Goal: Task Accomplishment & Management: Manage account settings

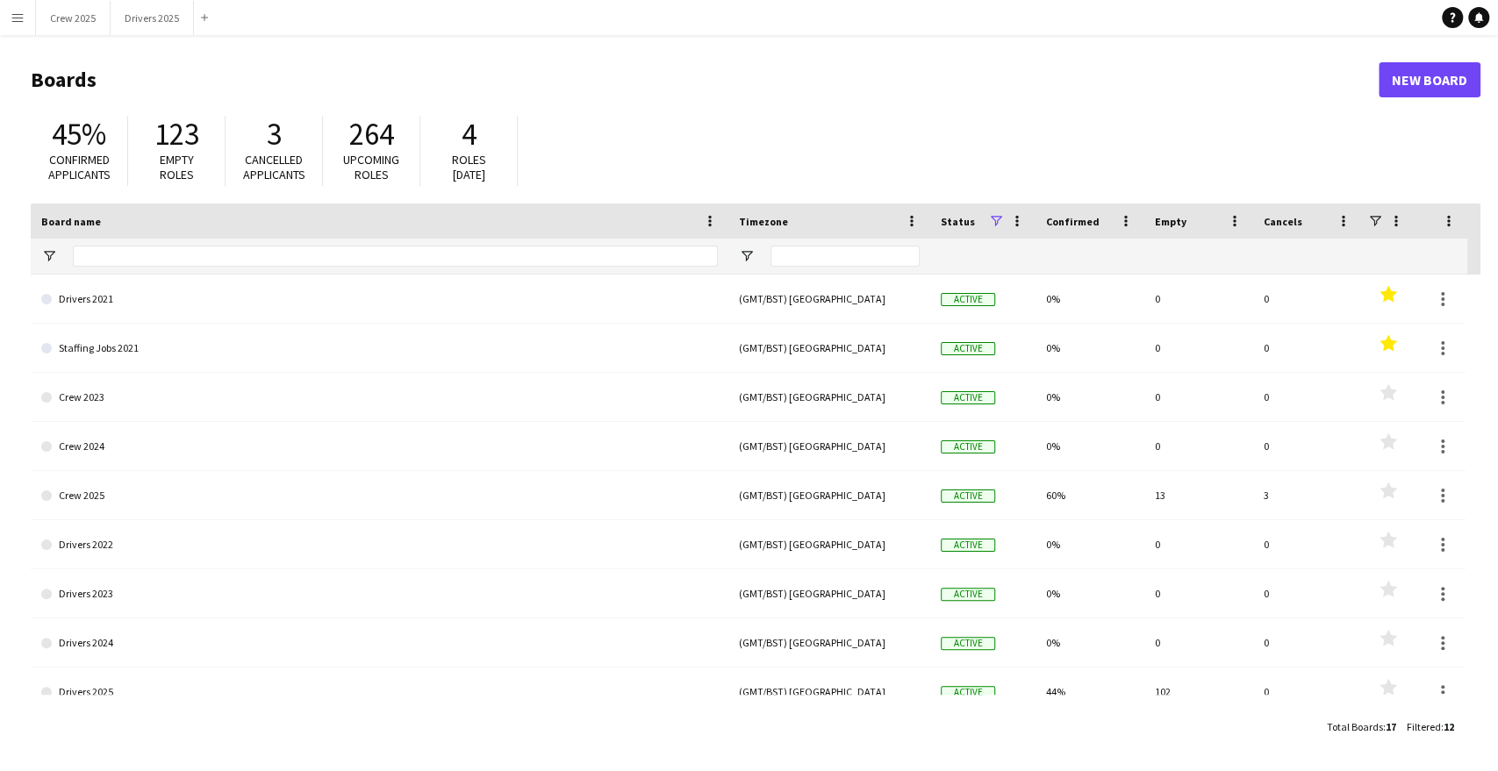
click at [26, 19] on button "Menu" at bounding box center [17, 17] width 35 height 35
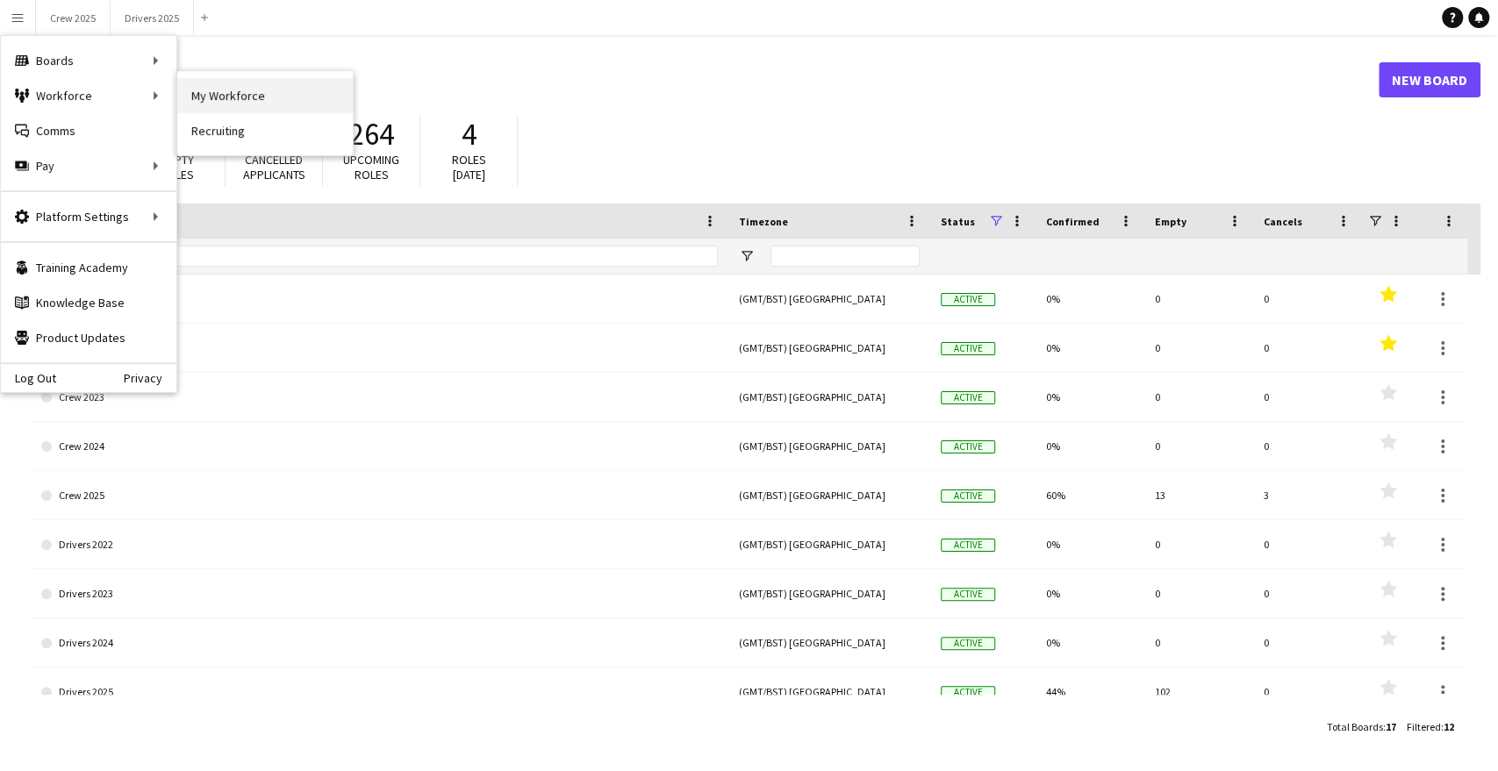
click at [290, 88] on link "My Workforce" at bounding box center [265, 95] width 176 height 35
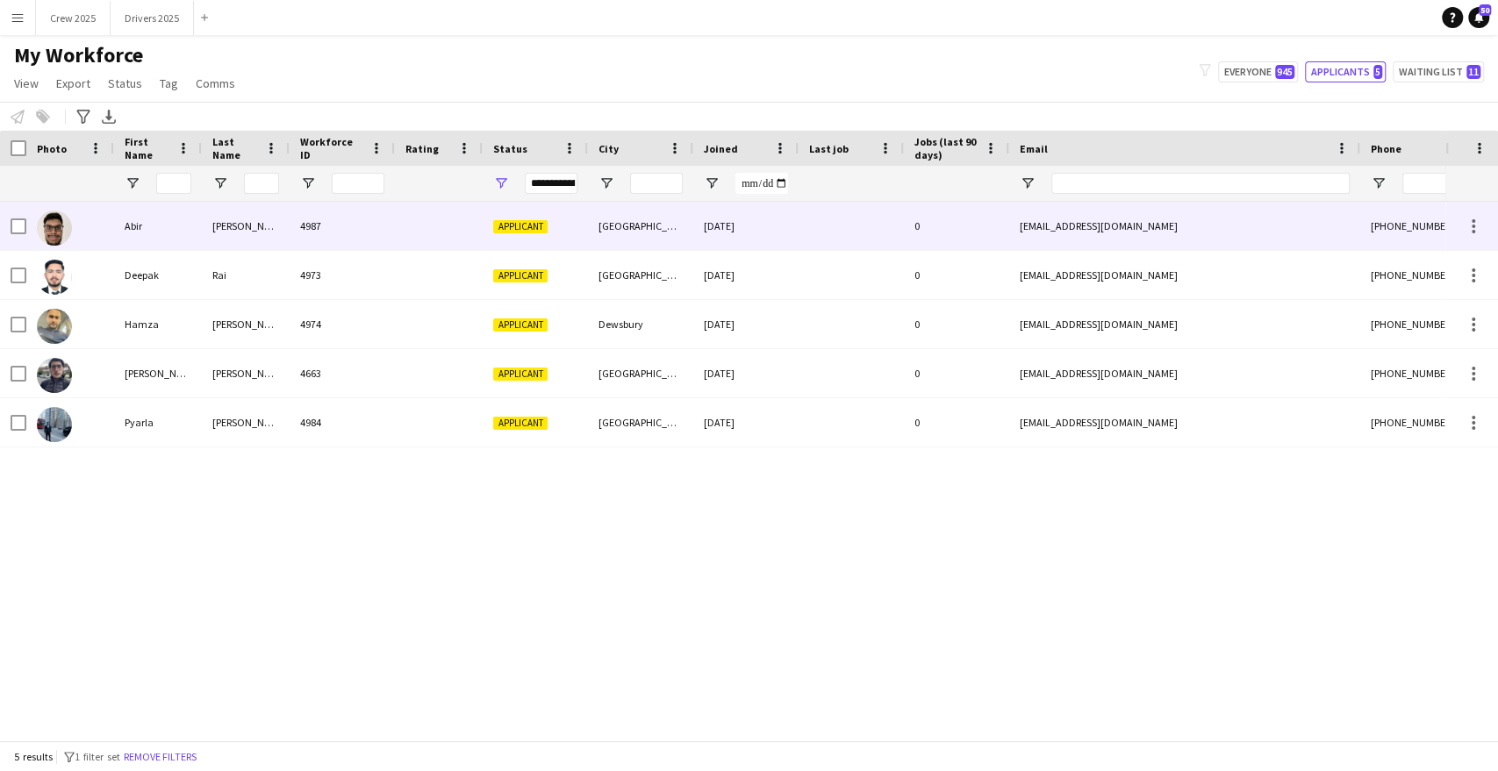
click at [236, 227] on div "[PERSON_NAME]" at bounding box center [246, 226] width 88 height 48
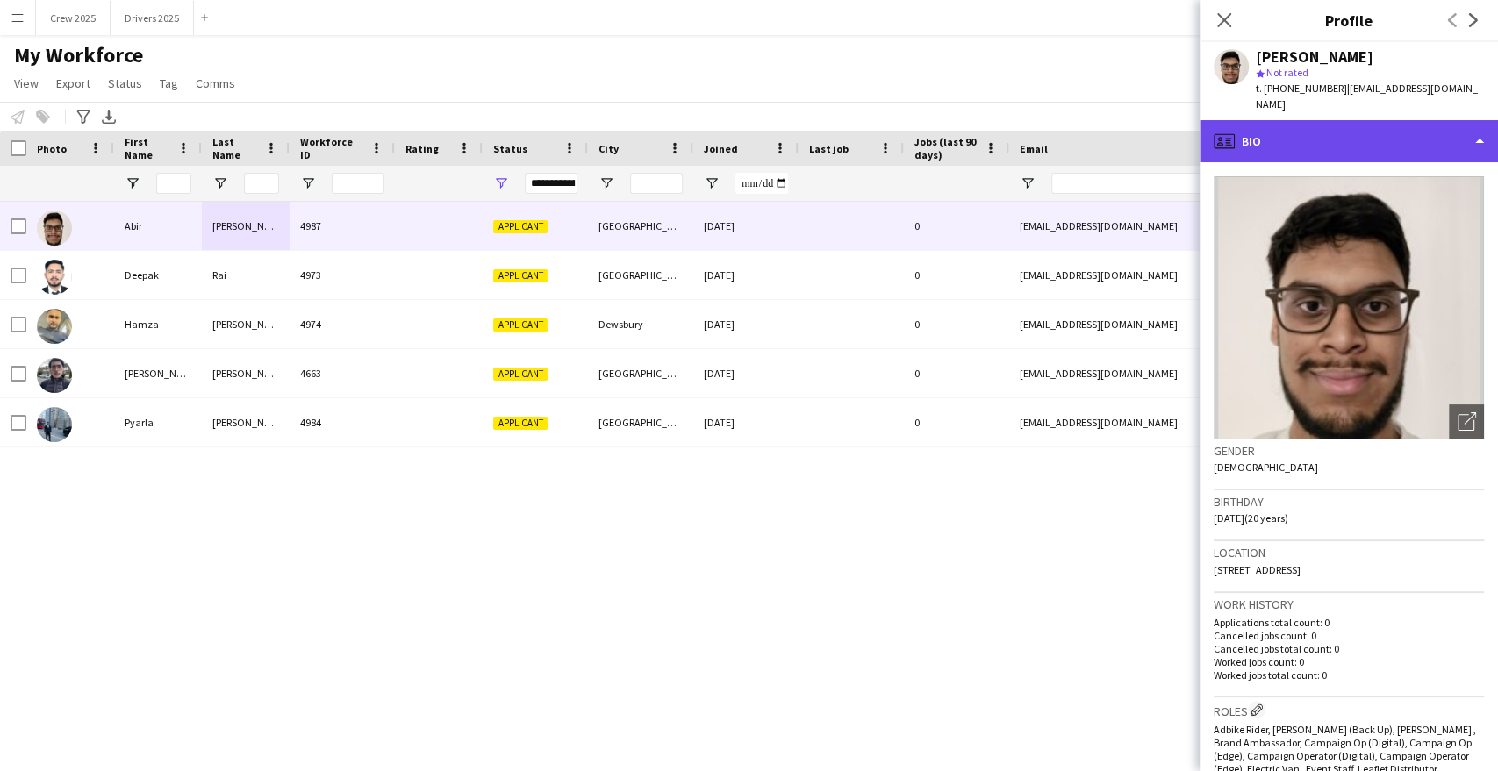
click at [1328, 120] on div "profile Bio" at bounding box center [1349, 141] width 298 height 42
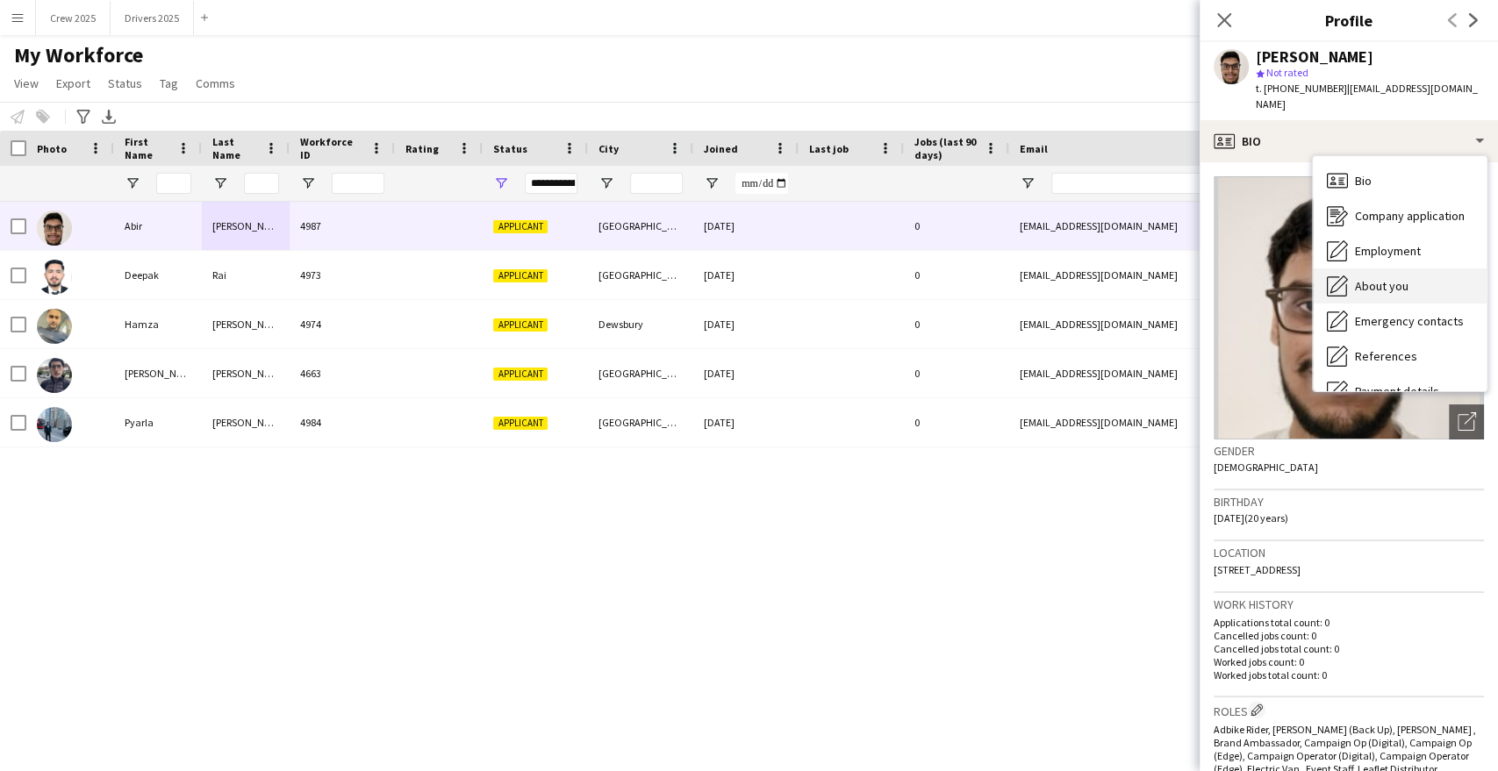
click at [1408, 269] on div "About you About you" at bounding box center [1400, 286] width 174 height 35
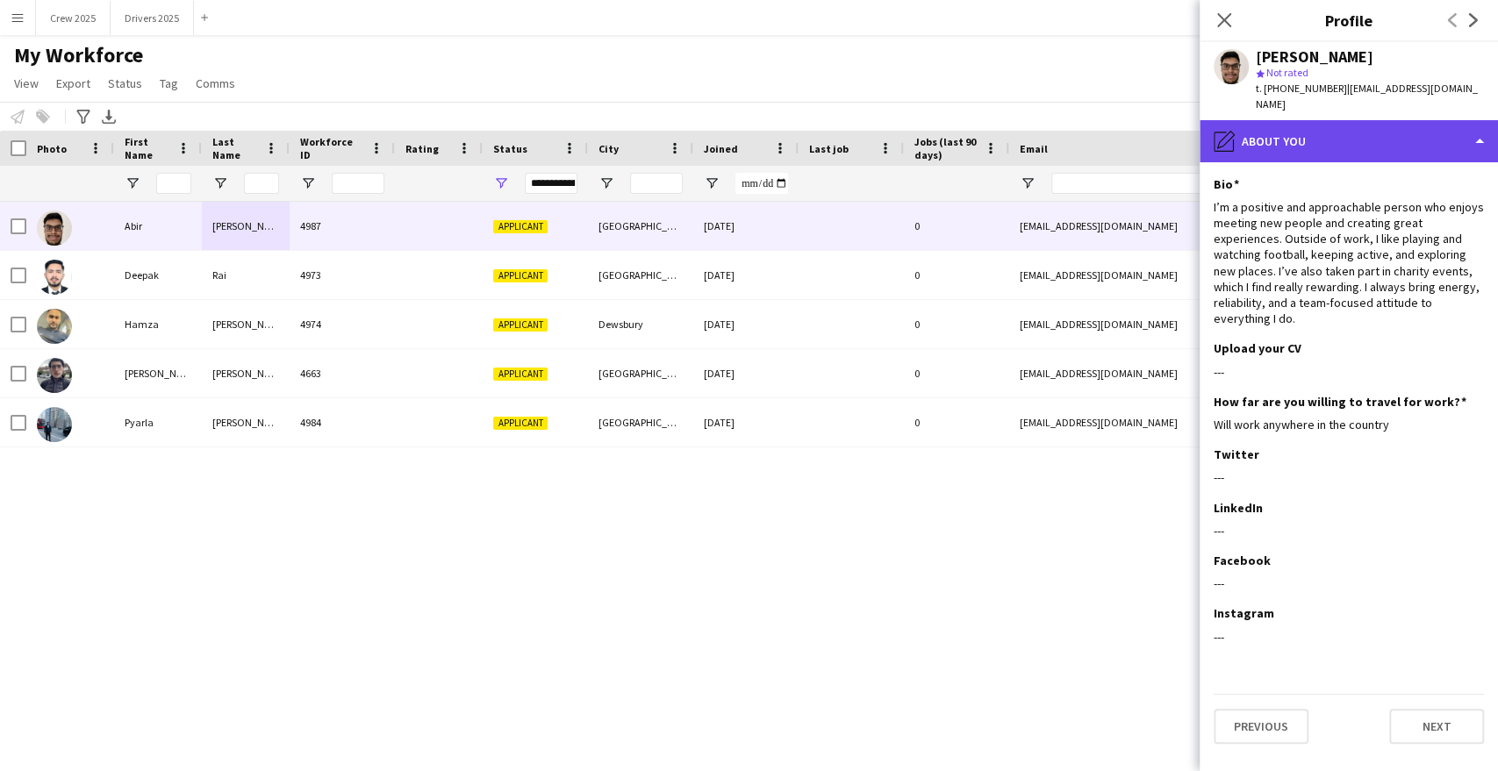
click at [1320, 127] on div "pencil4 About you" at bounding box center [1349, 141] width 298 height 42
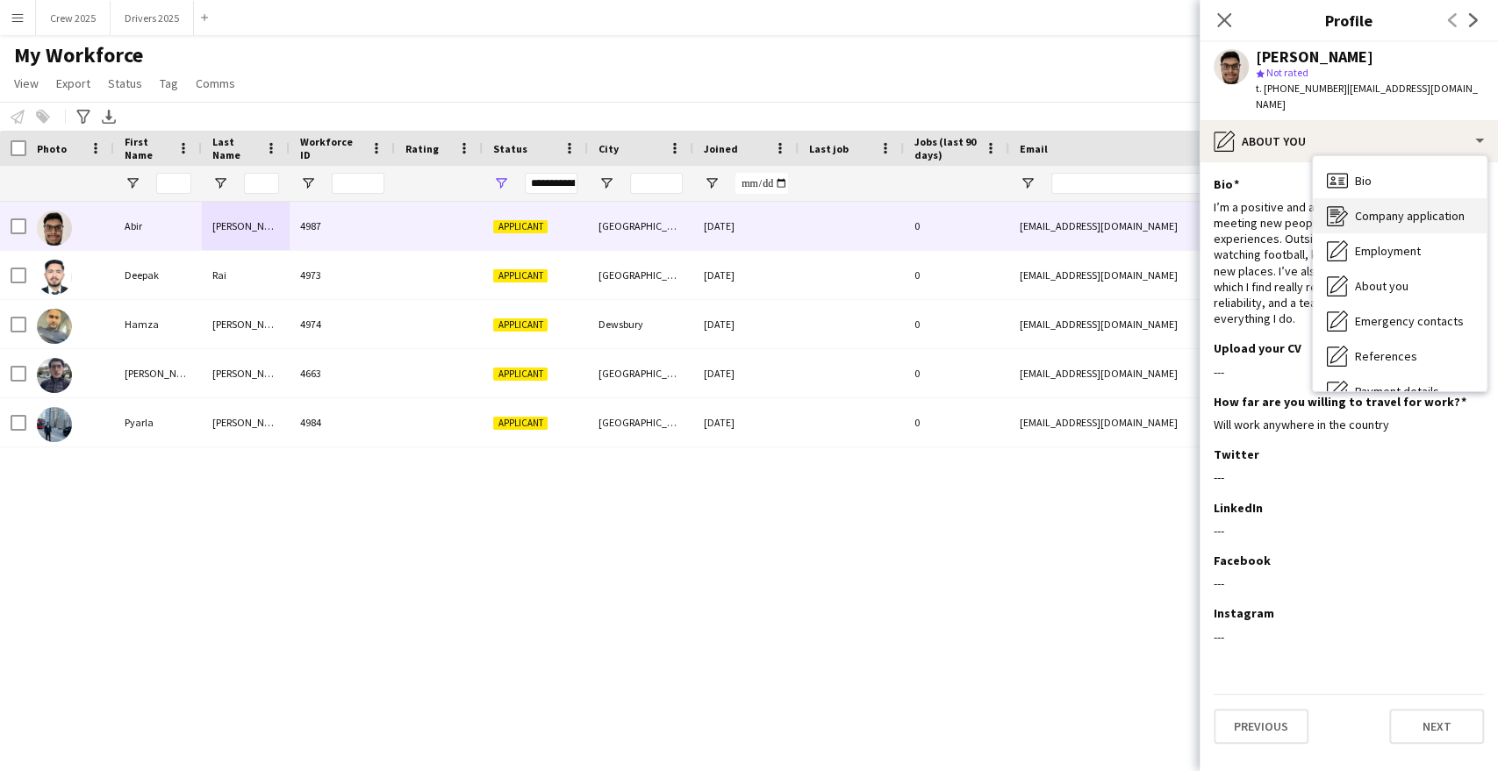
click at [1431, 208] on span "Company application" at bounding box center [1410, 216] width 110 height 16
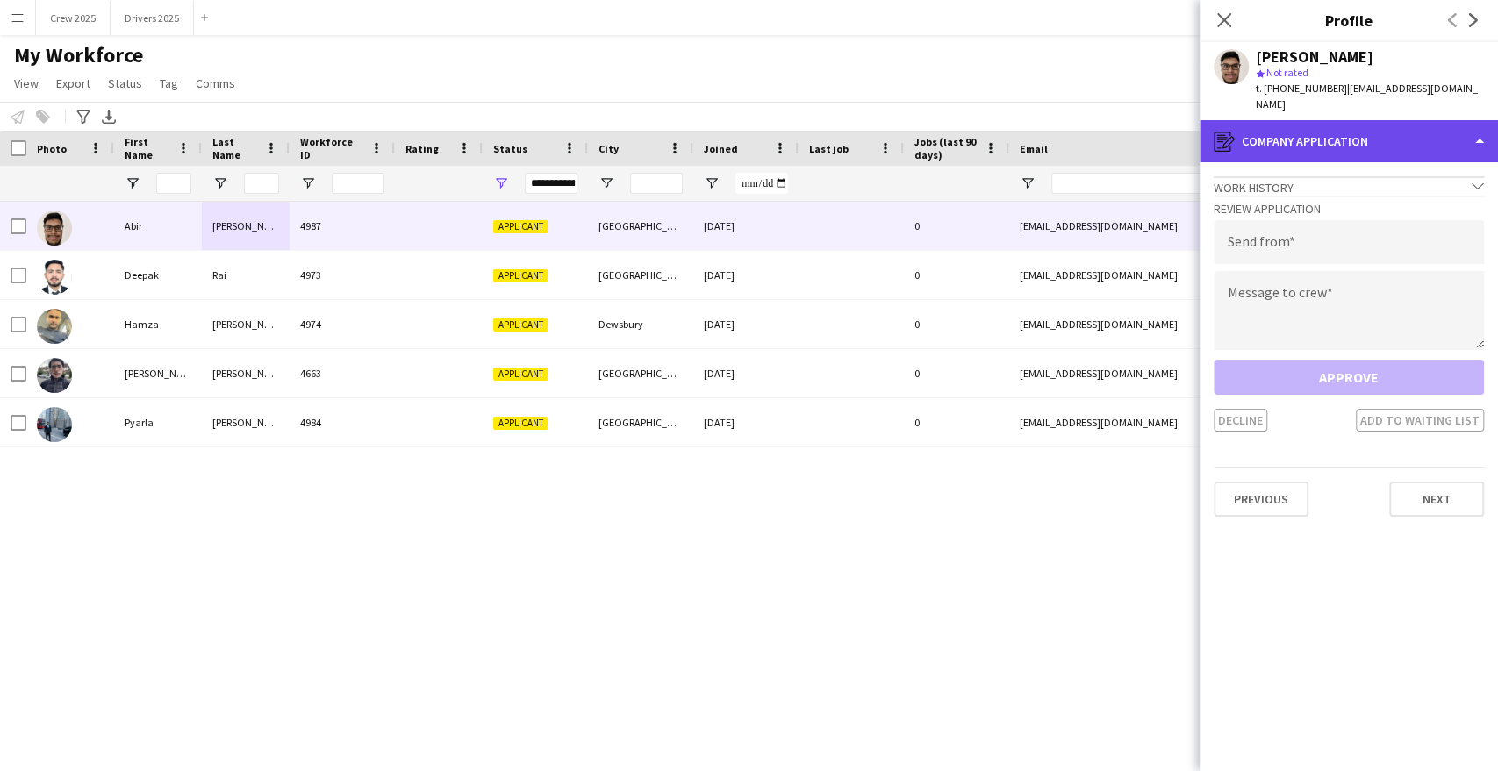
click at [1330, 125] on div "register Company application" at bounding box center [1349, 141] width 298 height 42
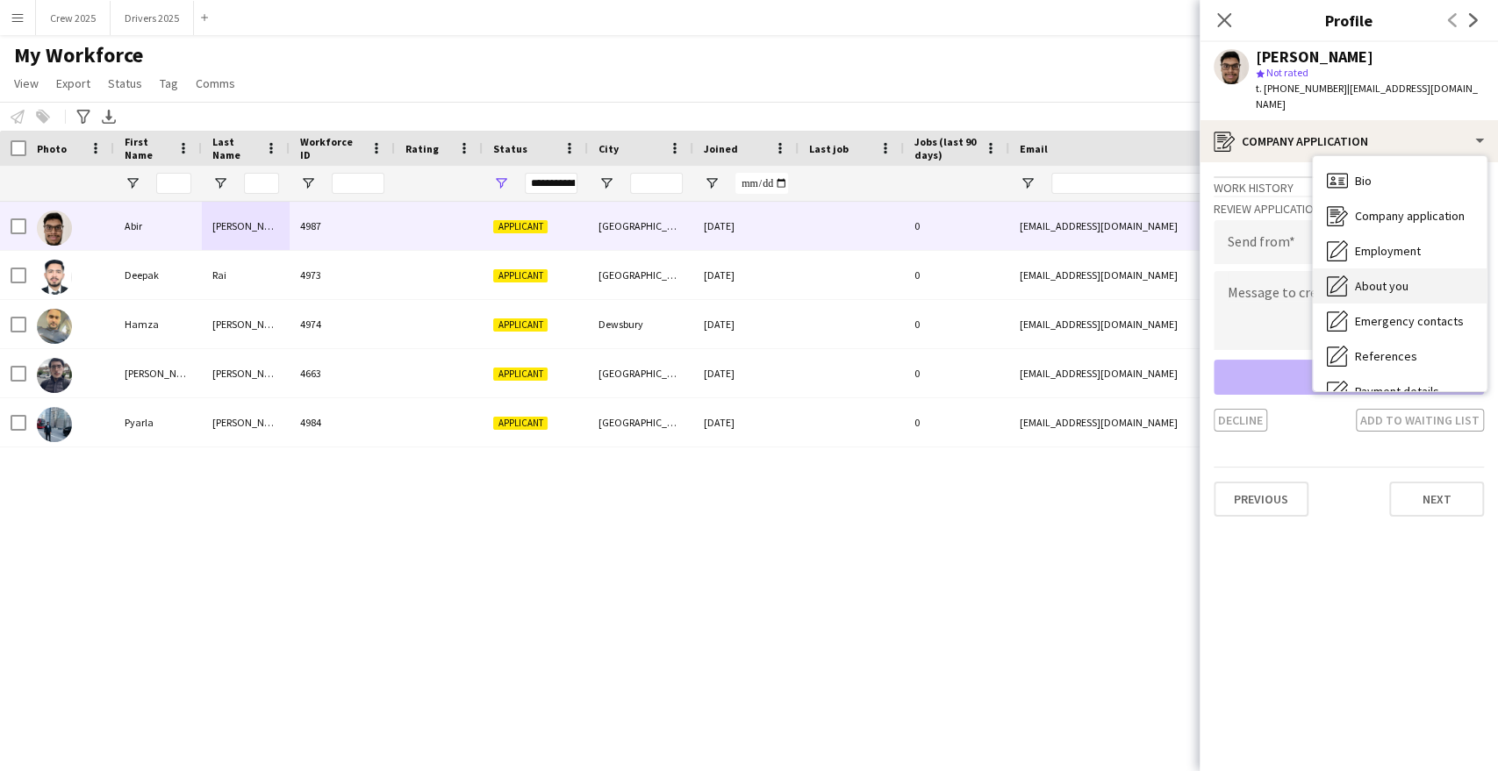
click at [1417, 269] on div "About you About you" at bounding box center [1400, 286] width 174 height 35
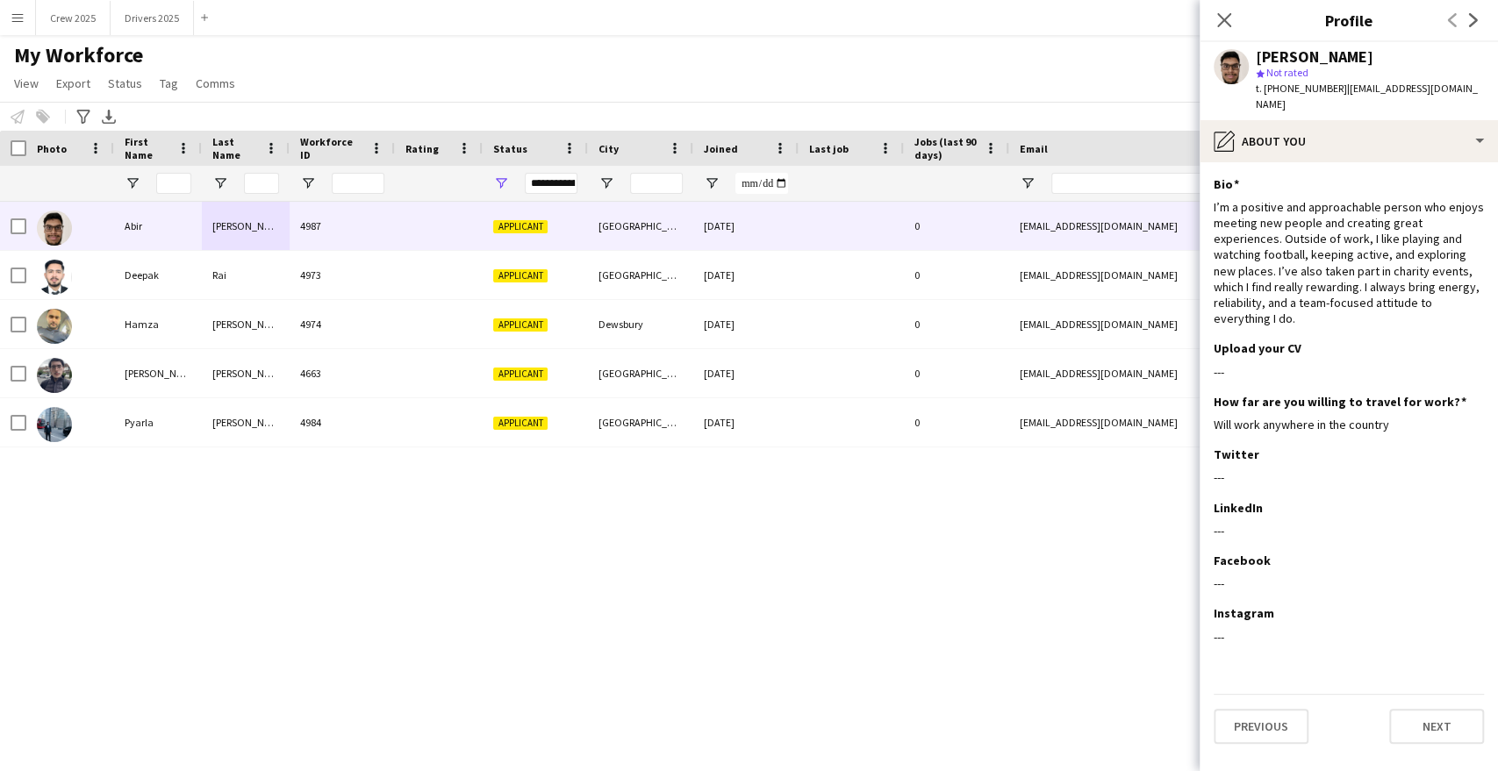
click at [1331, 162] on app-section-data-types "Bio Edit this field I’m a positive and approachable person who enjoys meeting n…" at bounding box center [1349, 466] width 298 height 609
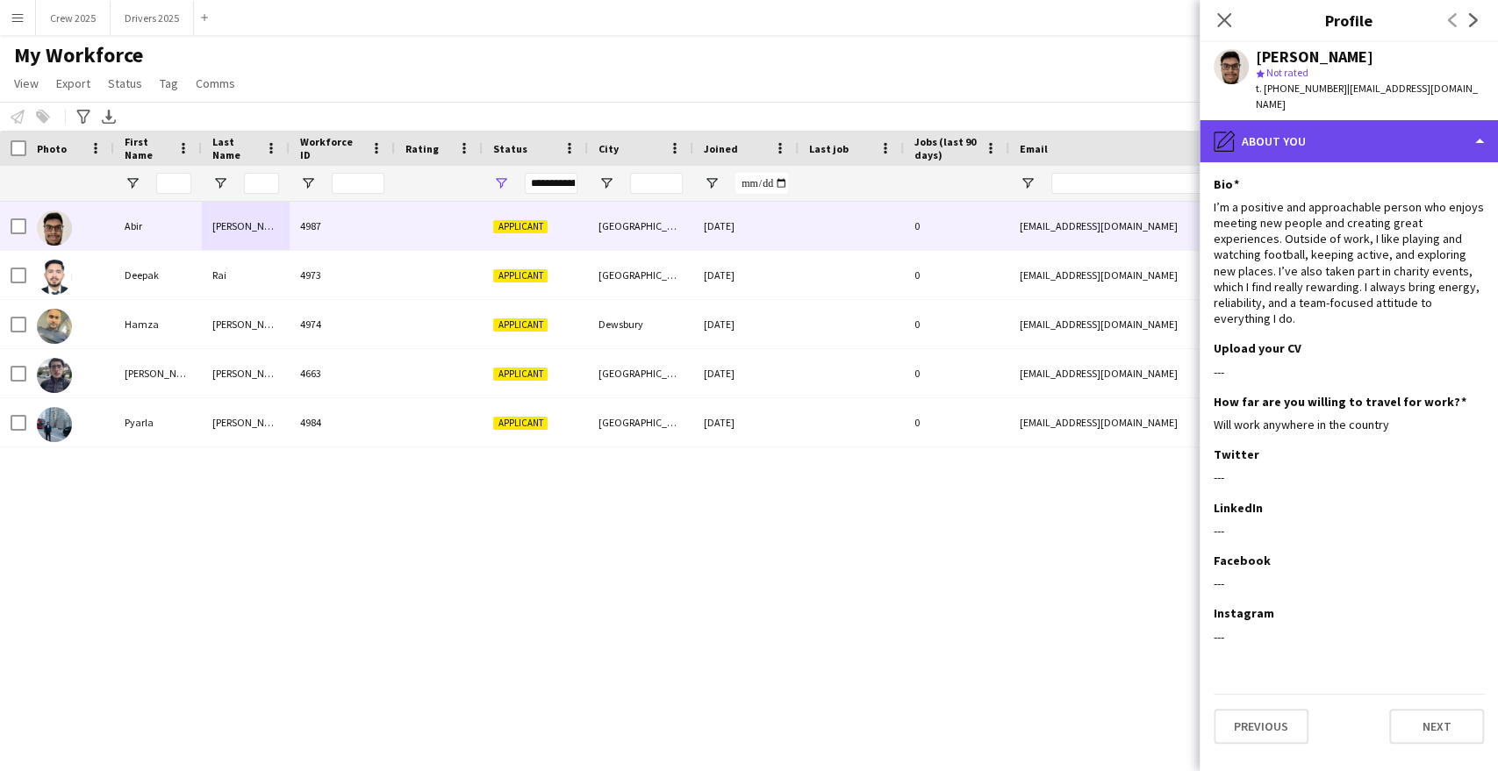
click at [1327, 133] on div "pencil4 About you" at bounding box center [1349, 141] width 298 height 42
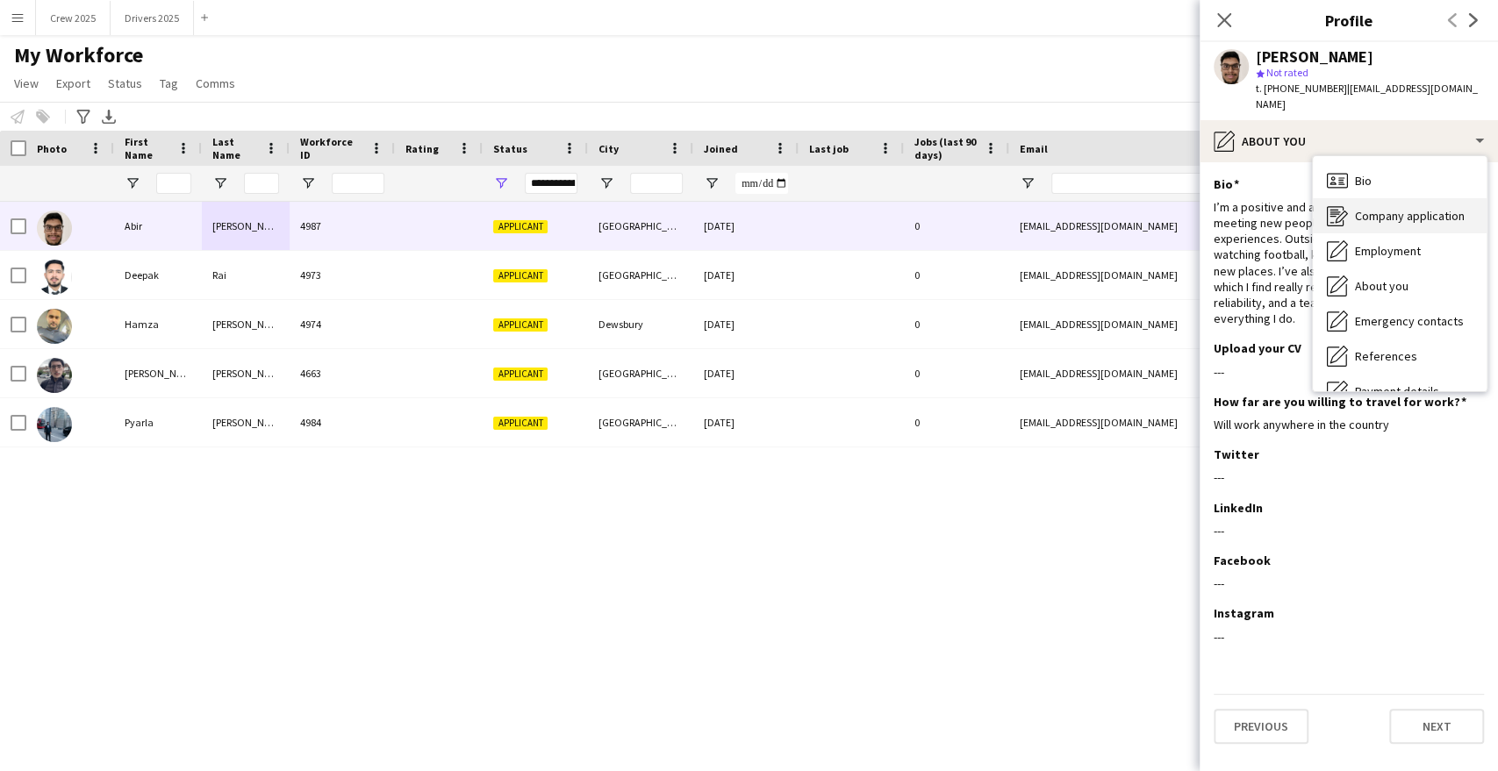
click at [1404, 208] on span "Company application" at bounding box center [1410, 216] width 110 height 16
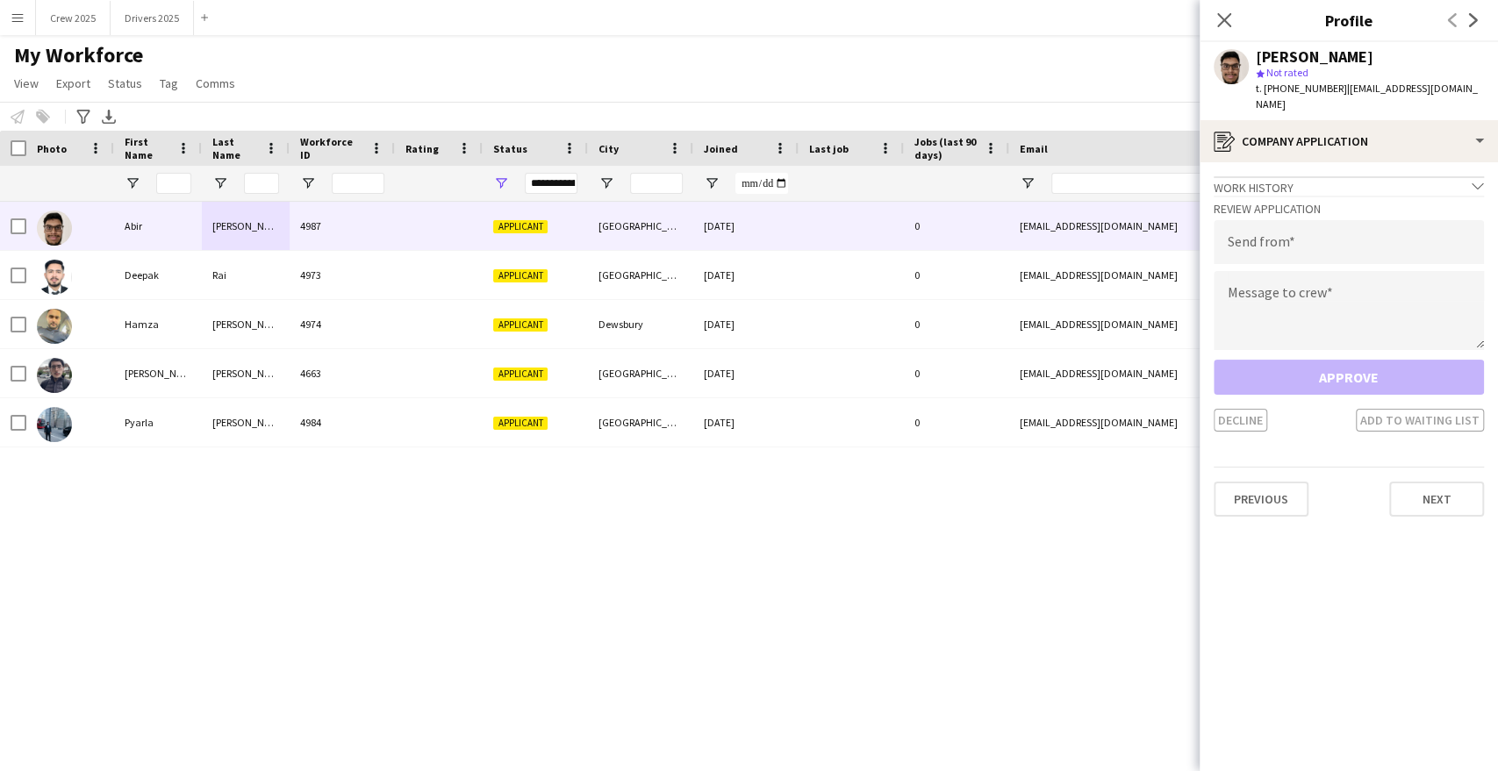
click at [1428, 412] on div "Decline Add to waiting list" at bounding box center [1349, 420] width 270 height 23
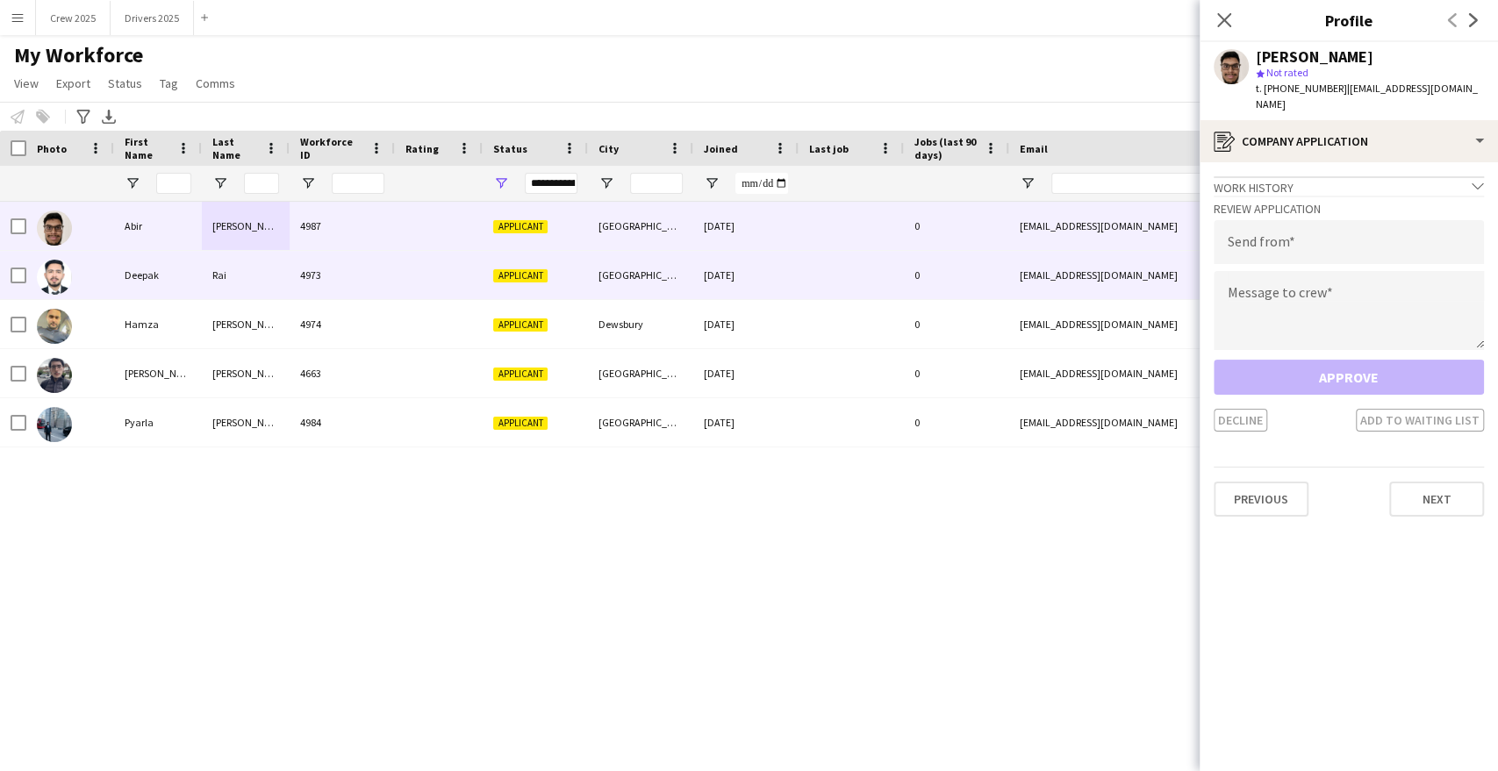
click at [152, 283] on div "Deepak" at bounding box center [158, 275] width 88 height 48
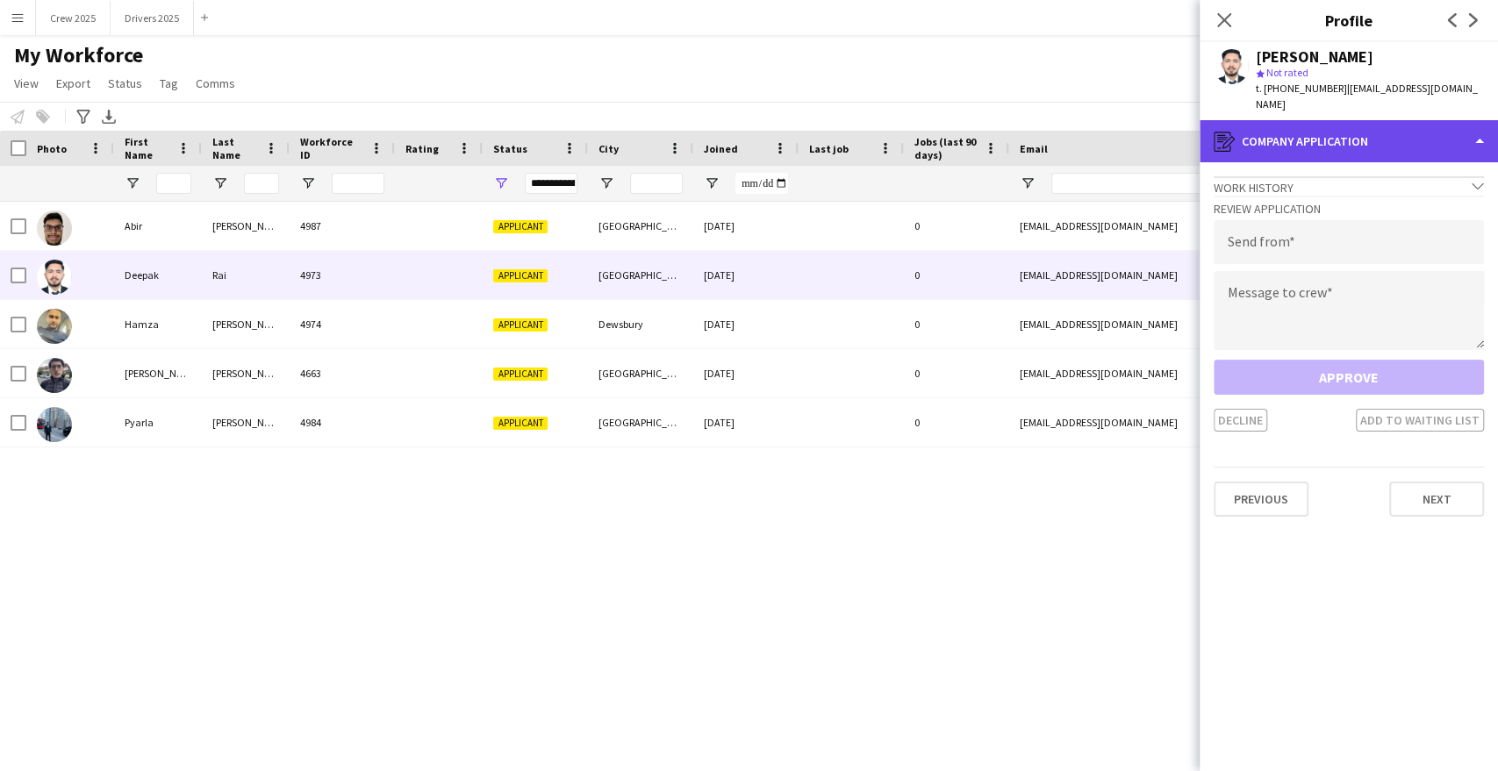
click at [1315, 120] on div "register Company application" at bounding box center [1349, 141] width 298 height 42
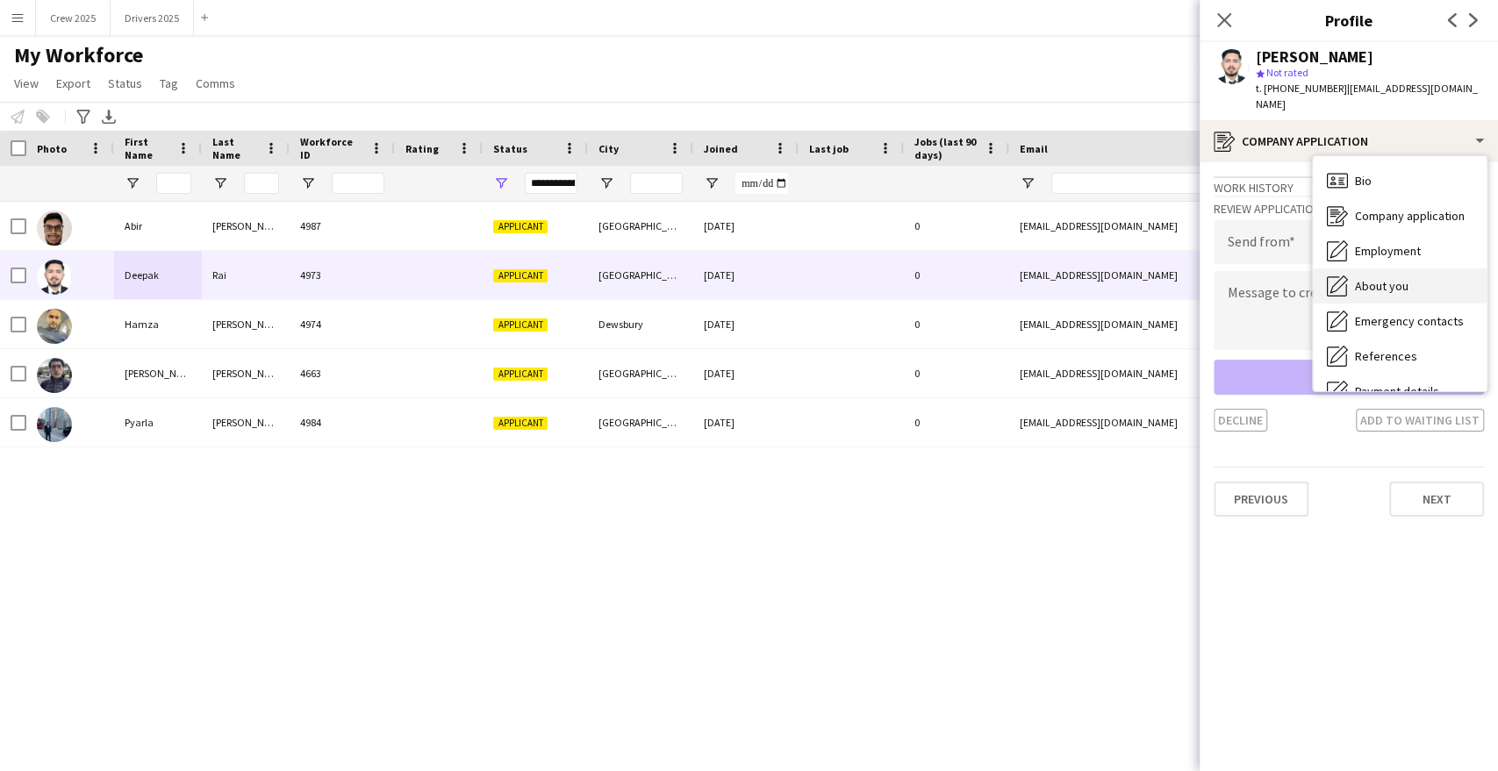
click at [1397, 269] on div "About you About you" at bounding box center [1400, 286] width 174 height 35
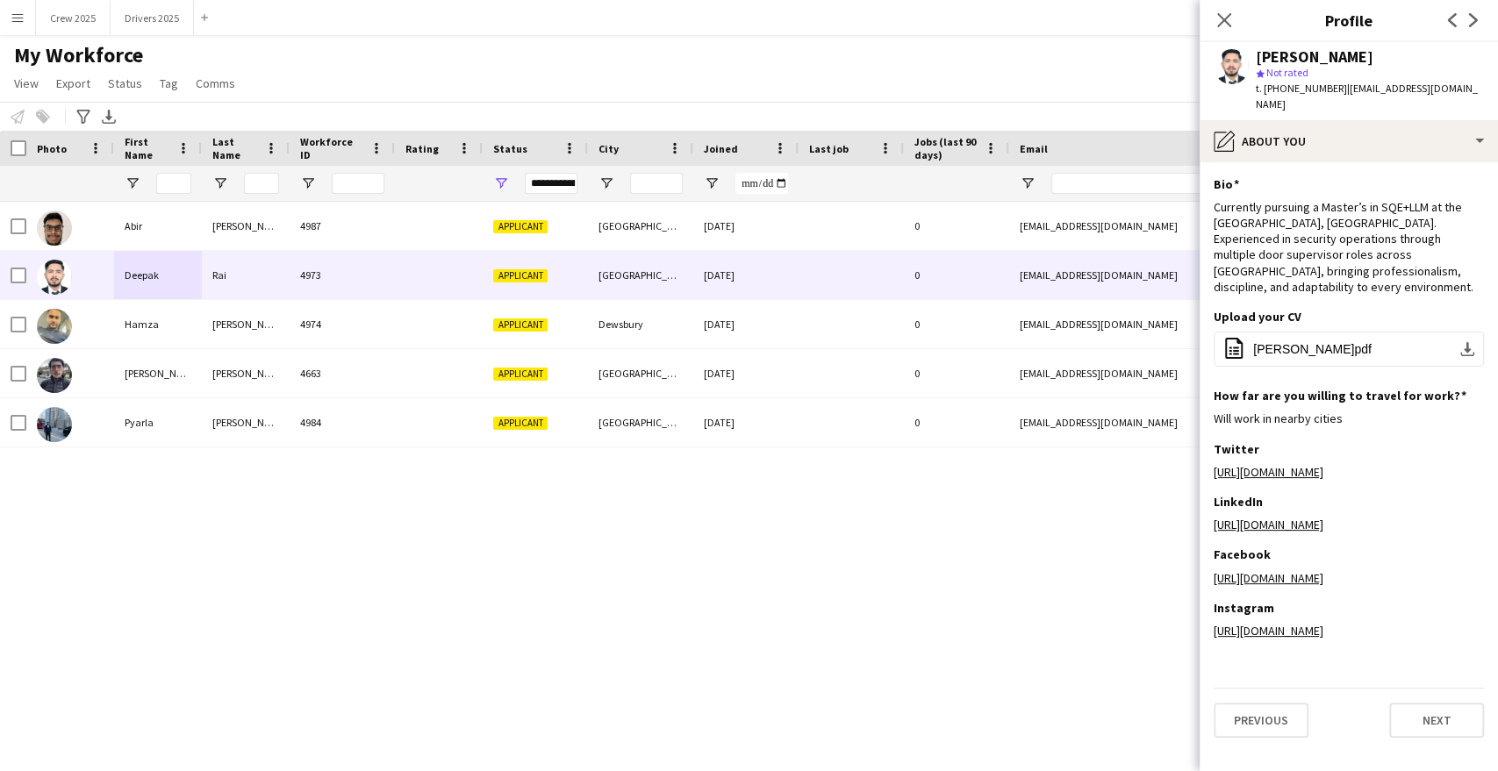
click at [1227, 68] on app-user-avatar at bounding box center [1231, 66] width 35 height 35
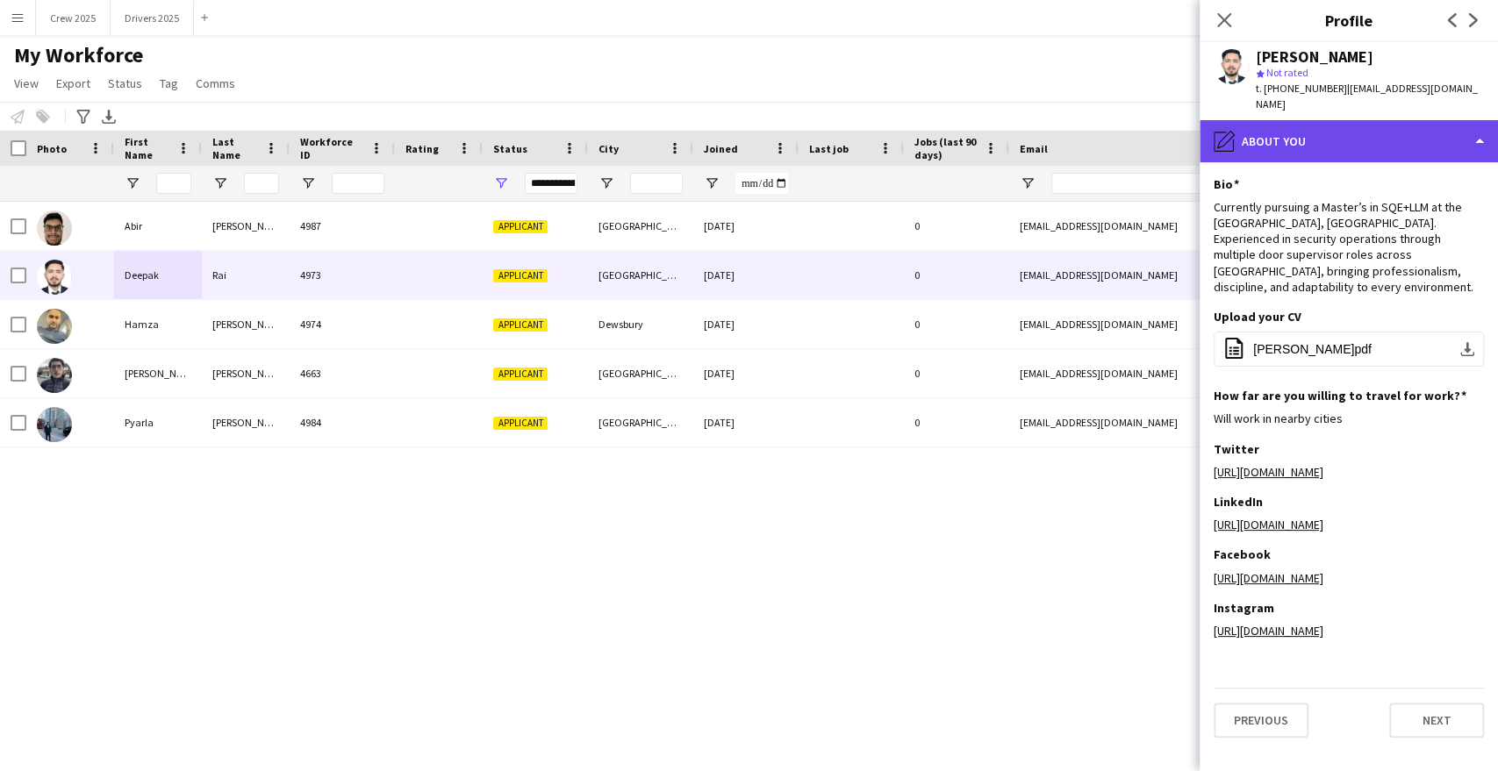
click at [1389, 129] on div "pencil4 About you" at bounding box center [1349, 141] width 298 height 42
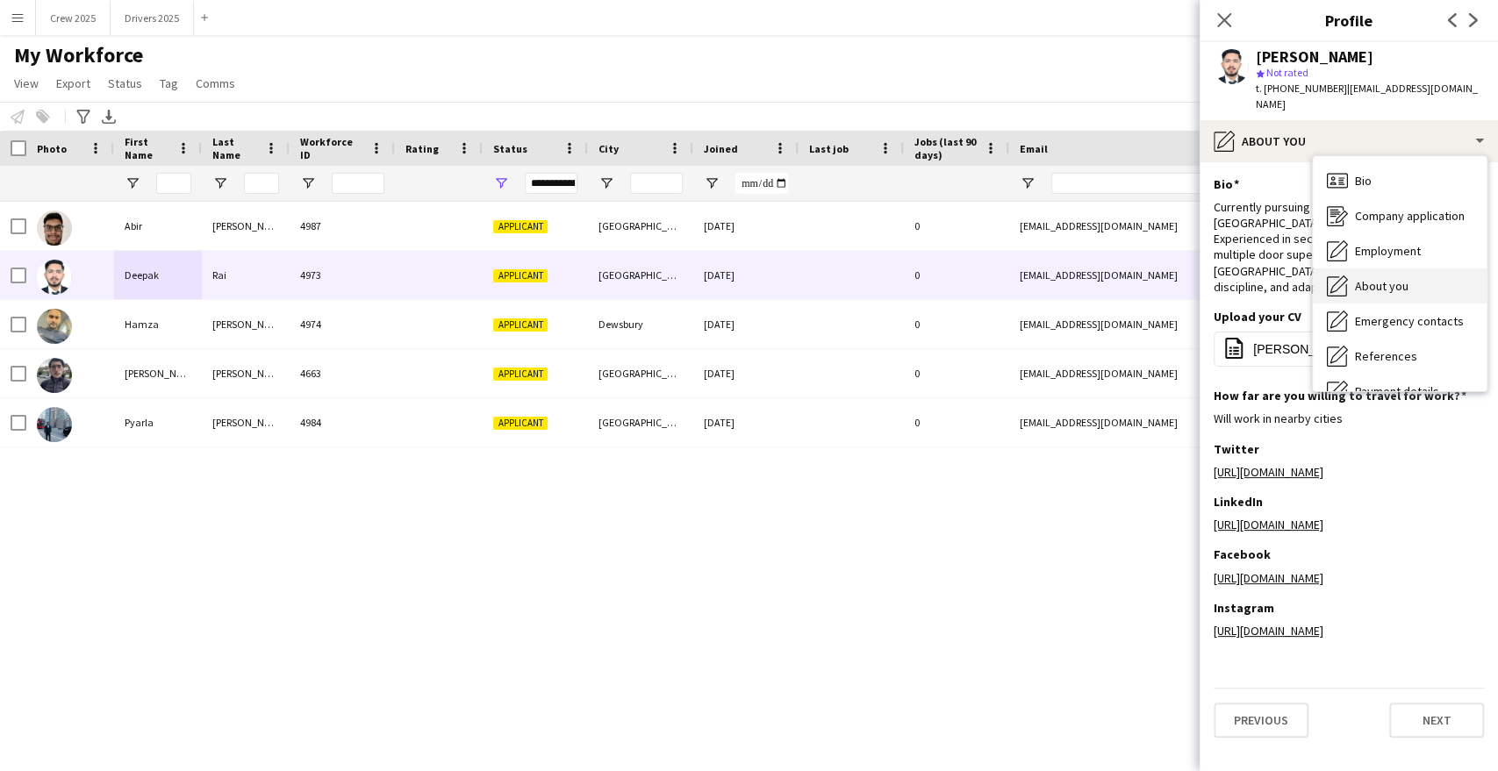
click at [1414, 272] on div "About you About you" at bounding box center [1400, 286] width 174 height 35
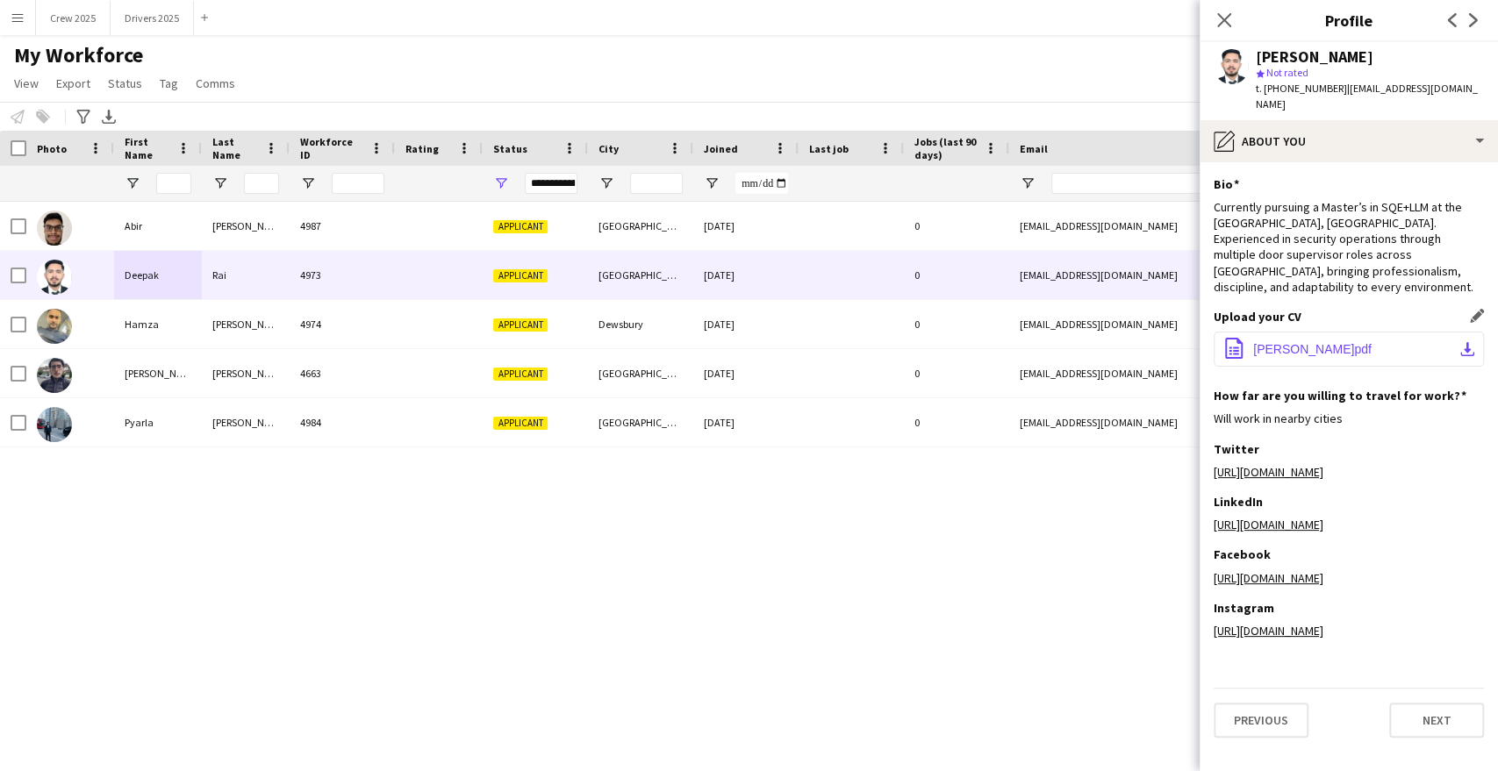
click at [1290, 342] on span "[PERSON_NAME]pdf" at bounding box center [1312, 349] width 118 height 14
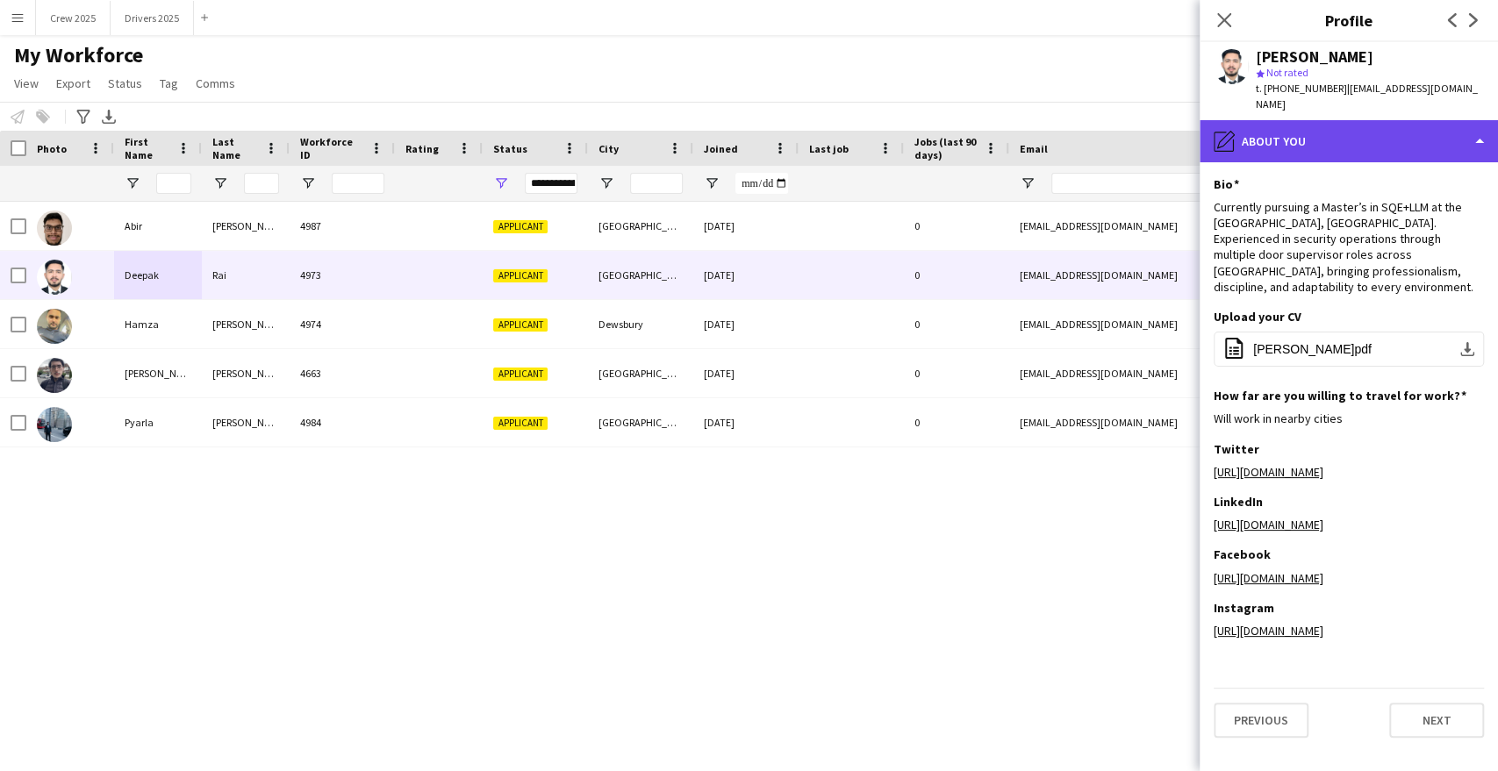
click at [1285, 125] on div "pencil4 About you" at bounding box center [1349, 141] width 298 height 42
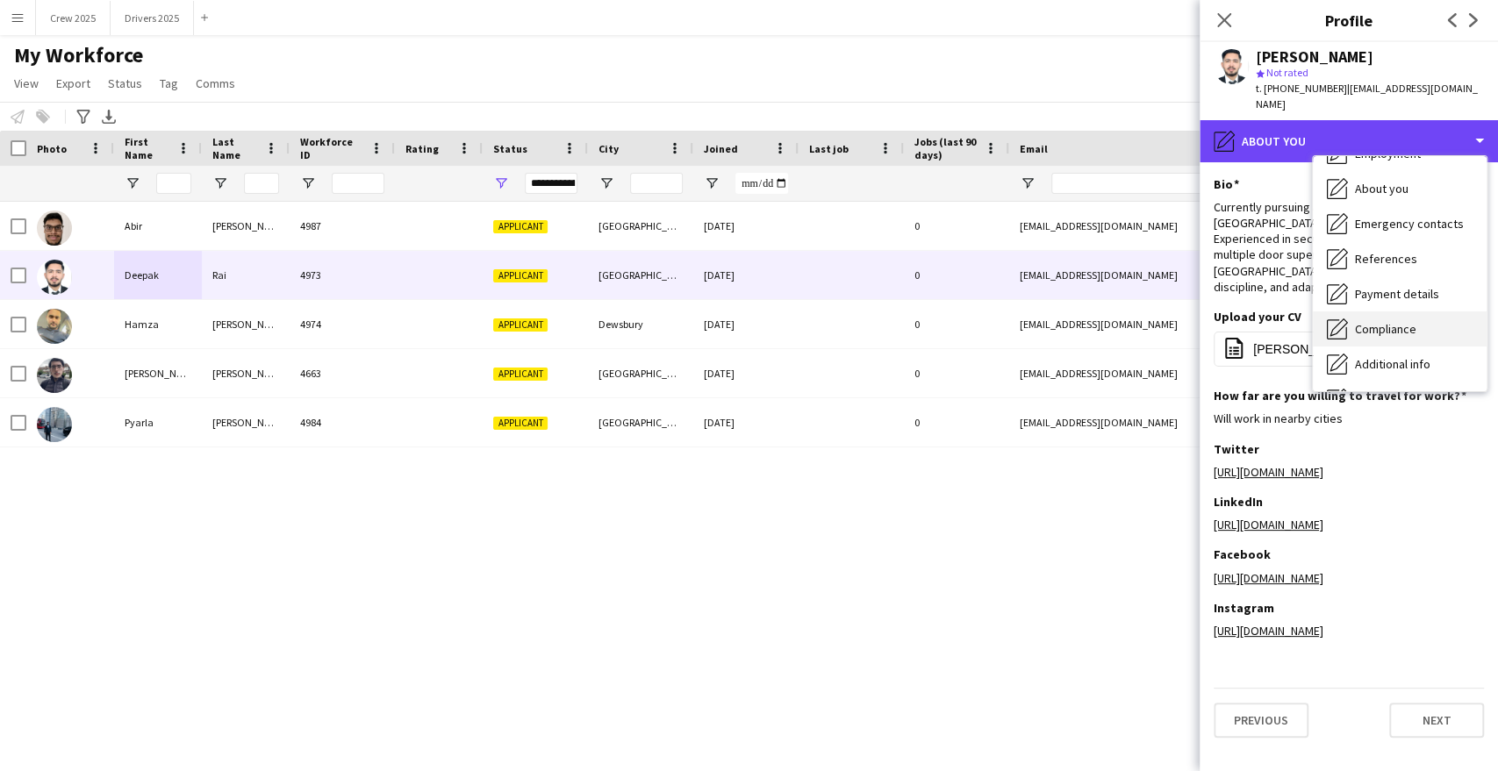
scroll to position [195, 0]
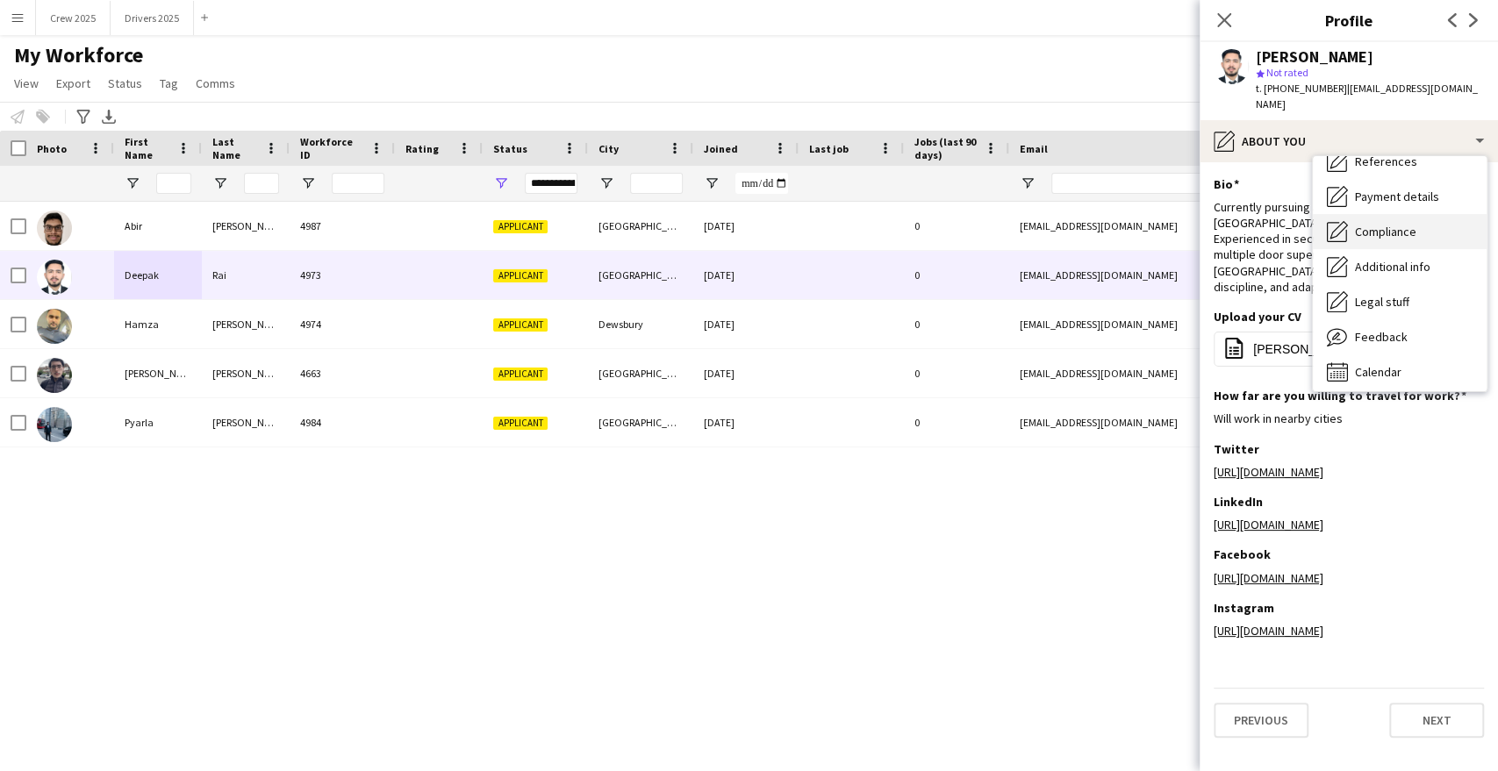
click at [1406, 224] on span "Compliance" at bounding box center [1385, 232] width 61 height 16
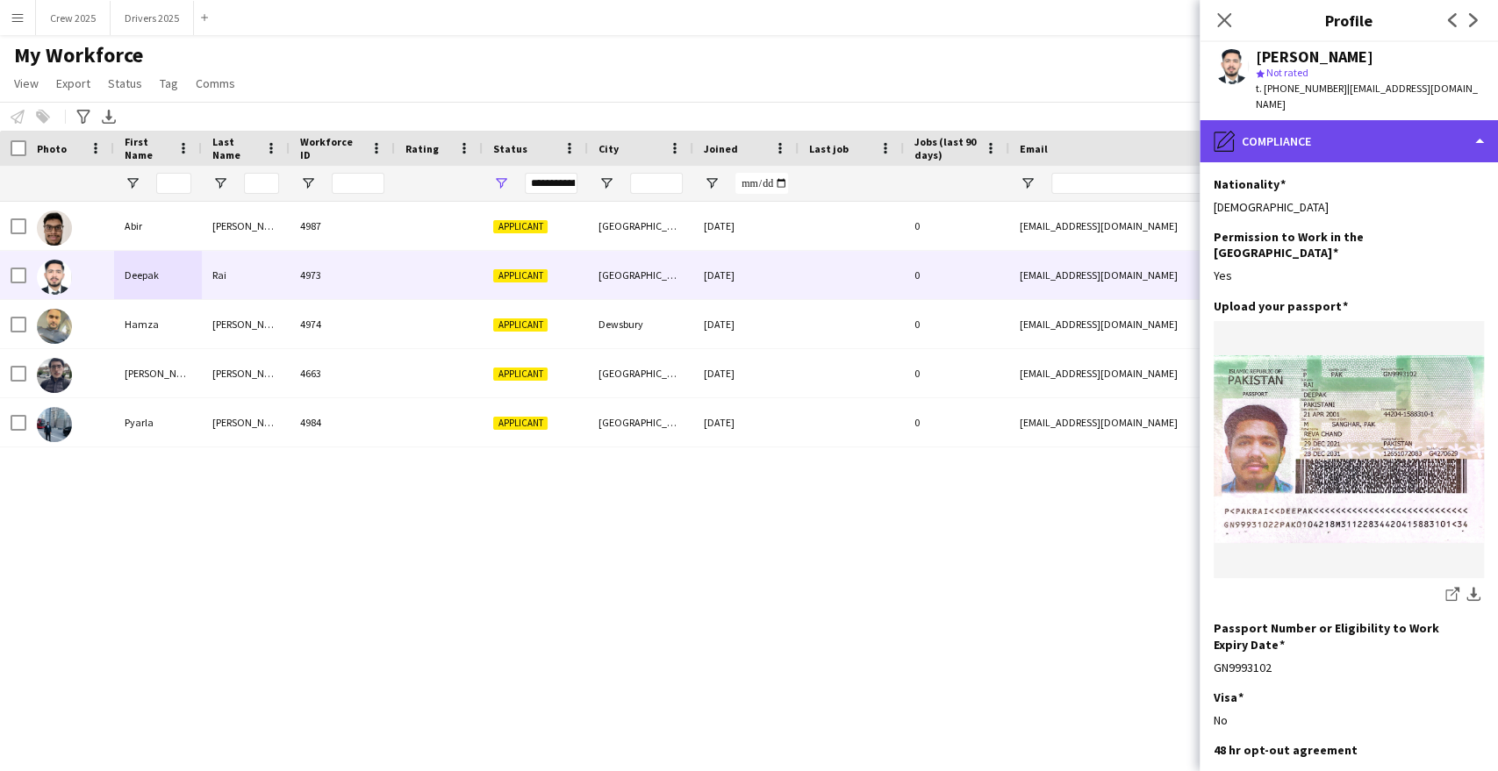
click at [1356, 130] on div "pencil4 Compliance" at bounding box center [1349, 141] width 298 height 42
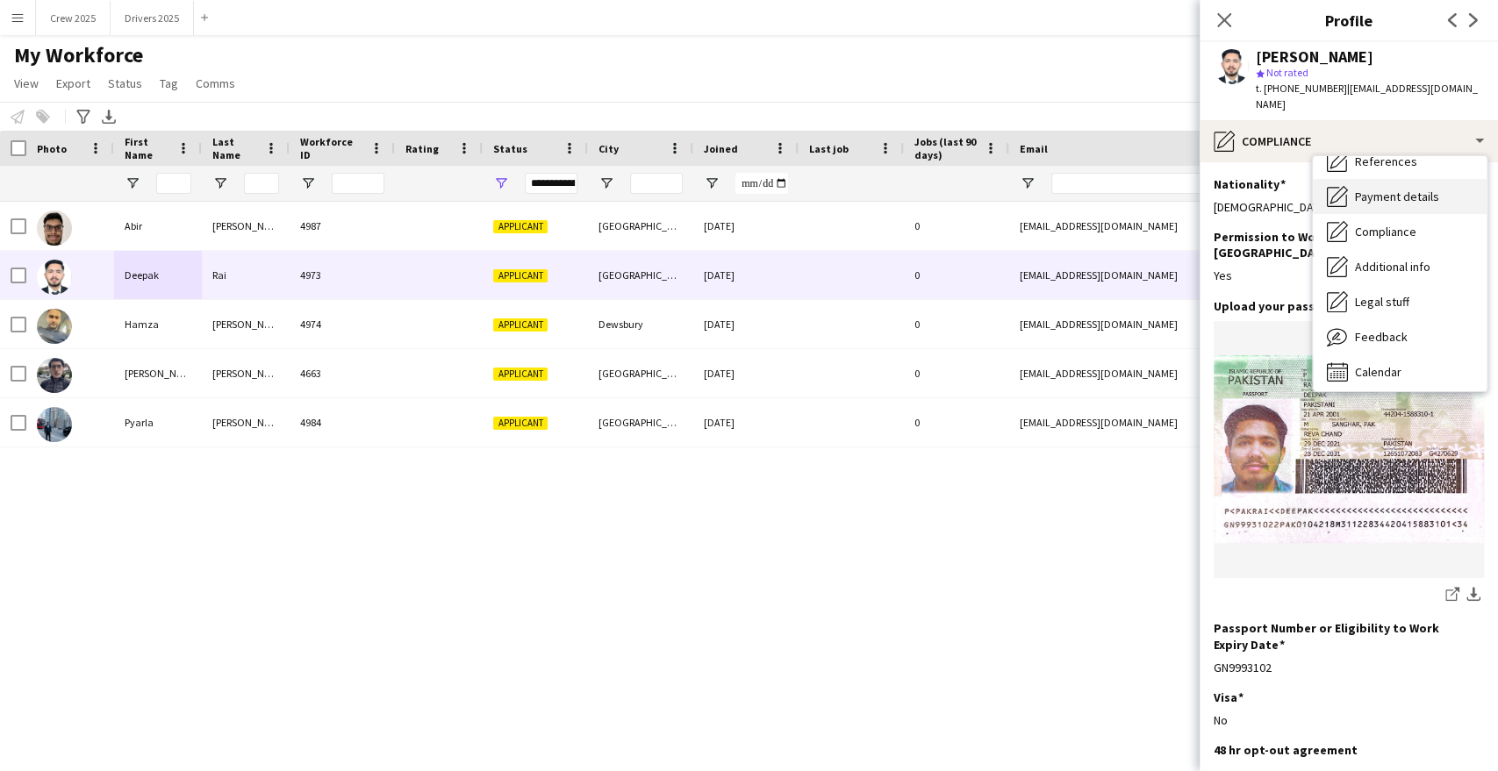
click at [1404, 190] on div "Payment details Payment details" at bounding box center [1400, 196] width 174 height 35
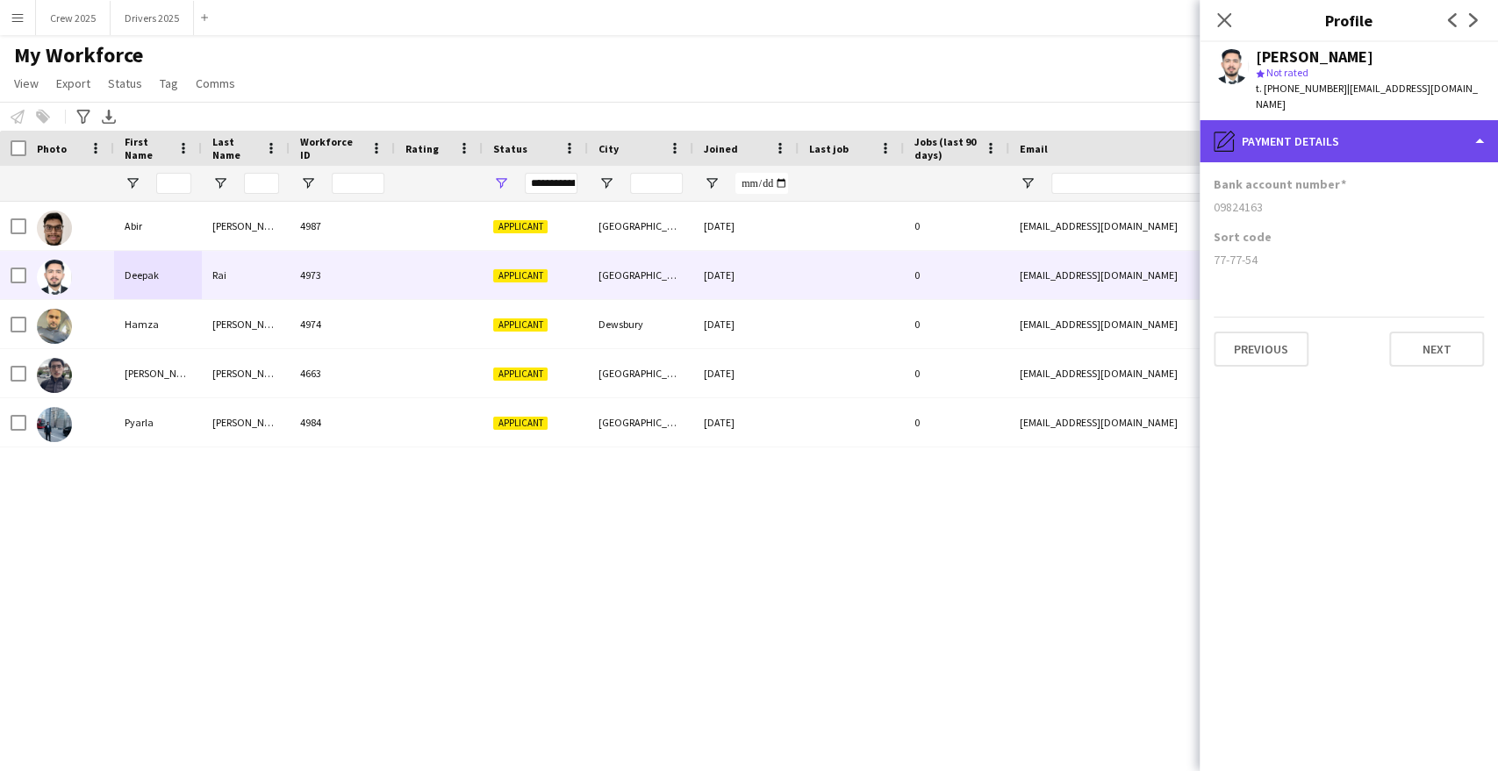
click at [1397, 143] on div "pencil4 Payment details" at bounding box center [1349, 141] width 298 height 42
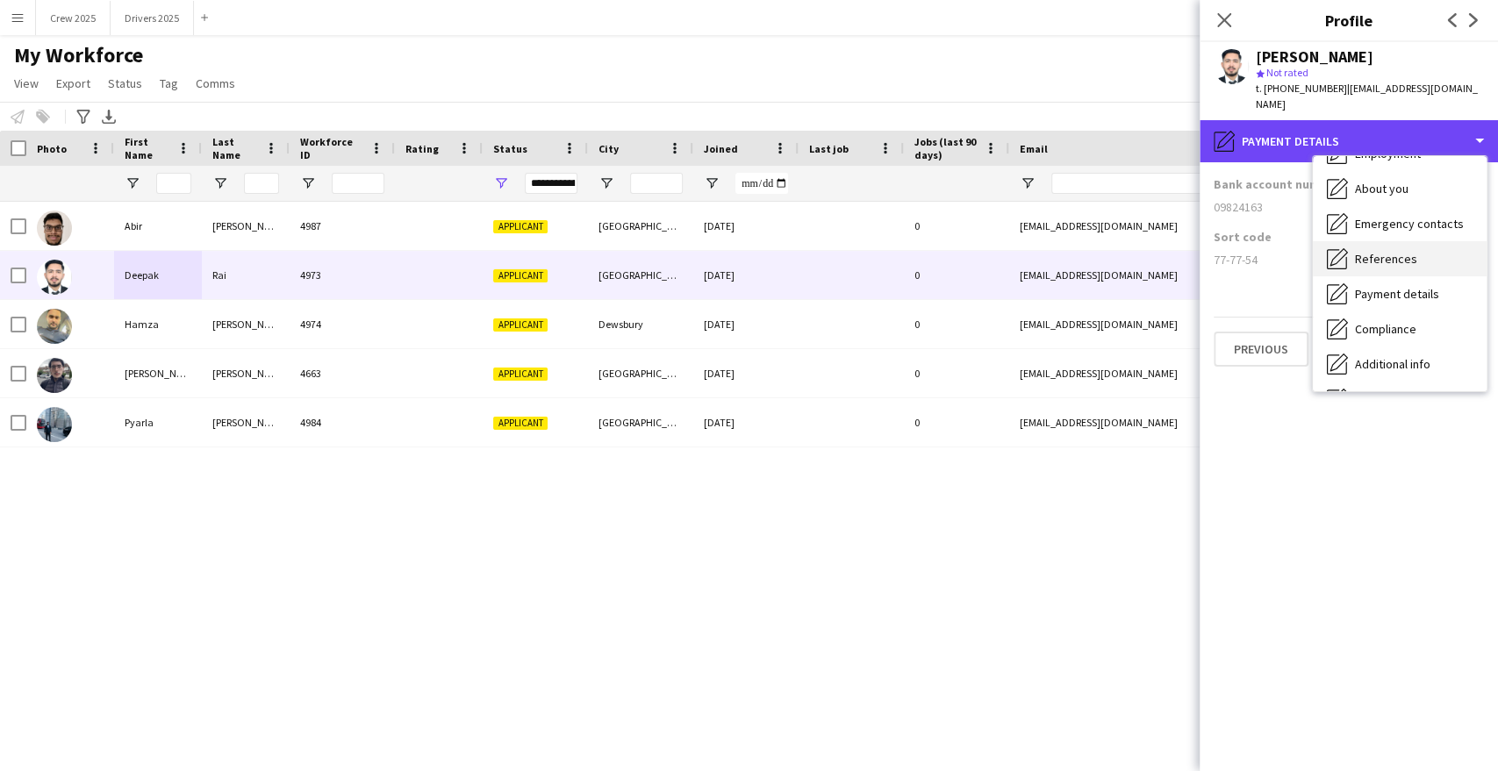
scroll to position [0, 0]
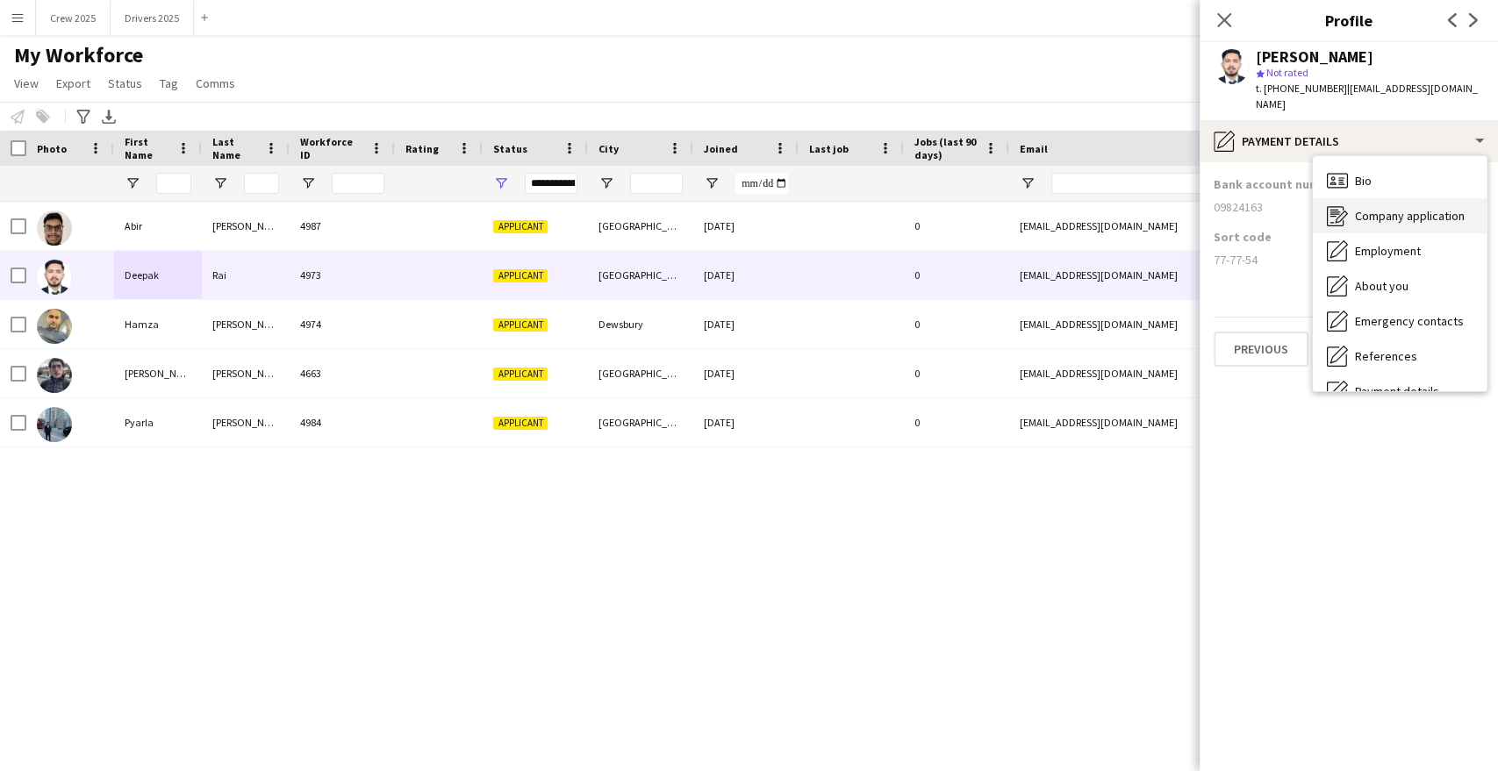
click at [1425, 208] on span "Company application" at bounding box center [1410, 216] width 110 height 16
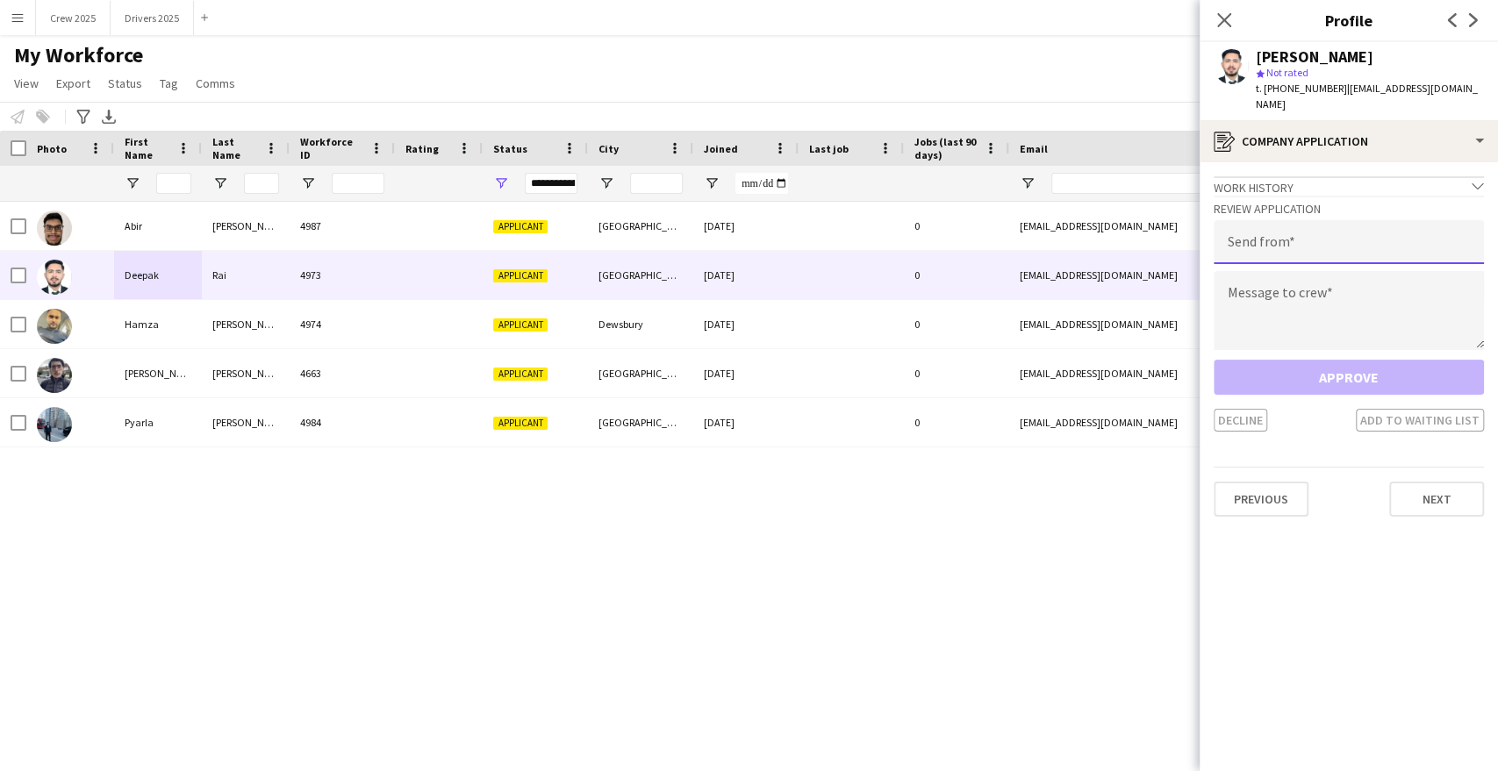
click at [1282, 233] on input "email" at bounding box center [1349, 242] width 270 height 44
type input "**********"
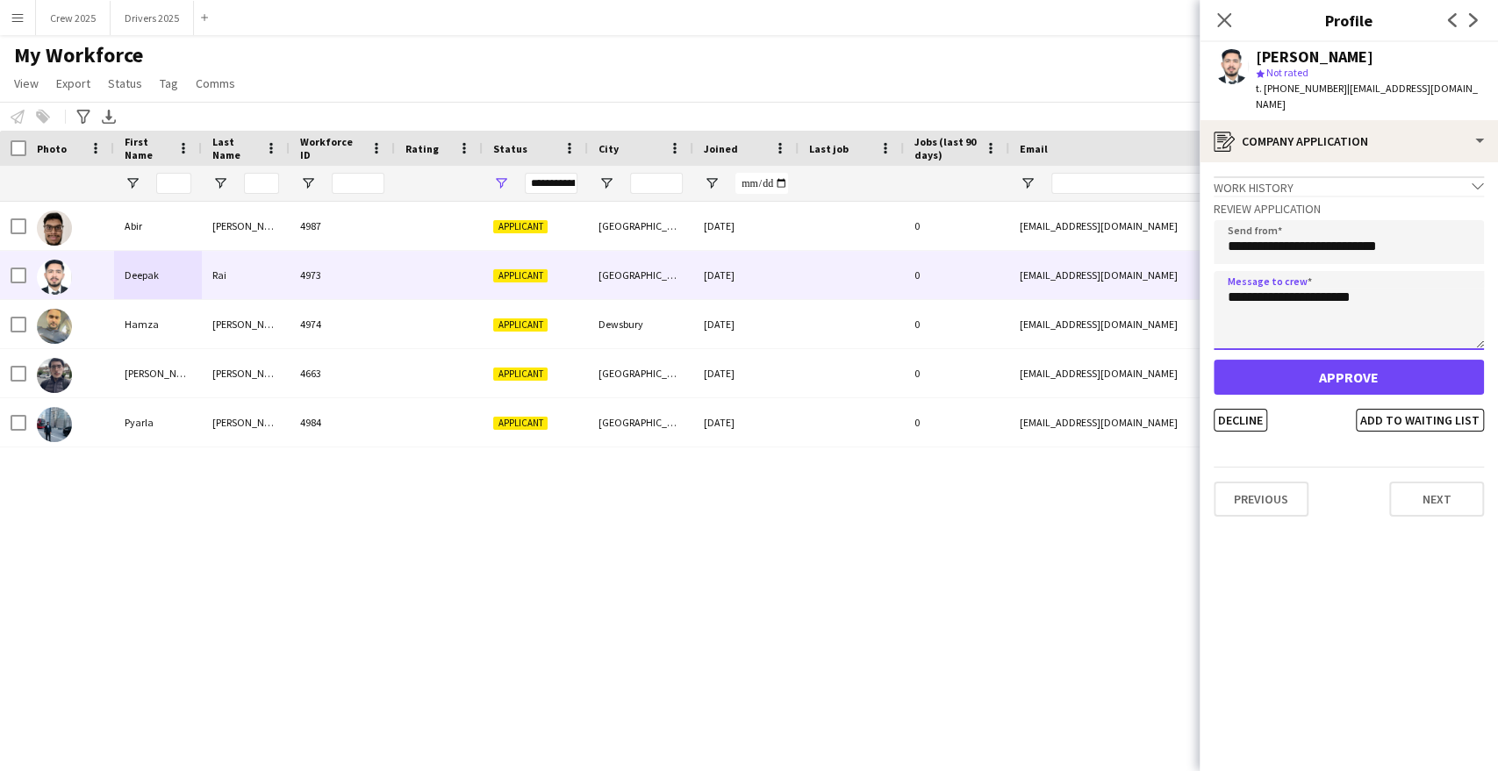
click at [1294, 283] on textarea "**********" at bounding box center [1349, 310] width 270 height 79
type textarea "**********"
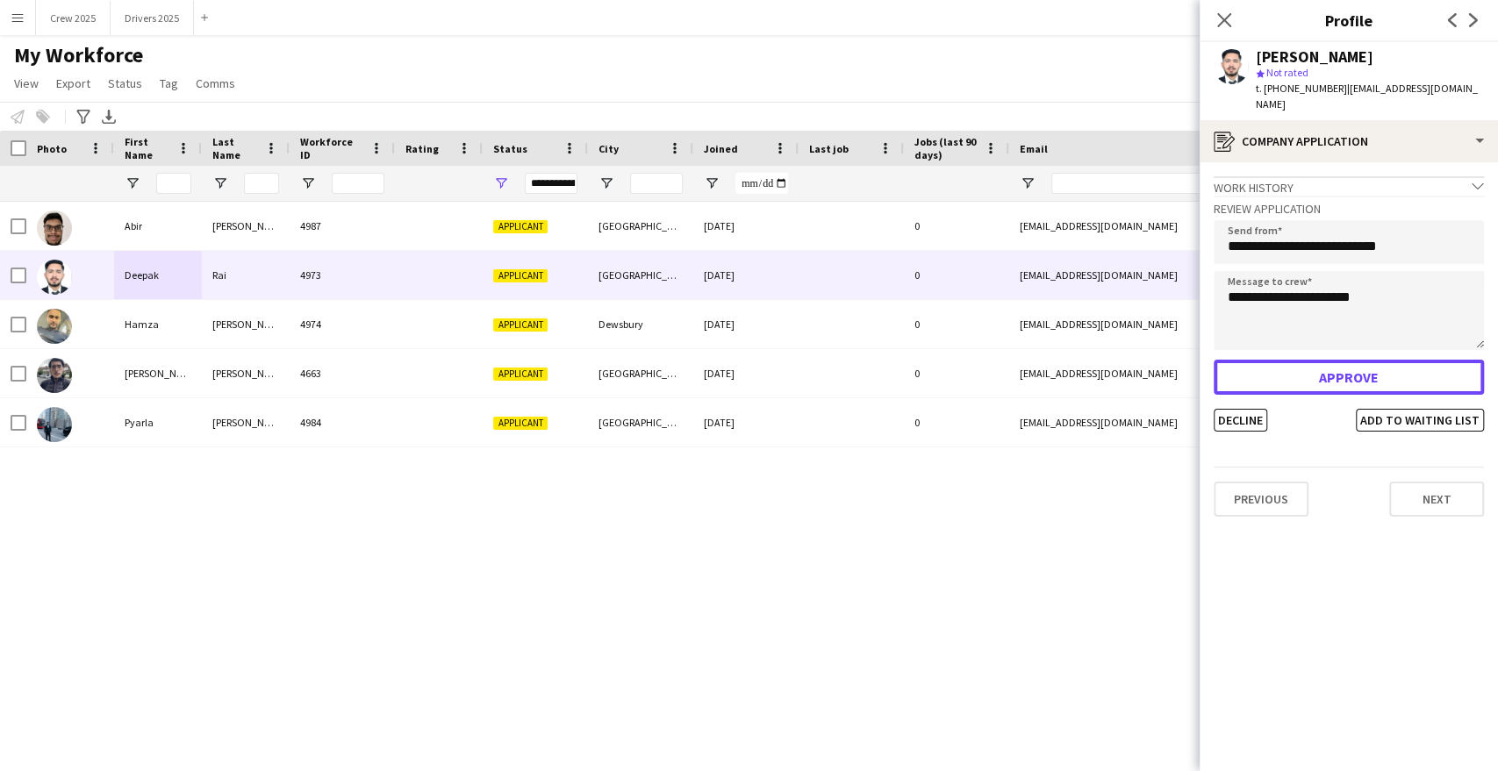
click at [1347, 360] on button "Approve" at bounding box center [1349, 377] width 270 height 35
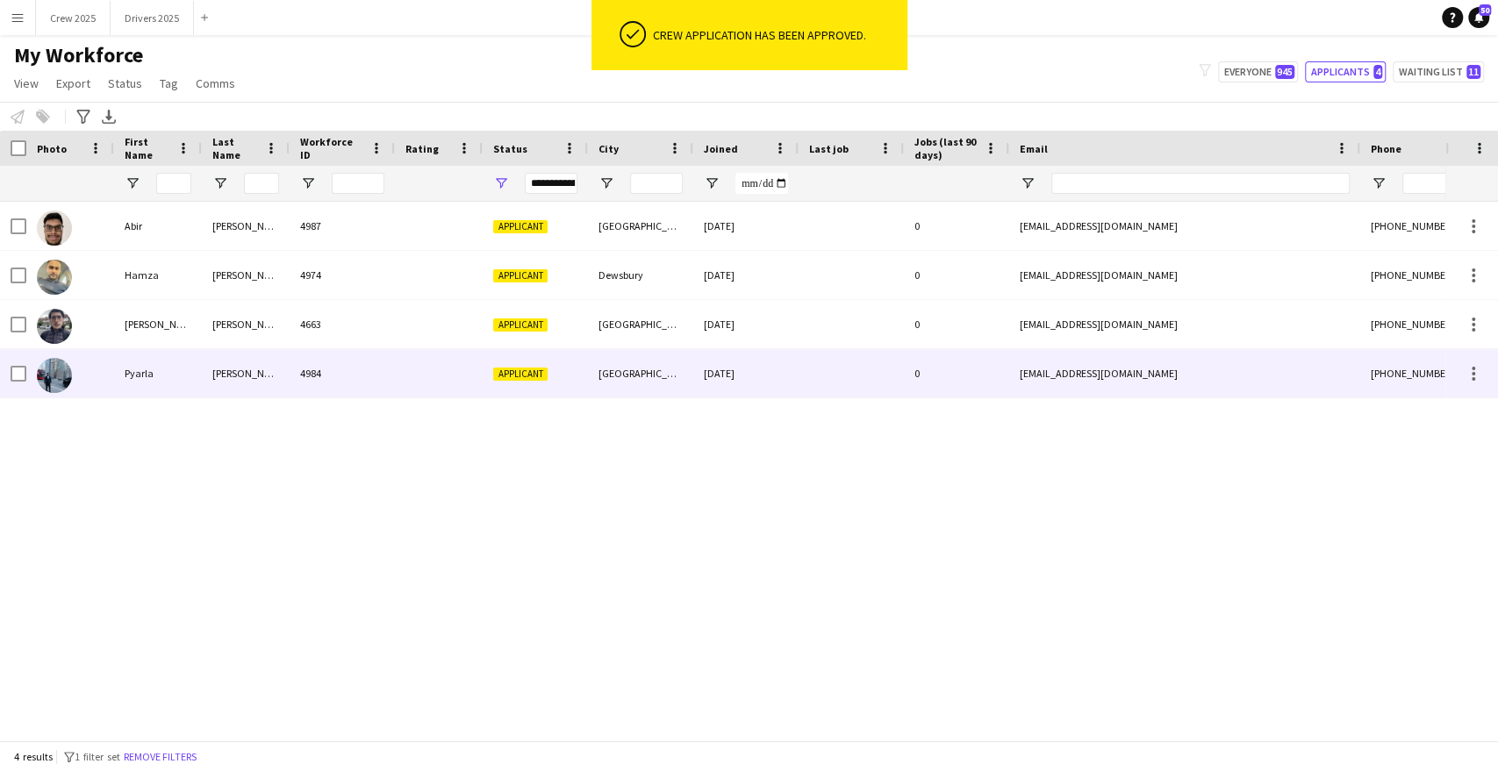
click at [182, 377] on div "Pyarla" at bounding box center [158, 373] width 88 height 48
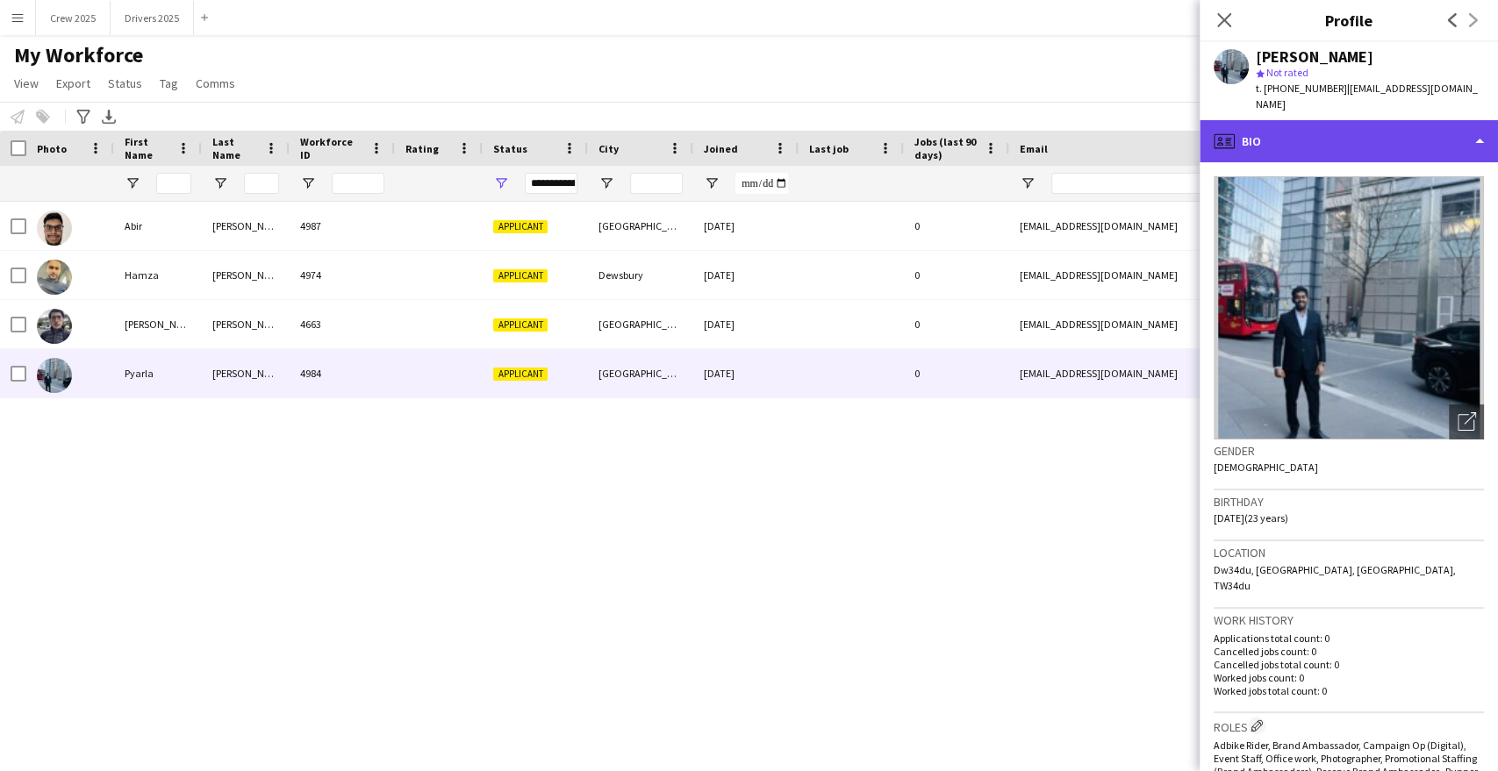
click at [1297, 121] on div "profile Bio" at bounding box center [1349, 141] width 298 height 42
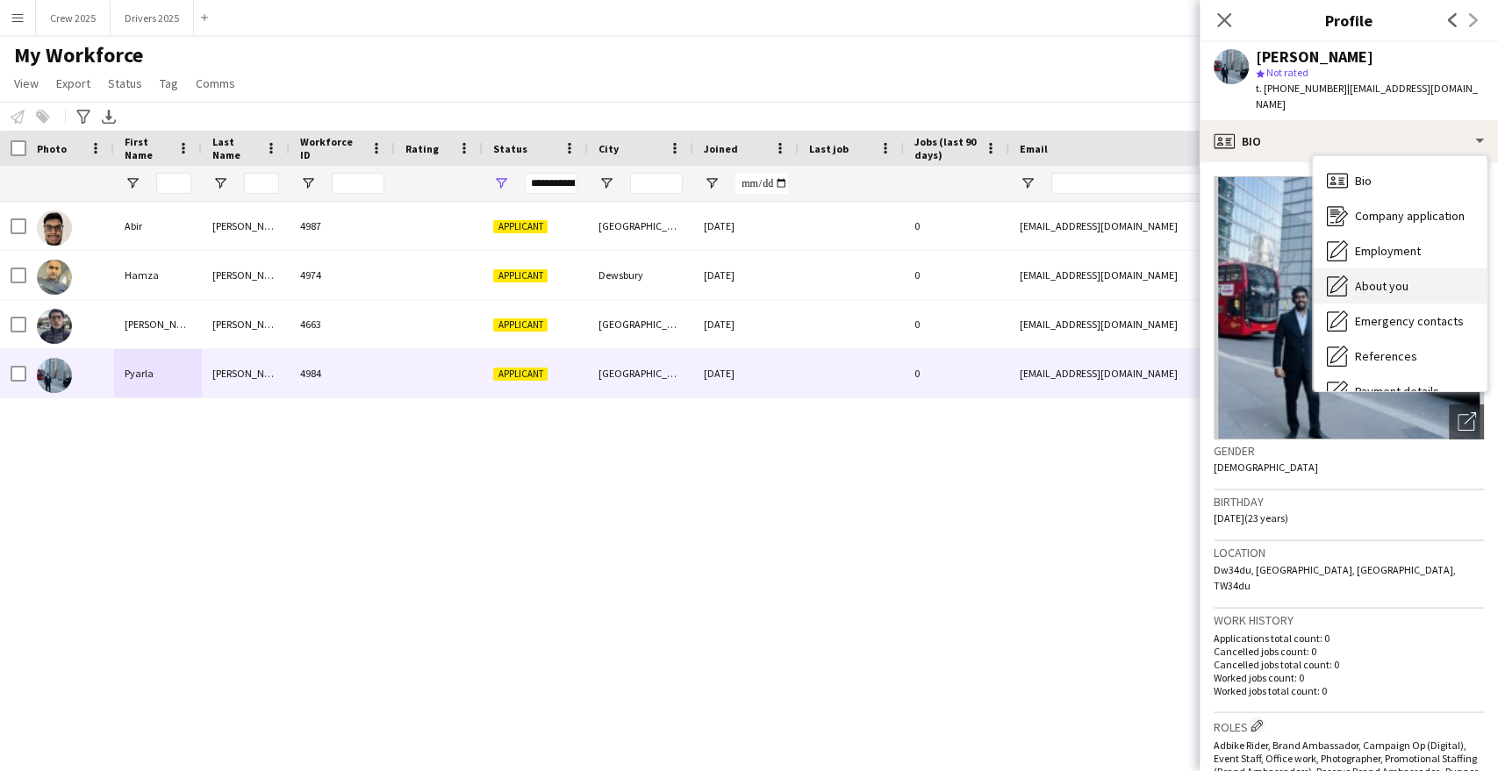
click at [1401, 269] on div "About you About you" at bounding box center [1400, 286] width 174 height 35
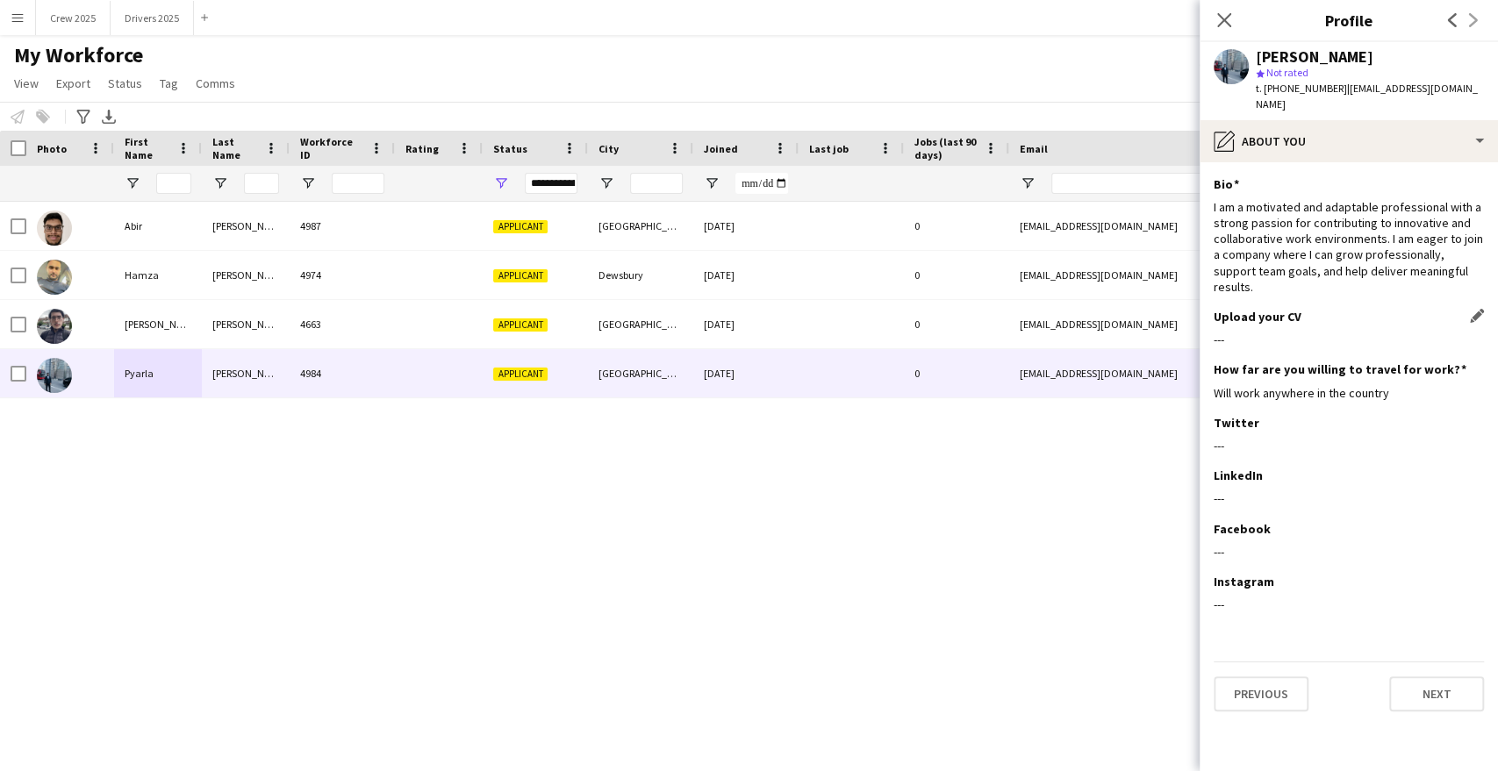
click at [1256, 309] on h3 "Upload your CV" at bounding box center [1258, 317] width 88 height 16
click at [1237, 54] on app-user-avatar at bounding box center [1231, 66] width 35 height 35
click at [1228, 25] on icon at bounding box center [1224, 19] width 17 height 17
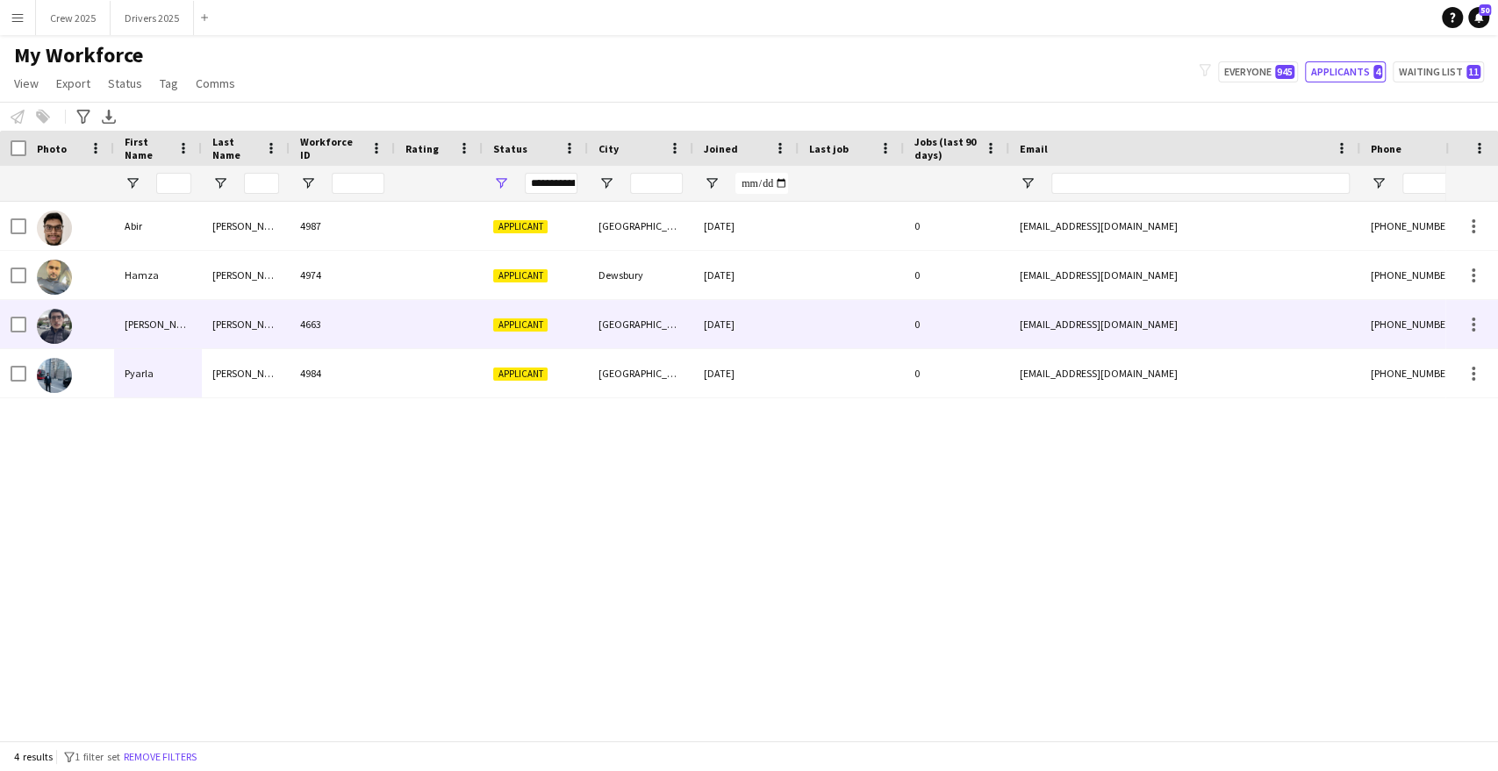
click at [206, 320] on div "[PERSON_NAME]" at bounding box center [246, 324] width 88 height 48
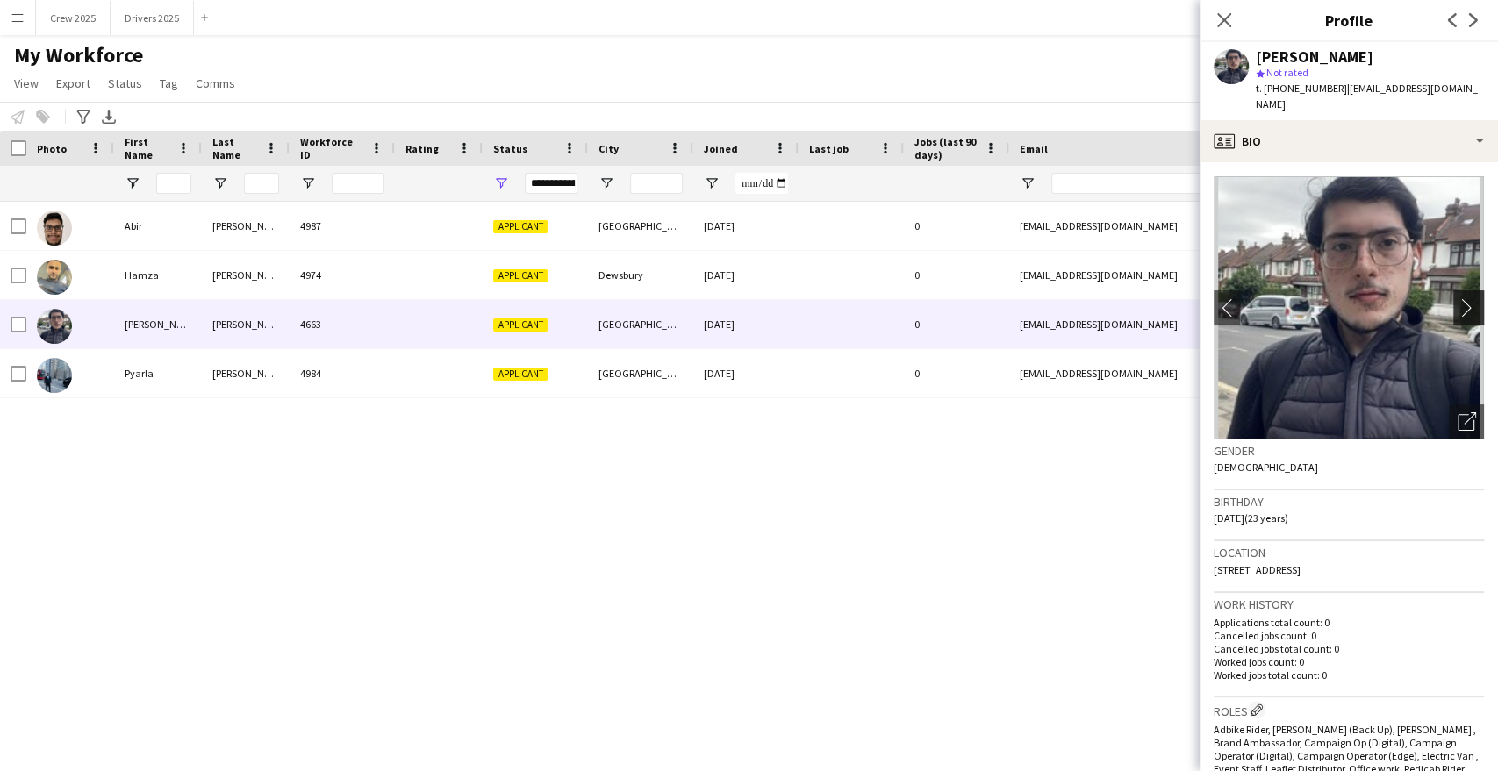
click at [1459, 298] on app-icon "chevron-right" at bounding box center [1471, 307] width 27 height 18
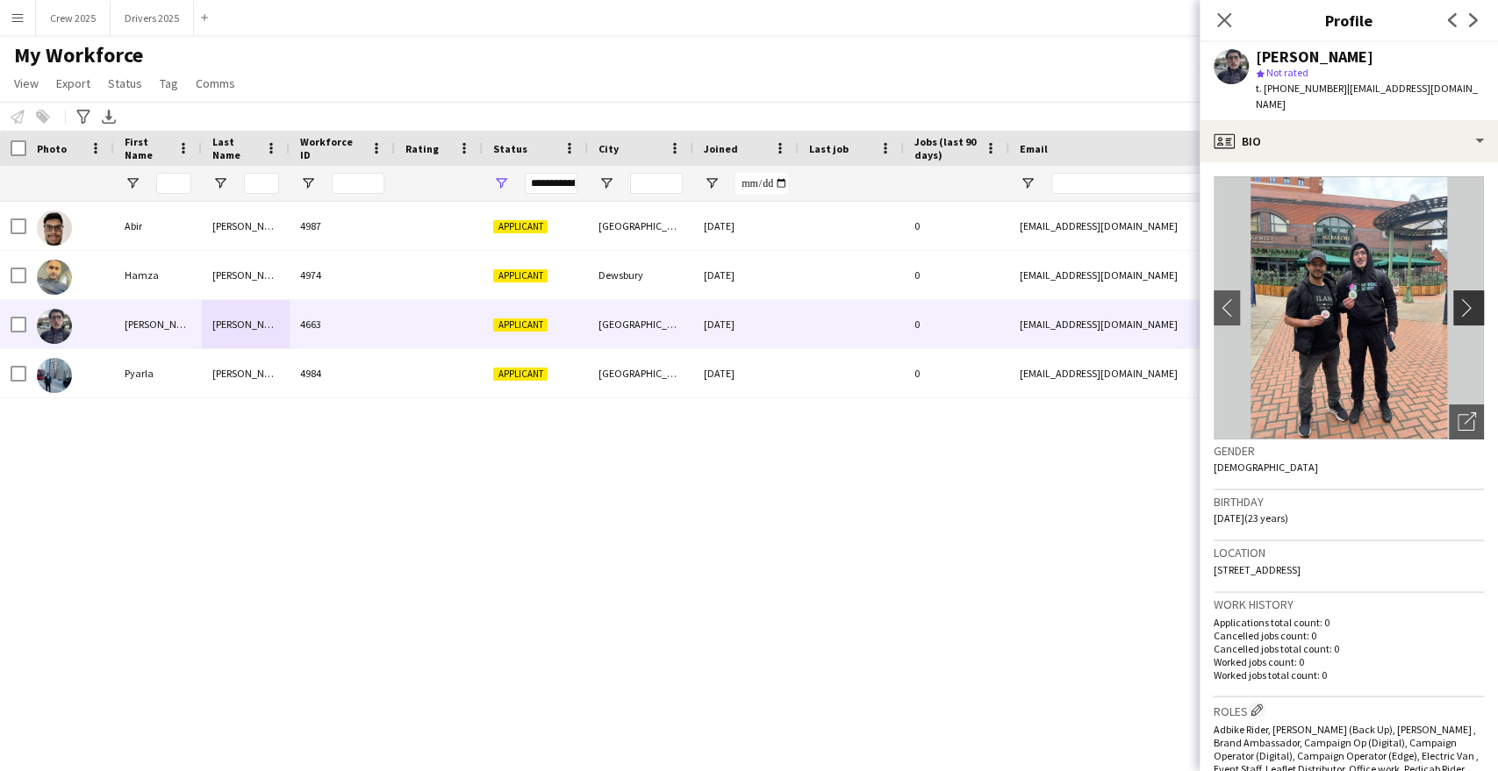
click at [1458, 298] on app-icon "chevron-right" at bounding box center [1471, 307] width 27 height 18
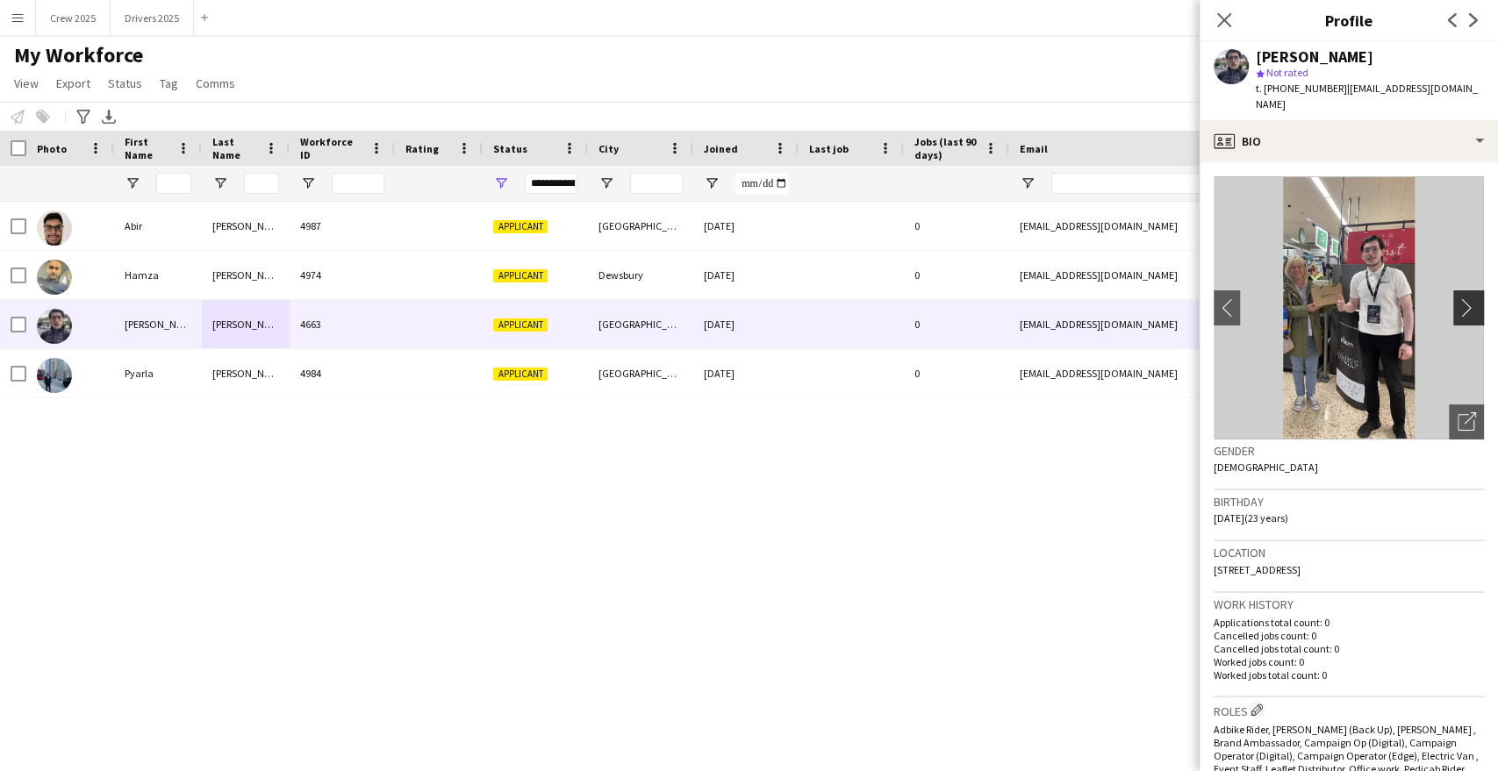
click at [1458, 298] on app-icon "chevron-right" at bounding box center [1471, 307] width 27 height 18
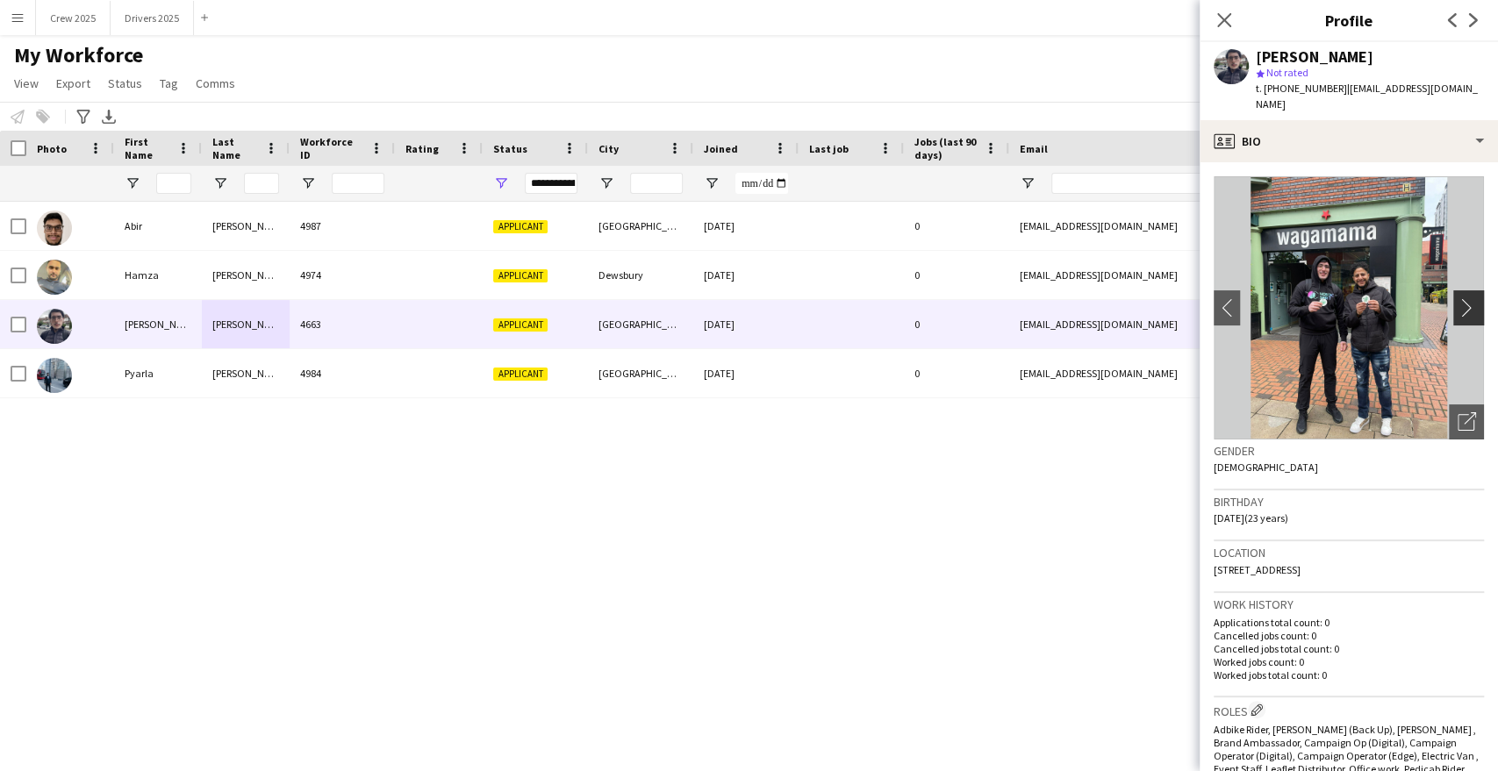
click at [1458, 298] on app-icon "chevron-right" at bounding box center [1471, 307] width 27 height 18
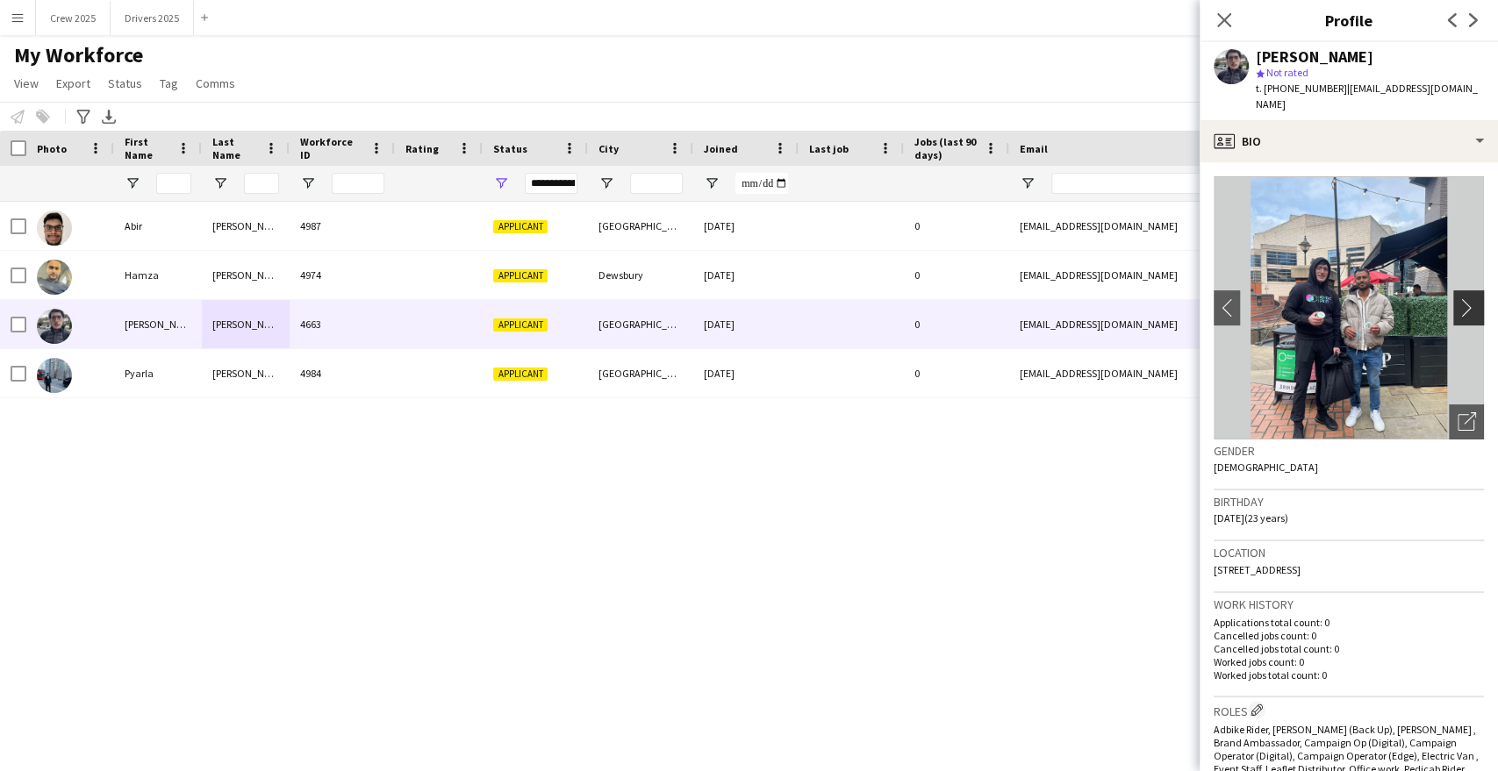
click at [1458, 298] on app-icon "chevron-right" at bounding box center [1471, 307] width 27 height 18
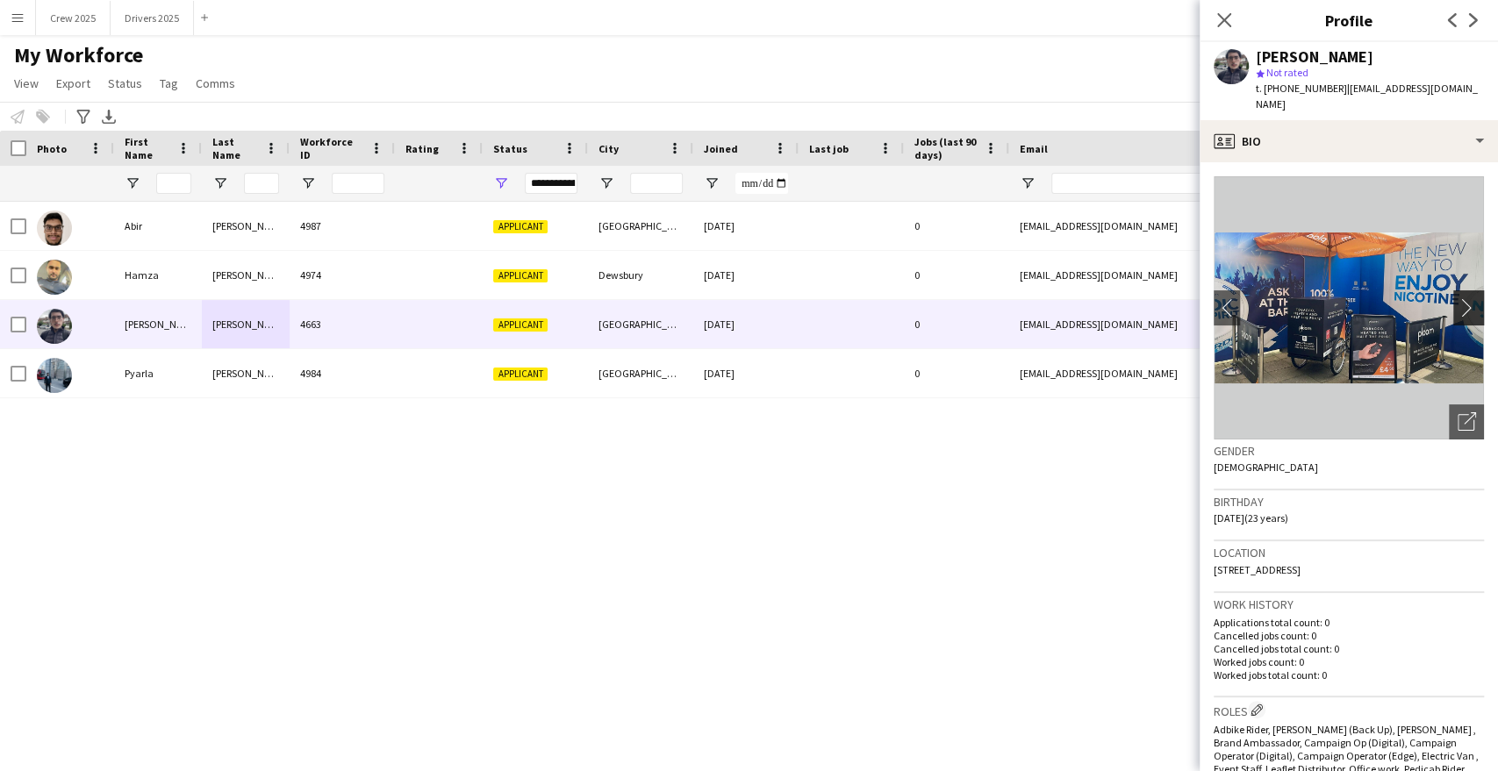
click at [1458, 298] on app-icon "chevron-right" at bounding box center [1471, 307] width 27 height 18
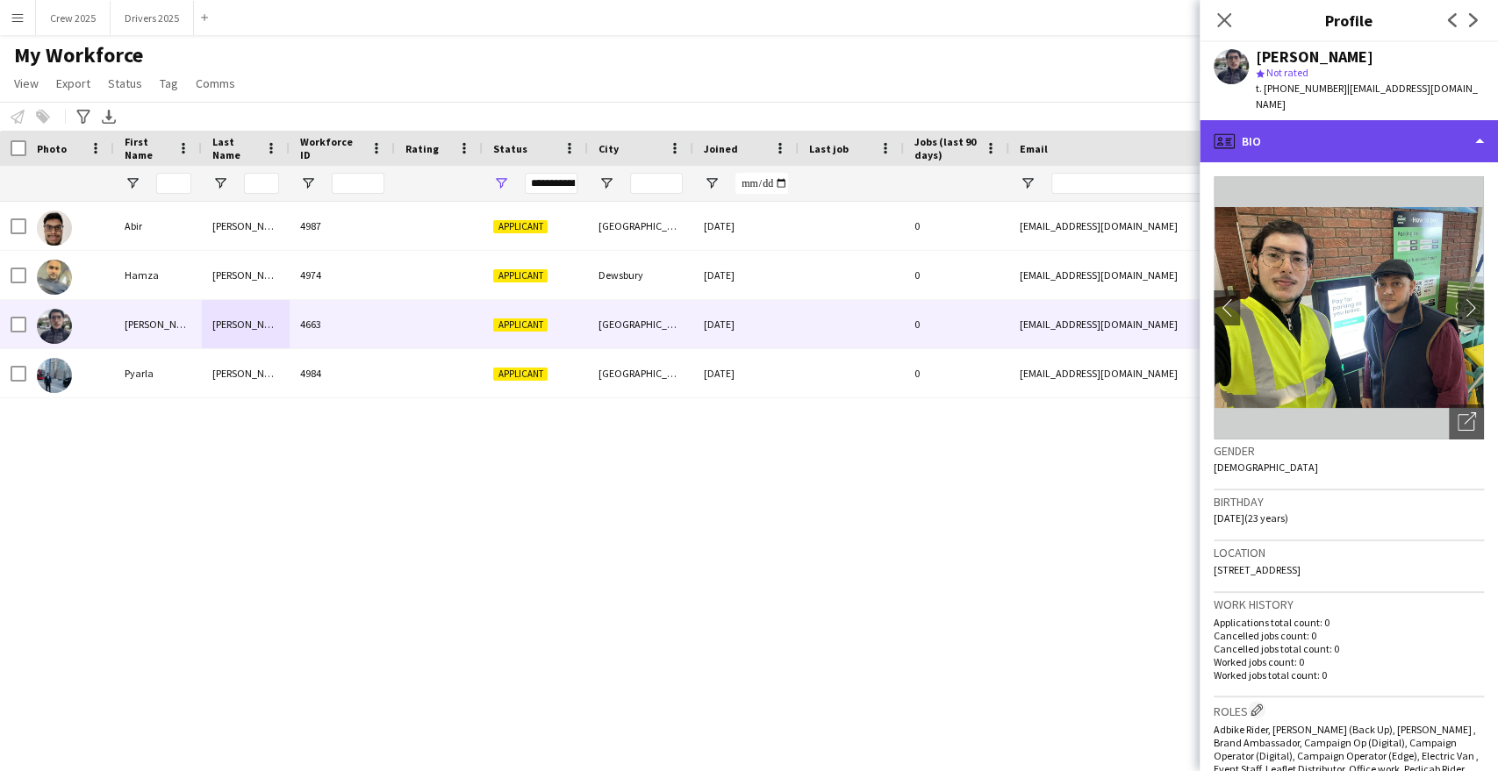
click at [1322, 129] on div "profile Bio" at bounding box center [1349, 141] width 298 height 42
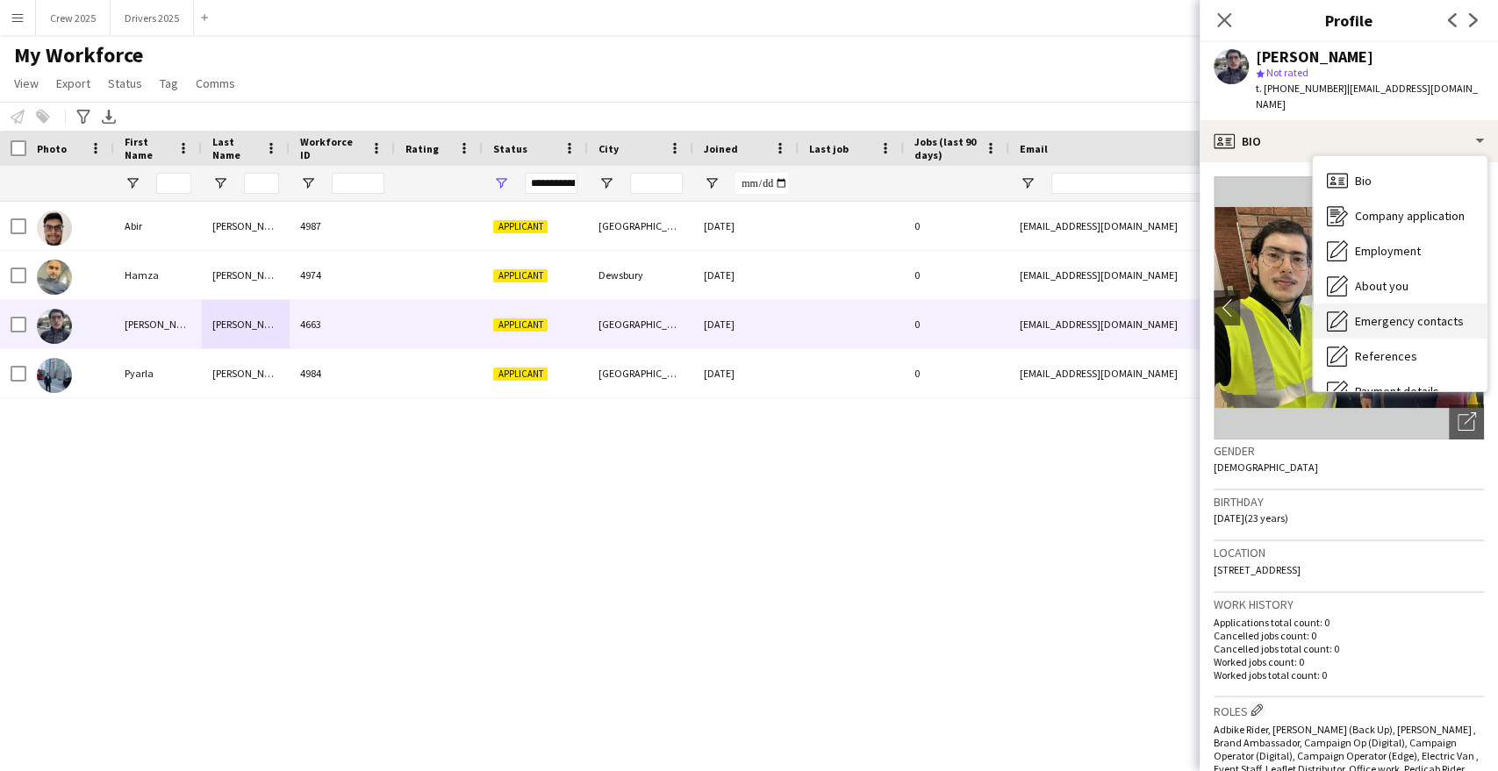
click at [1407, 313] on span "Emergency contacts" at bounding box center [1409, 321] width 109 height 16
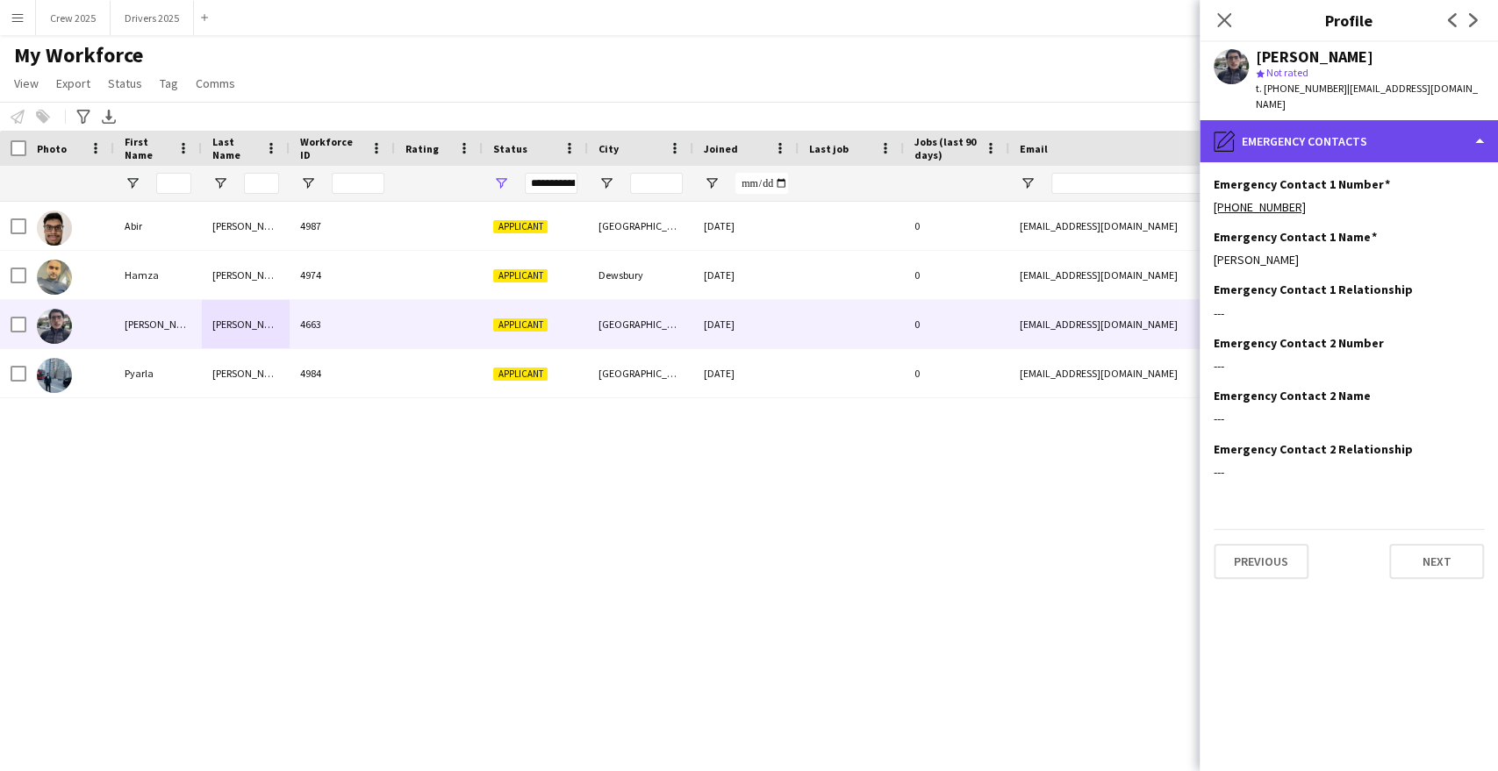
click at [1315, 128] on div "pencil4 Emergency contacts" at bounding box center [1349, 141] width 298 height 42
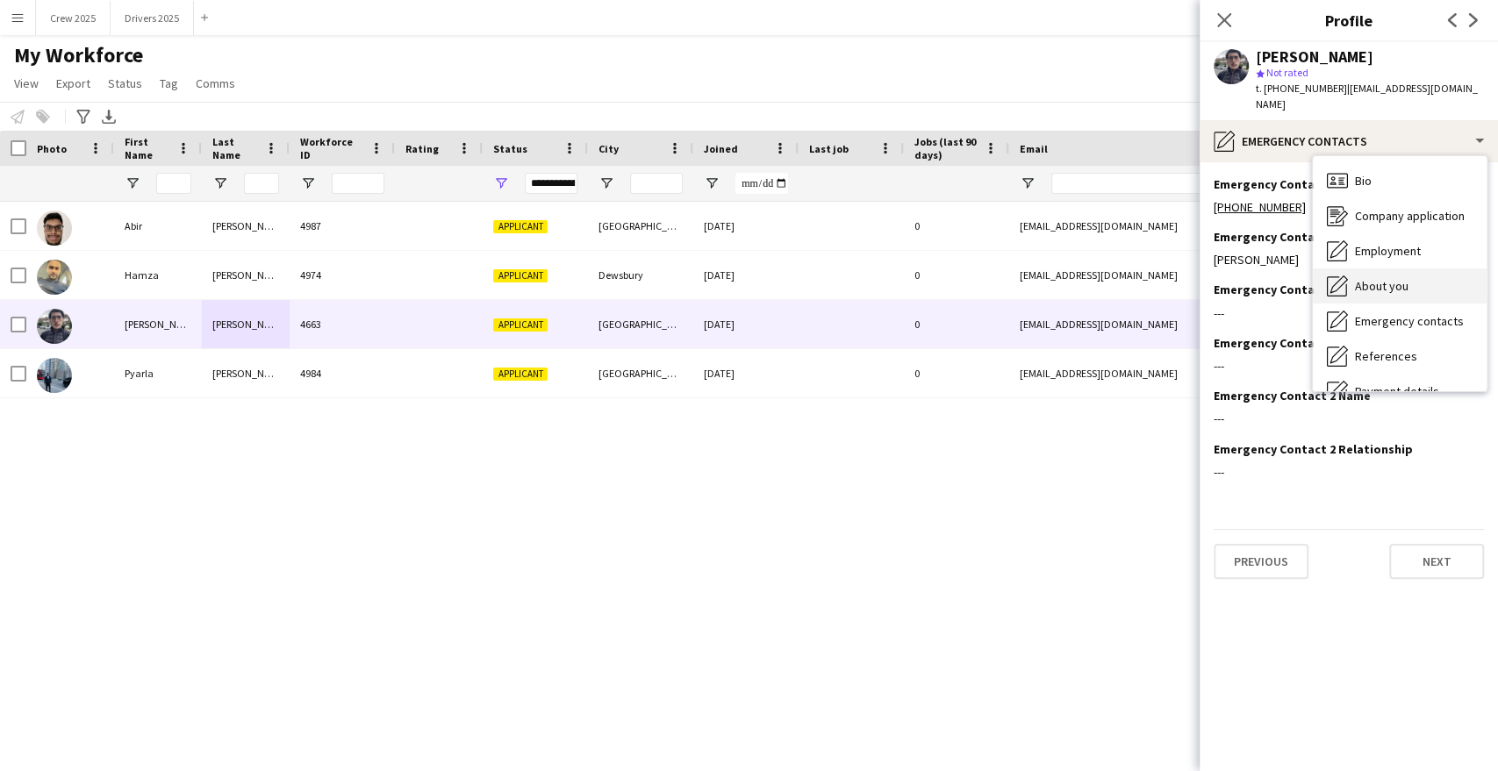
click at [1389, 278] on span "About you" at bounding box center [1382, 286] width 54 height 16
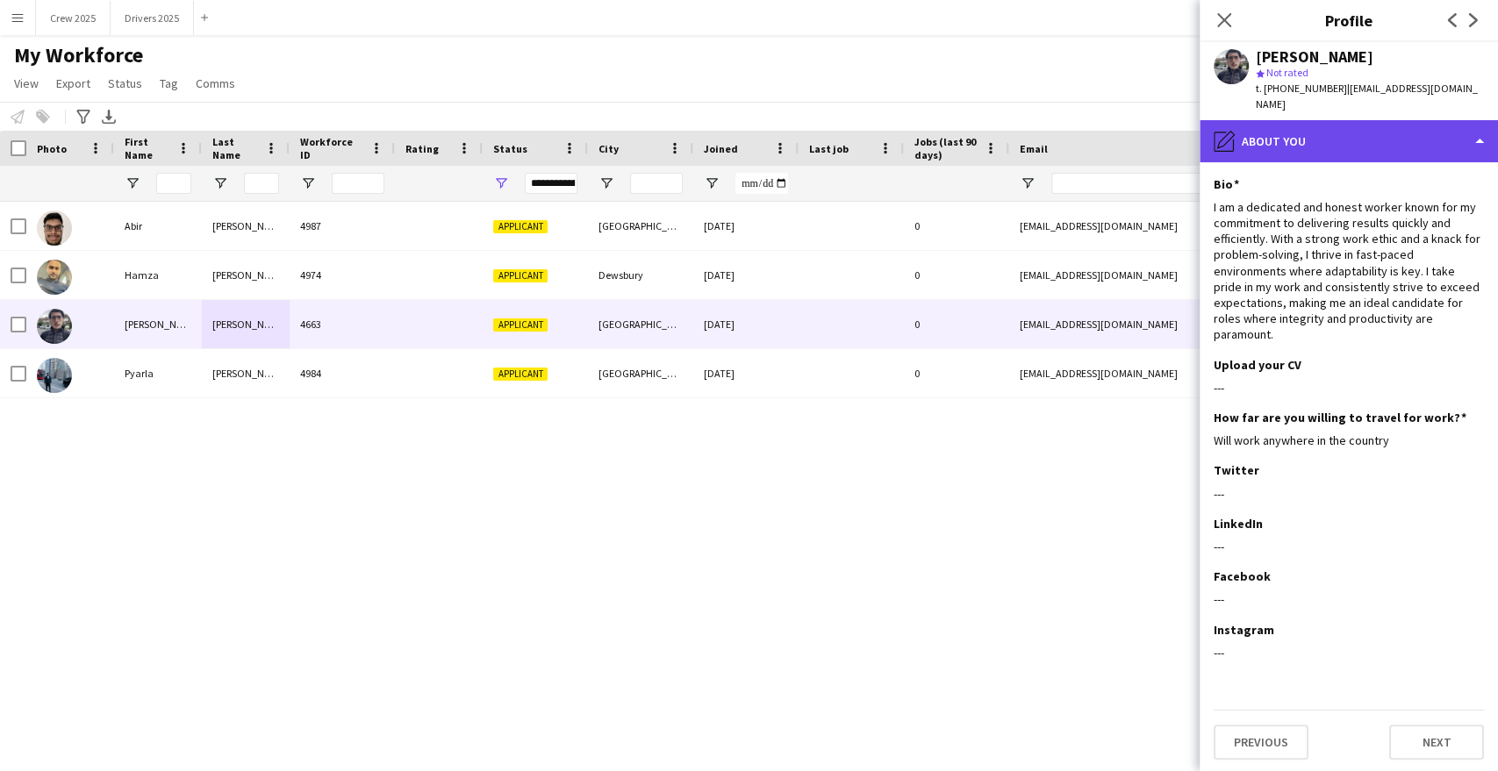
click at [1344, 132] on div "pencil4 About you" at bounding box center [1349, 141] width 298 height 42
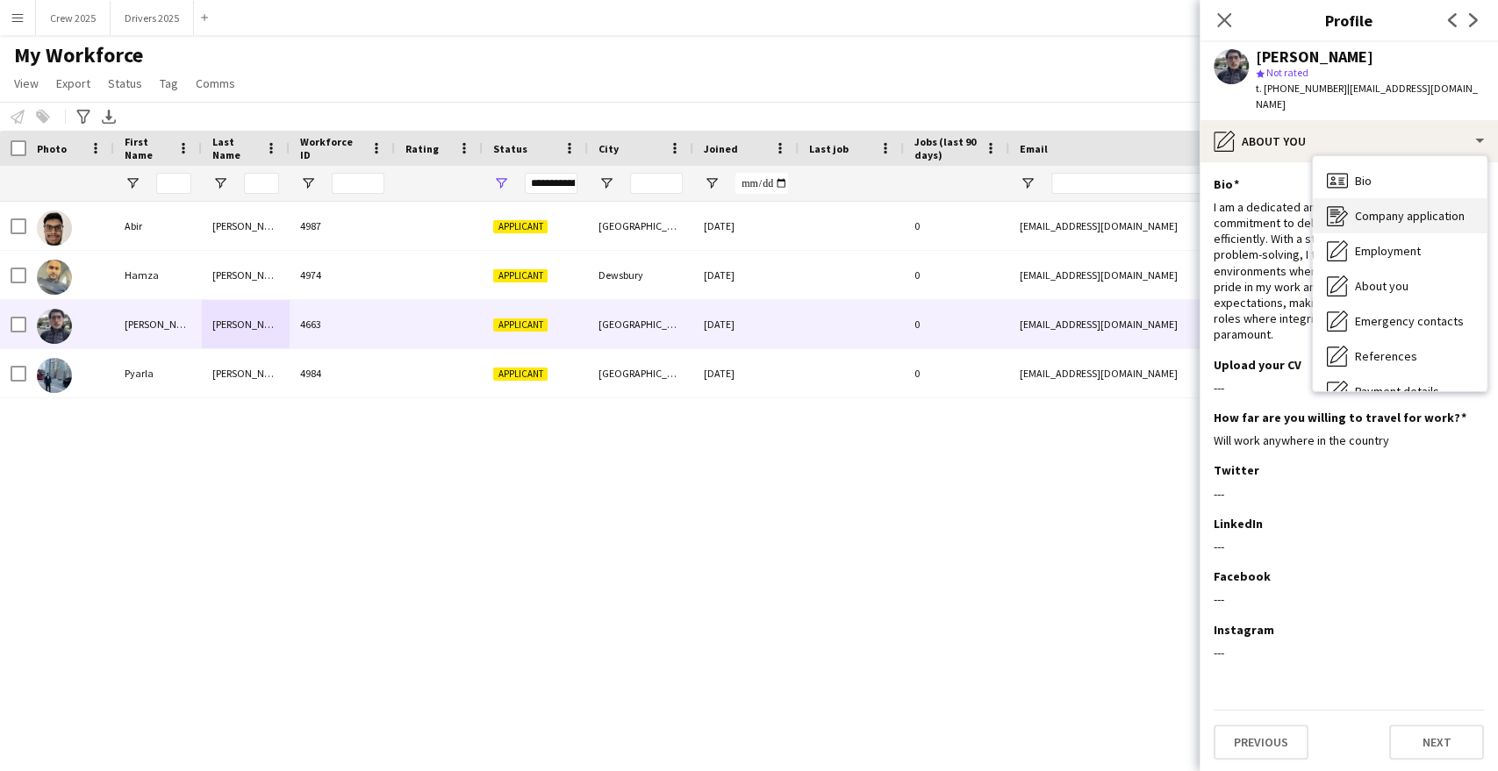
click at [1427, 208] on span "Company application" at bounding box center [1410, 216] width 110 height 16
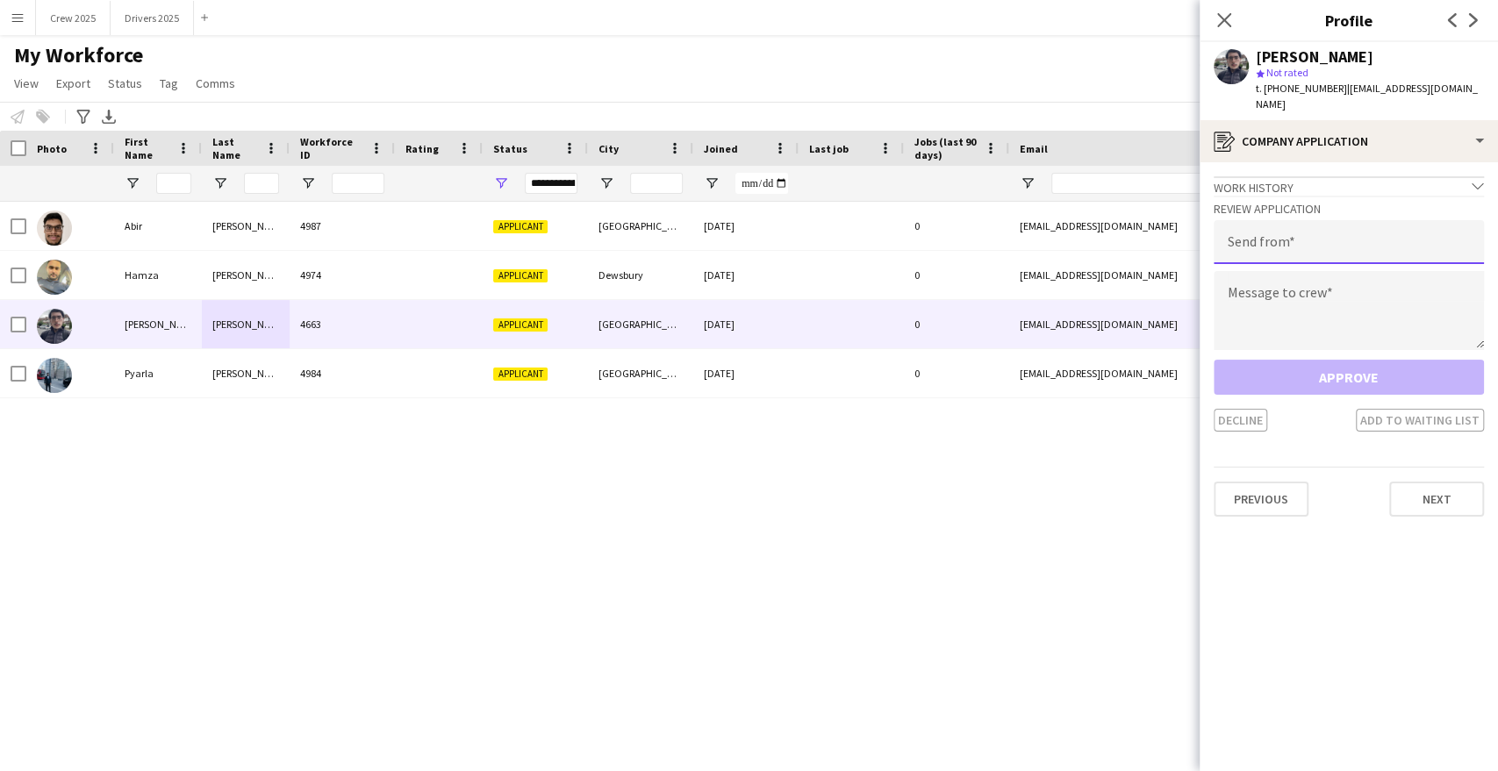
click at [1293, 229] on input "email" at bounding box center [1349, 242] width 270 height 44
type input "**********"
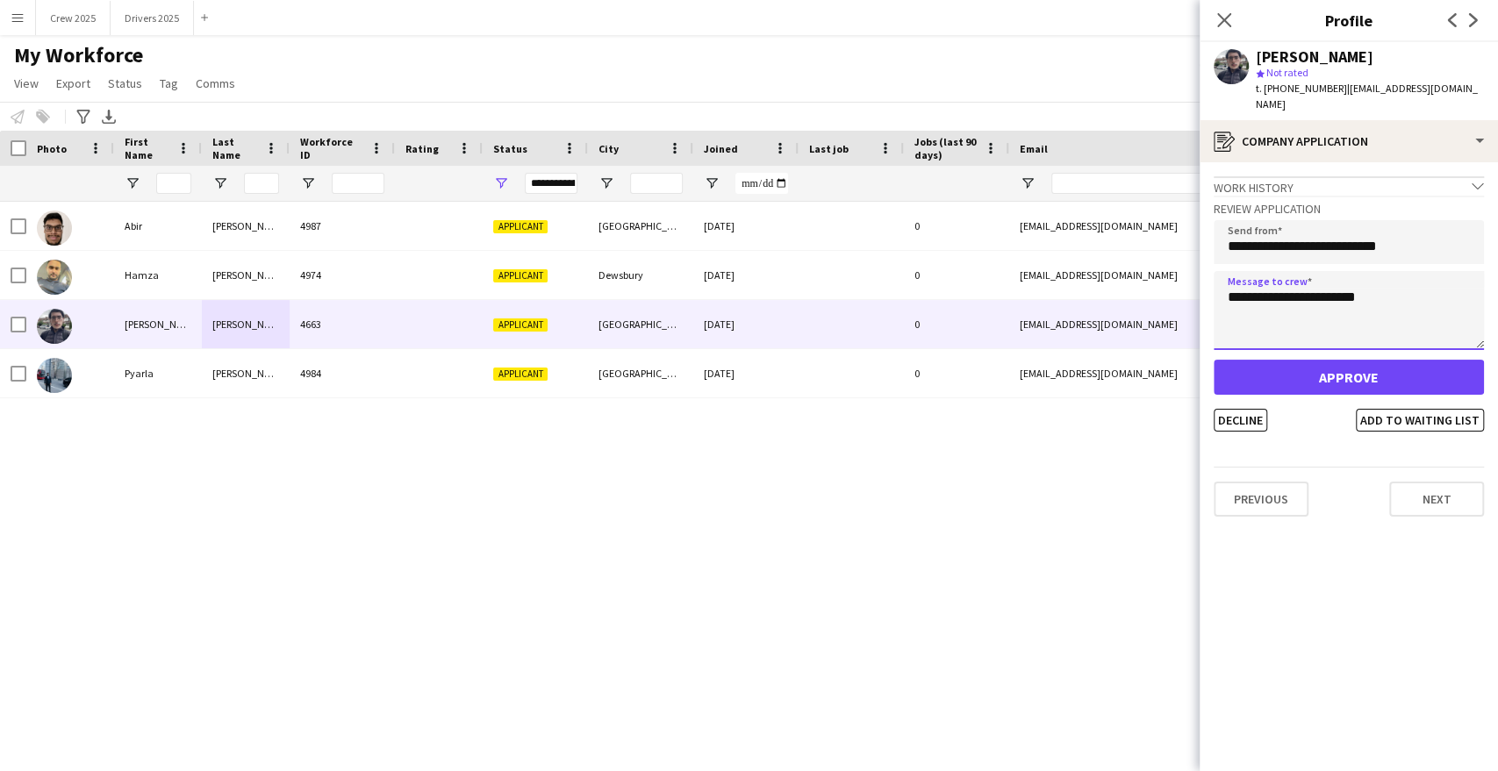
type textarea "**********"
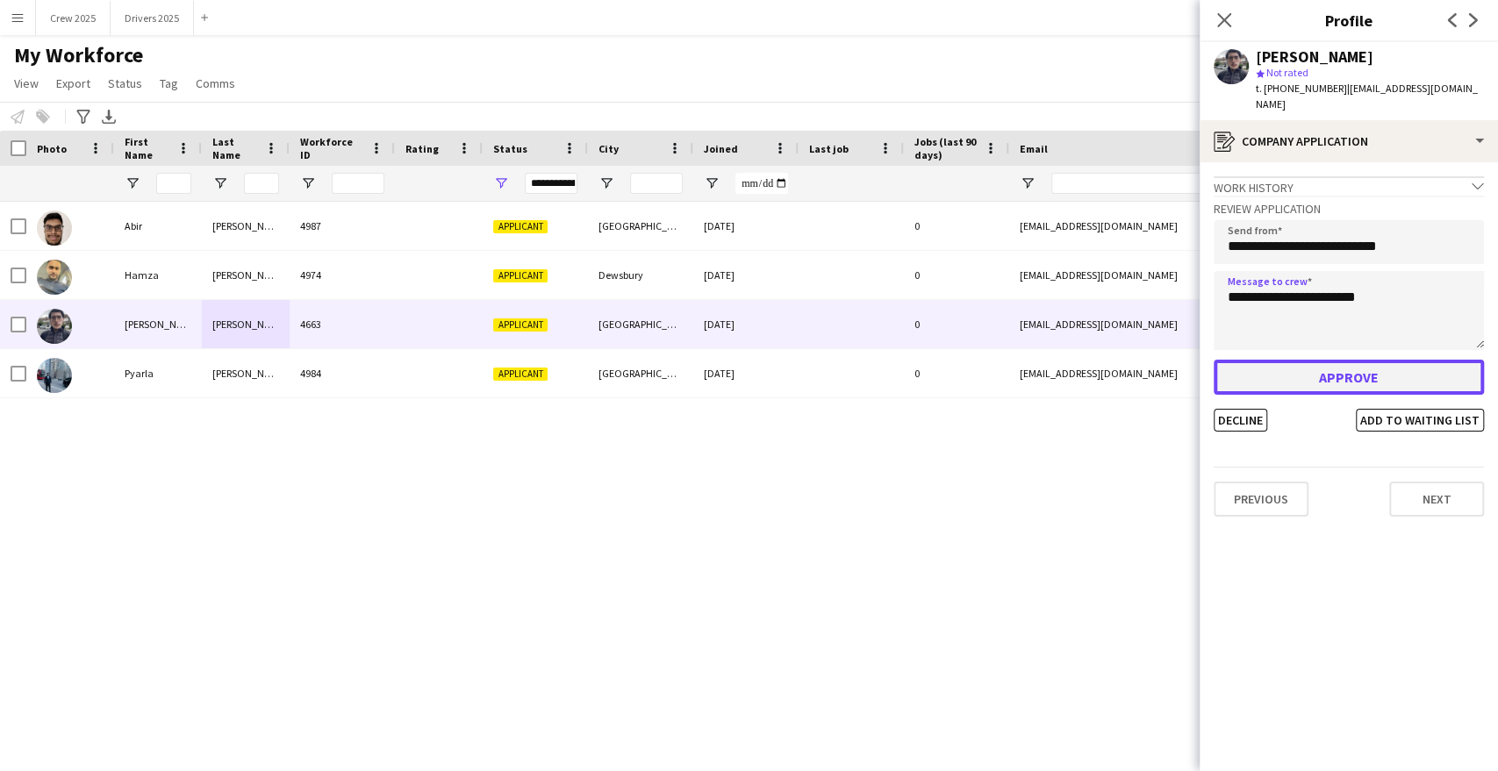
click at [1404, 360] on button "Approve" at bounding box center [1349, 377] width 270 height 35
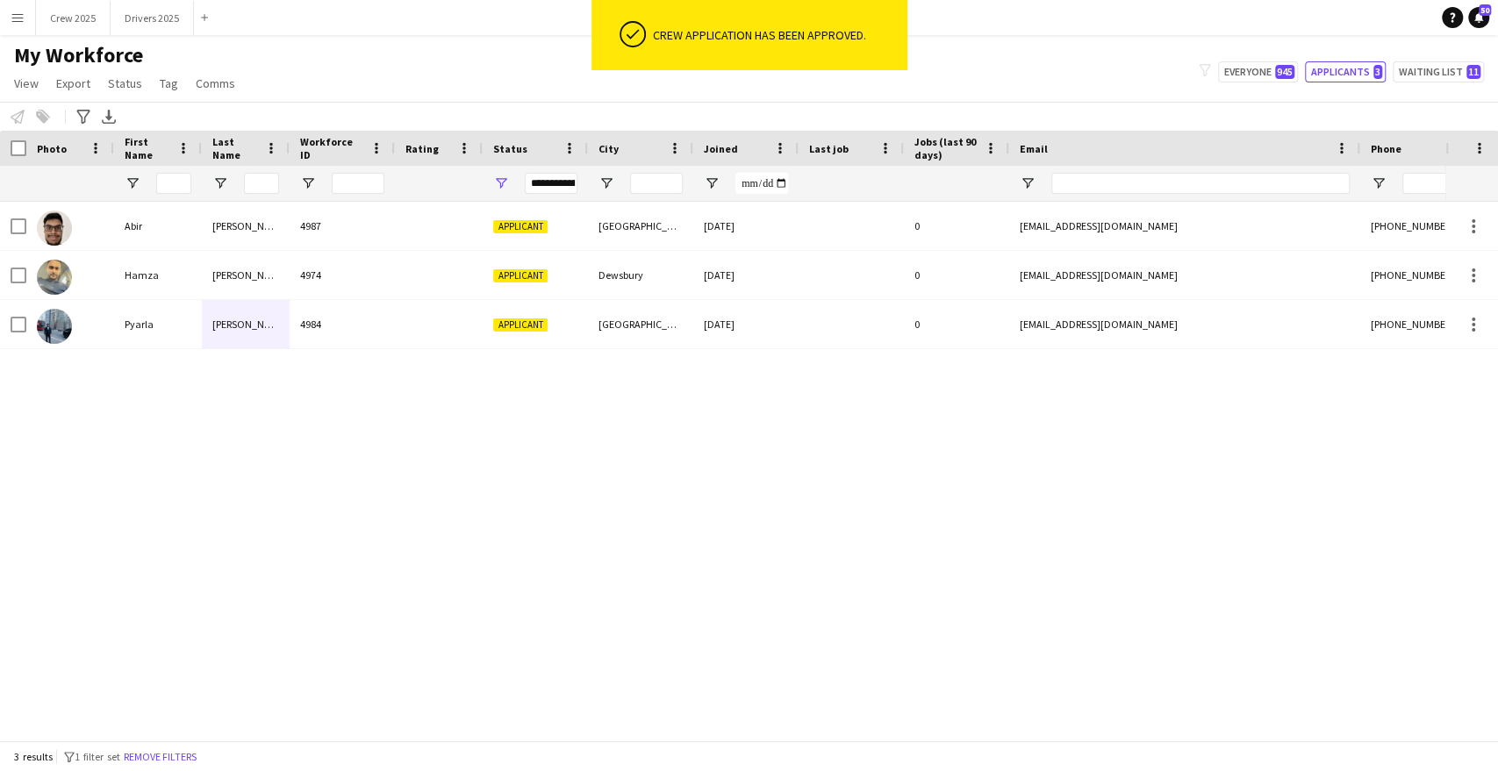
click at [604, 466] on div "[PERSON_NAME] 4987 Applicant [GEOGRAPHIC_DATA] [DATE] 0 [EMAIL_ADDRESS][DOMAIN_…" at bounding box center [722, 464] width 1445 height 524
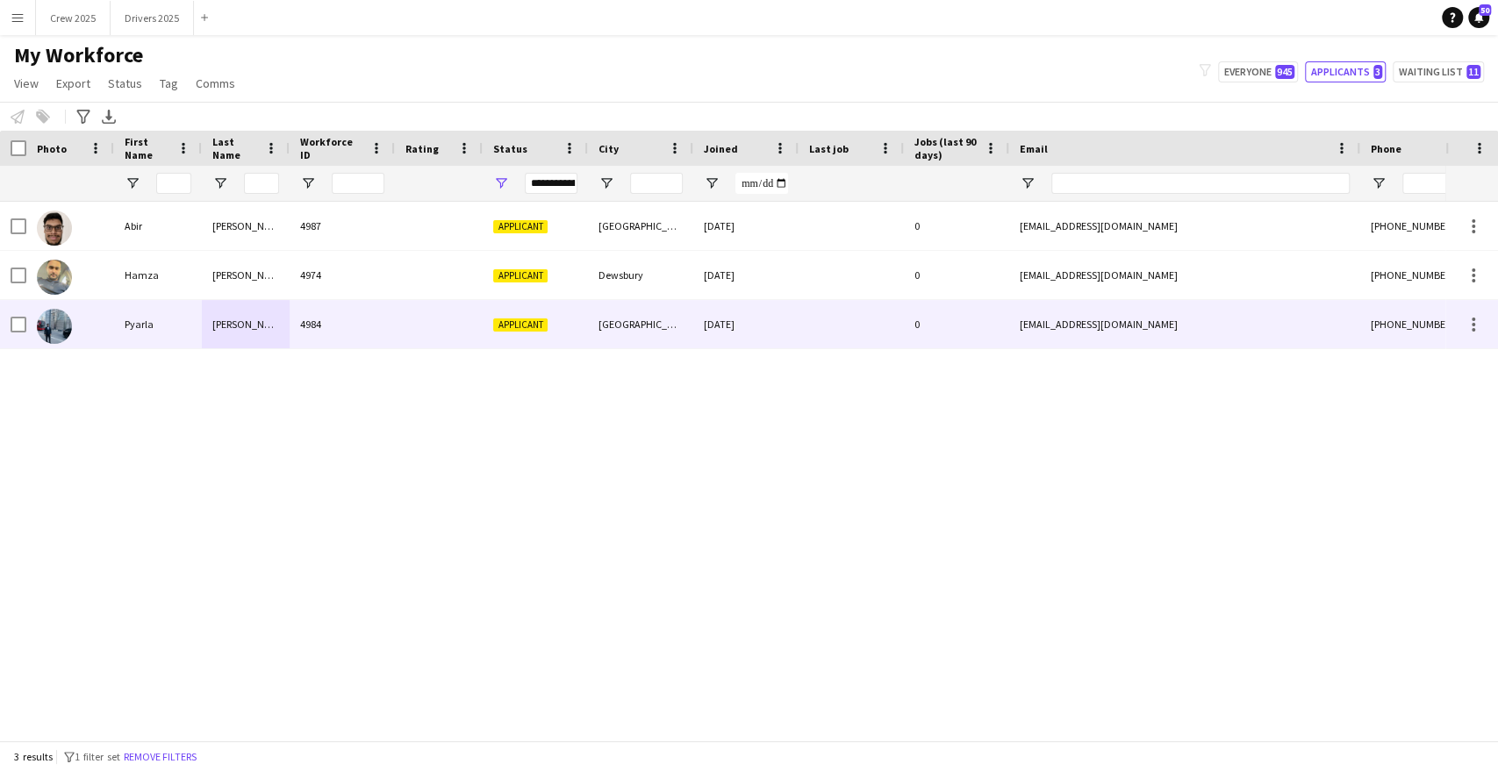
click at [127, 330] on div "Pyarla" at bounding box center [158, 324] width 88 height 48
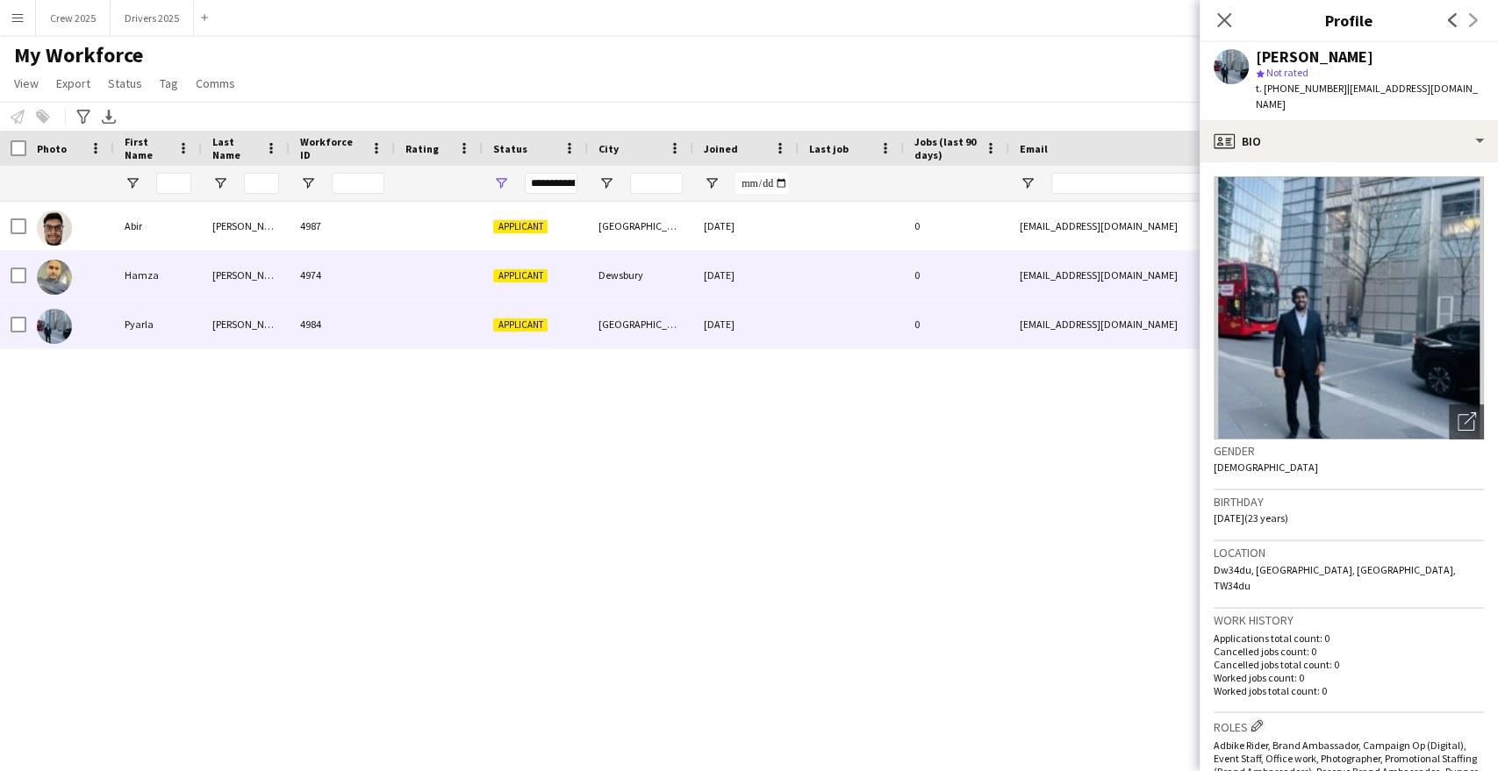
click at [187, 275] on div "Hamza" at bounding box center [158, 275] width 88 height 48
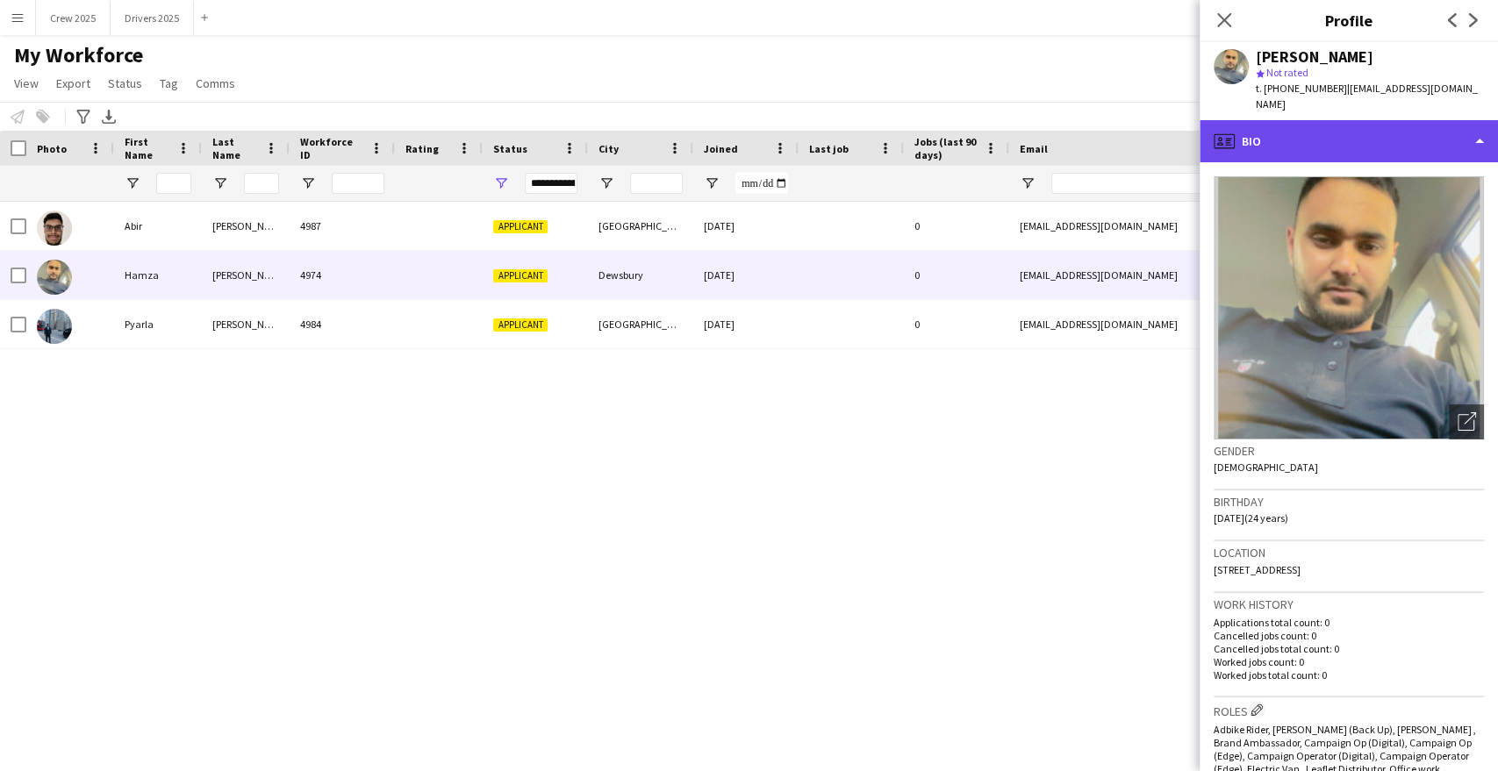
click at [1320, 133] on div "profile Bio" at bounding box center [1349, 141] width 298 height 42
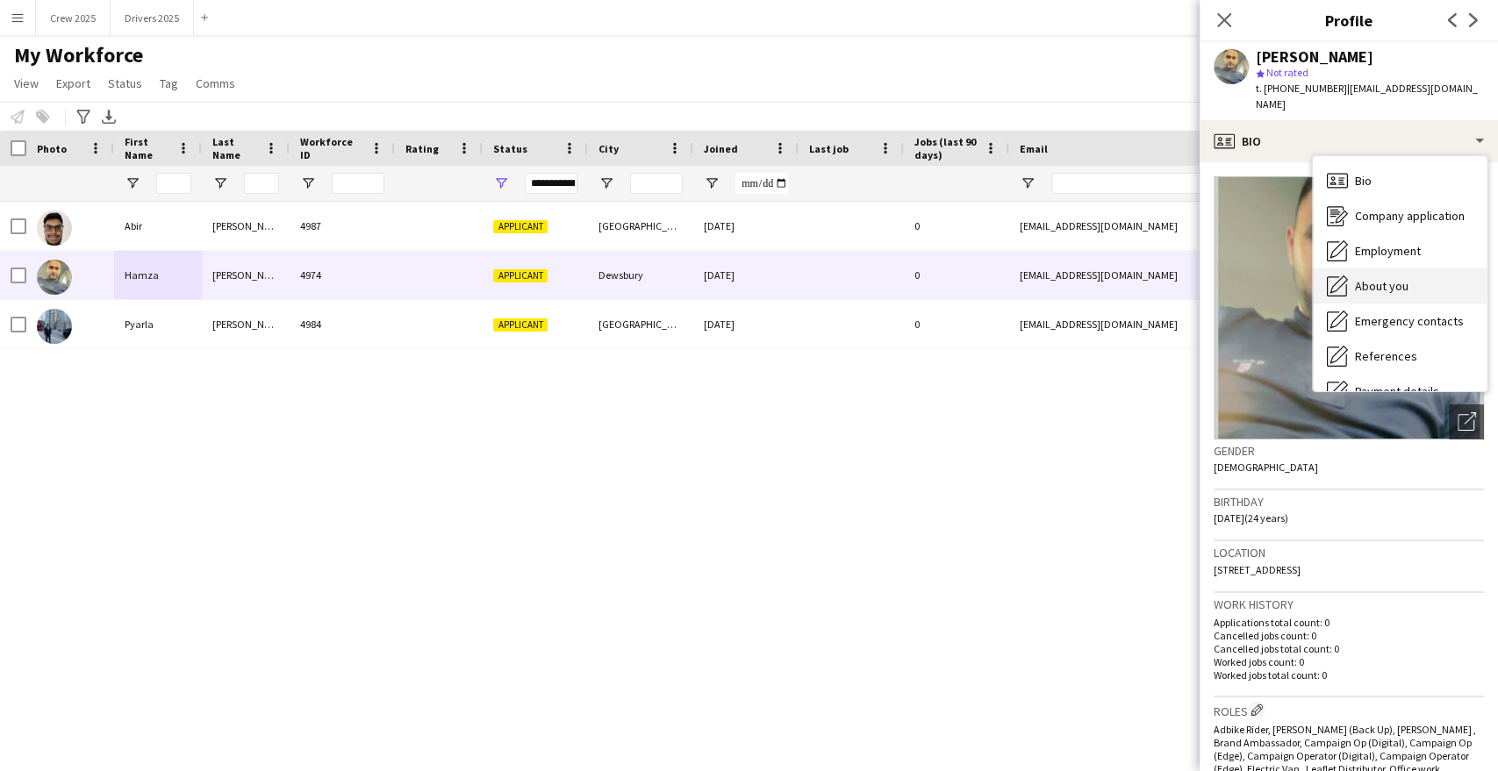
click at [1412, 274] on div "About you About you" at bounding box center [1400, 286] width 174 height 35
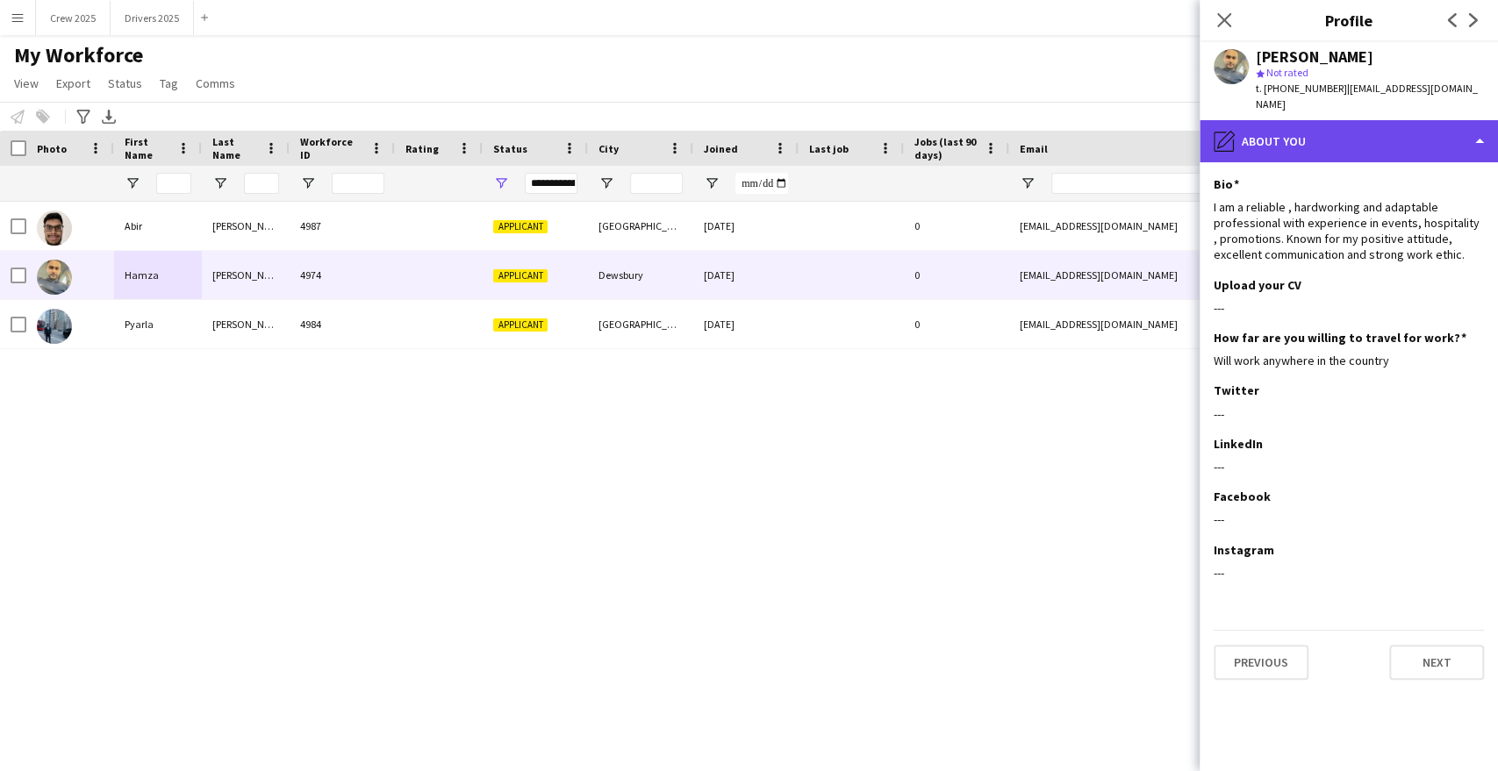
click at [1288, 131] on div "pencil4 About you" at bounding box center [1349, 141] width 298 height 42
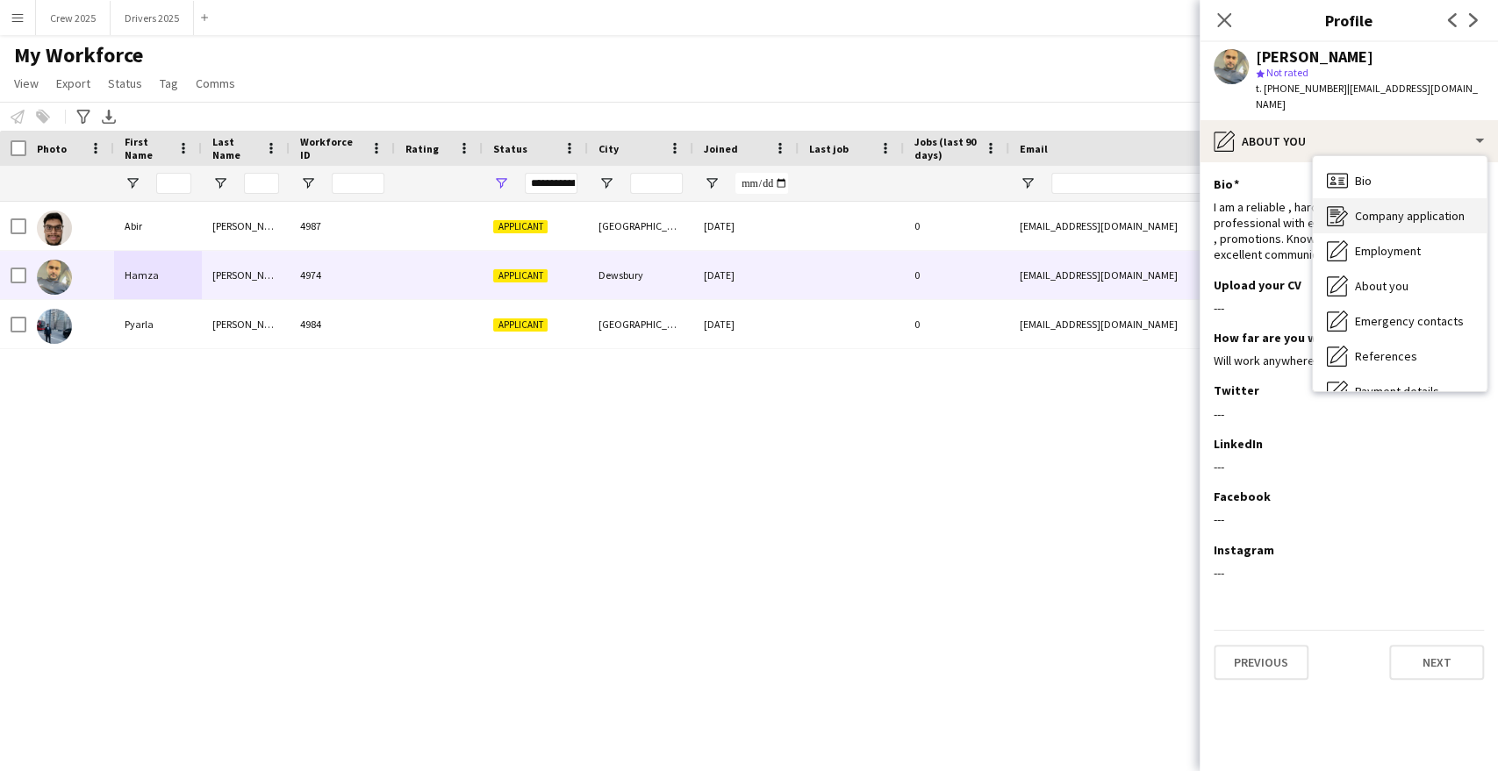
click at [1417, 198] on div "Company application Company application" at bounding box center [1400, 215] width 174 height 35
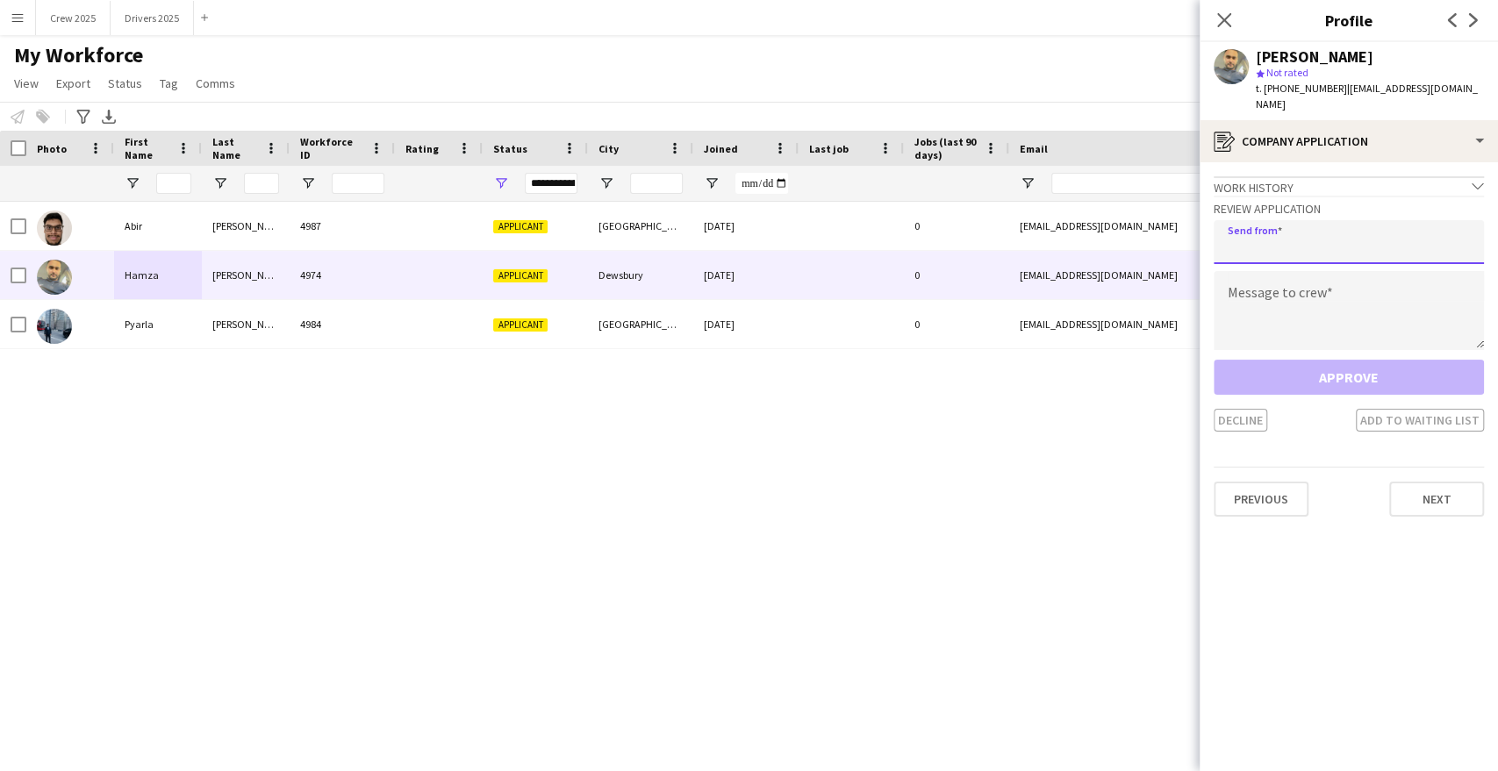
click at [1320, 228] on input "email" at bounding box center [1349, 242] width 270 height 44
type input "**********"
click at [1290, 298] on textarea at bounding box center [1349, 310] width 270 height 79
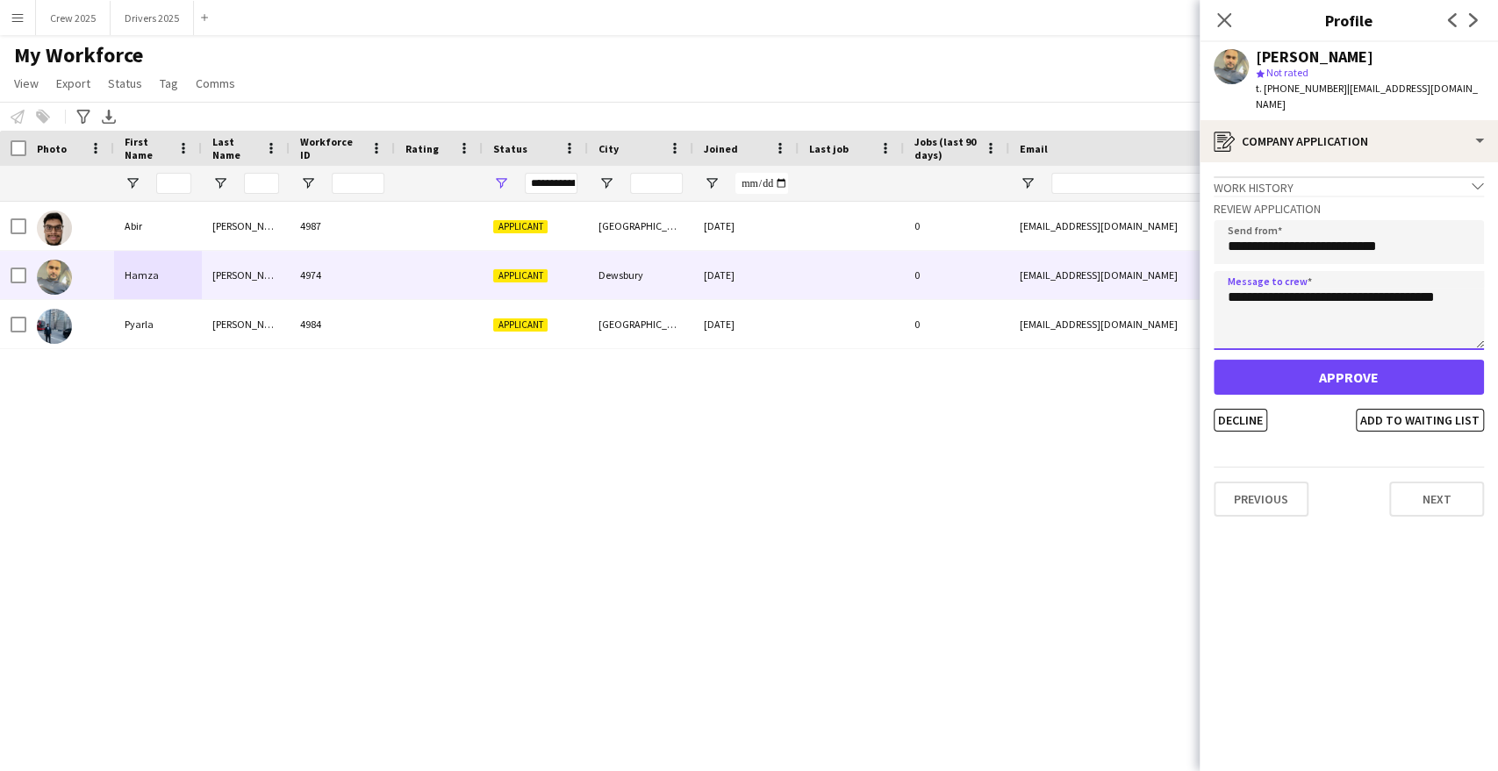
click at [1390, 282] on textarea "**********" at bounding box center [1349, 310] width 270 height 79
click at [1446, 283] on textarea "**********" at bounding box center [1349, 310] width 270 height 79
click at [1341, 307] on textarea "**********" at bounding box center [1349, 310] width 270 height 79
drag, startPoint x: 1469, startPoint y: 279, endPoint x: 1227, endPoint y: 295, distance: 242.7
click at [1227, 295] on textarea "**********" at bounding box center [1349, 310] width 270 height 79
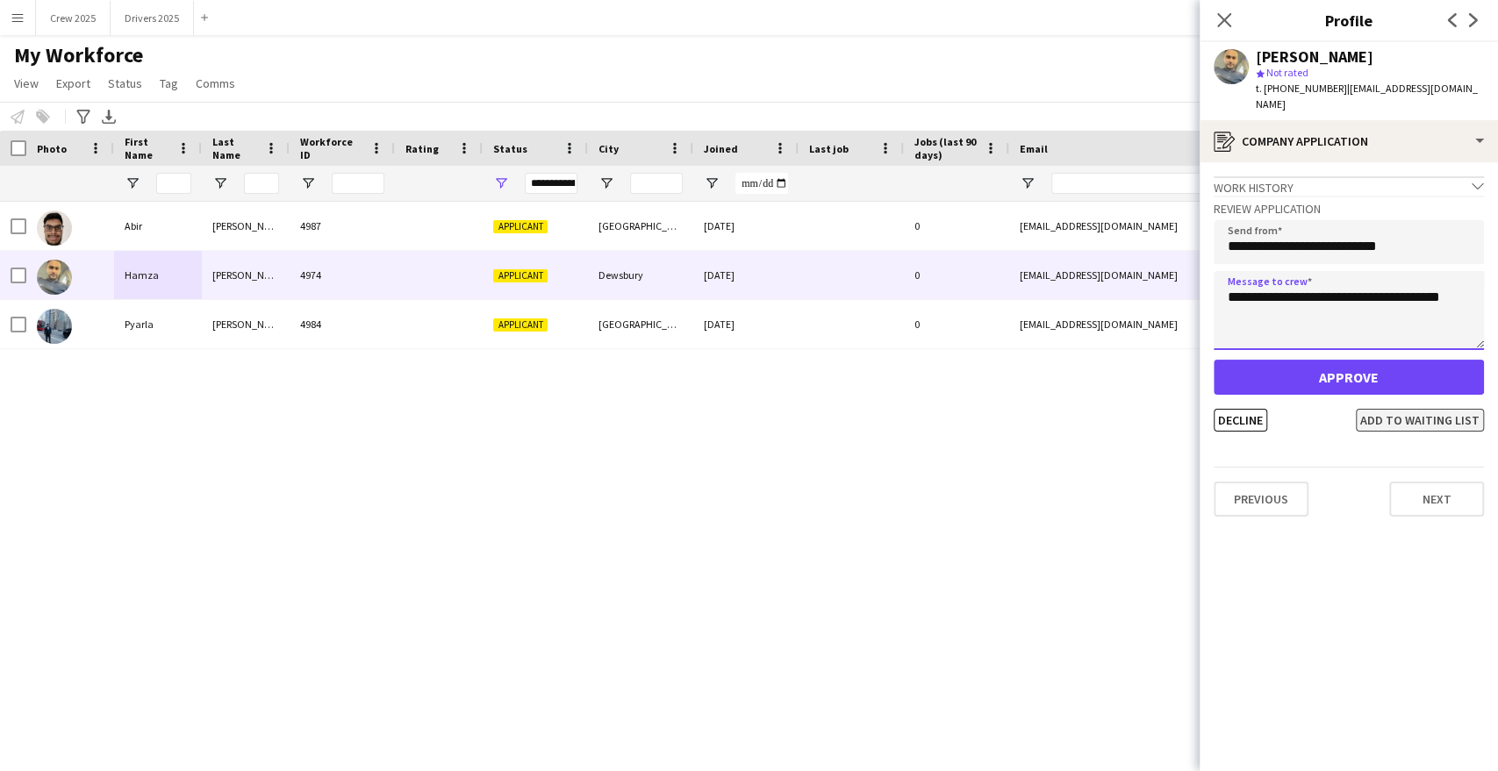
type textarea "**********"
click at [1405, 409] on button "Add to waiting list" at bounding box center [1420, 420] width 128 height 23
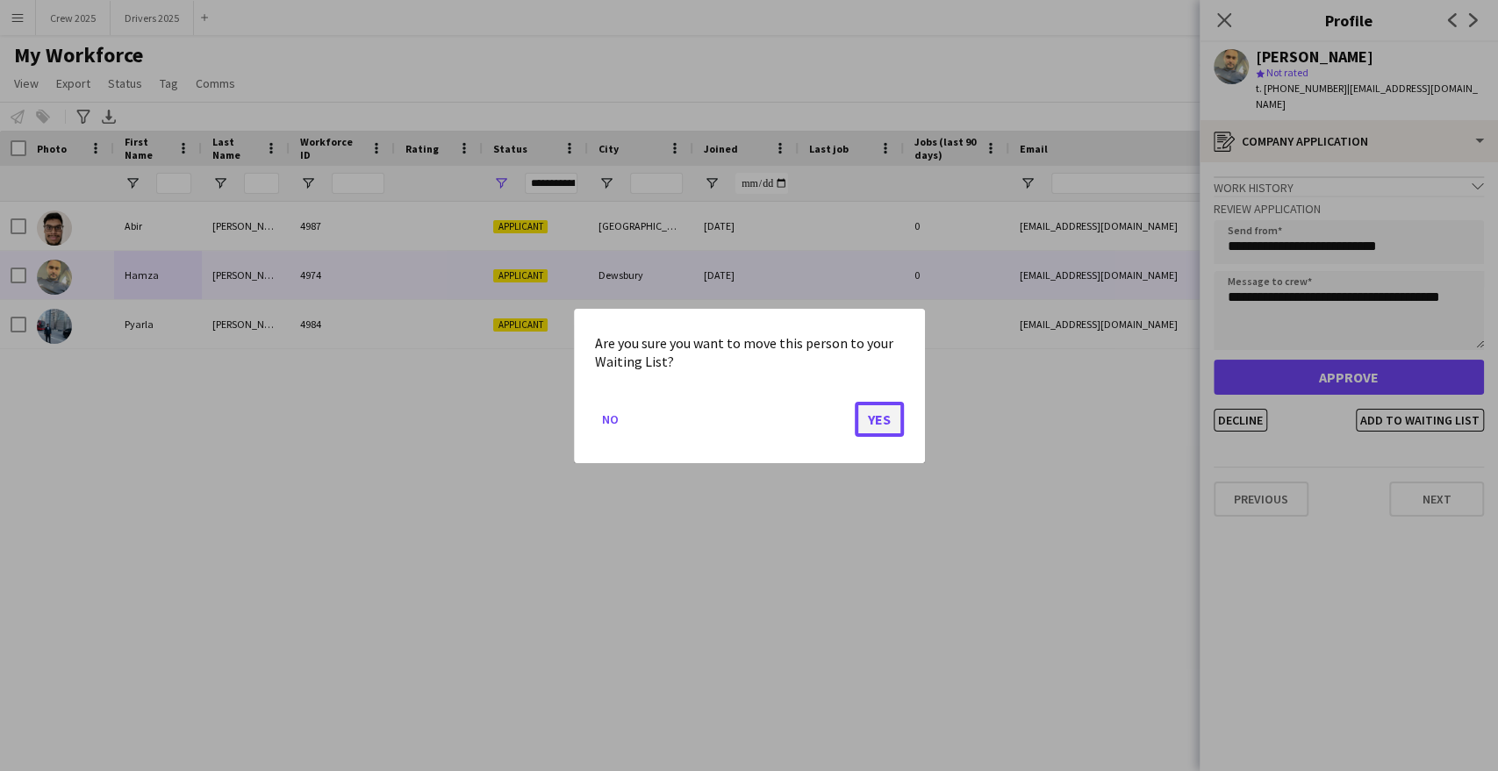
click at [884, 420] on button "Yes" at bounding box center [879, 418] width 49 height 35
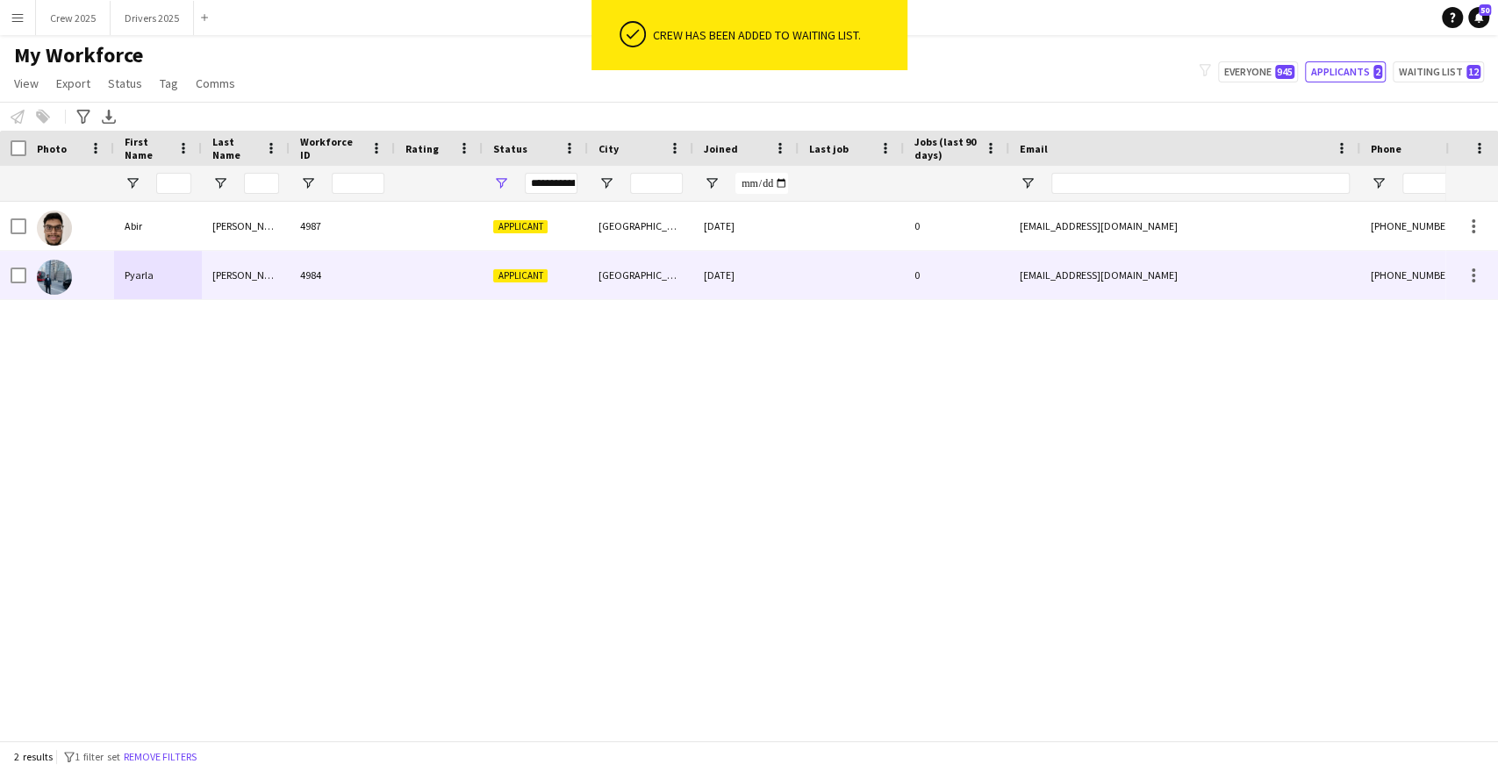
click at [375, 289] on div "4984" at bounding box center [342, 275] width 105 height 48
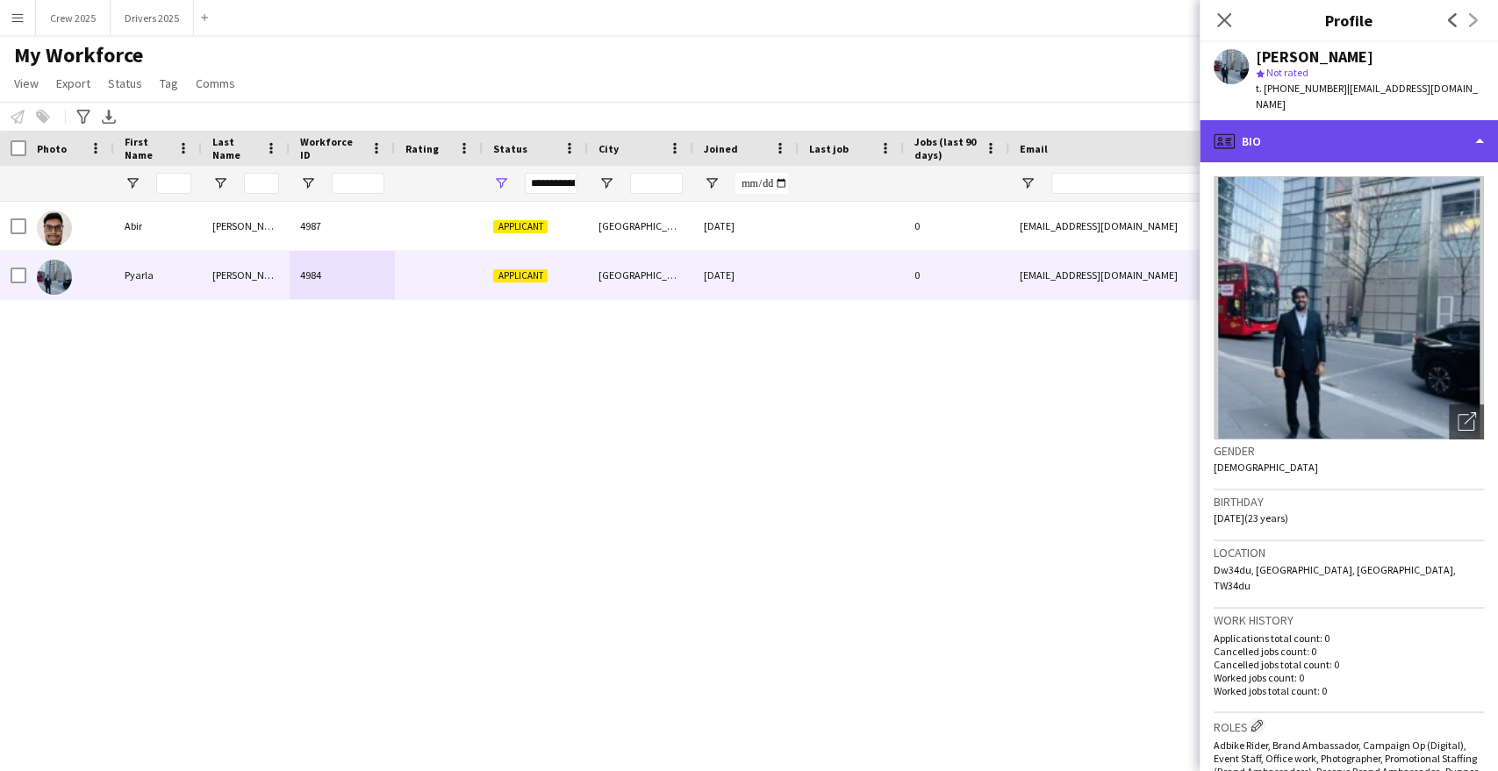
click at [1304, 132] on div "profile Bio" at bounding box center [1349, 141] width 298 height 42
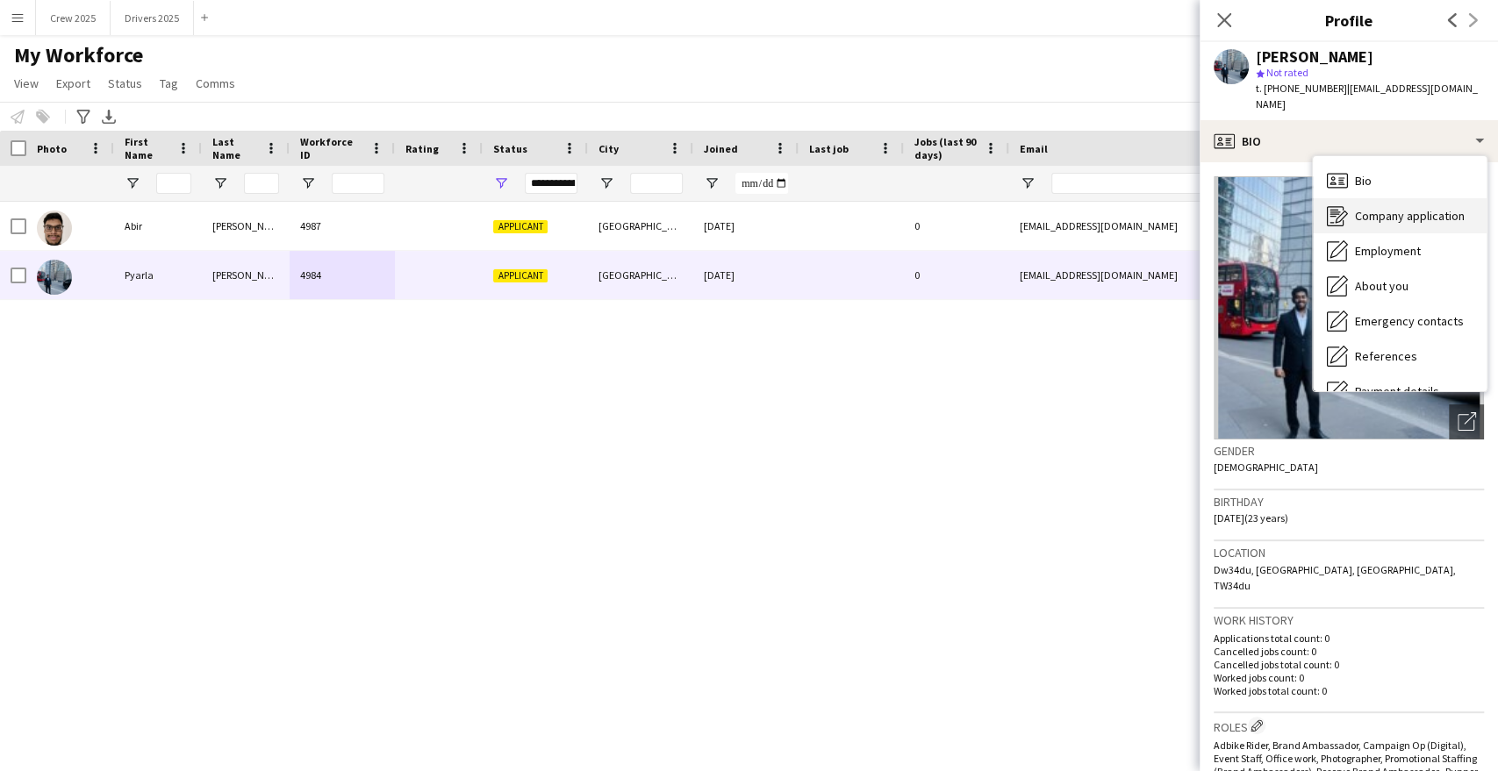
click at [1419, 211] on div "Company application Company application" at bounding box center [1400, 215] width 174 height 35
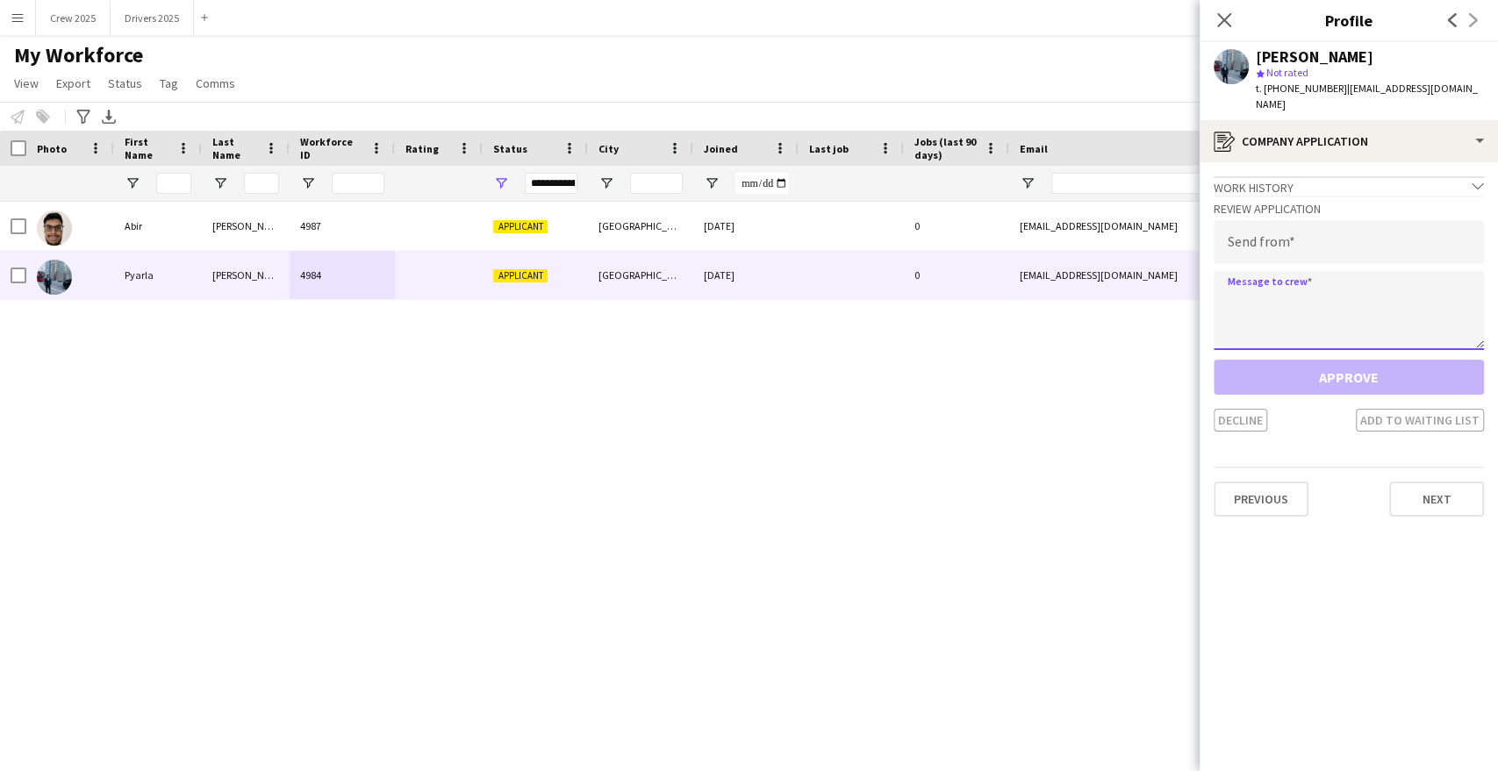
click at [1329, 298] on textarea at bounding box center [1349, 310] width 270 height 79
paste textarea "**********"
type textarea "**********"
click at [1281, 230] on input "email" at bounding box center [1349, 242] width 270 height 44
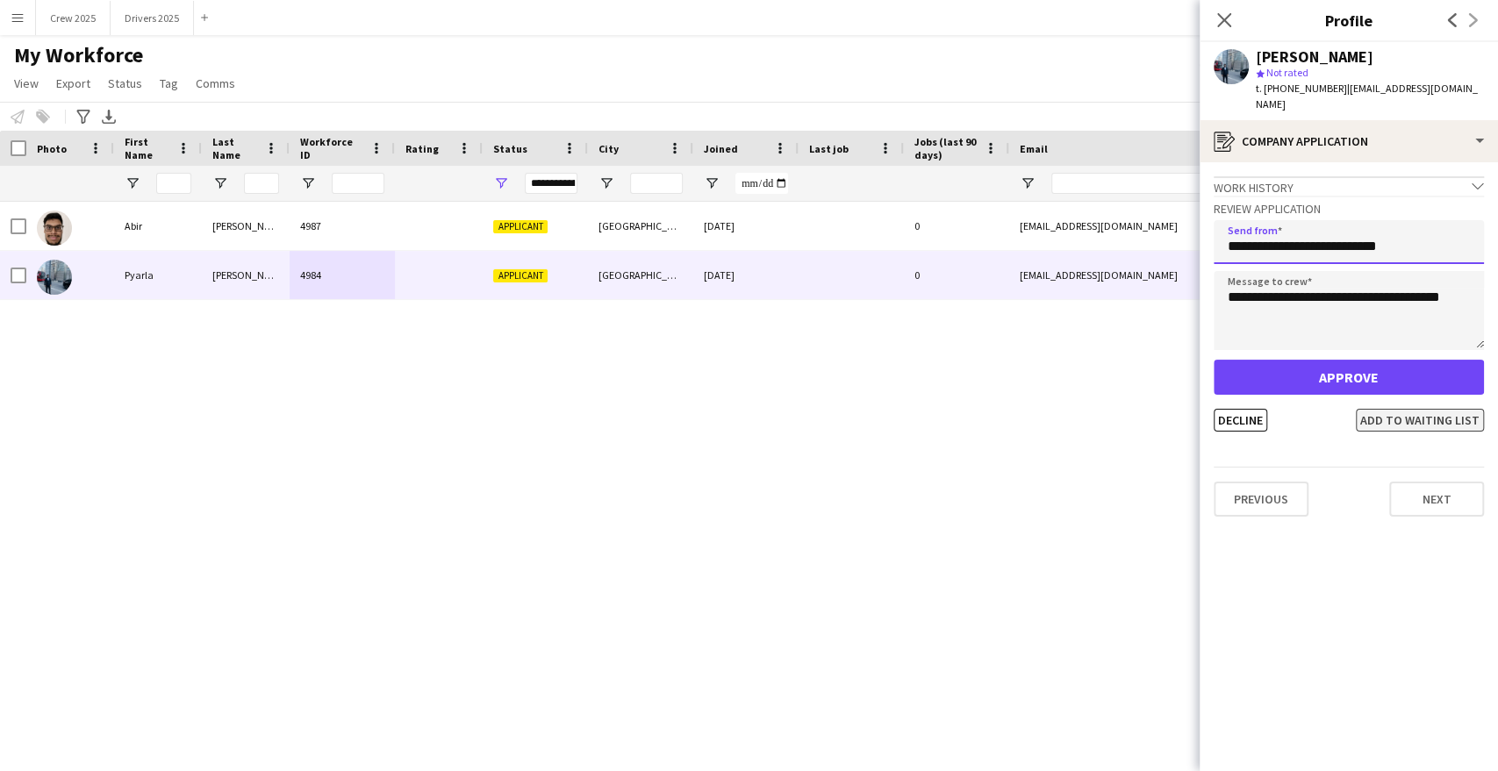
type input "**********"
click at [1399, 410] on button "Add to waiting list" at bounding box center [1420, 420] width 128 height 23
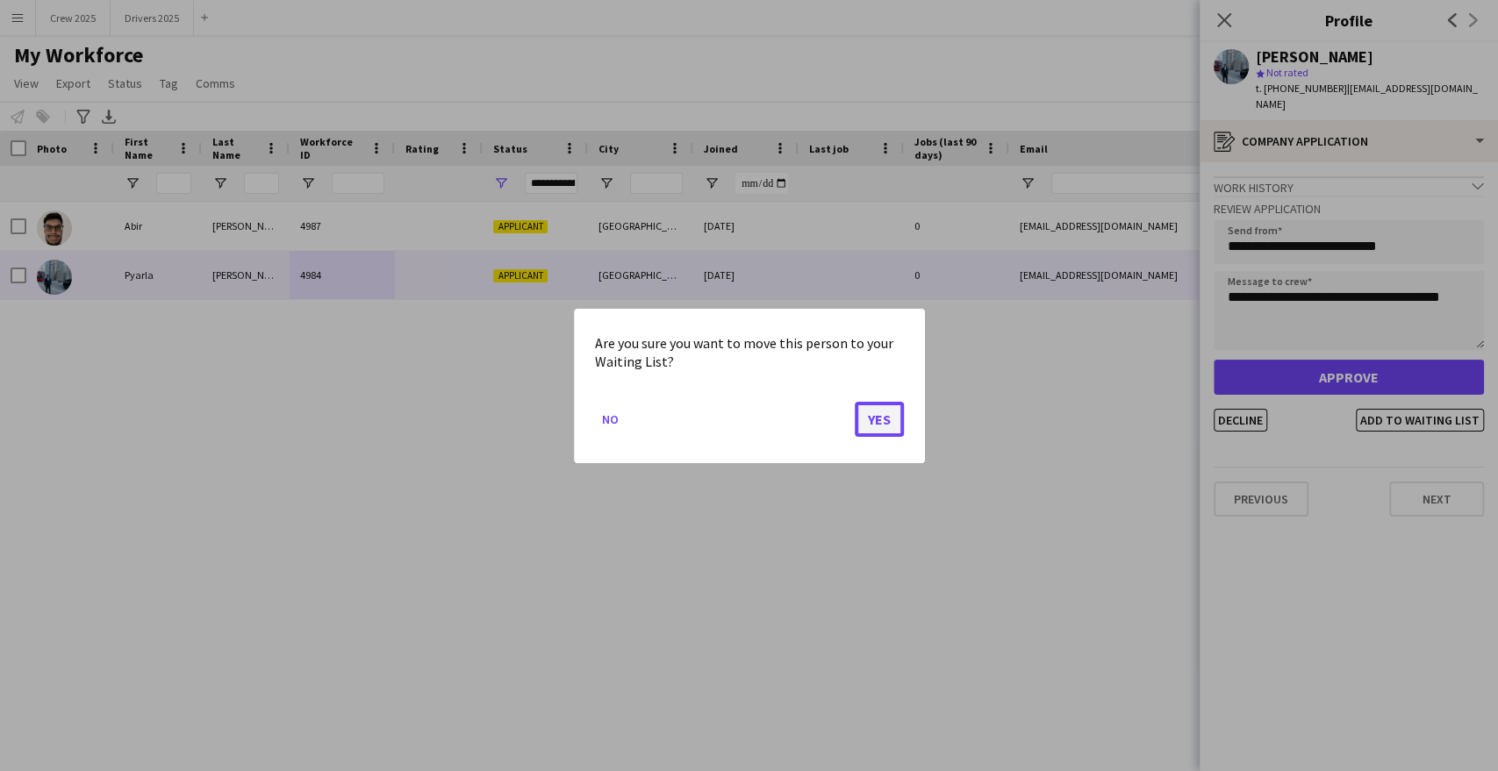
click at [876, 420] on button "Yes" at bounding box center [879, 418] width 49 height 35
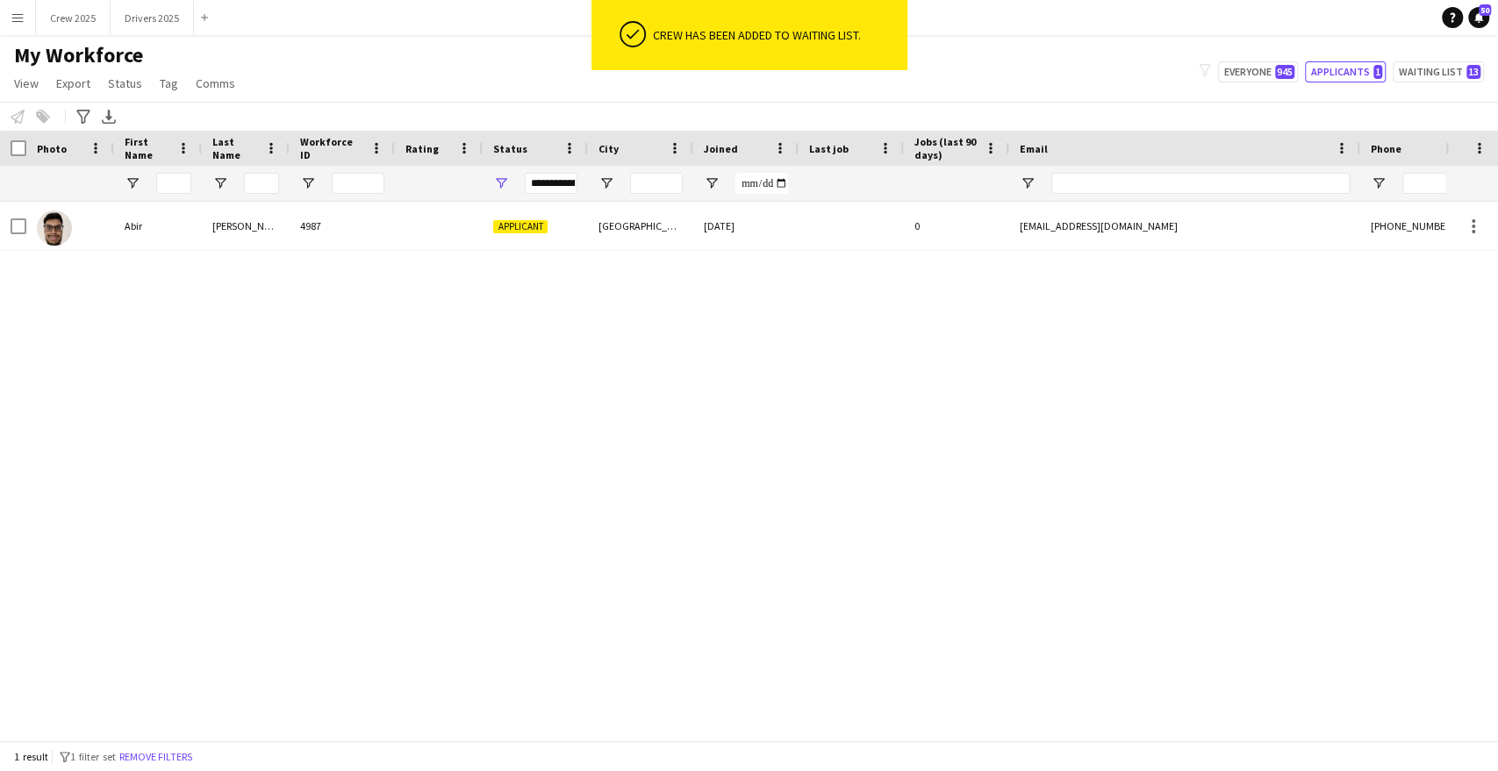
click at [386, 370] on div "[PERSON_NAME] 4987 Applicant [GEOGRAPHIC_DATA] [DATE] 0 [EMAIL_ADDRESS][DOMAIN_…" at bounding box center [722, 464] width 1445 height 524
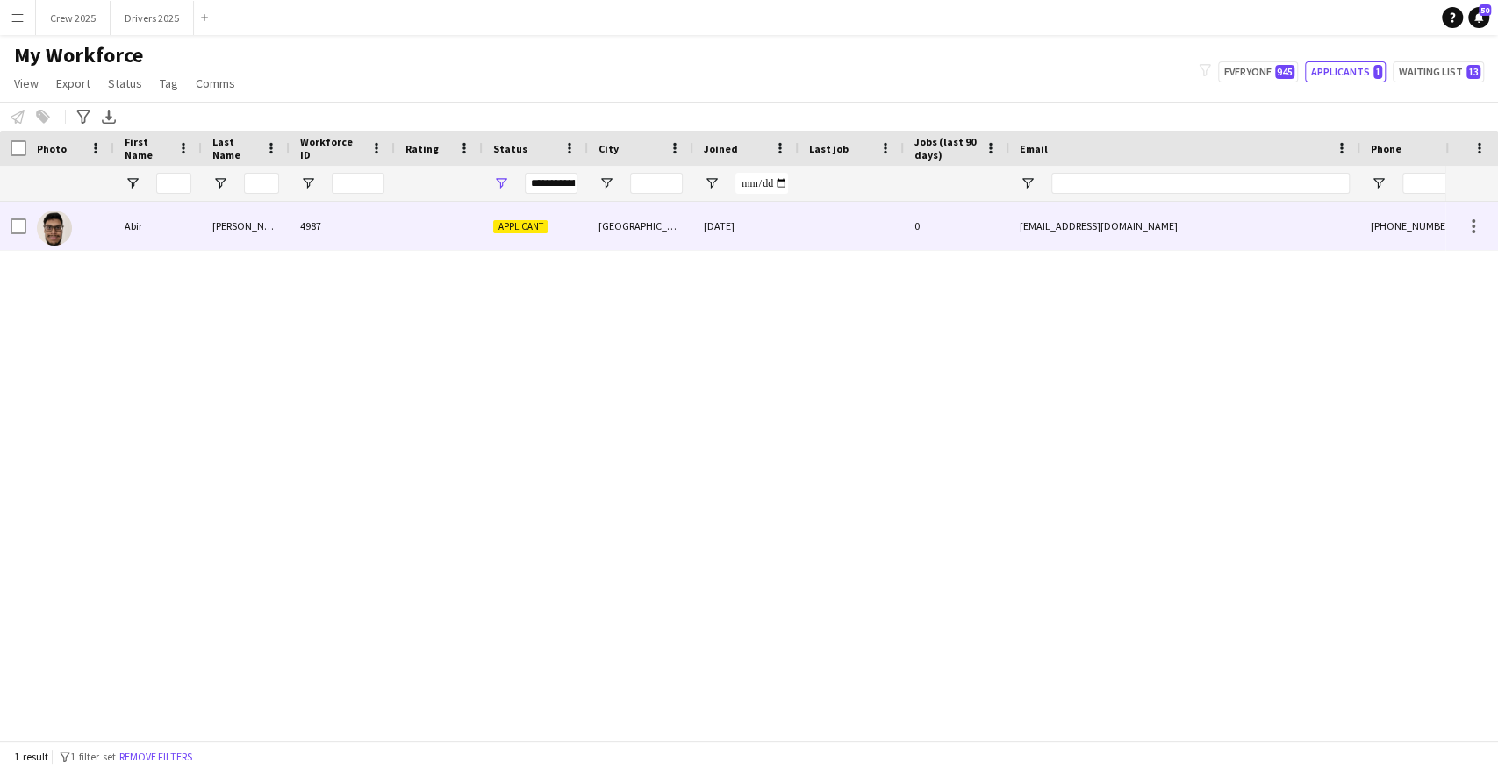
click at [241, 227] on div "[PERSON_NAME]" at bounding box center [246, 226] width 88 height 48
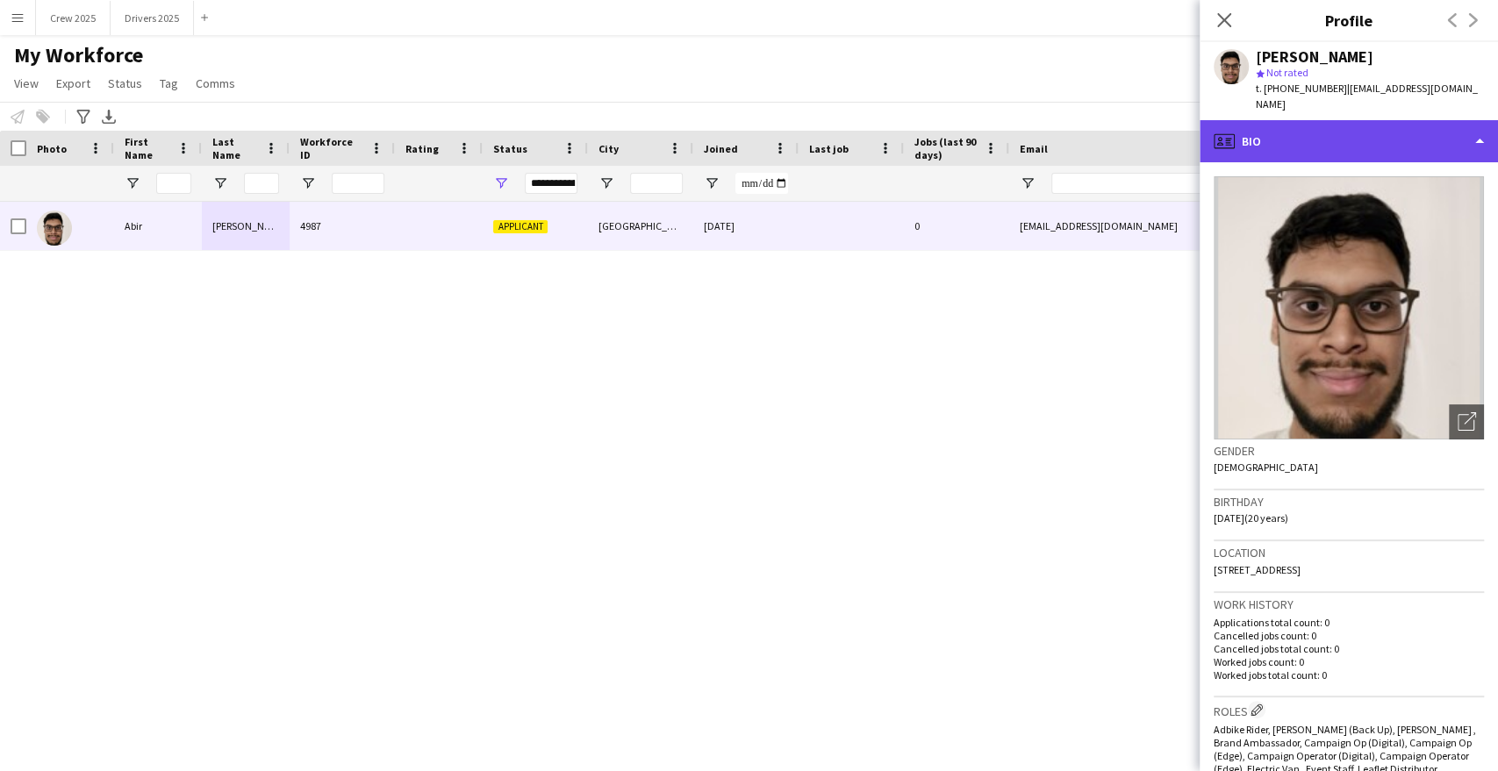
click at [1377, 123] on div "profile Bio" at bounding box center [1349, 141] width 298 height 42
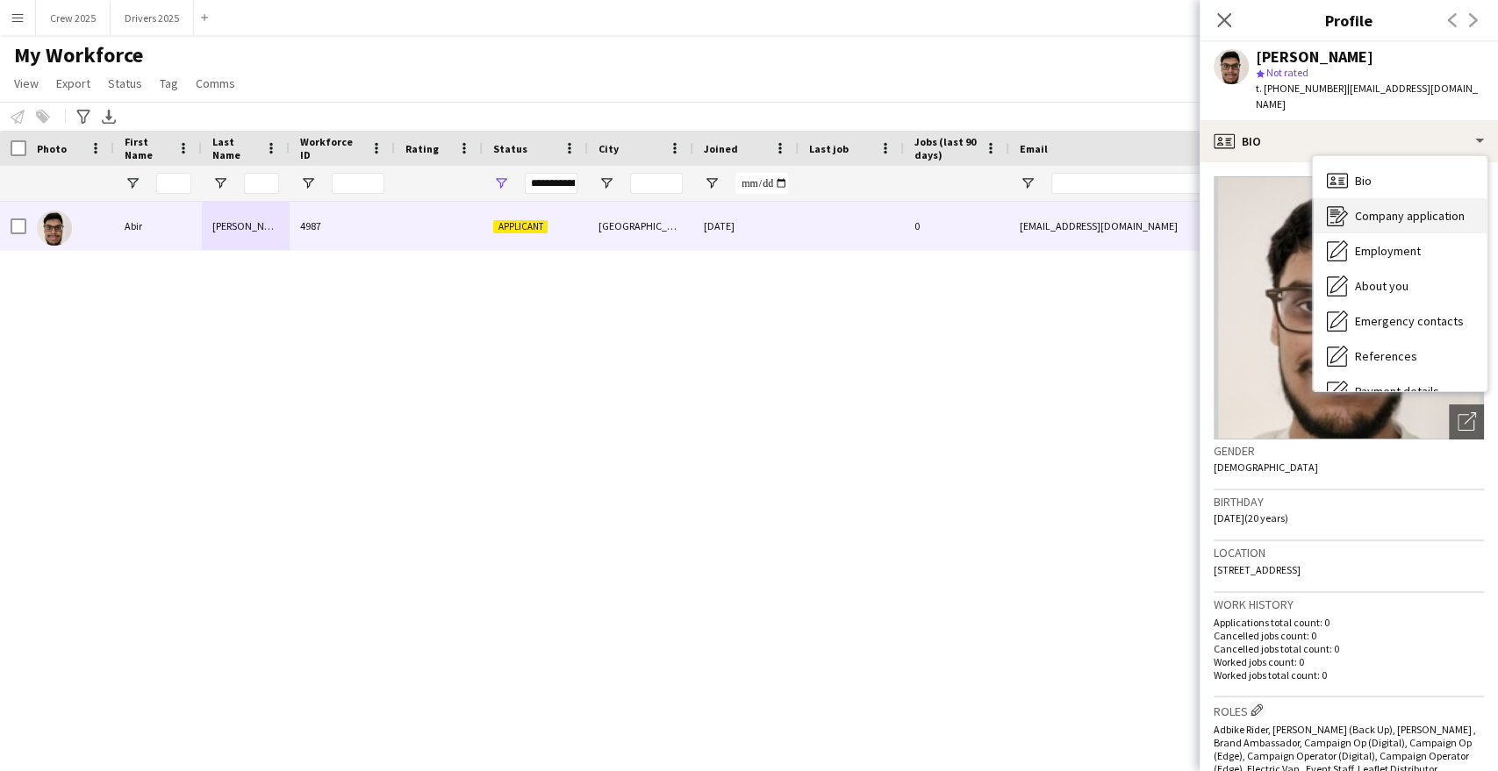
click at [1419, 208] on span "Company application" at bounding box center [1410, 216] width 110 height 16
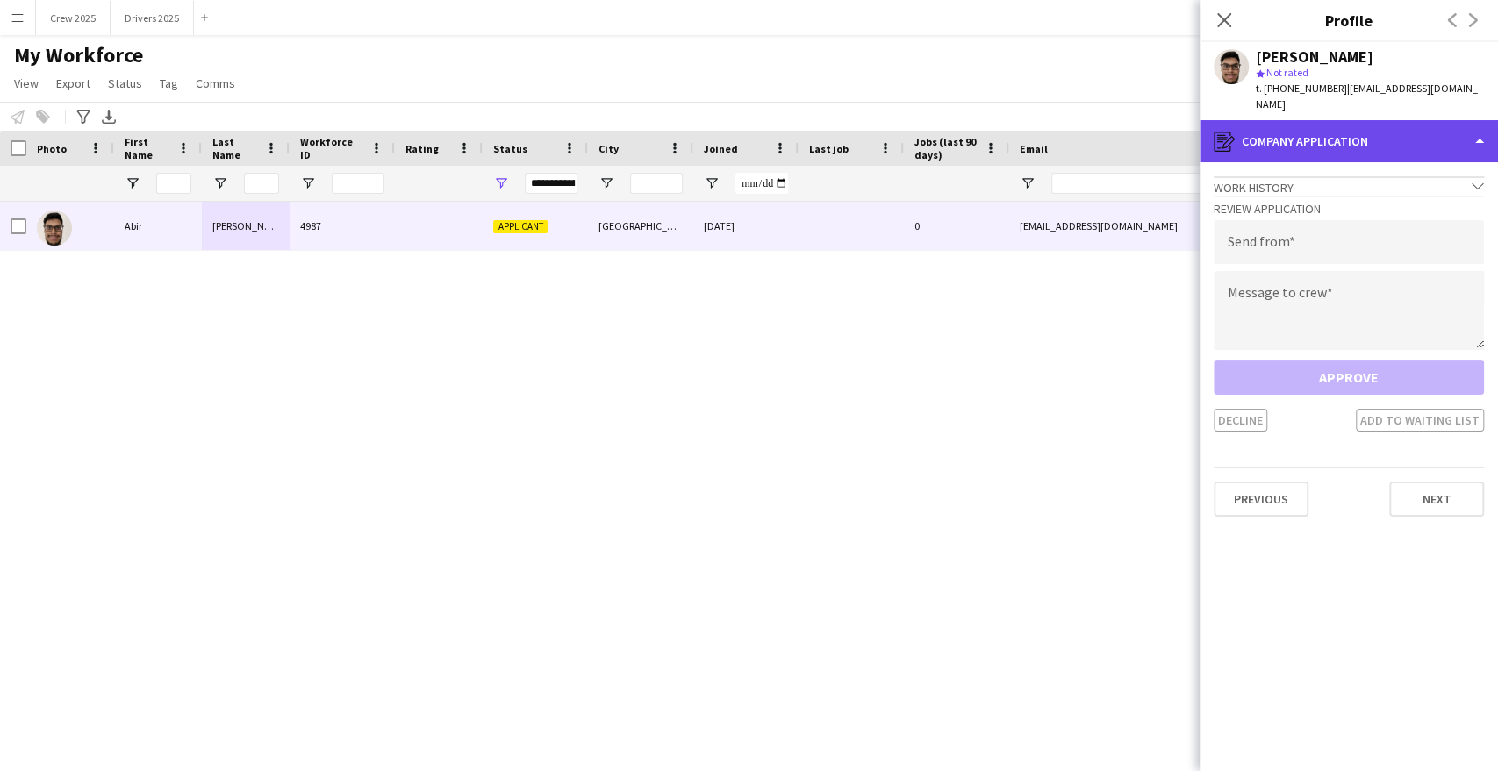
click at [1353, 128] on div "register Company application" at bounding box center [1349, 141] width 298 height 42
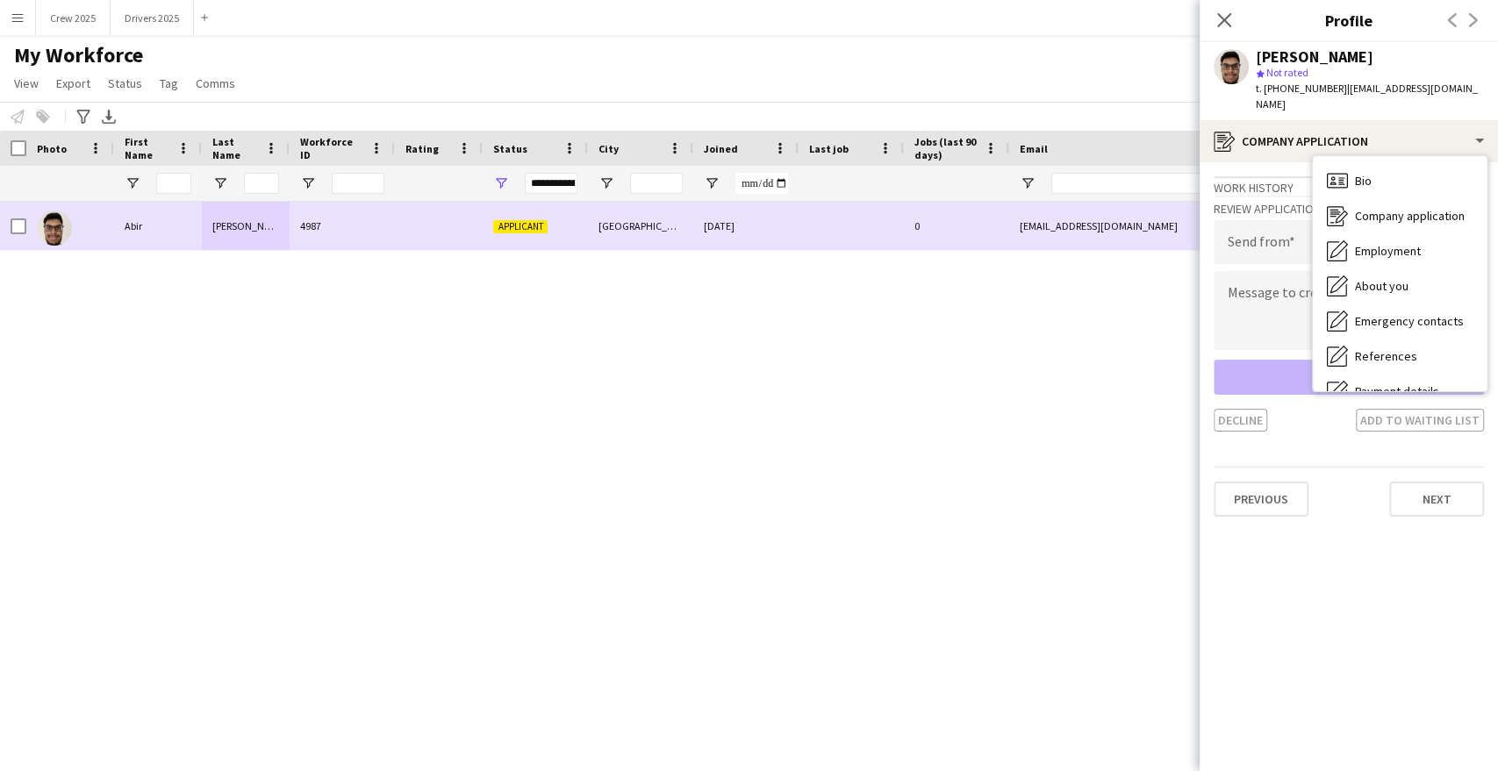
click at [239, 238] on div "[PERSON_NAME]" at bounding box center [246, 226] width 88 height 48
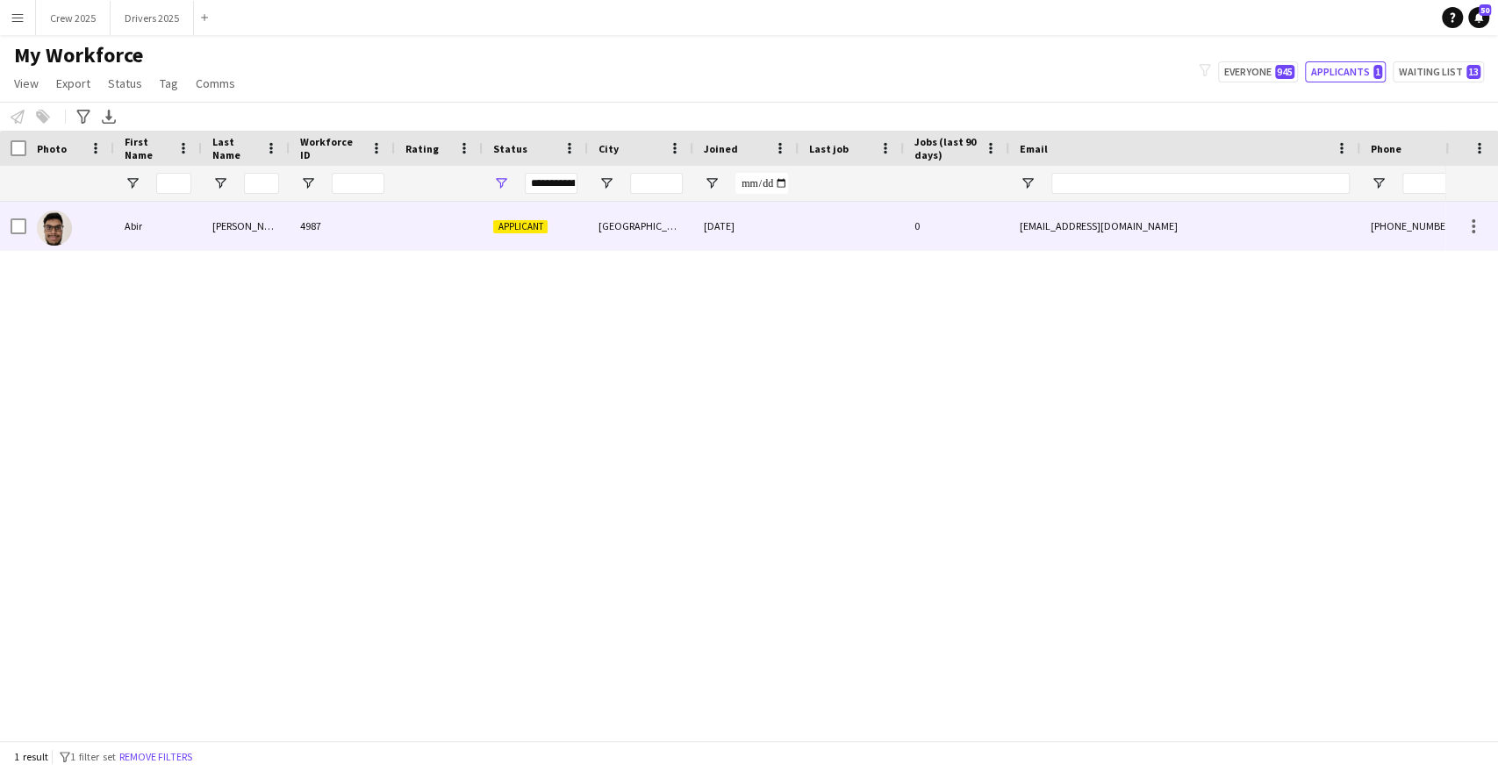
click at [239, 238] on div "[PERSON_NAME]" at bounding box center [246, 226] width 88 height 48
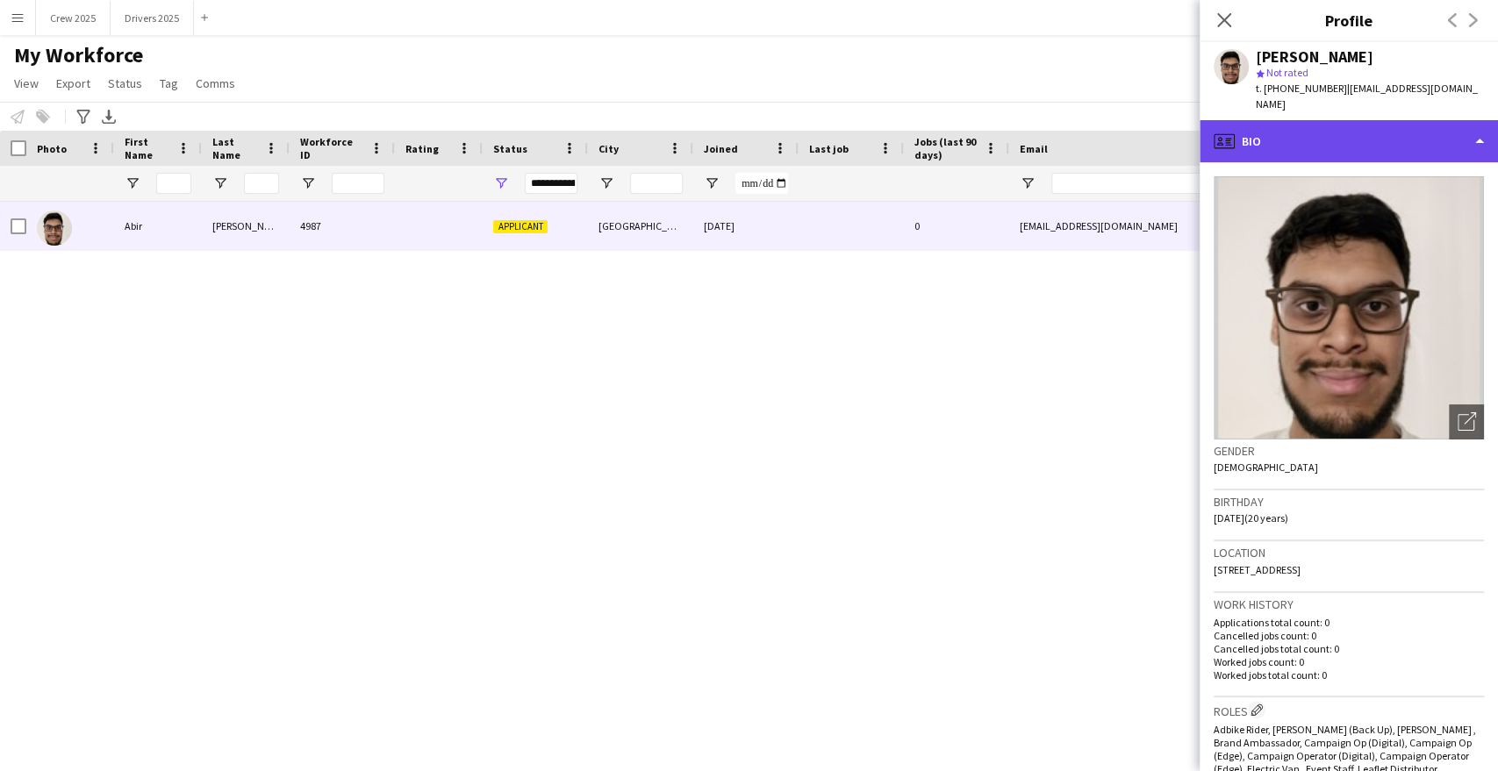
click at [1283, 131] on div "profile Bio" at bounding box center [1349, 141] width 298 height 42
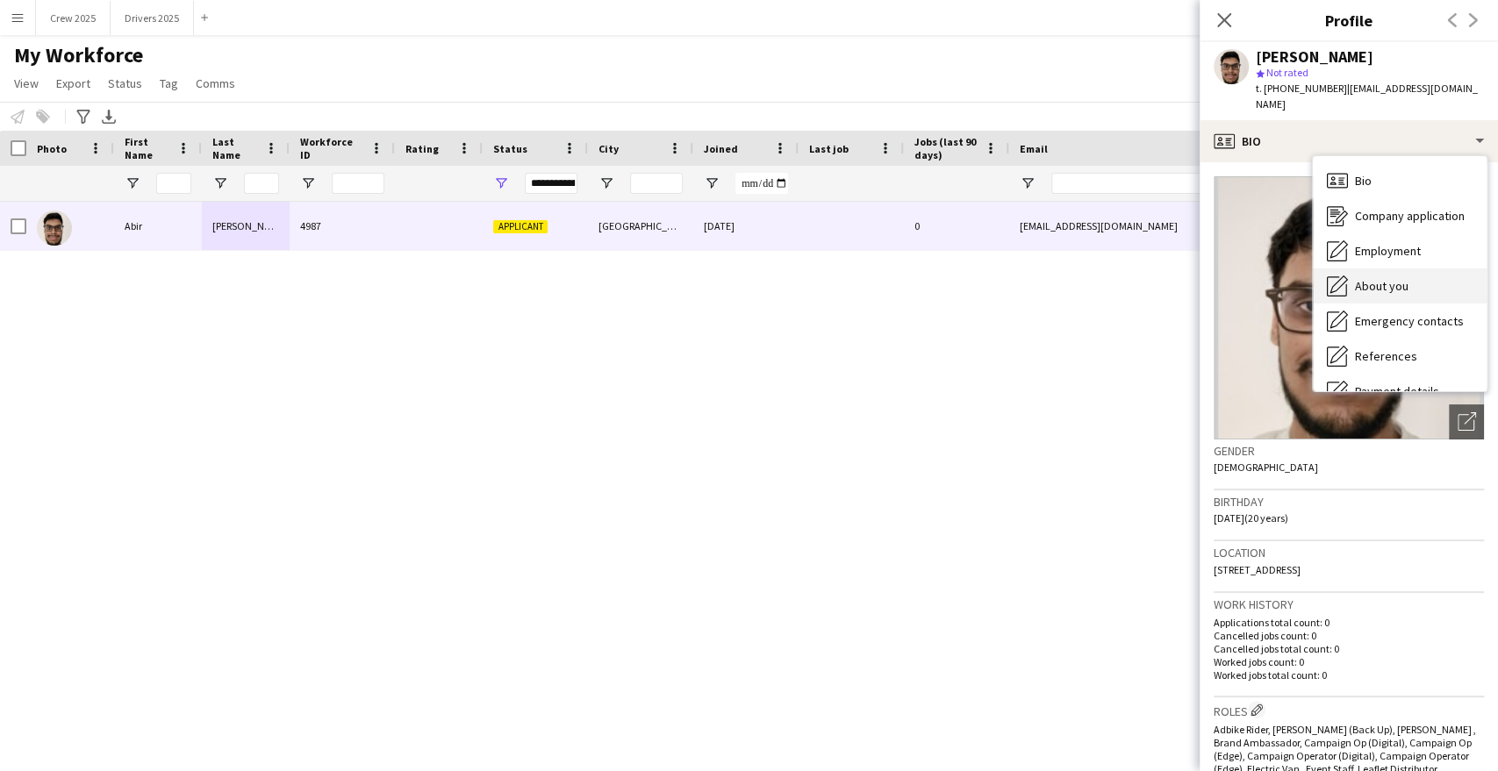
click at [1393, 278] on span "About you" at bounding box center [1382, 286] width 54 height 16
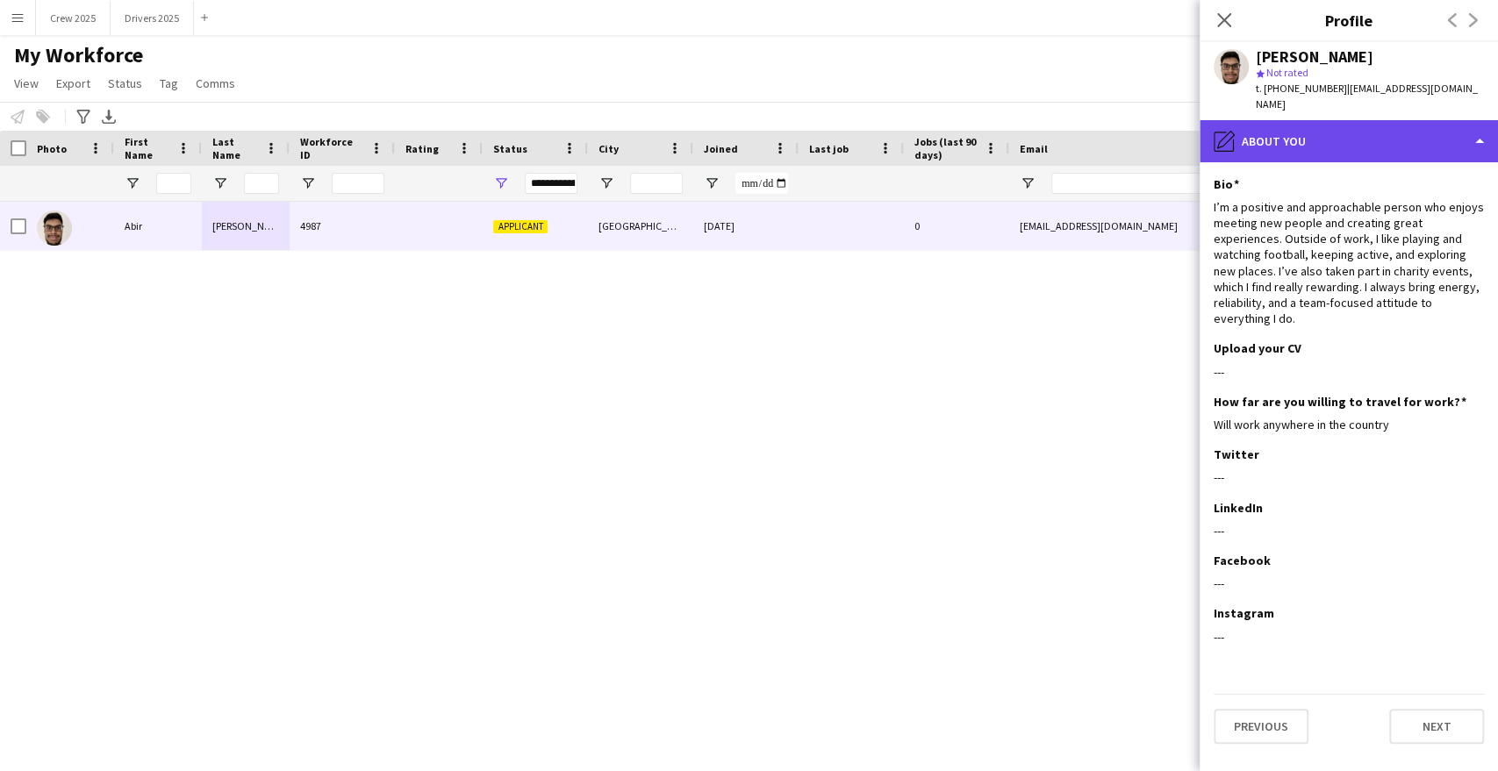
click at [1318, 133] on div "pencil4 About you" at bounding box center [1349, 141] width 298 height 42
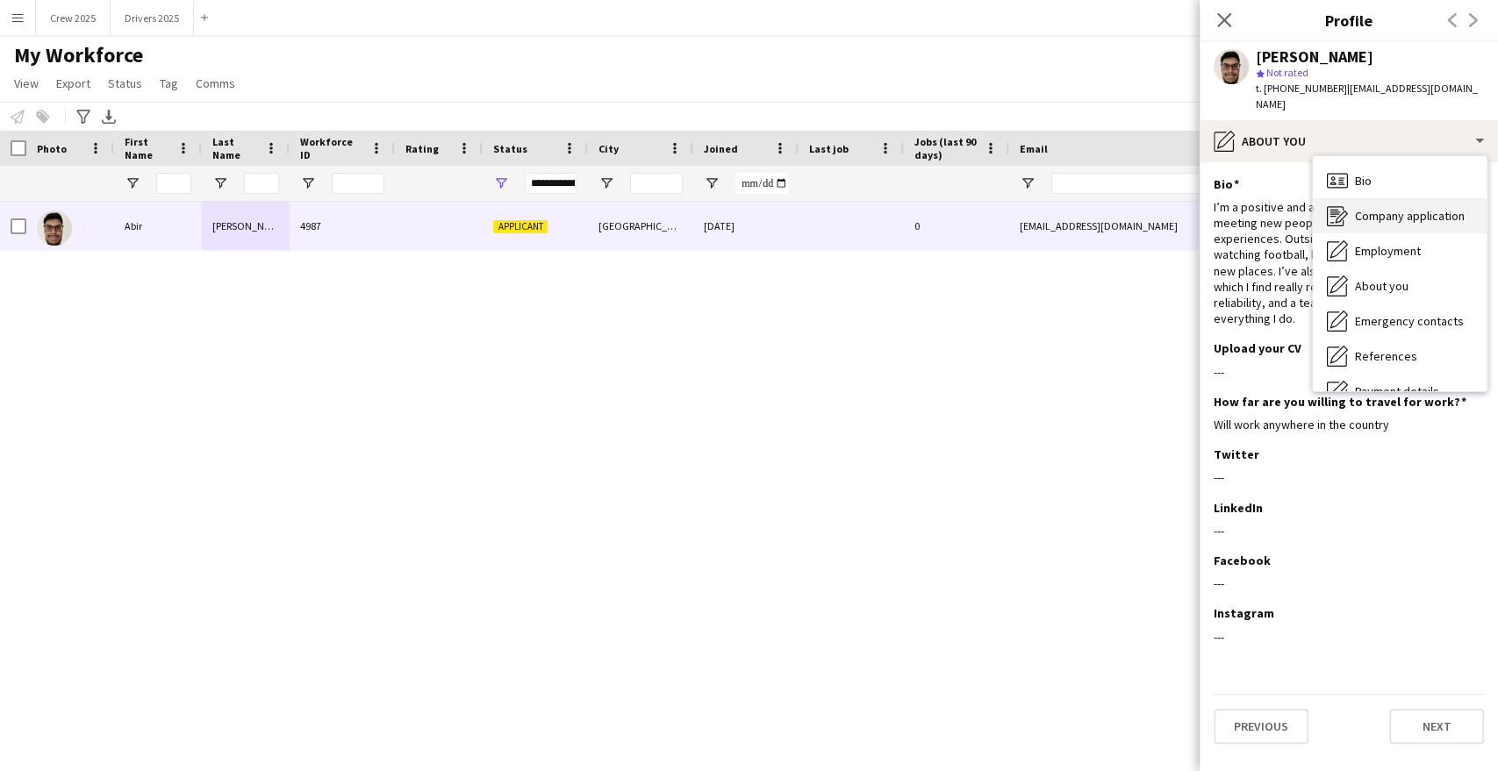
click at [1391, 212] on div "Company application Company application" at bounding box center [1400, 215] width 174 height 35
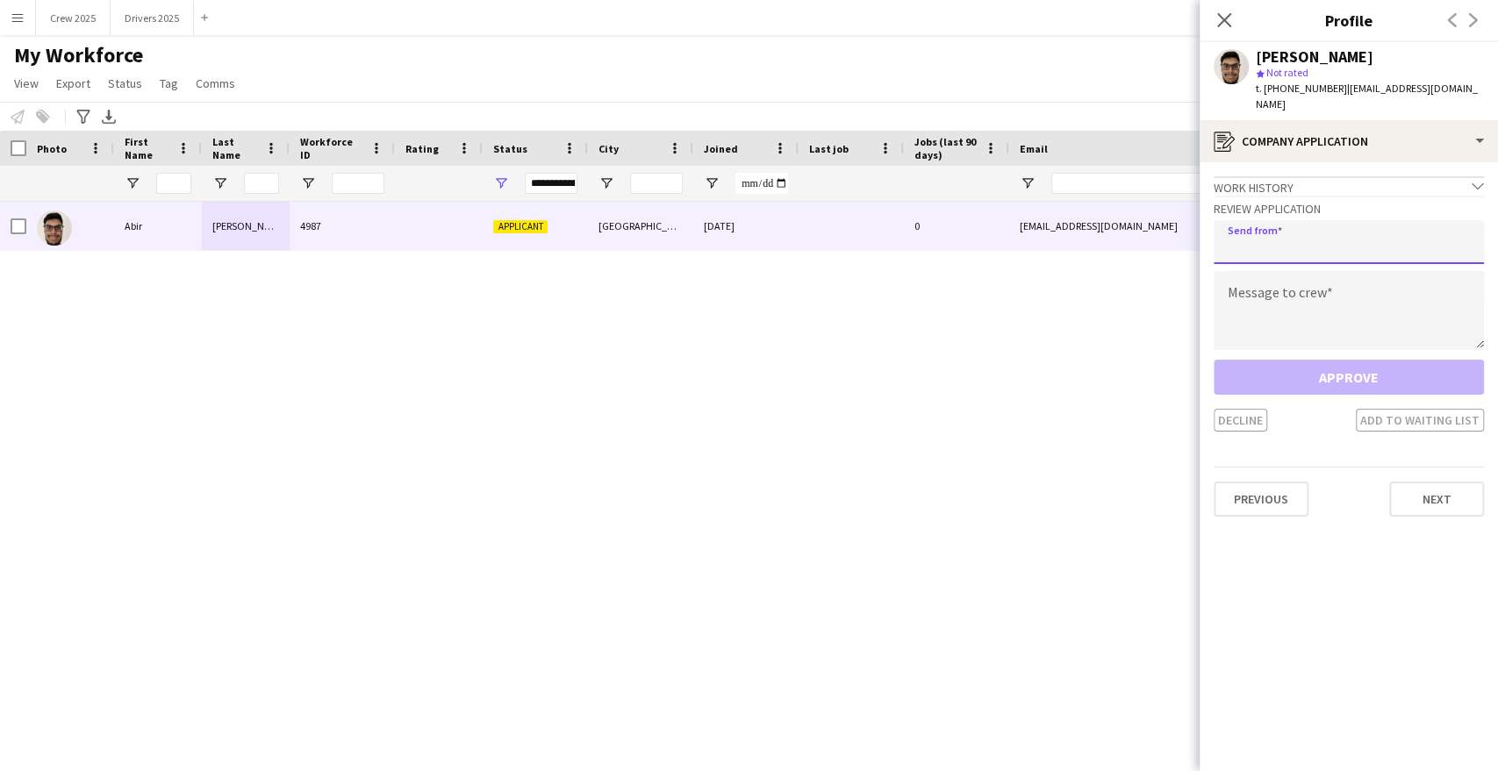
click at [1311, 237] on input "email" at bounding box center [1349, 242] width 270 height 44
type input "**********"
paste textarea "**********"
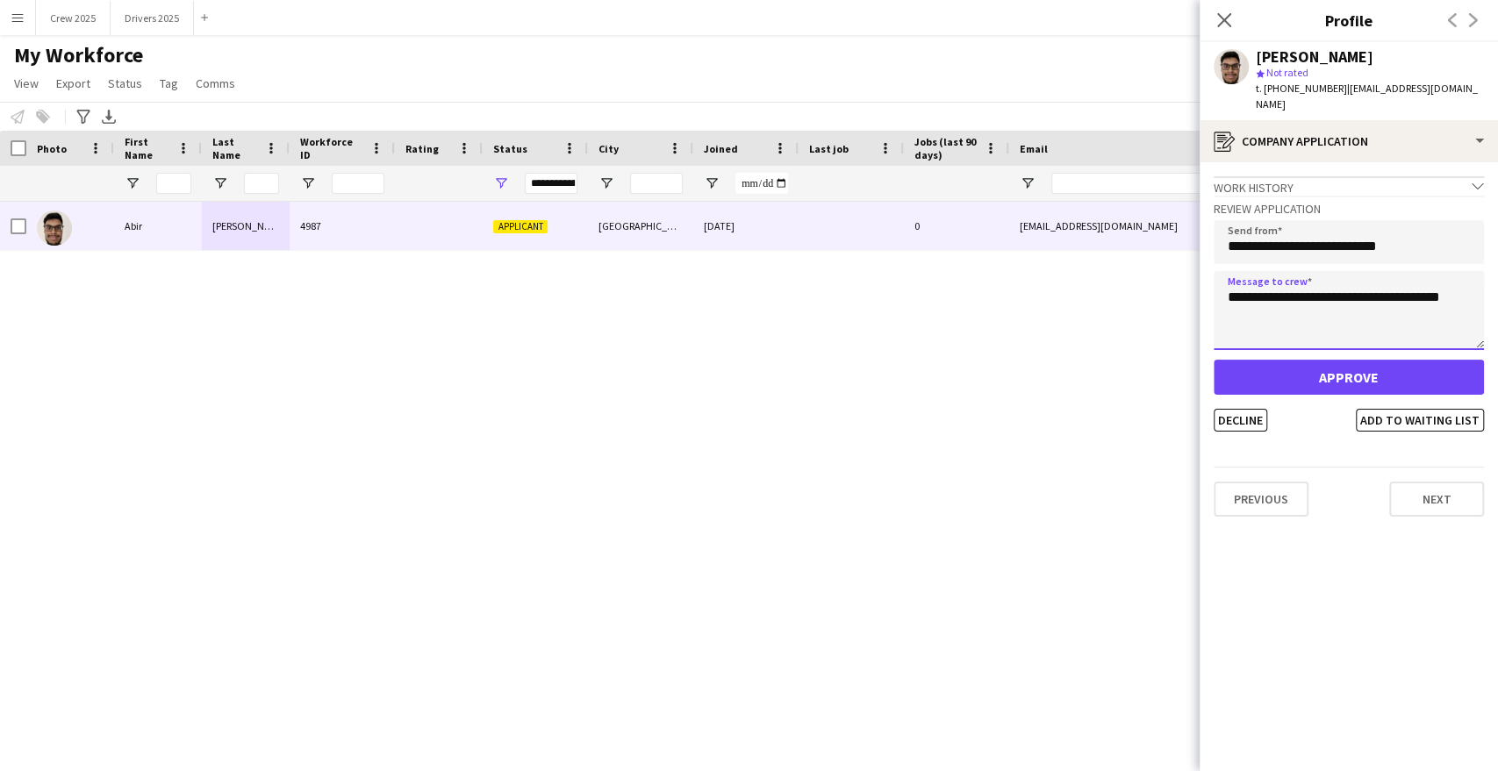
drag, startPoint x: 1472, startPoint y: 280, endPoint x: 1214, endPoint y: 284, distance: 258.1
click at [1214, 284] on textarea "**********" at bounding box center [1349, 310] width 270 height 79
click at [1296, 306] on textarea "**********" at bounding box center [1349, 310] width 270 height 79
click at [1282, 300] on textarea "**********" at bounding box center [1349, 310] width 270 height 79
type textarea "**********"
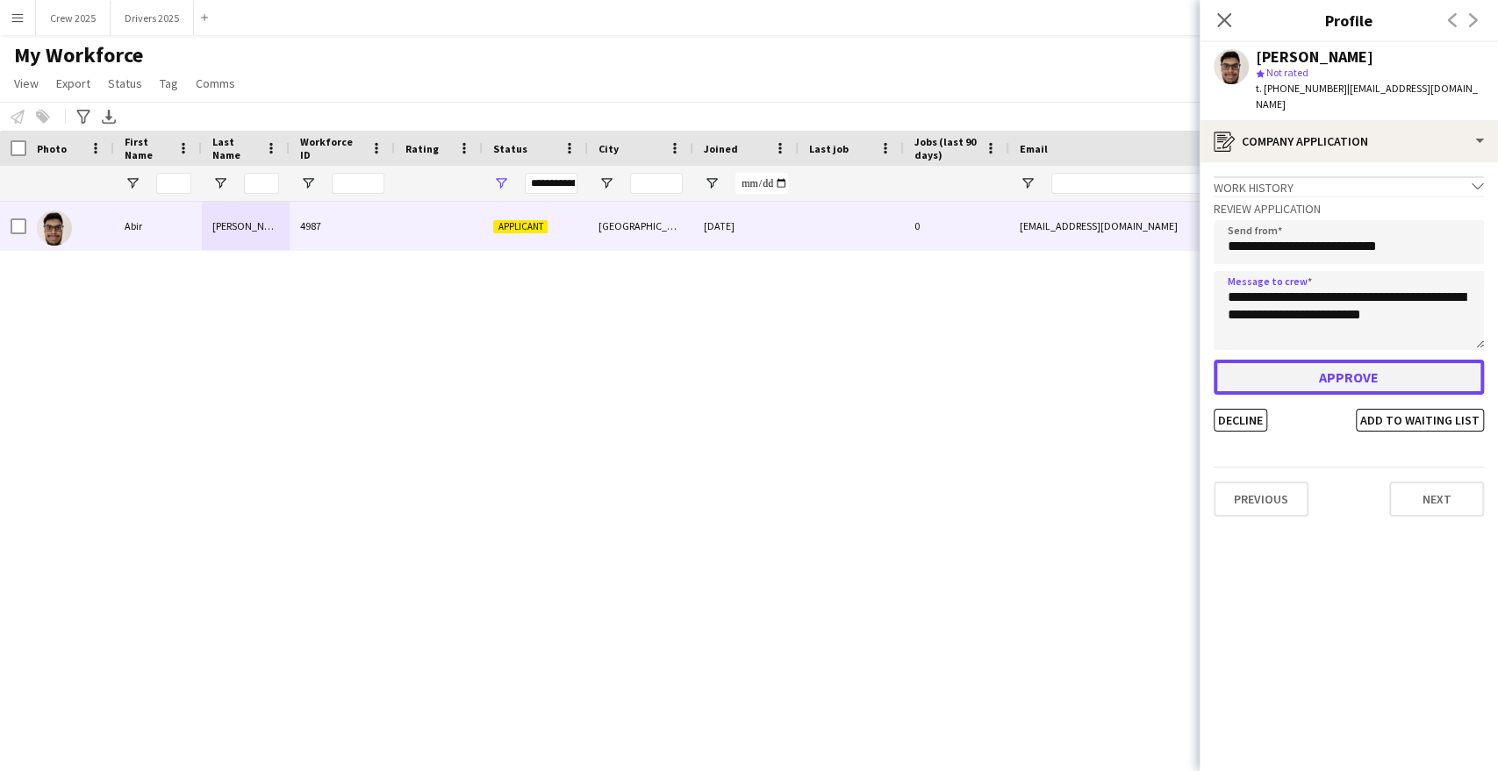
click at [1381, 360] on button "Approve" at bounding box center [1349, 377] width 270 height 35
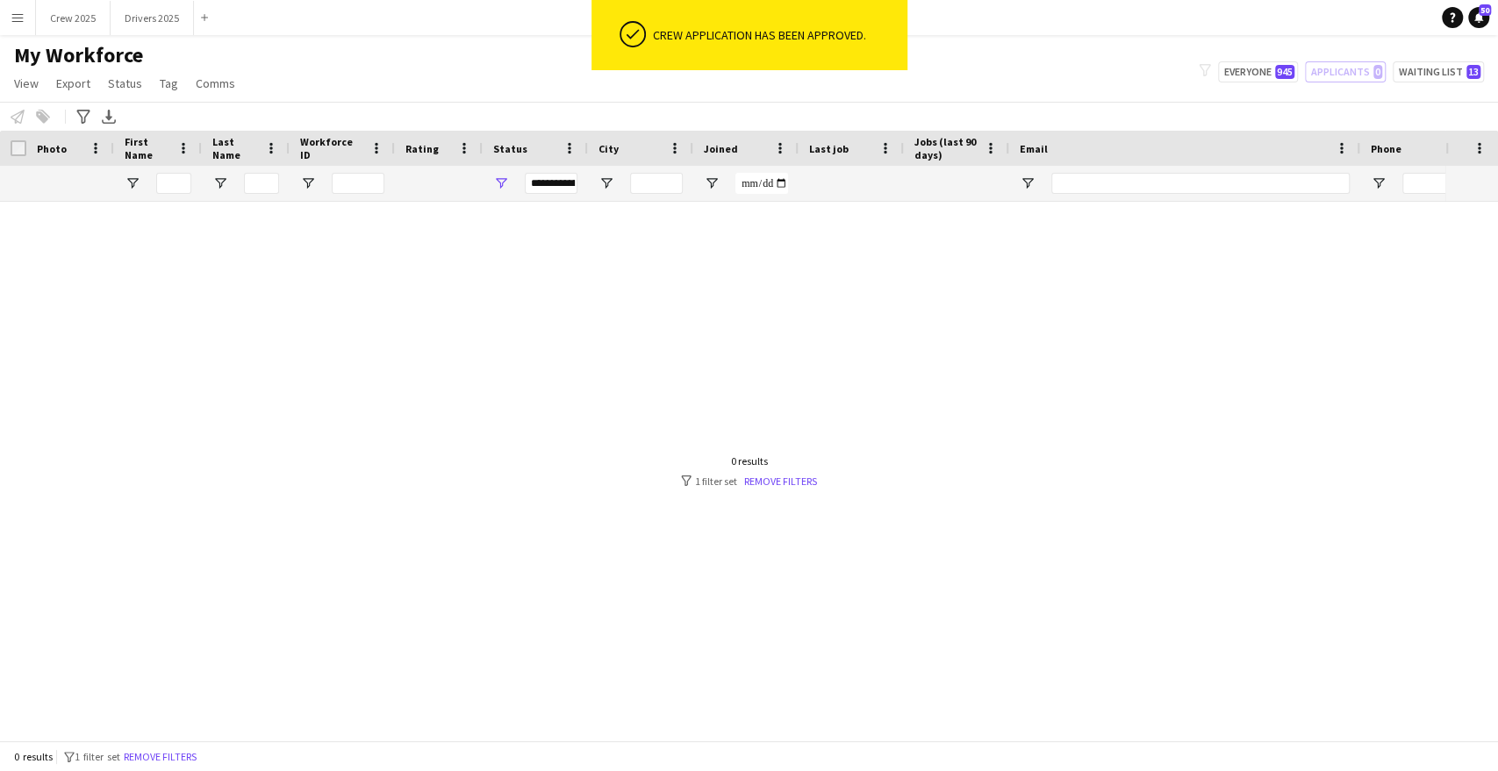
click at [450, 319] on div at bounding box center [722, 464] width 1445 height 524
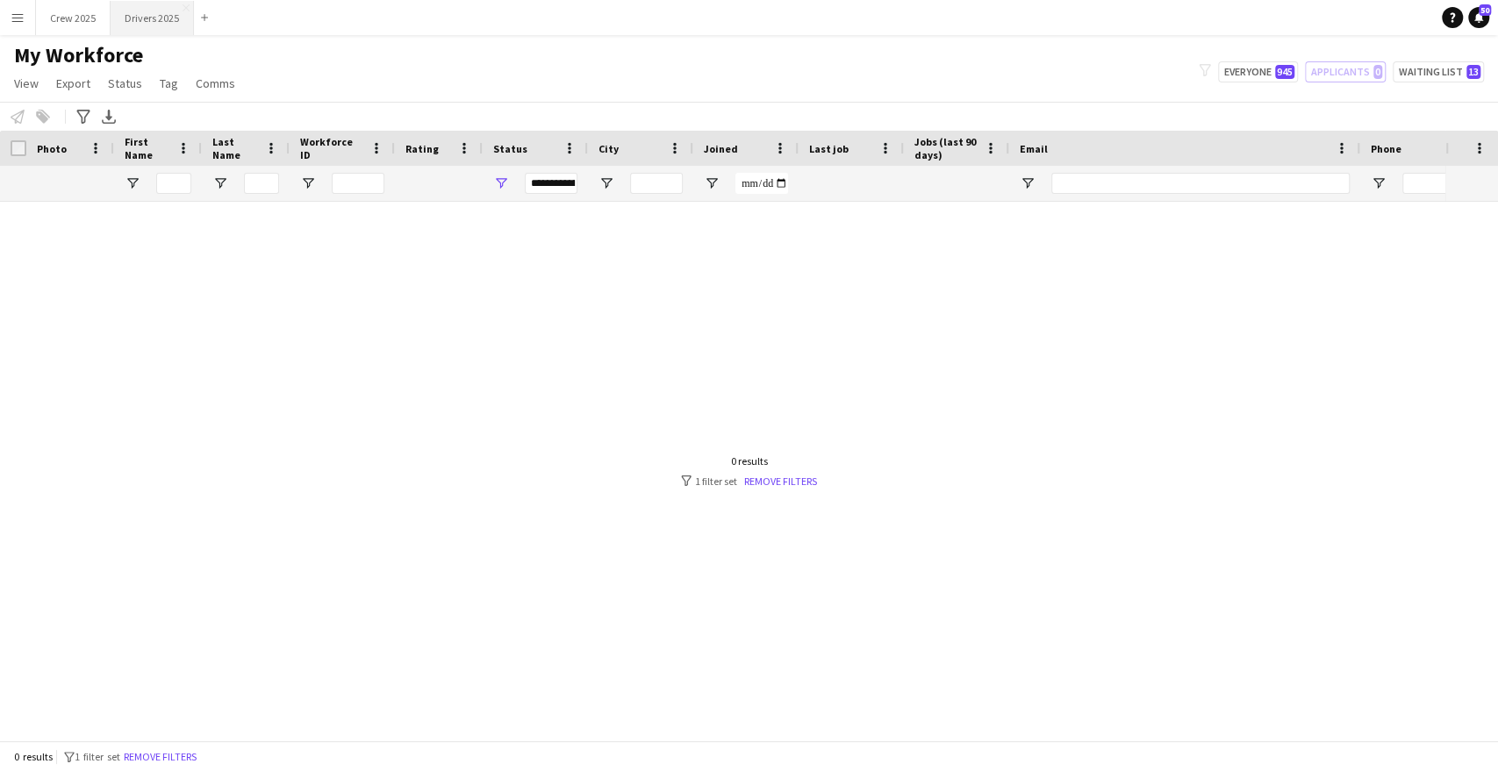
click at [152, 19] on button "Drivers 2025 Close" at bounding box center [152, 18] width 83 height 34
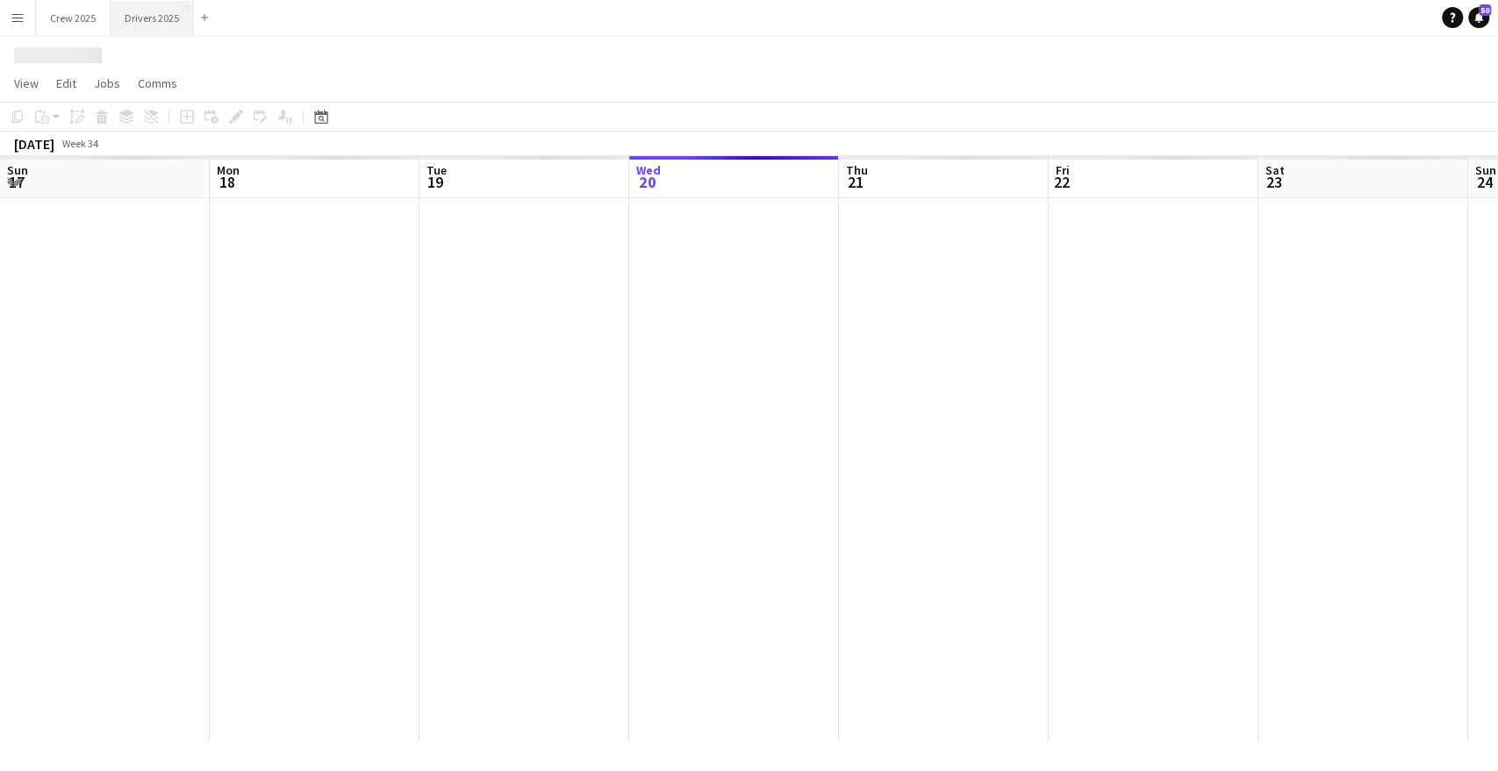
scroll to position [0, 420]
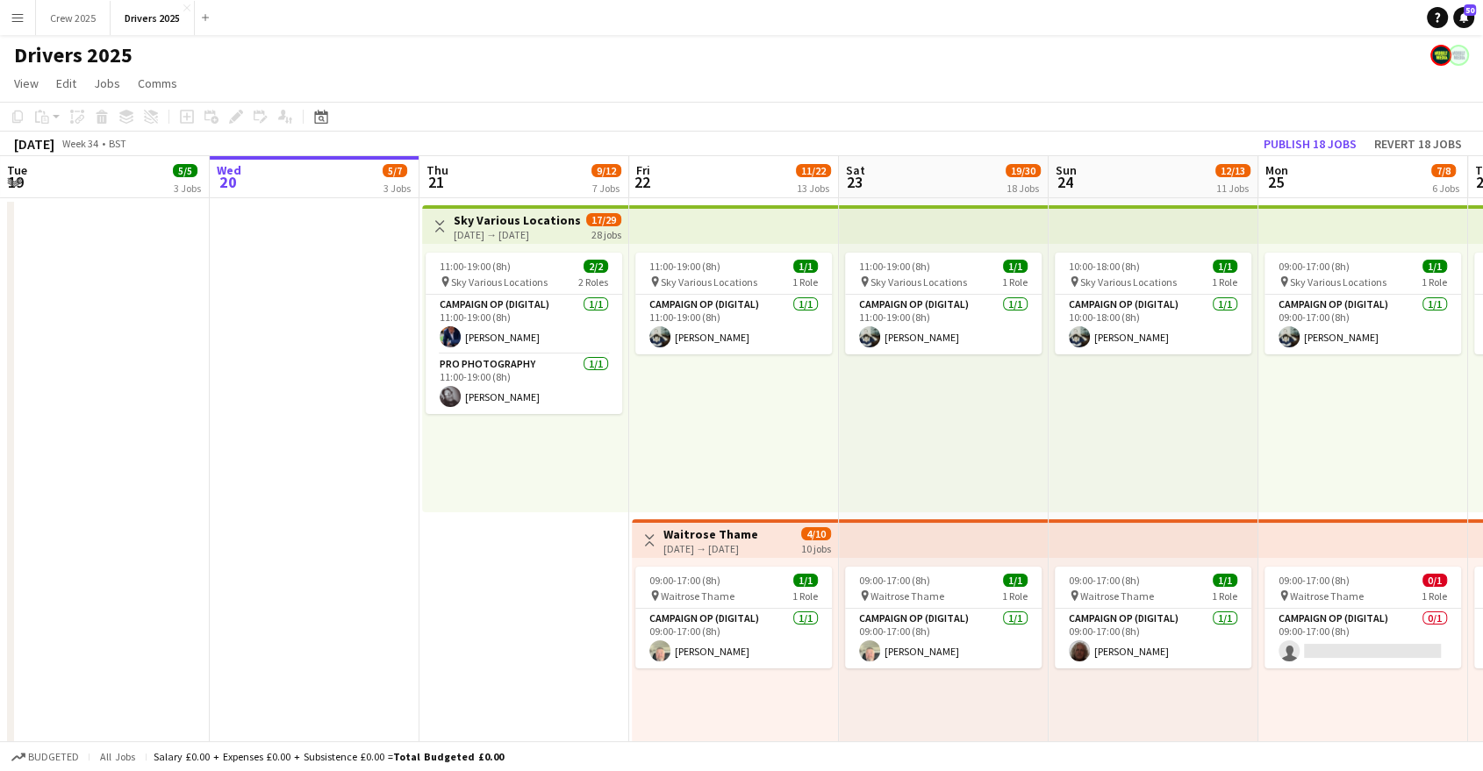
click at [7, 11] on button "Menu" at bounding box center [17, 17] width 35 height 35
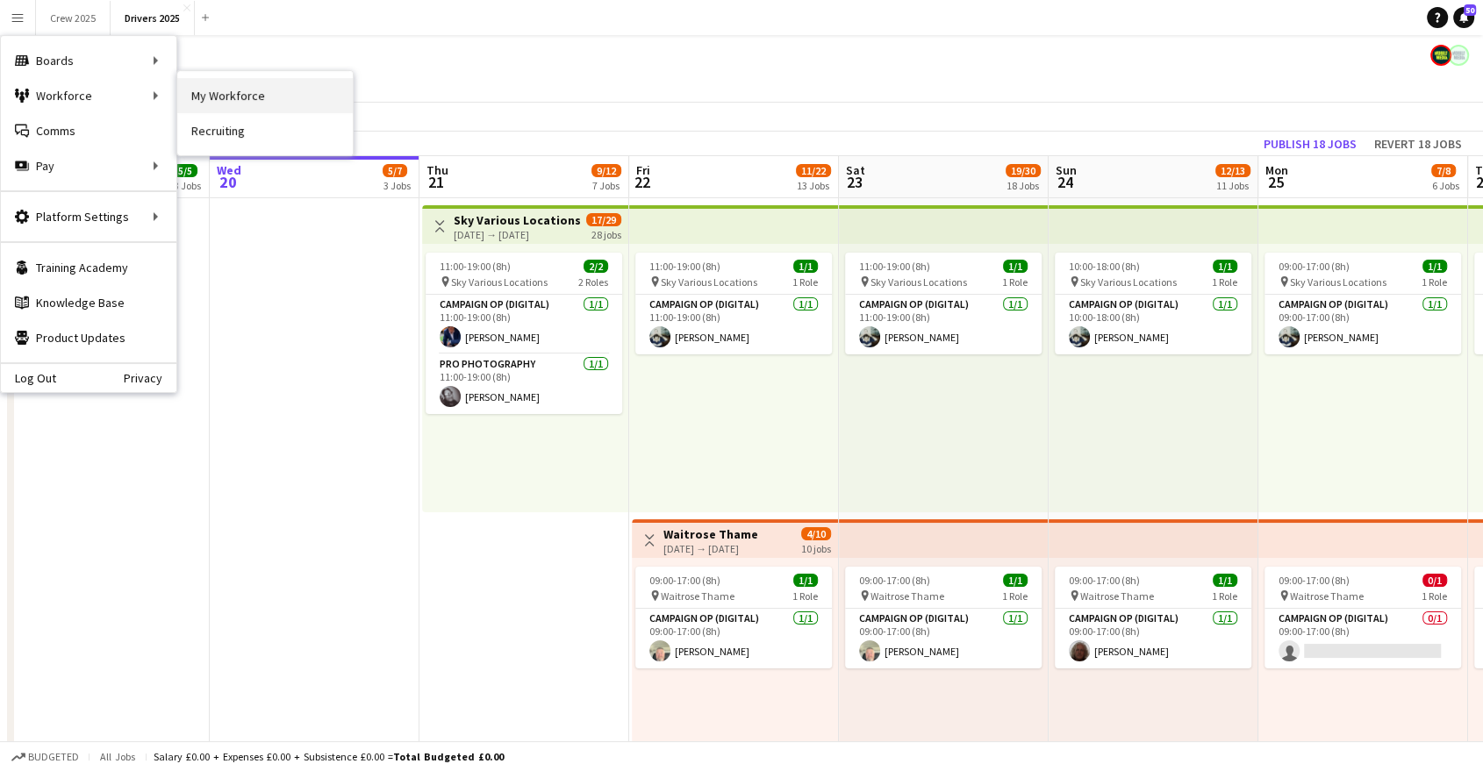
click at [204, 90] on link "My Workforce" at bounding box center [265, 95] width 176 height 35
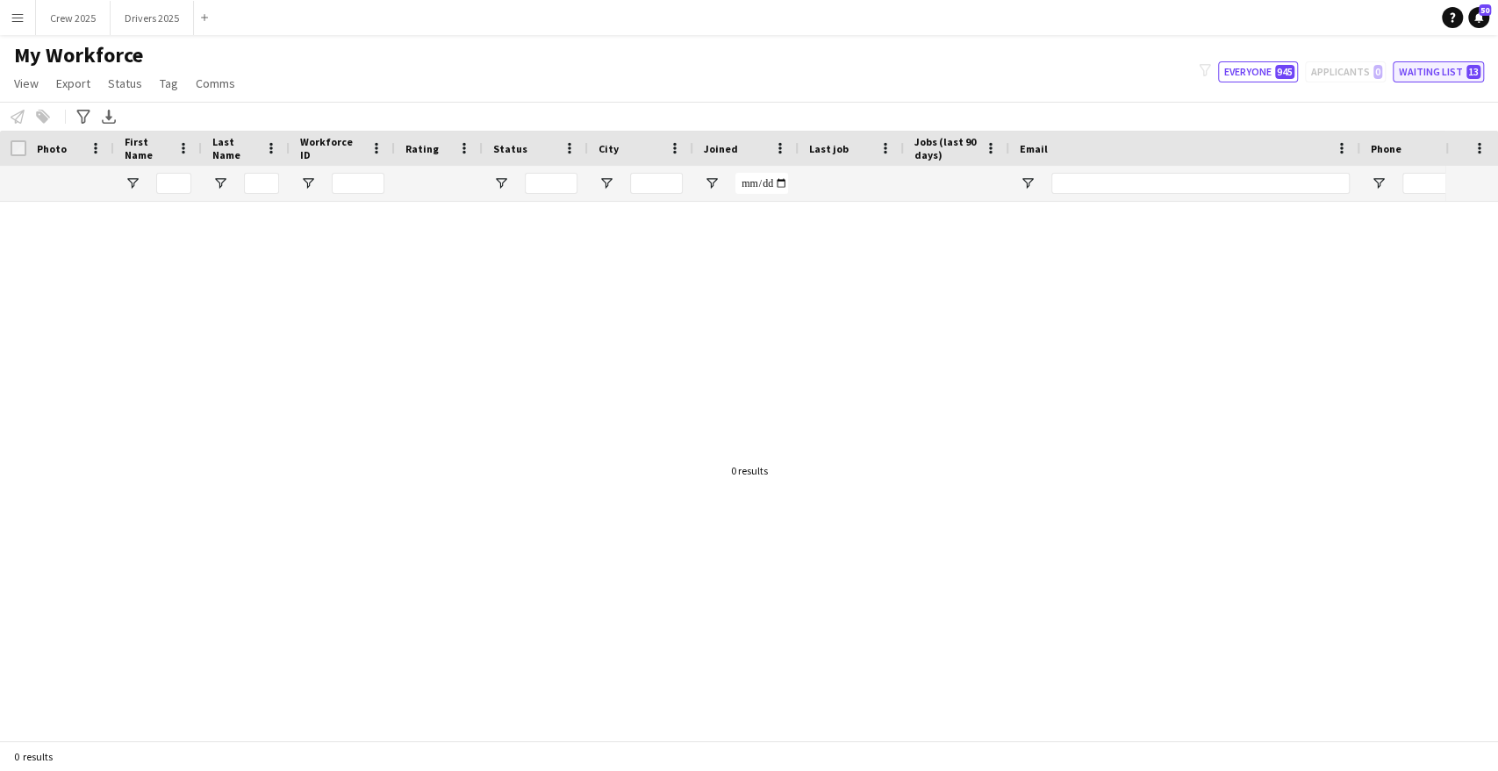
click at [1466, 75] on span "13" at bounding box center [1473, 72] width 14 height 14
click at [1453, 68] on button "Waiting list 13" at bounding box center [1438, 71] width 91 height 21
click at [1201, 308] on div at bounding box center [722, 464] width 1445 height 524
click at [1270, 75] on button "Everyone 945" at bounding box center [1258, 71] width 80 height 21
click at [1480, 79] on button "Waiting list 13" at bounding box center [1438, 71] width 91 height 21
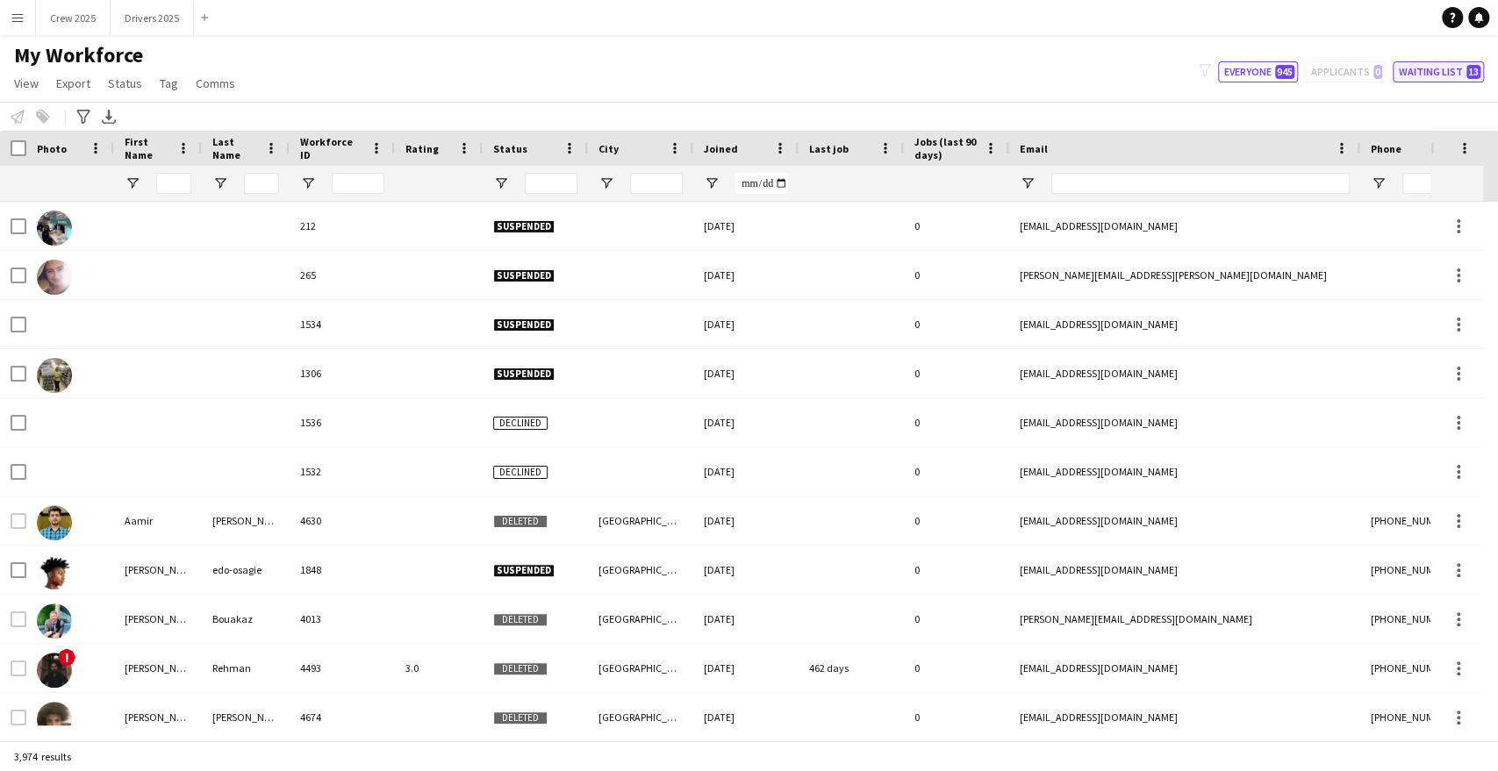
click at [1448, 69] on button "Waiting list 13" at bounding box center [1438, 71] width 91 height 21
type input "**********"
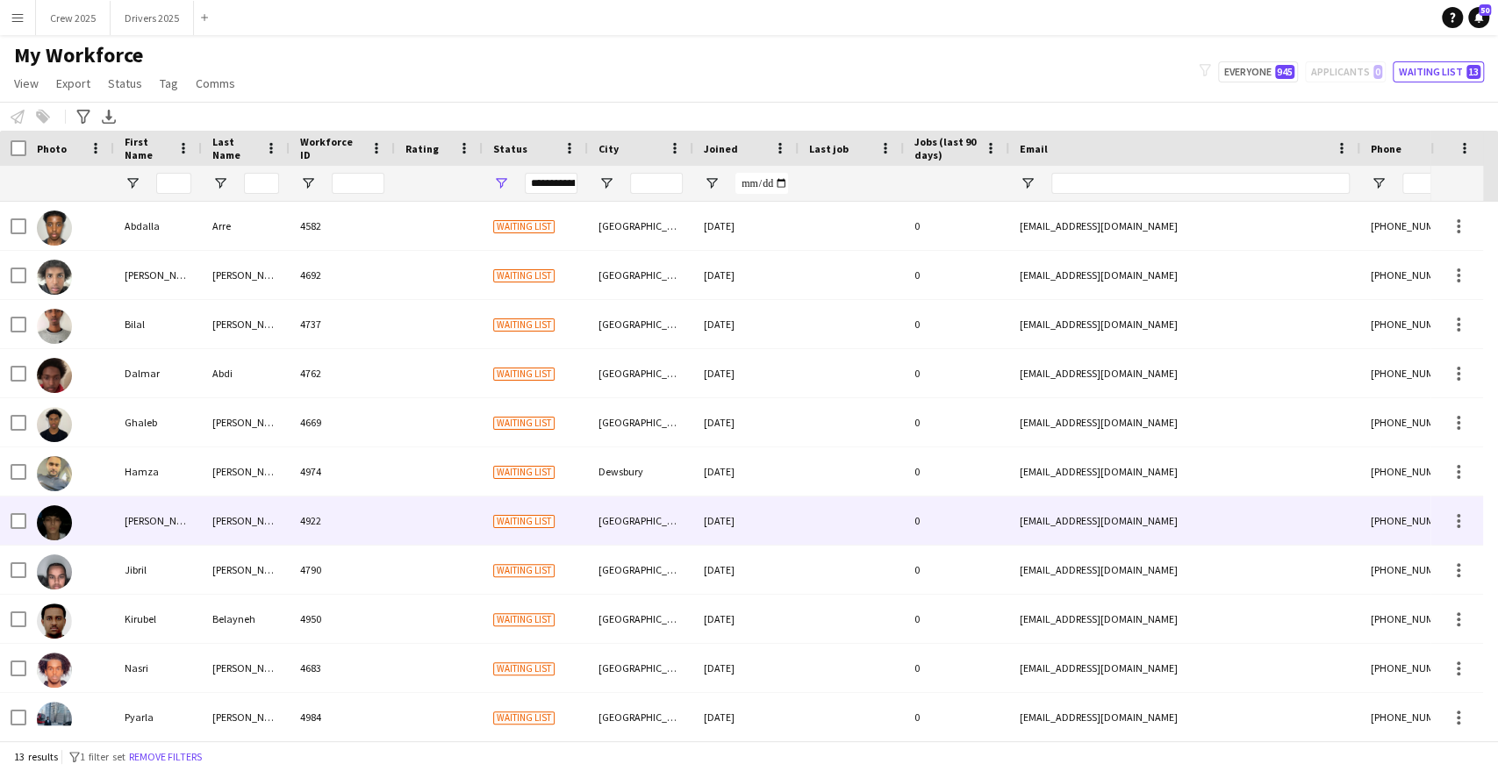
click at [386, 524] on div "4922" at bounding box center [342, 521] width 105 height 48
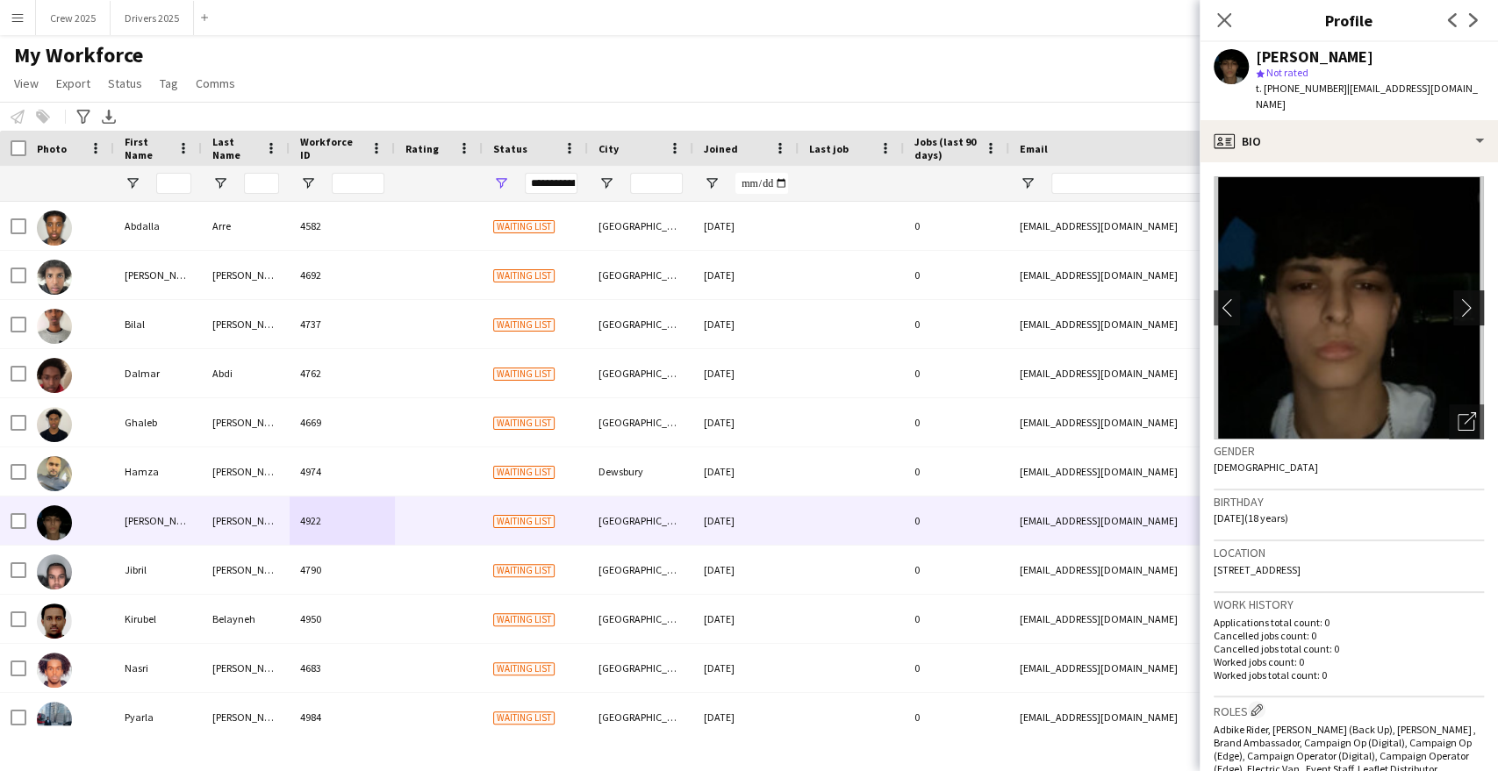
click at [1458, 298] on app-icon "chevron-right" at bounding box center [1471, 307] width 27 height 18
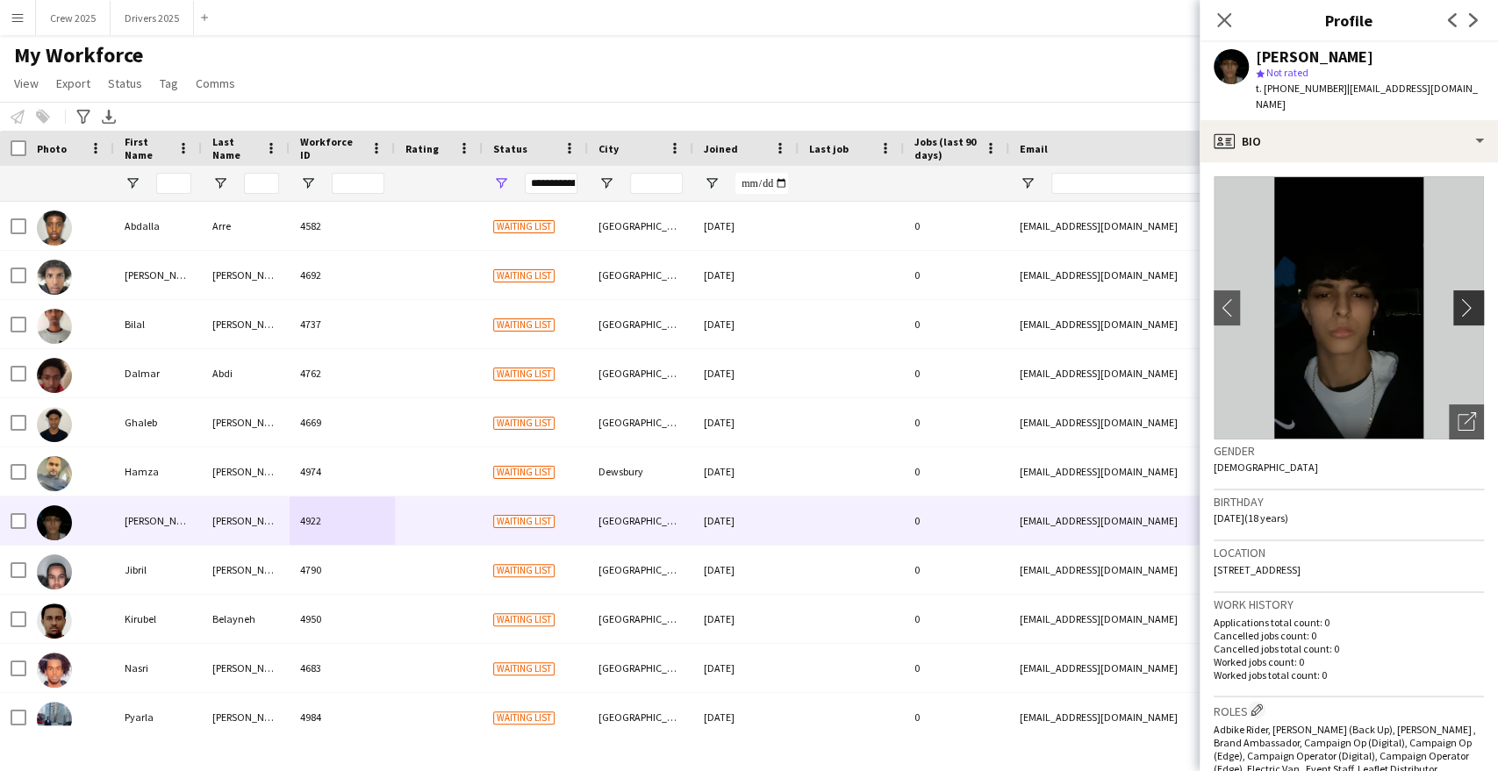
click at [1458, 298] on app-icon "chevron-right" at bounding box center [1471, 307] width 27 height 18
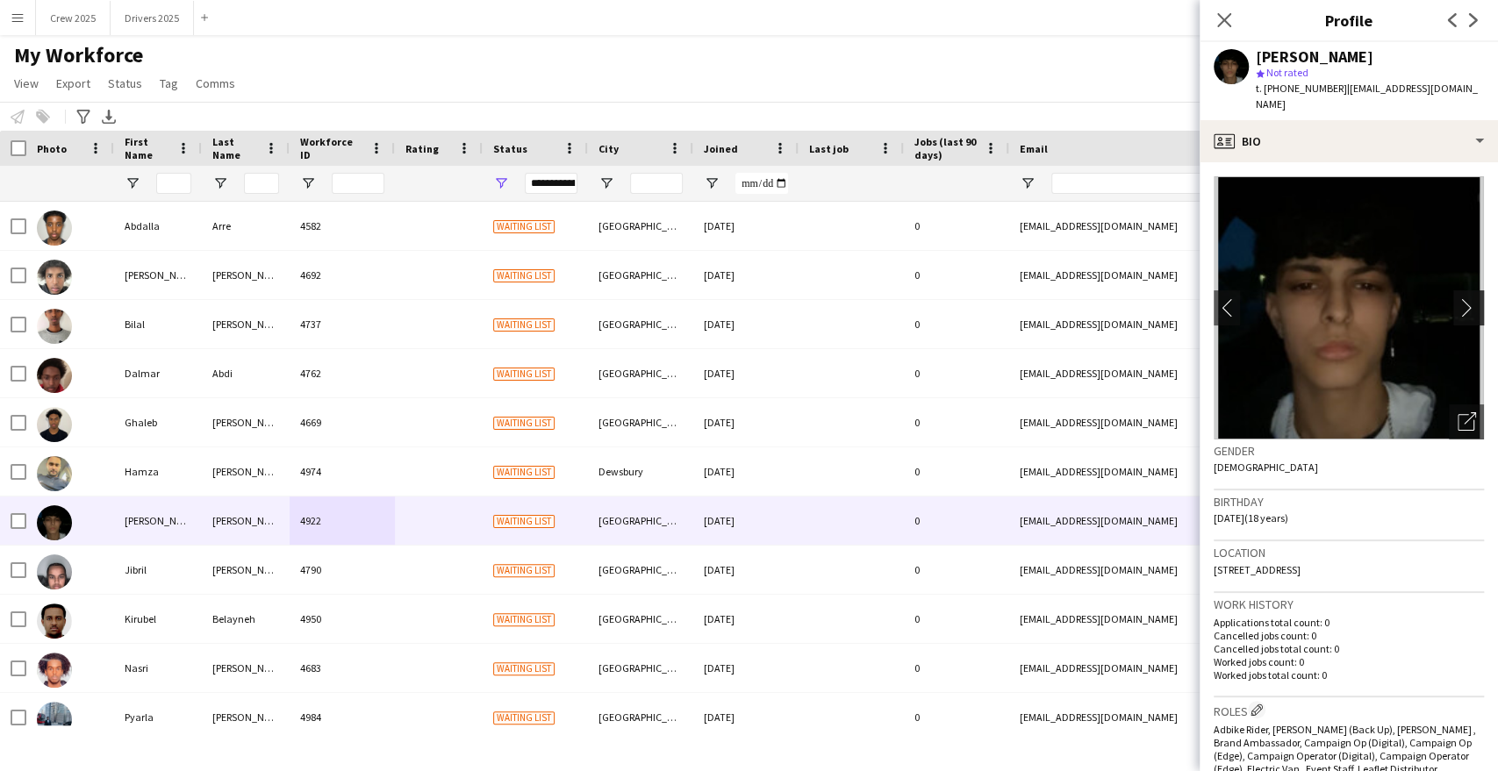
click at [1458, 298] on app-icon "chevron-right" at bounding box center [1471, 307] width 27 height 18
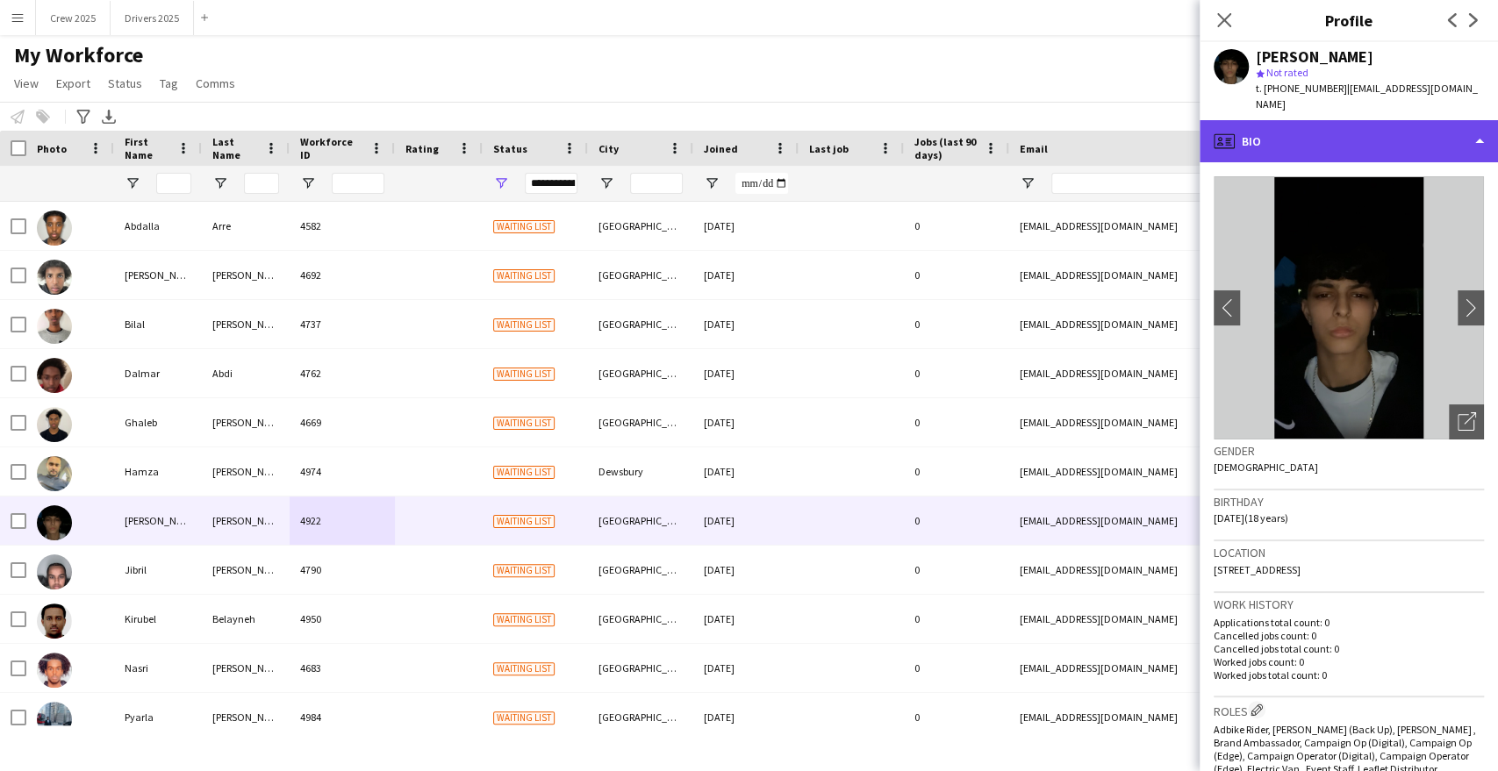
click at [1341, 125] on div "profile Bio" at bounding box center [1349, 141] width 298 height 42
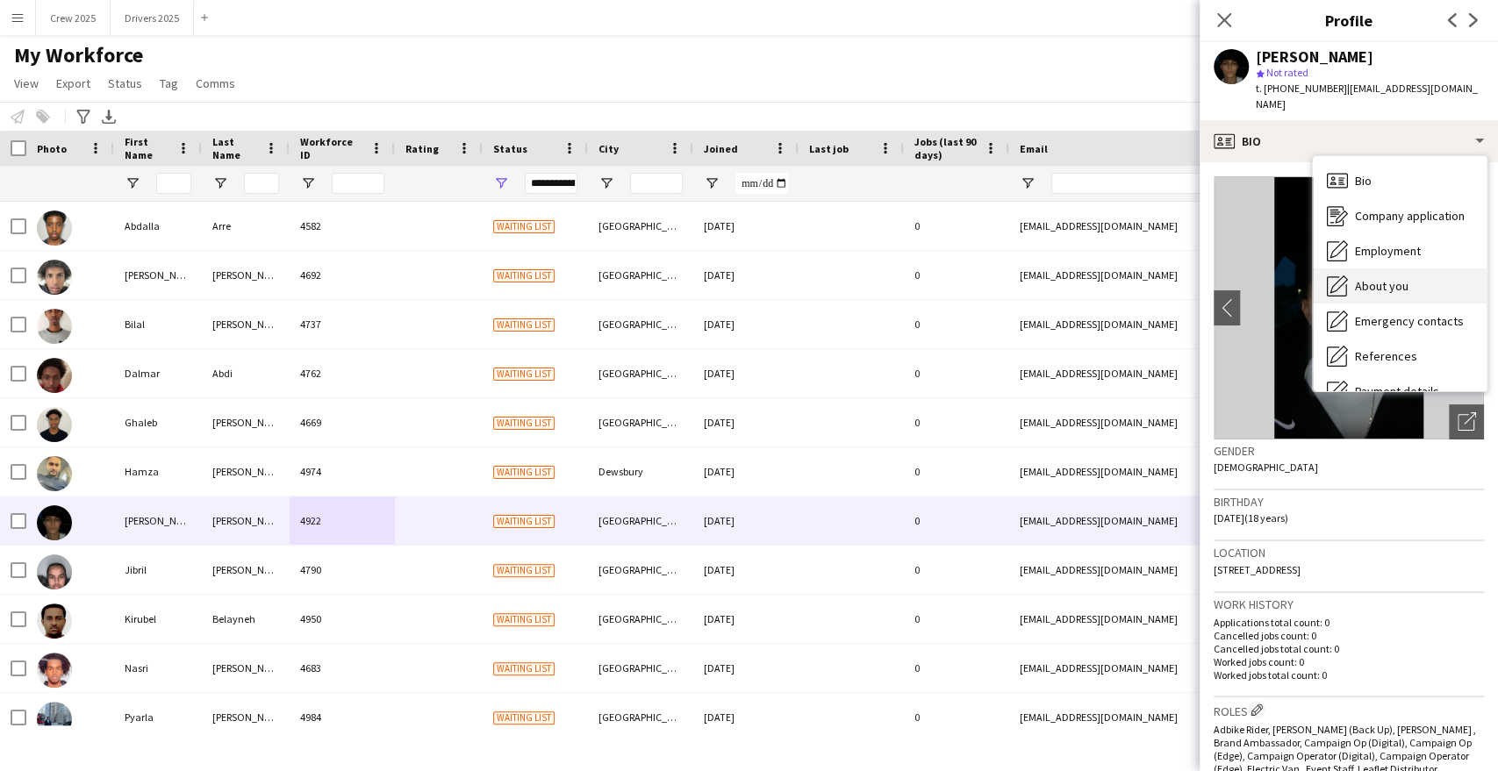
click at [1390, 278] on span "About you" at bounding box center [1382, 286] width 54 height 16
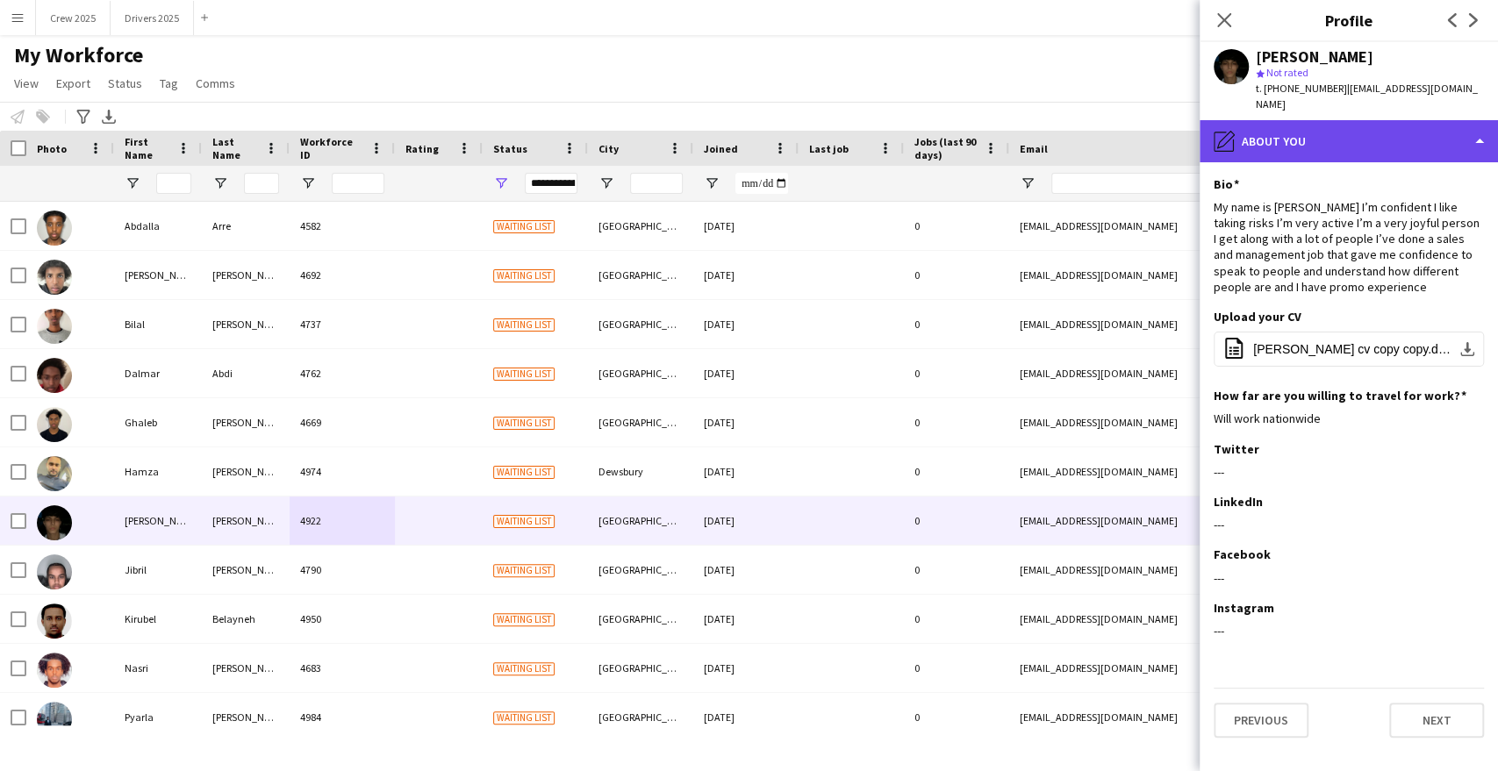
click at [1366, 132] on div "pencil4 About you" at bounding box center [1349, 141] width 298 height 42
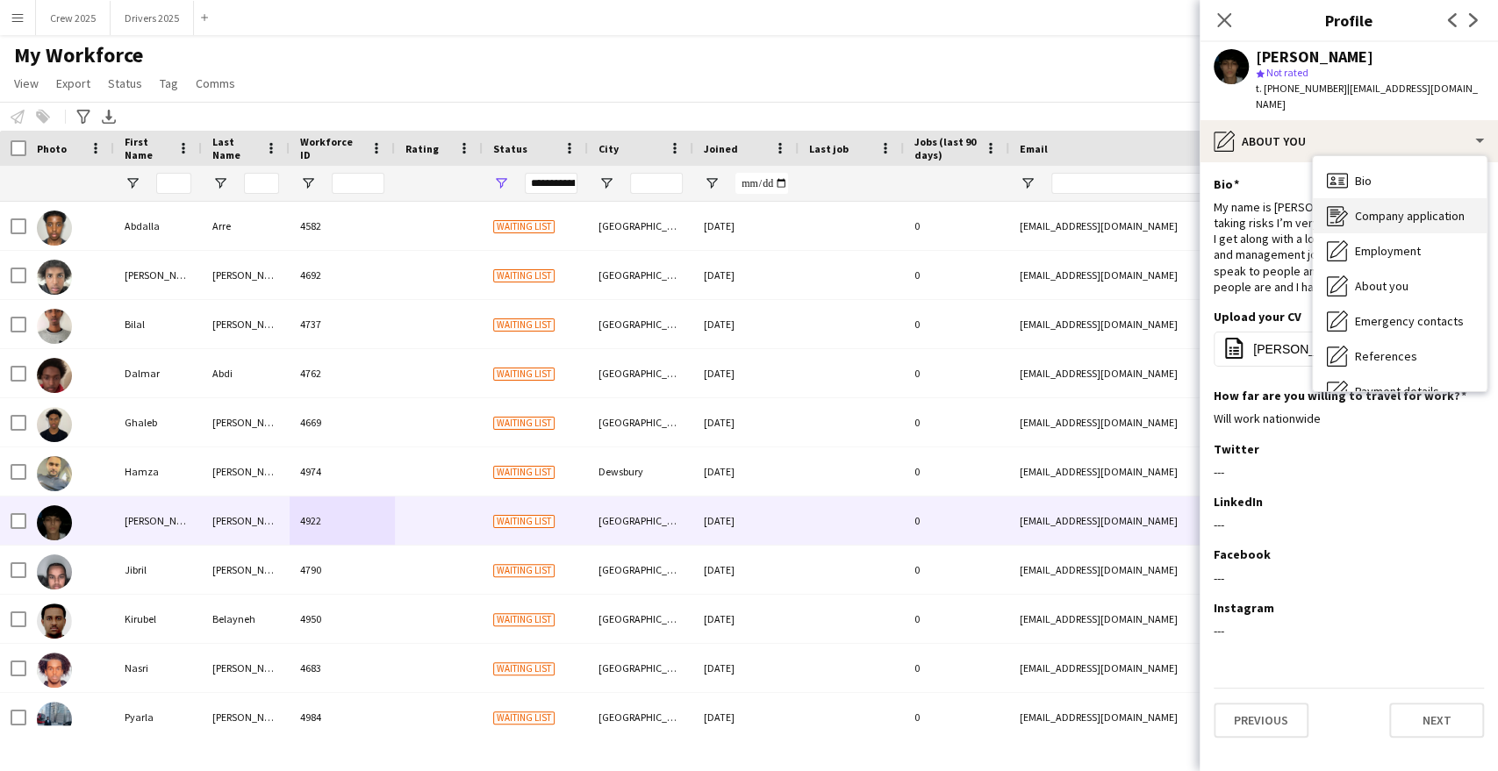
click at [1399, 208] on span "Company application" at bounding box center [1410, 216] width 110 height 16
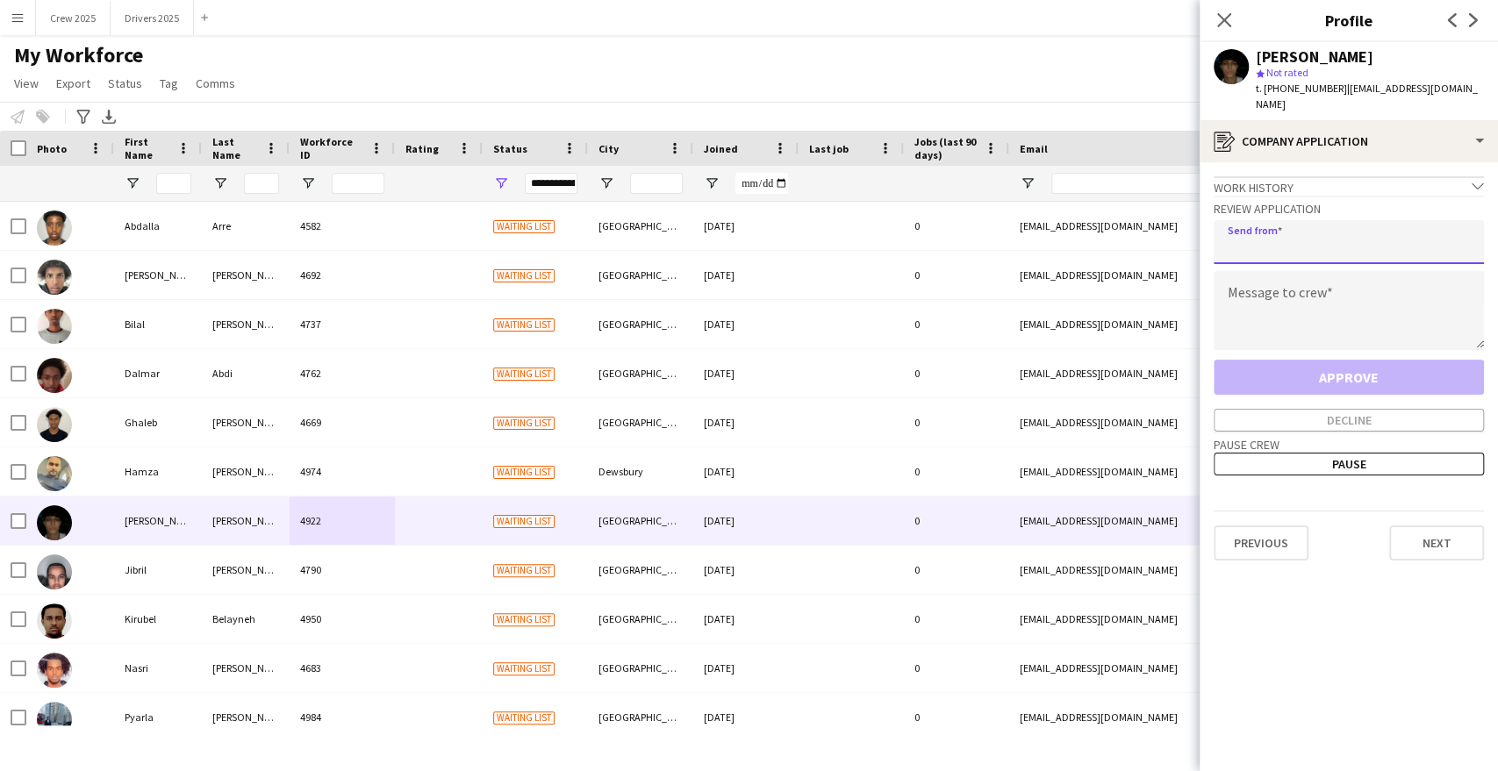
click at [1298, 244] on input "email" at bounding box center [1349, 242] width 270 height 44
type input "**********"
click at [1280, 291] on textarea at bounding box center [1349, 310] width 270 height 79
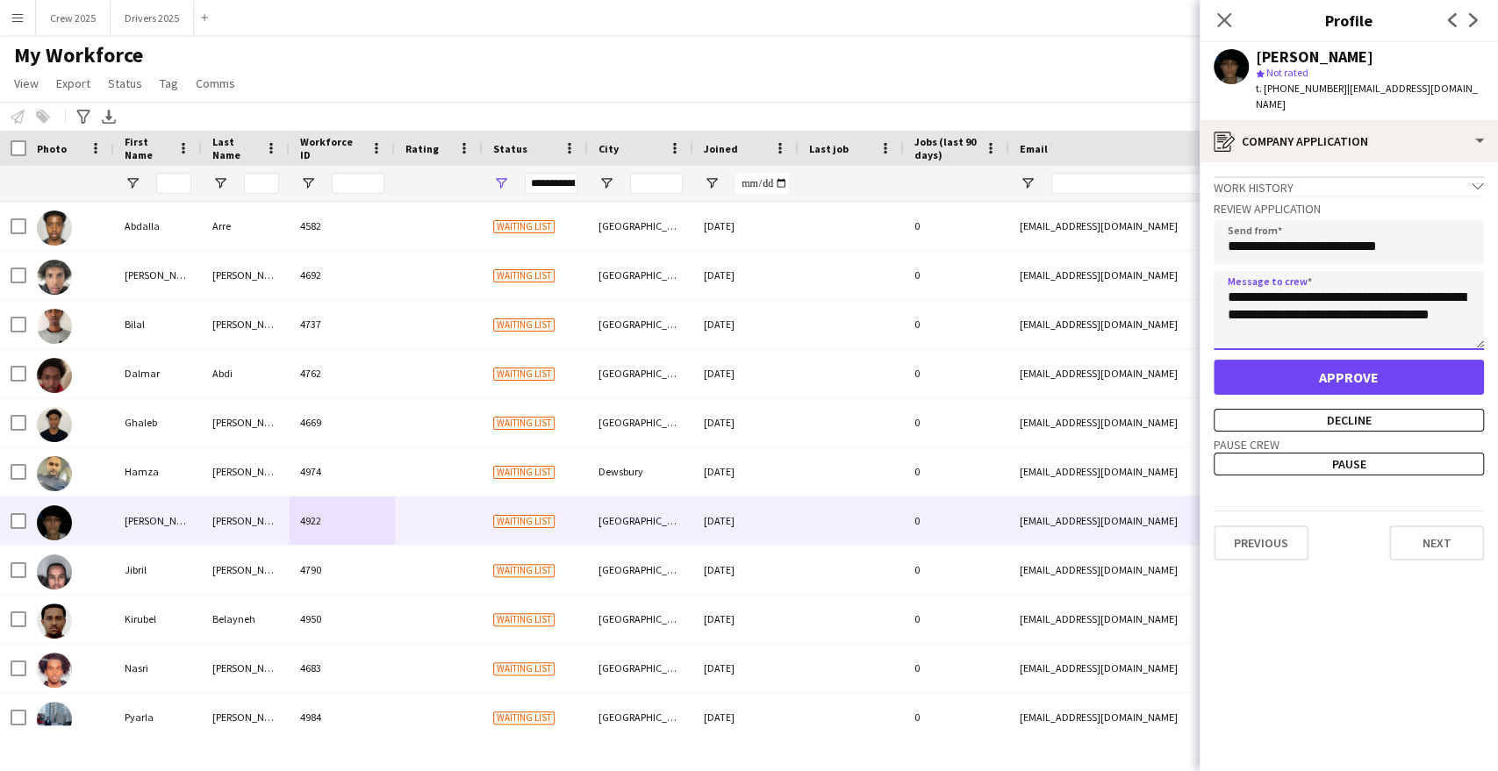
click at [1432, 298] on textarea "**********" at bounding box center [1349, 310] width 270 height 79
click at [1378, 298] on textarea "**********" at bounding box center [1349, 310] width 270 height 79
type textarea "**********"
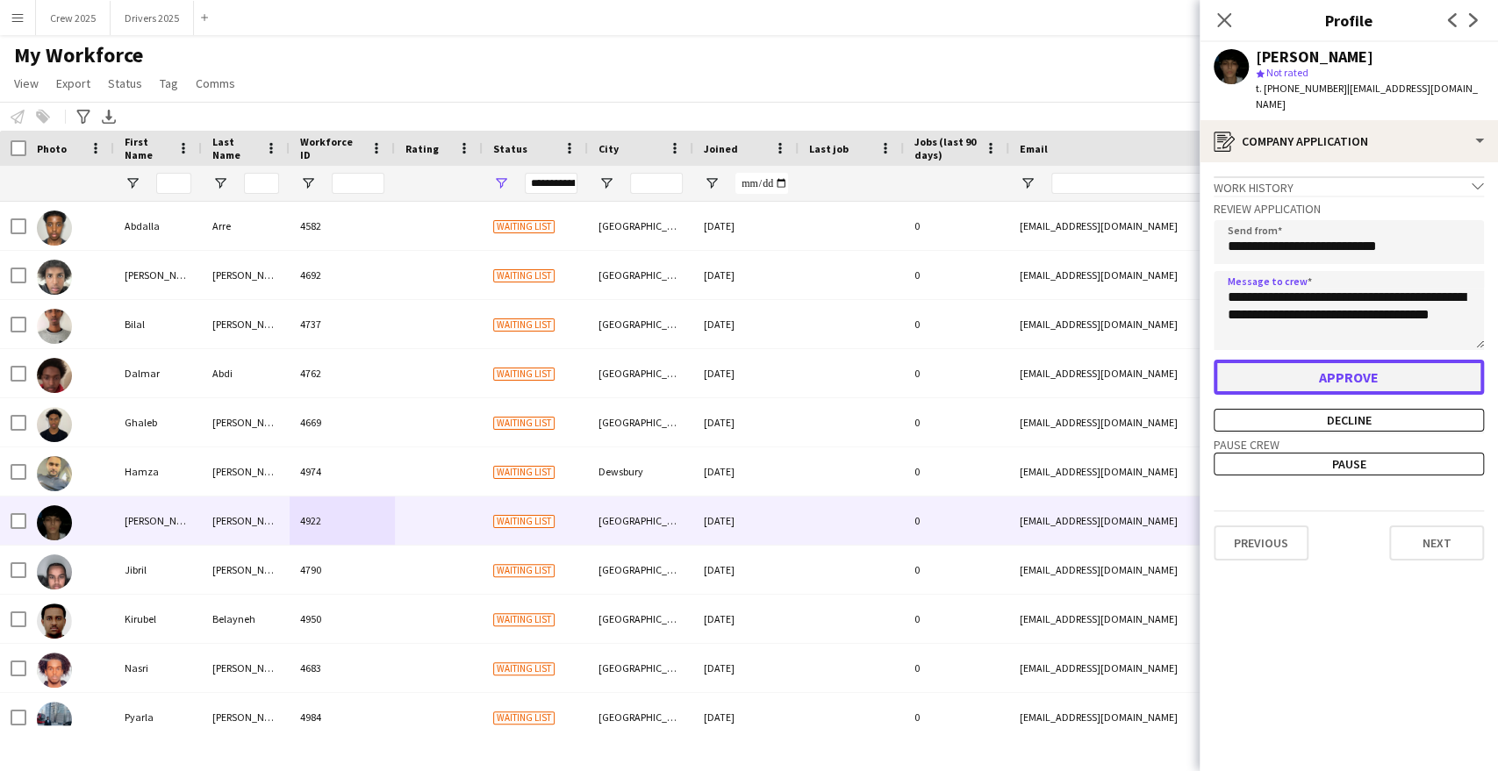
click at [1366, 360] on button "Approve" at bounding box center [1349, 377] width 270 height 35
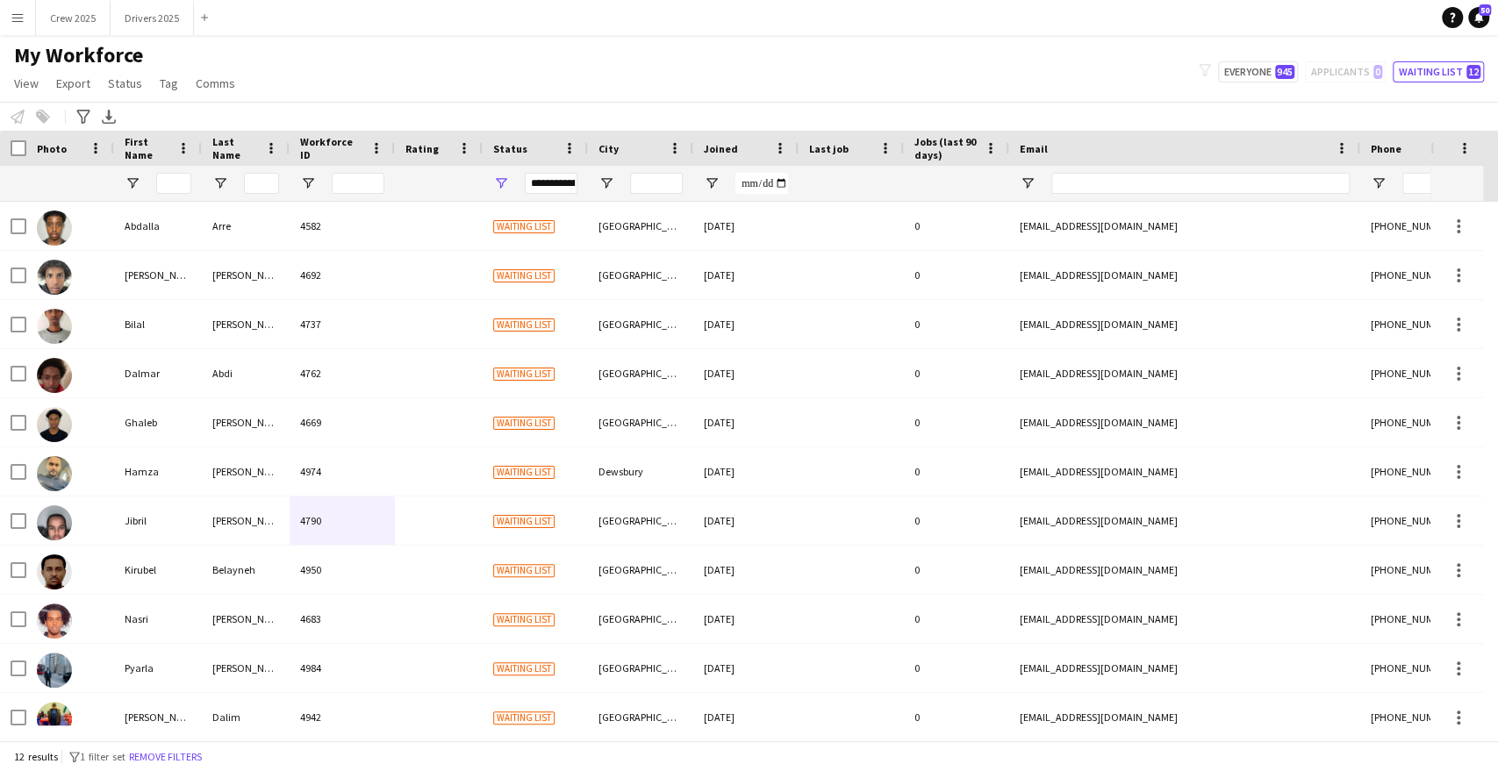
click at [14, 23] on app-icon "Menu" at bounding box center [18, 18] width 14 height 14
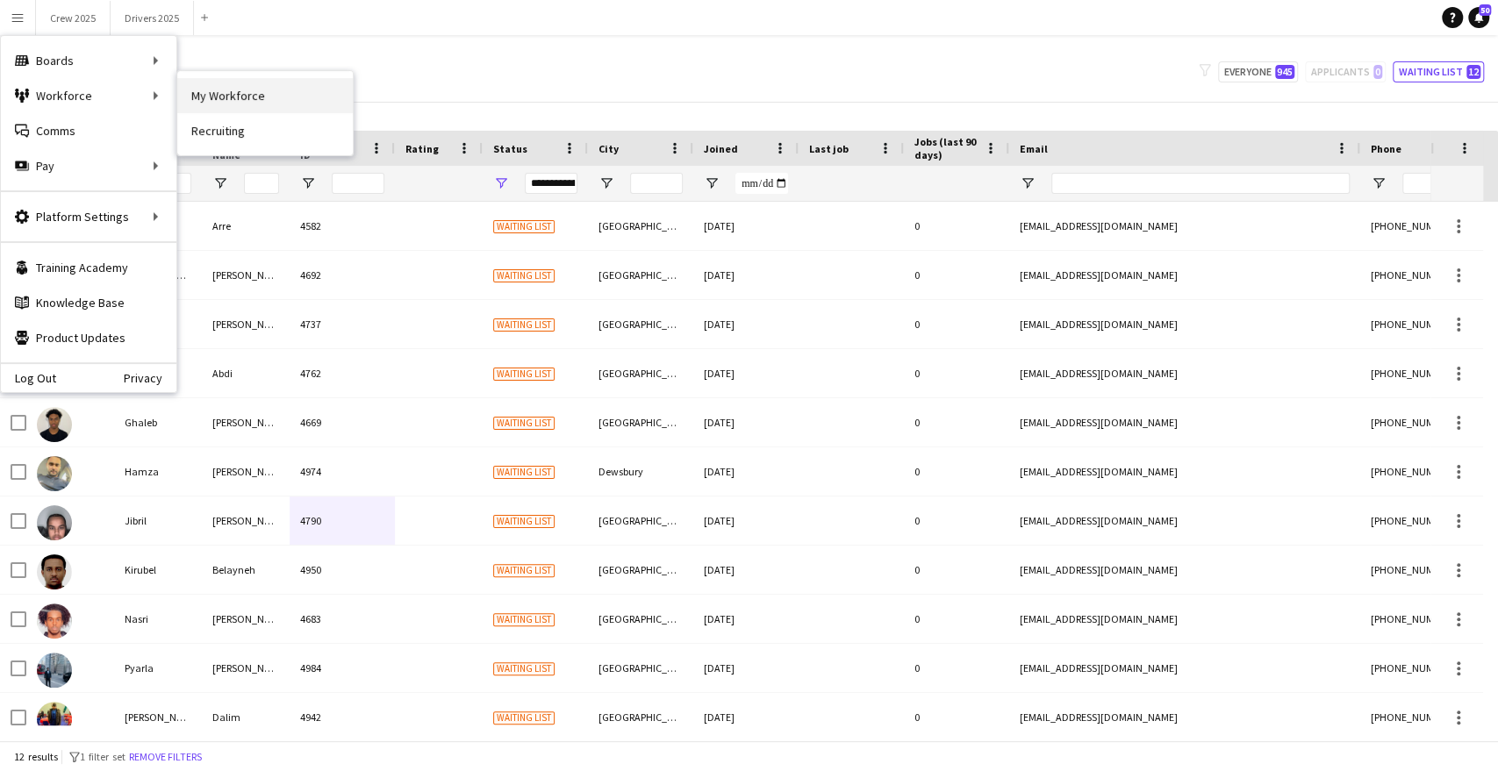
click at [219, 94] on link "My Workforce" at bounding box center [265, 95] width 176 height 35
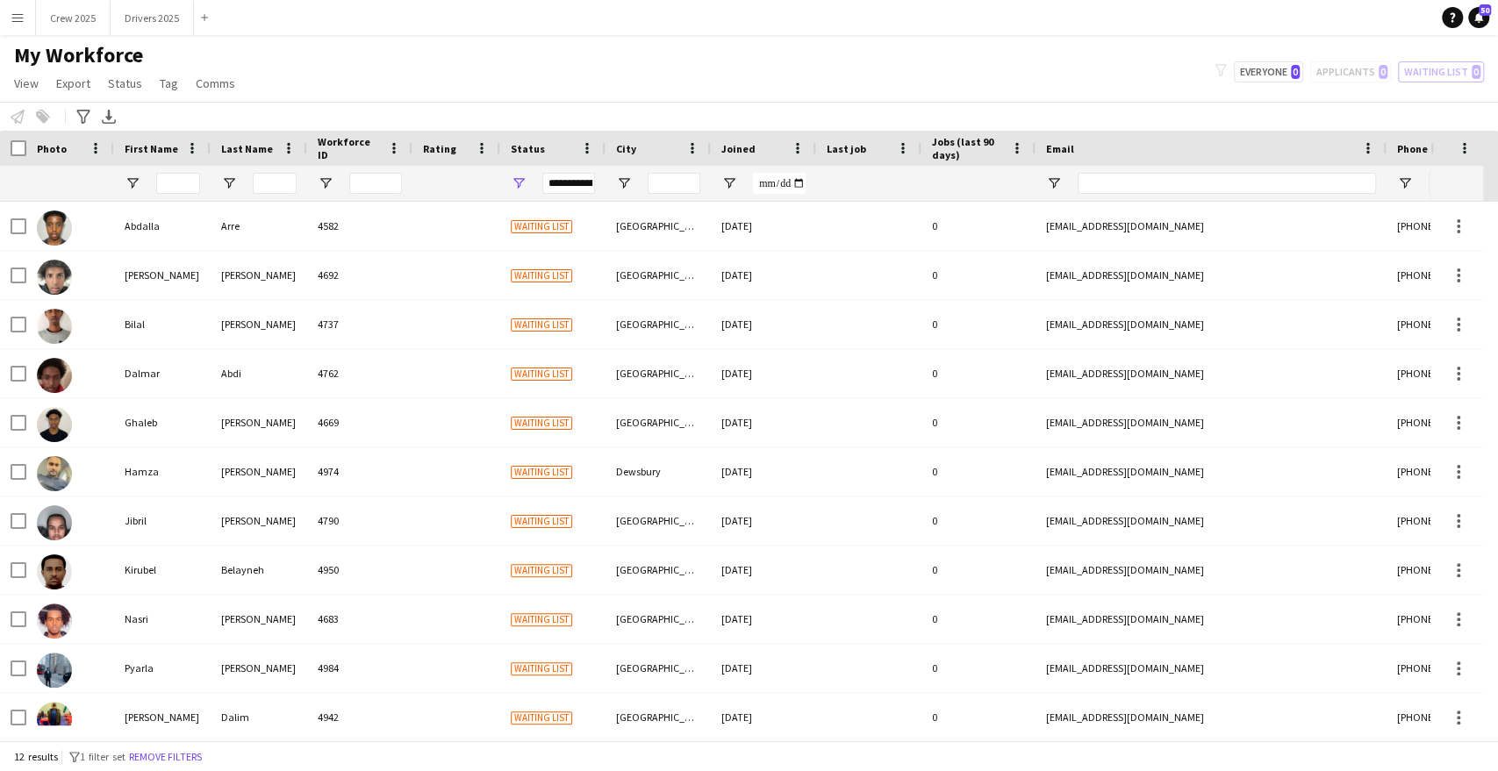
click at [1359, 73] on div "filter-1 Everyone 0 Applicants 0 Waiting list 0" at bounding box center [1350, 71] width 298 height 21
click at [17, 16] on app-icon "Menu" at bounding box center [18, 18] width 14 height 14
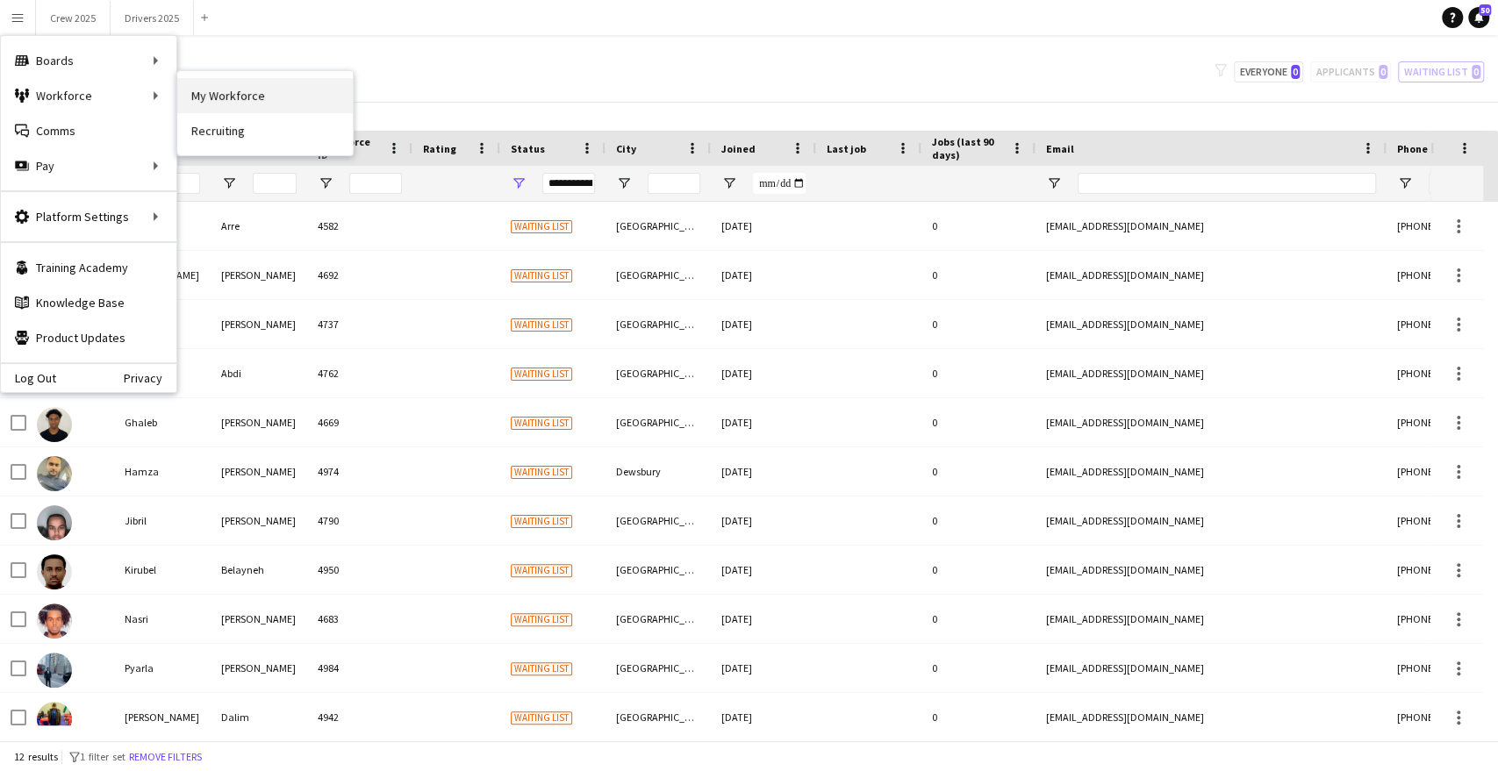
click at [225, 95] on link "My Workforce" at bounding box center [265, 95] width 176 height 35
type input "**********"
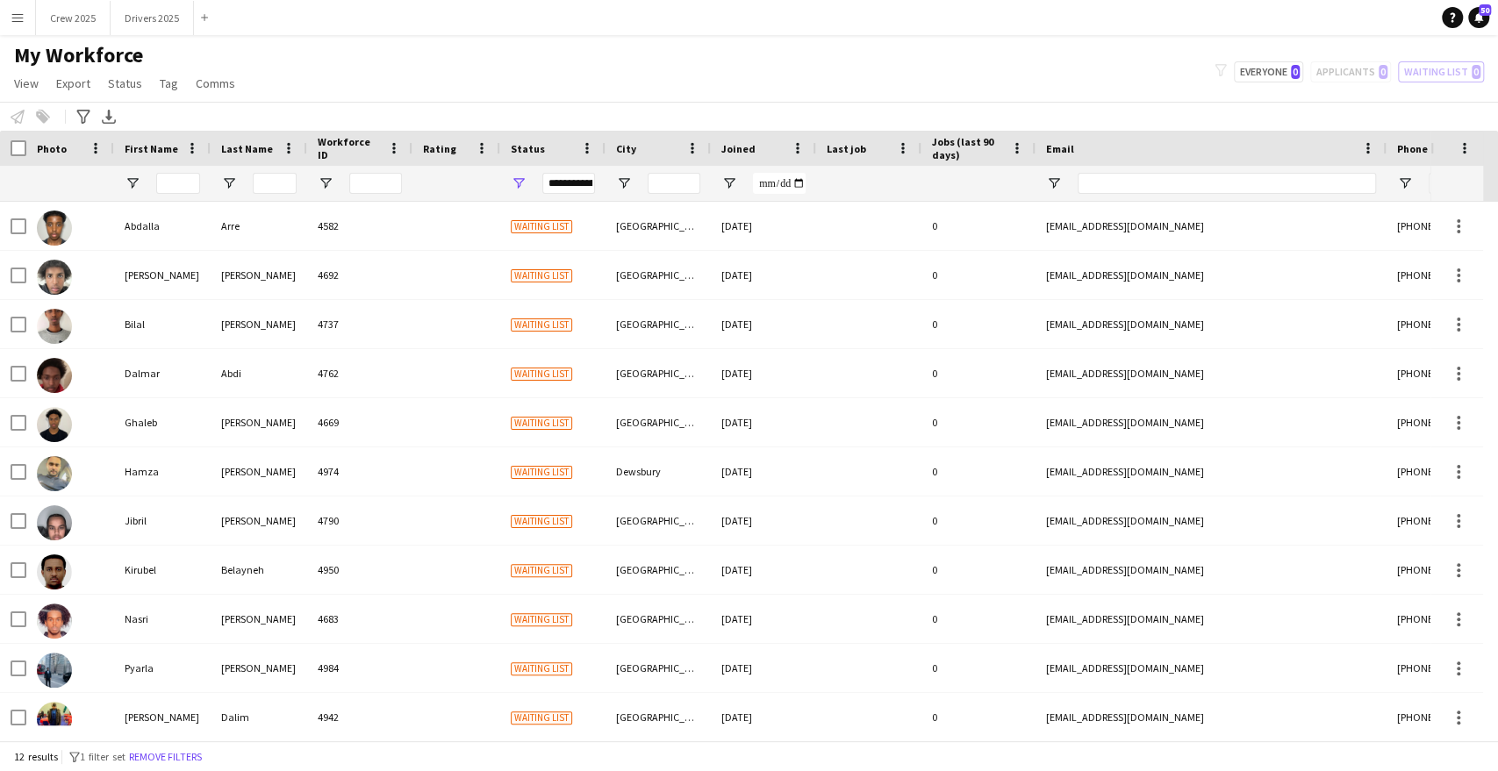
click at [1345, 78] on div "filter-1 Everyone 0 Applicants 0 Waiting list 0" at bounding box center [1350, 71] width 298 height 21
click at [588, 186] on div "**********" at bounding box center [568, 183] width 53 height 21
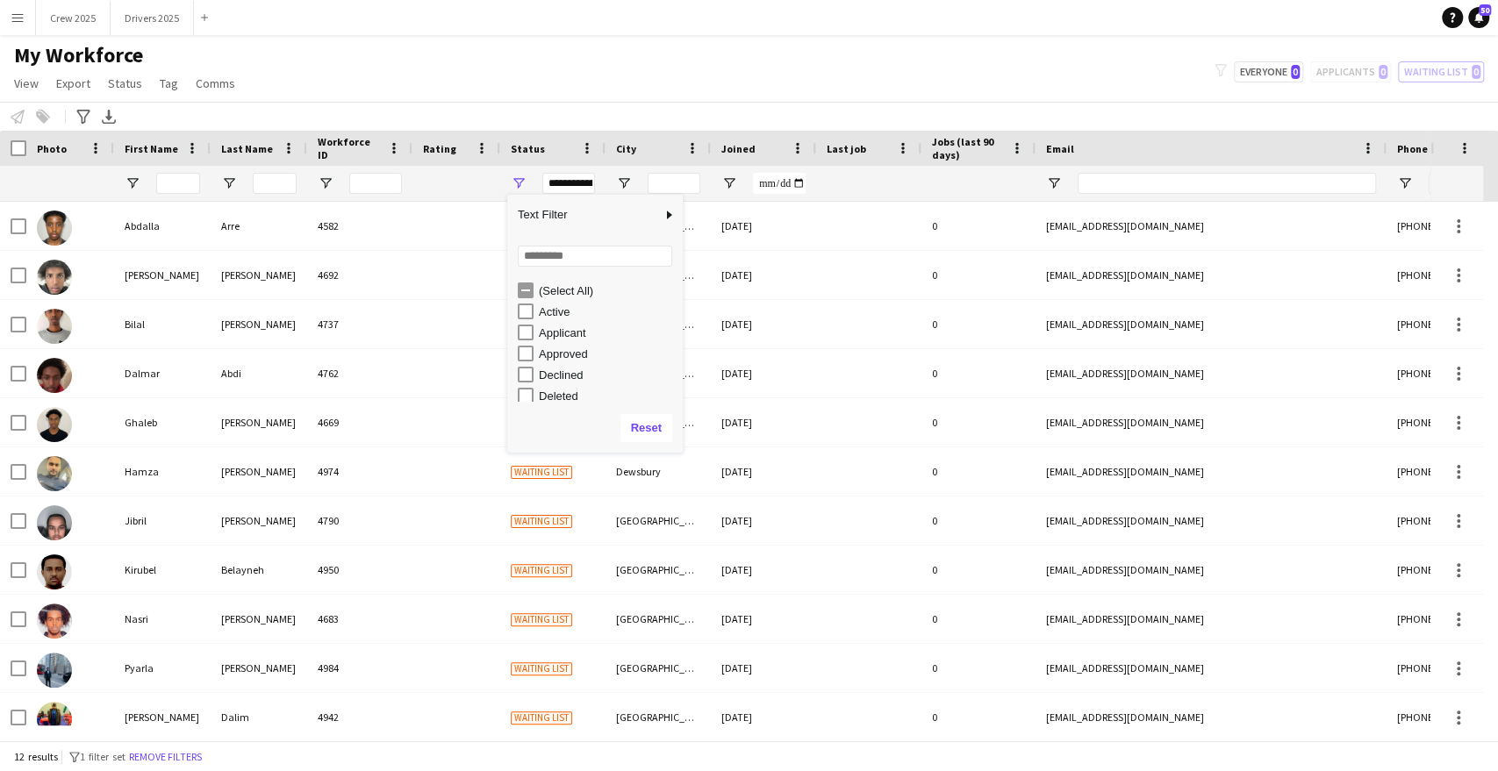
click at [558, 290] on div "(Select All)" at bounding box center [608, 290] width 139 height 13
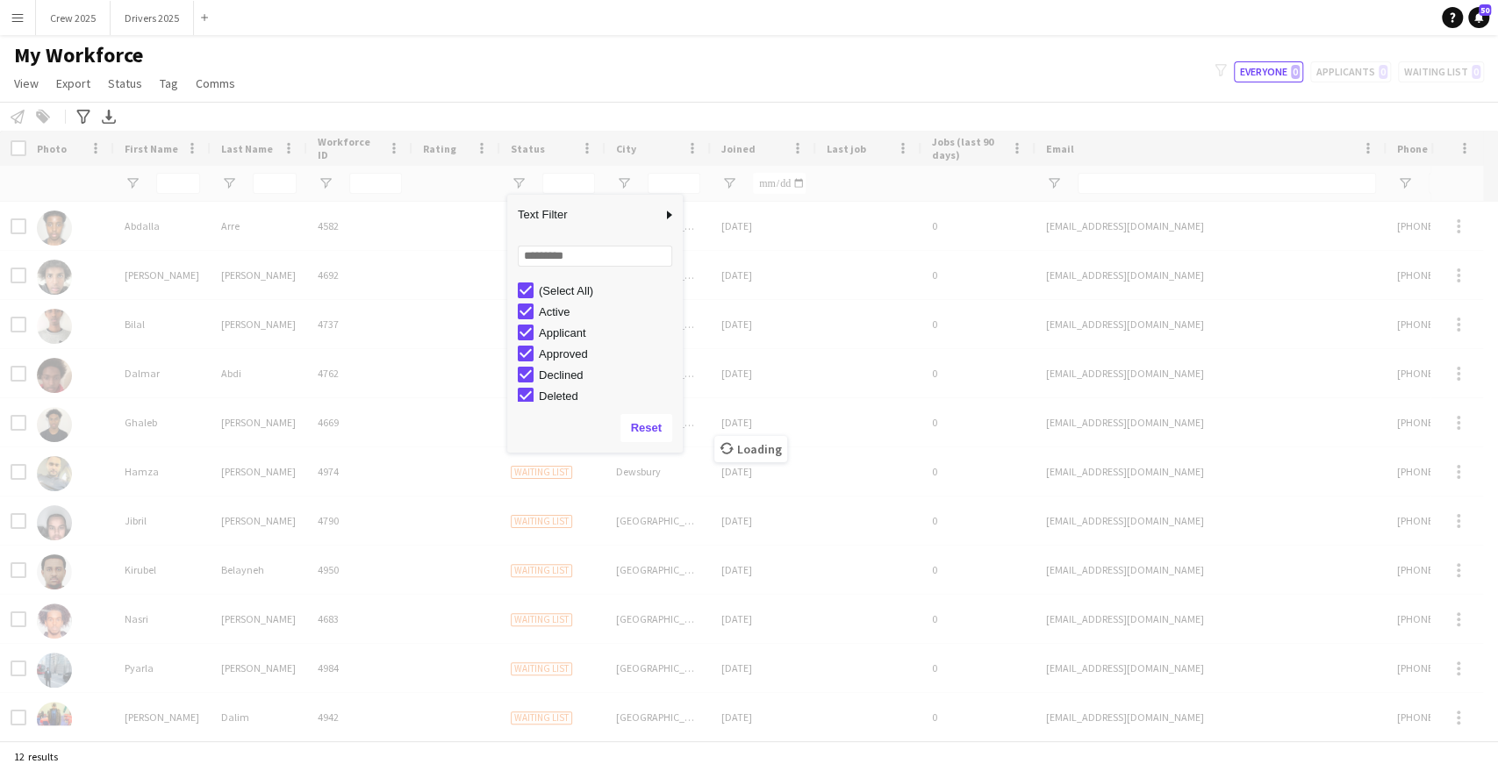
click at [571, 290] on div "(Select All)" at bounding box center [608, 290] width 139 height 13
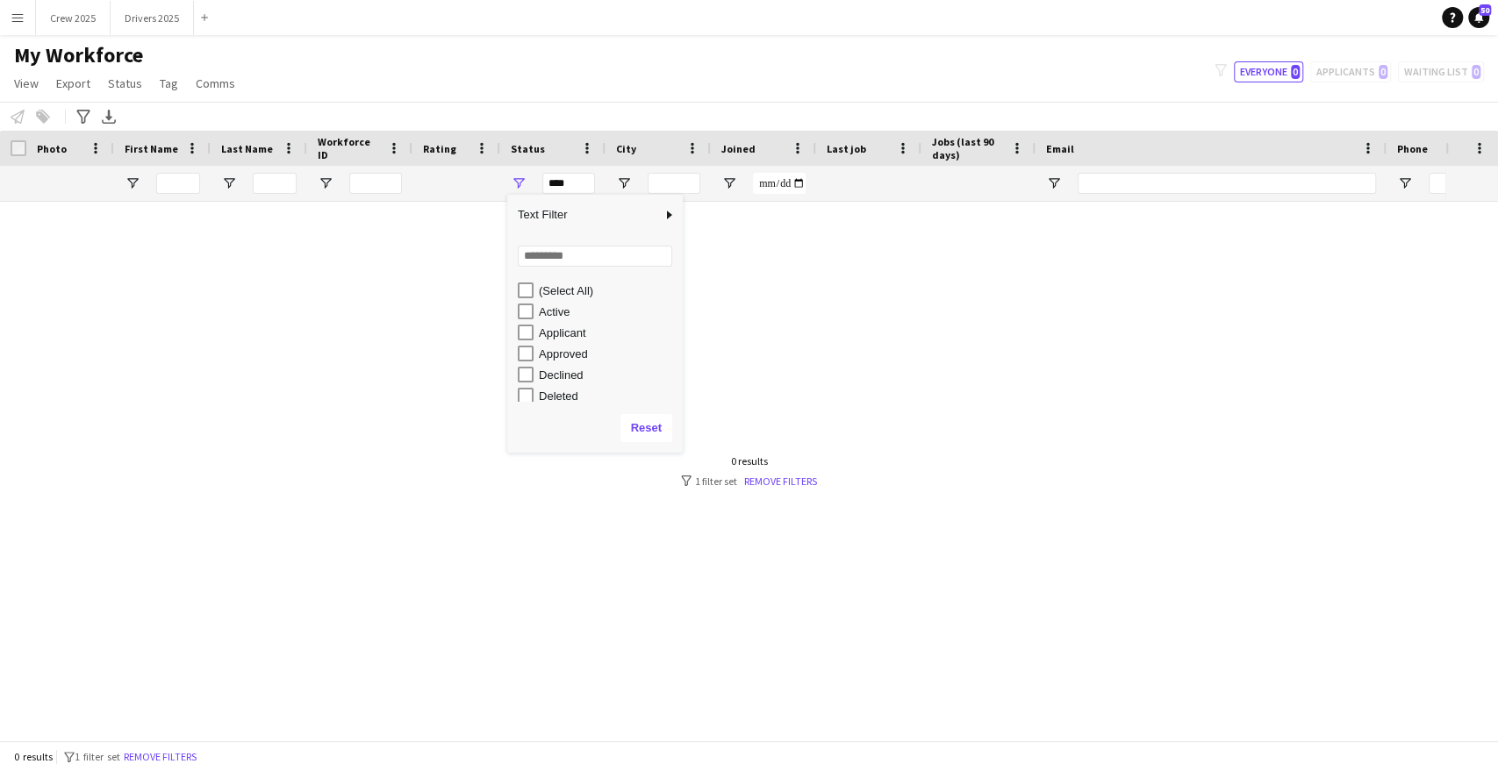
click at [577, 328] on div "Applicant" at bounding box center [608, 332] width 139 height 13
click at [841, 78] on div "My Workforce View Views Default view New view Update view Delete view Edit name…" at bounding box center [749, 72] width 1498 height 60
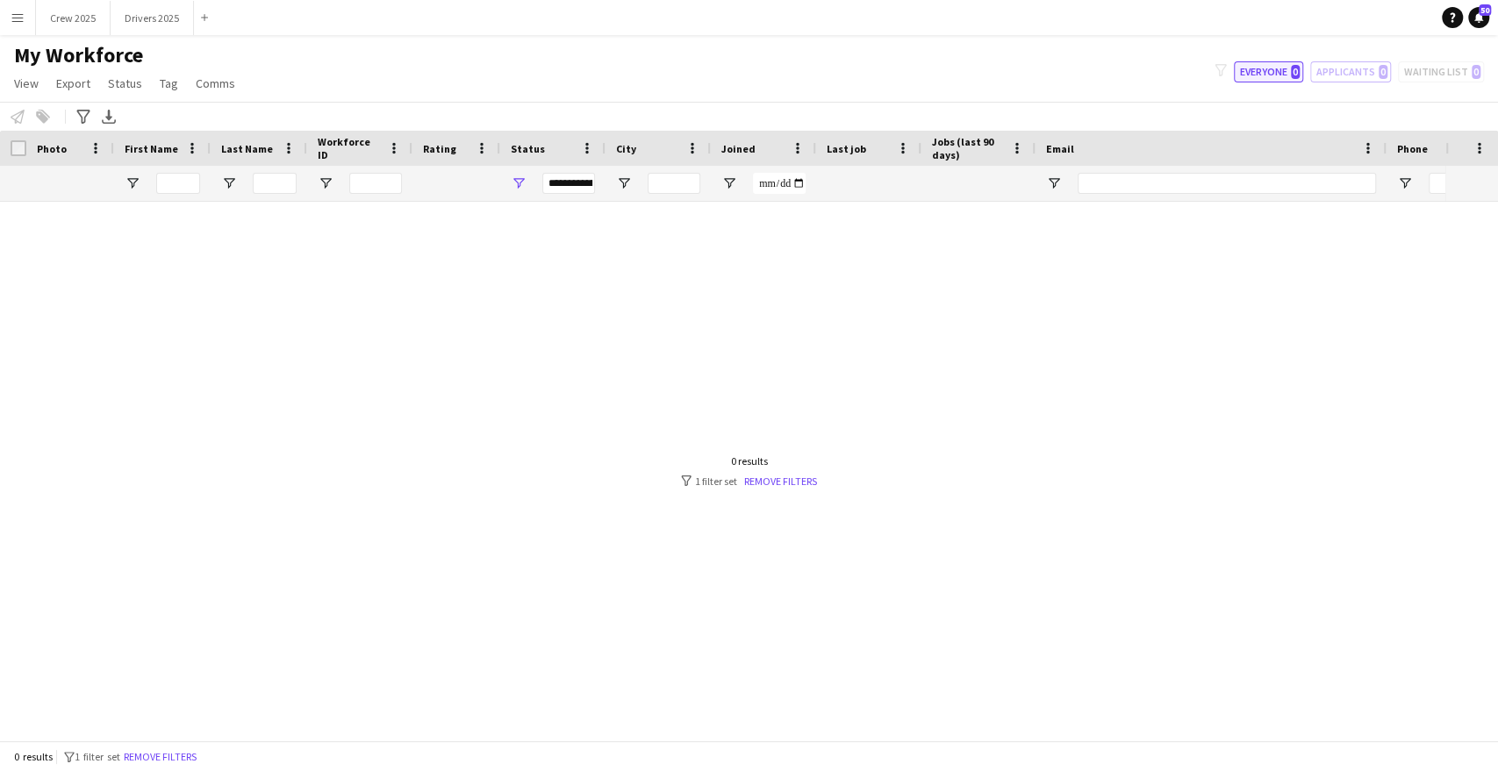
click at [1267, 74] on button "Everyone 0" at bounding box center [1268, 71] width 69 height 21
type input "**********"
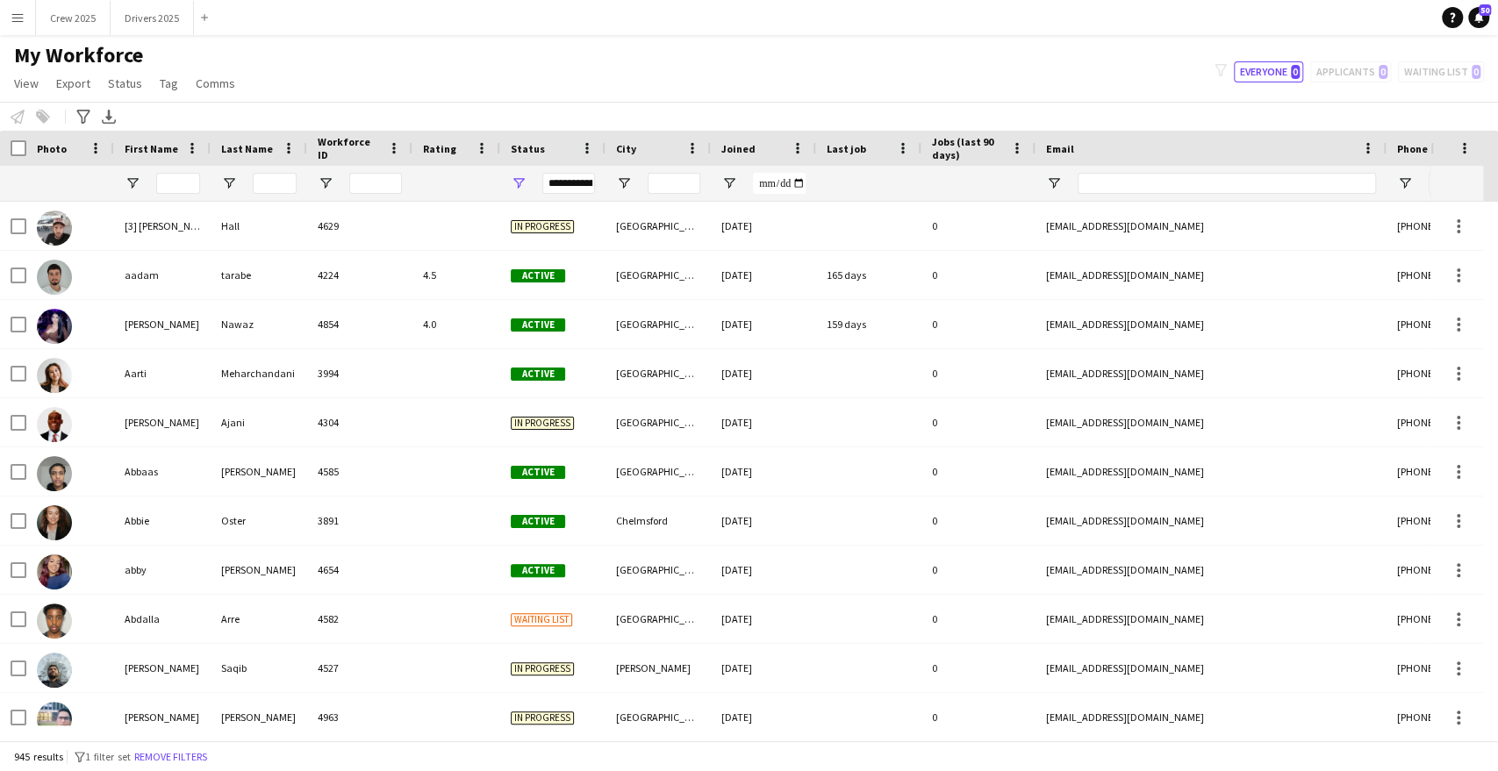
click at [1358, 71] on div "filter-1 Everyone 0 Applicants 0 Waiting list 0" at bounding box center [1350, 71] width 298 height 21
click at [75, 17] on button "Crew 2025 Close" at bounding box center [73, 18] width 75 height 34
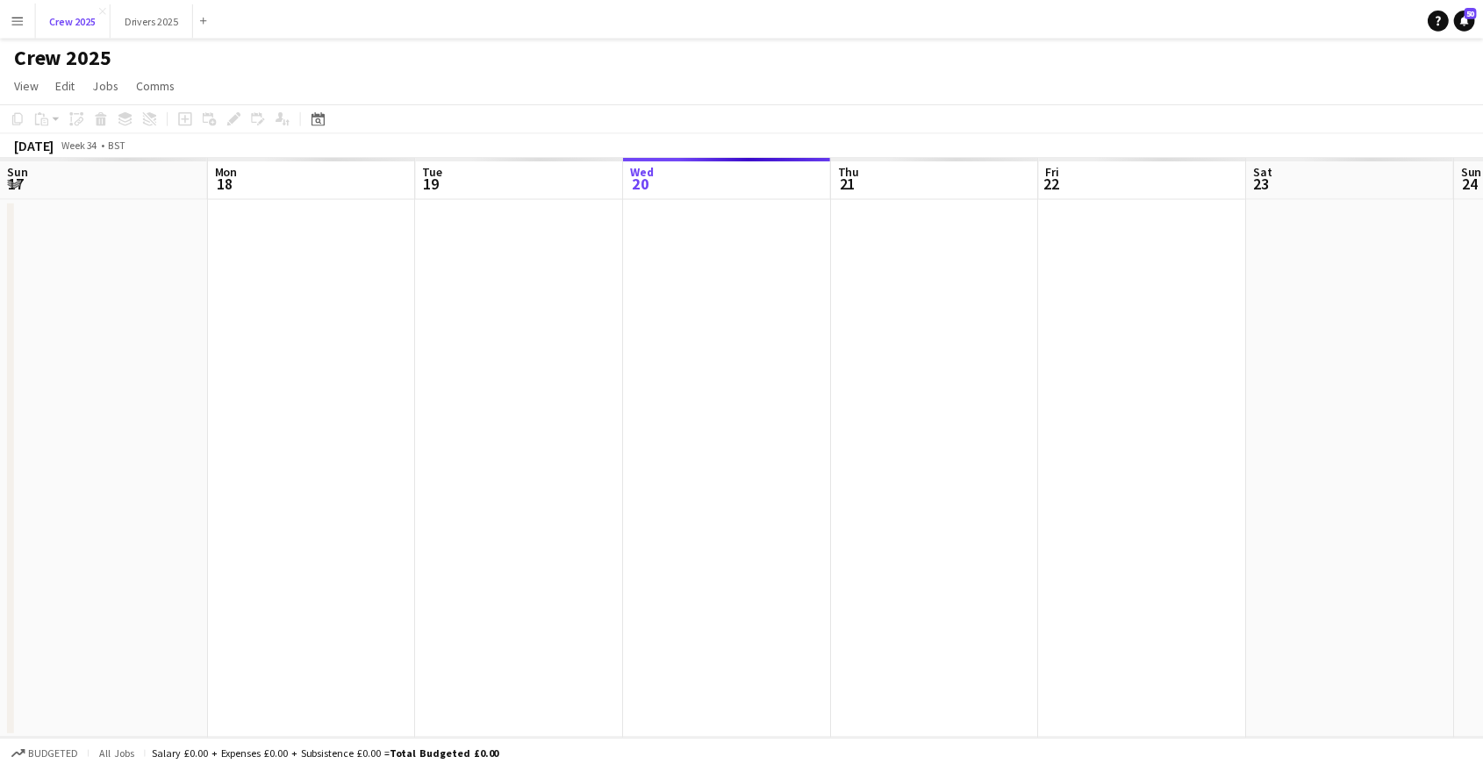
scroll to position [0, 420]
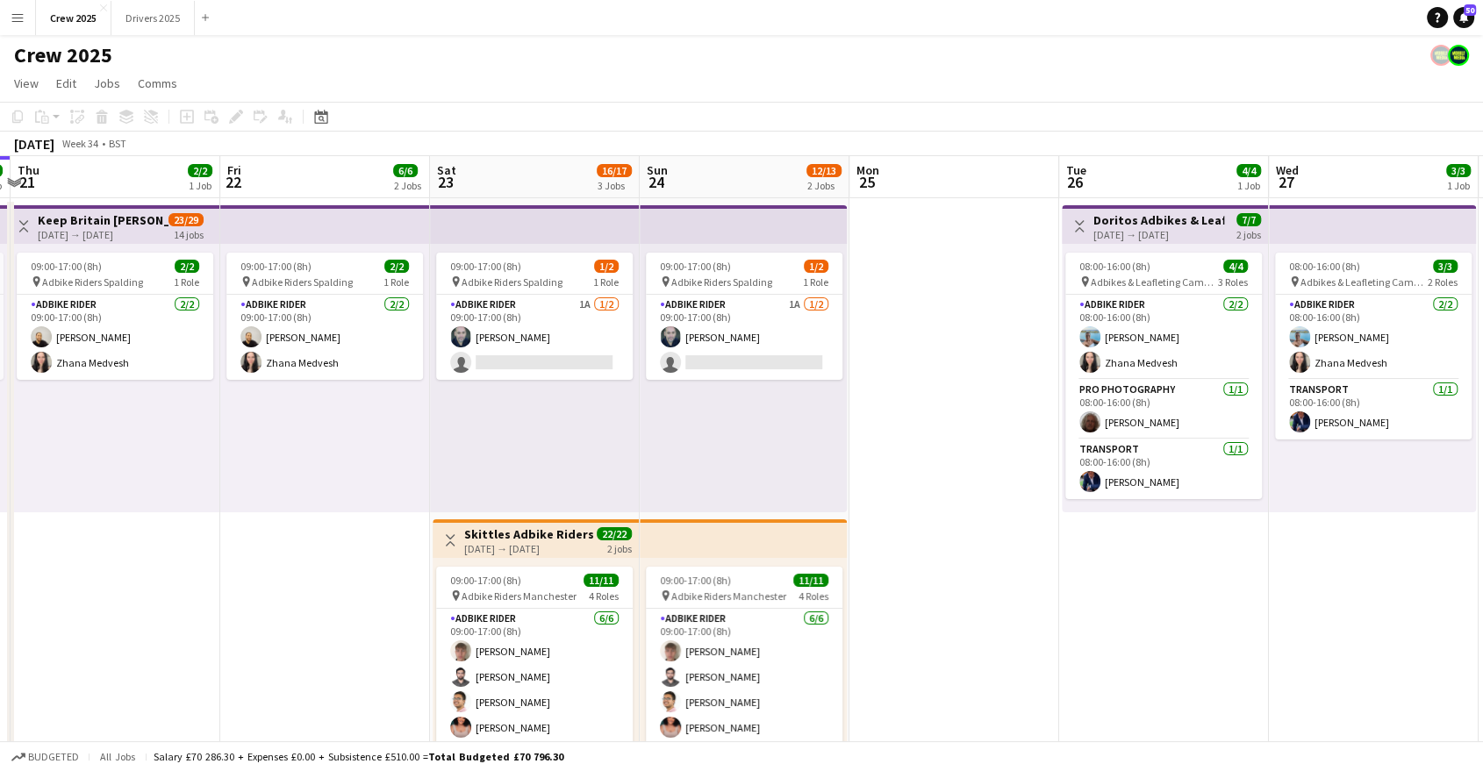
drag, startPoint x: 1328, startPoint y: 451, endPoint x: 397, endPoint y: 487, distance: 931.8
click at [397, 487] on app-calendar-viewport "Sun 17 1/2 1 Job Mon 18 1/2 1 Job Tue 19 2/2 1 Job Wed 20 2/2 1 Job Thu 21 2/2 …" at bounding box center [741, 652] width 1483 height 992
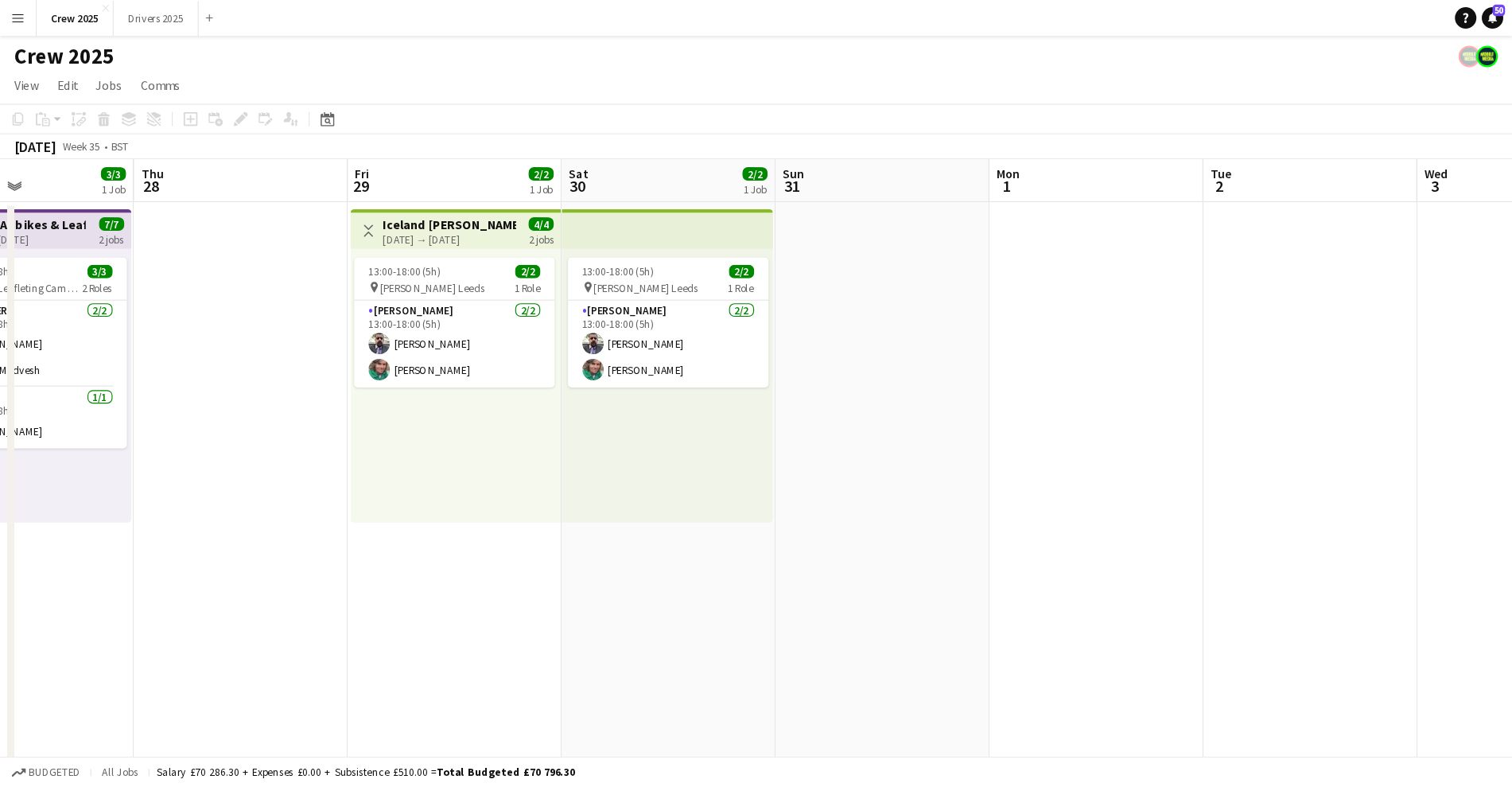
scroll to position [0, 648]
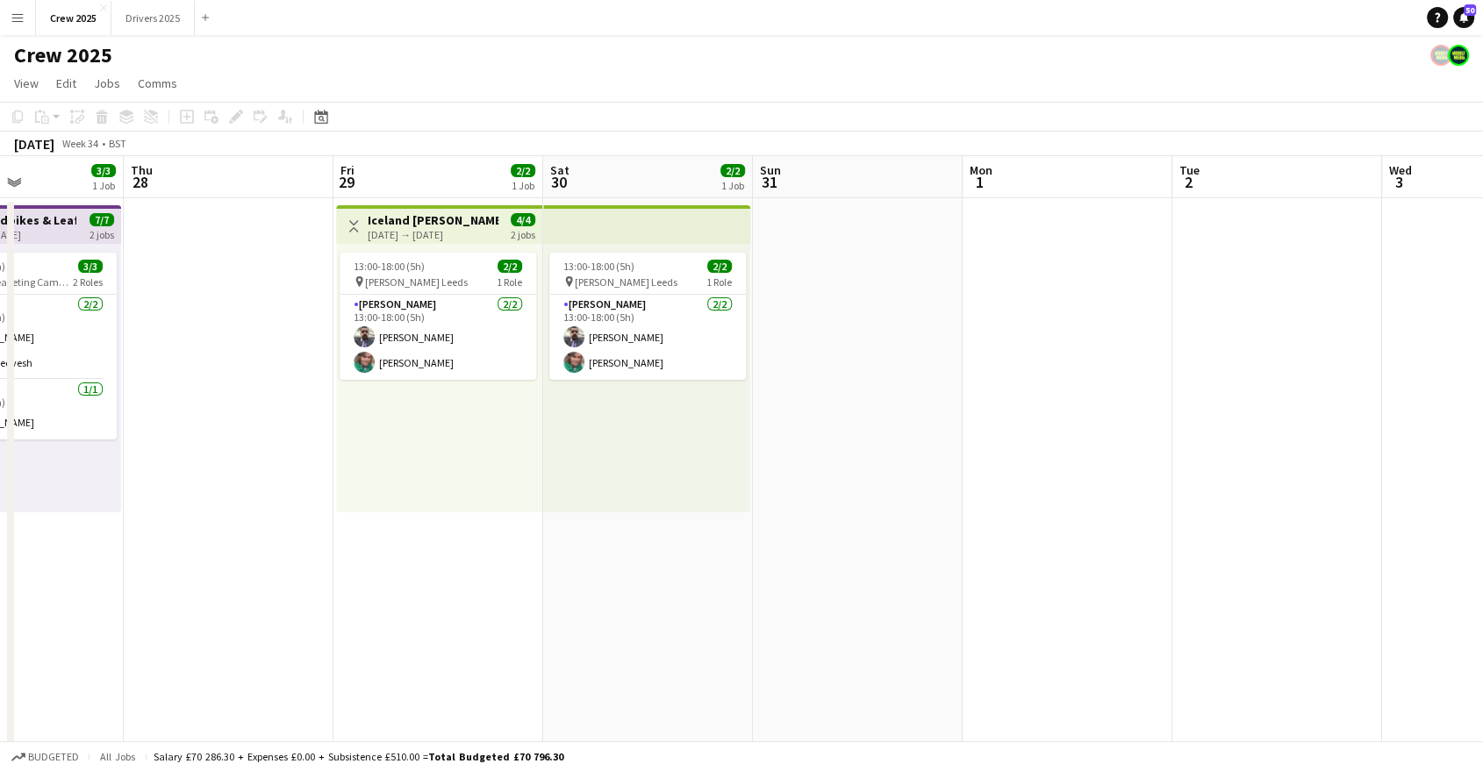
drag, startPoint x: 1169, startPoint y: 539, endPoint x: 405, endPoint y: 564, distance: 764.8
click at [405, 564] on app-calendar-viewport "Sun 24 12/13 2 Jobs Mon 25 Tue 26 4/4 1 Job Wed 27 3/3 1 Job Thu 28 Fri 29 2/2 …" at bounding box center [741, 652] width 1483 height 992
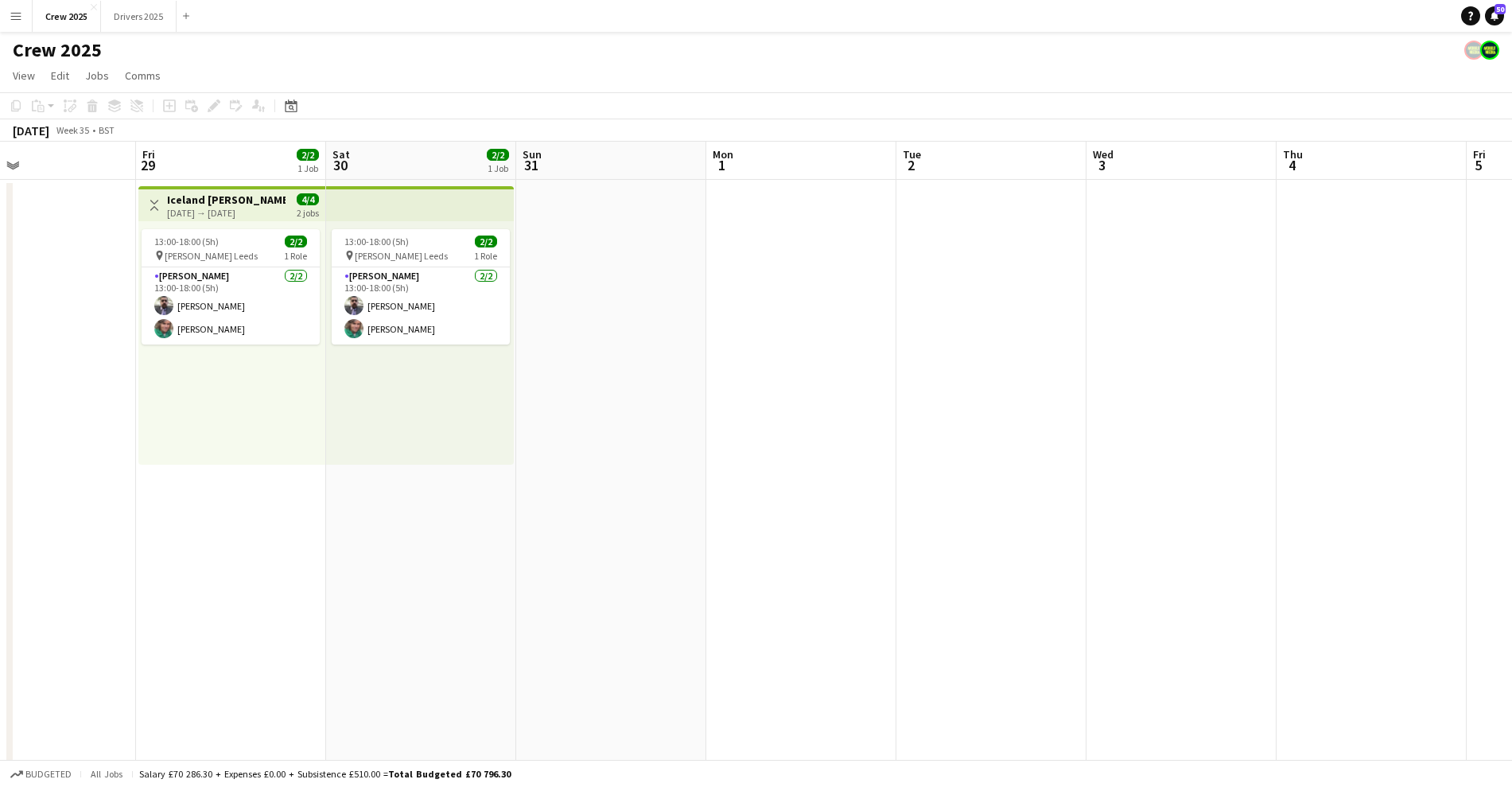
scroll to position [0, 354]
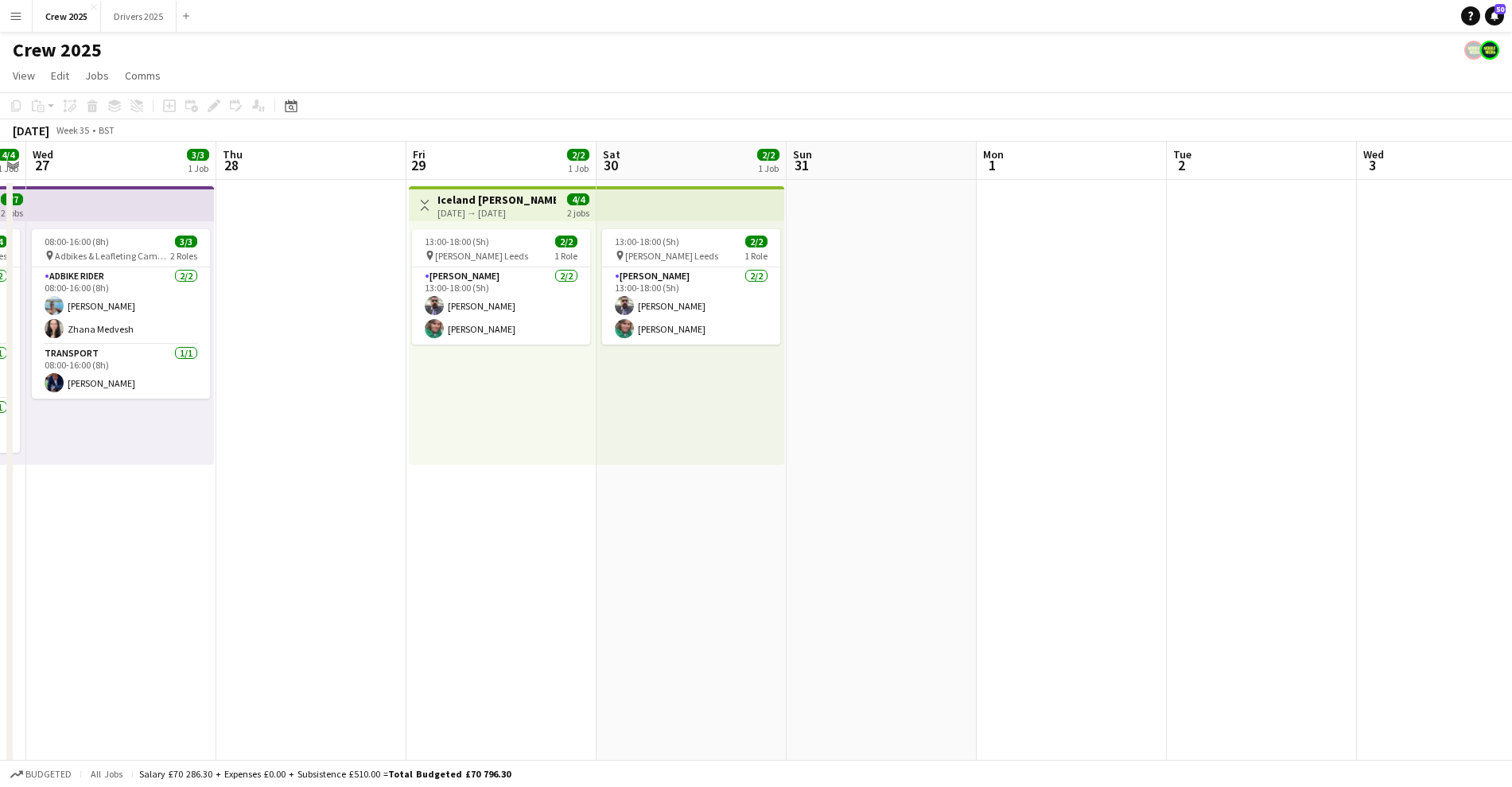
drag, startPoint x: 344, startPoint y: 577, endPoint x: 639, endPoint y: 576, distance: 295.0
click at [639, 576] on app-calendar-viewport "Mon 25 Tue 26 4/4 1 Job Wed 27 3/3 1 Job Thu 28 Fri 29 2/2 1 Job Sat 30 2/2 1 J…" at bounding box center [756, 591] width 1512 height 899
click at [518, 309] on app-card-role "Advert Walkers 2/2 13:00-18:00 (5h) Stephen Gaunt james paul cockayne" at bounding box center [501, 306] width 179 height 77
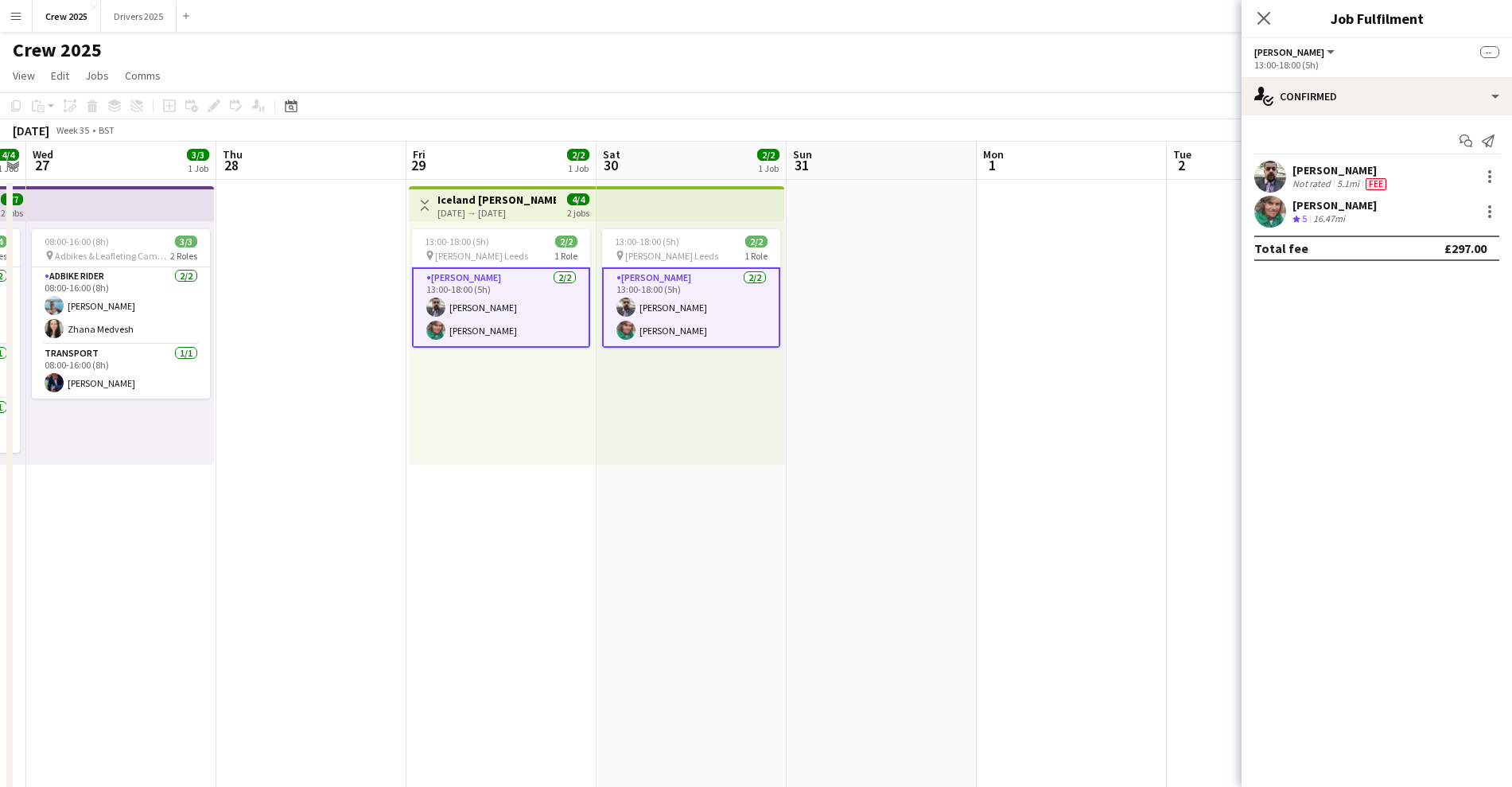
click at [1357, 206] on div "james paul cockayne" at bounding box center [1334, 206] width 84 height 15
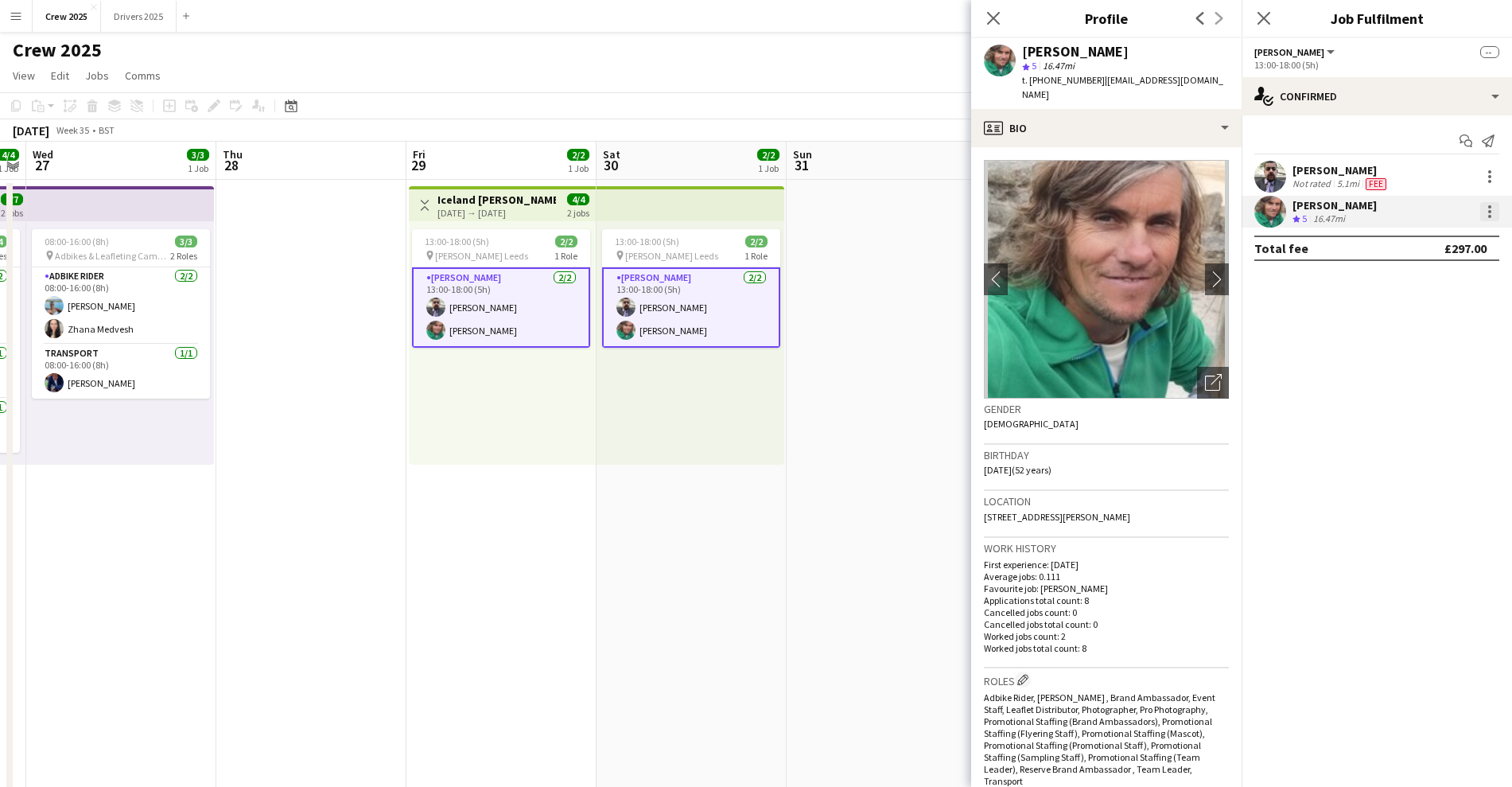
click at [1357, 210] on div at bounding box center [1490, 212] width 4 height 4
click at [1357, 240] on span "Edit fee" at bounding box center [1437, 241] width 99 height 15
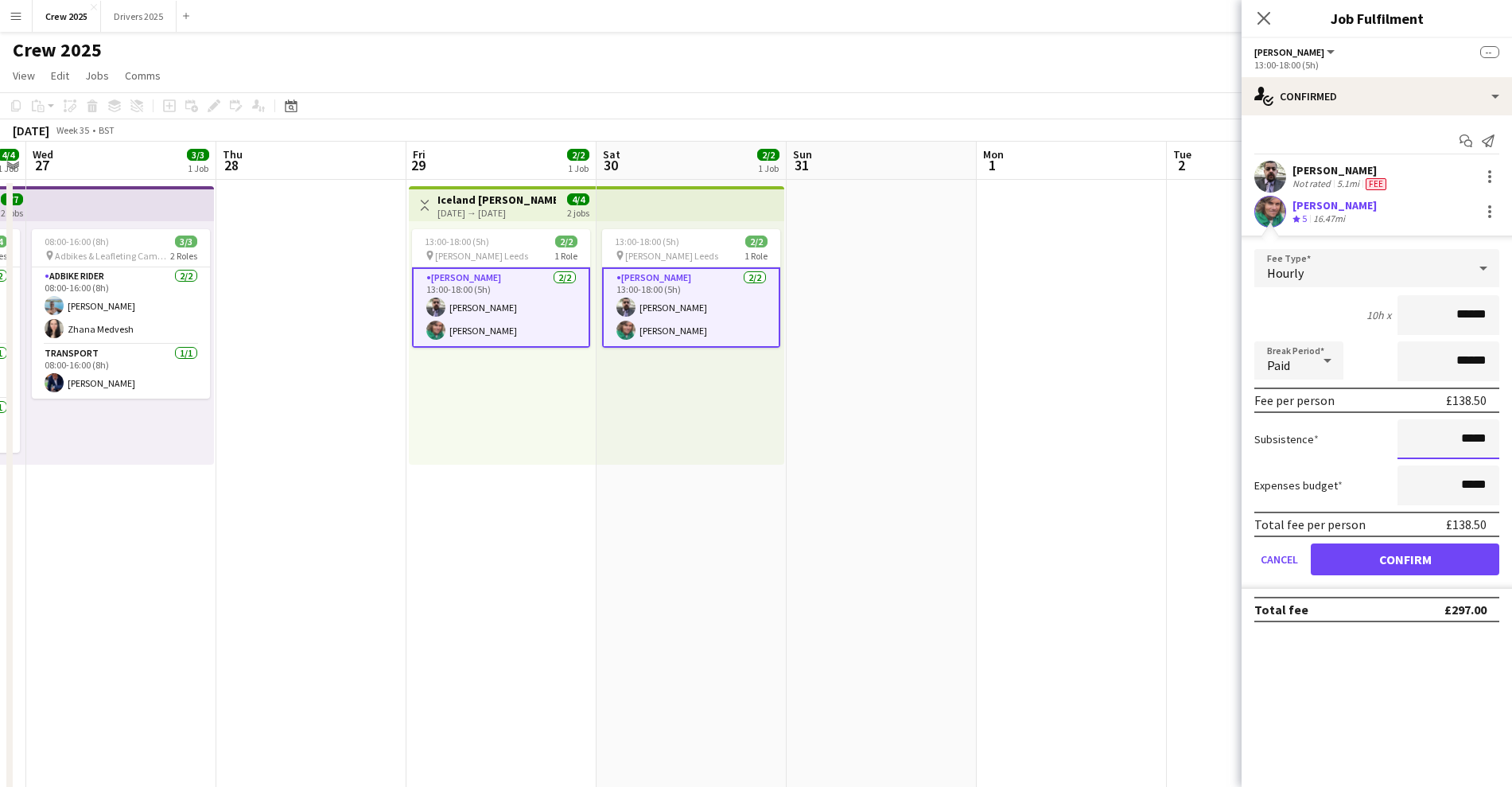
drag, startPoint x: 1432, startPoint y: 444, endPoint x: 1507, endPoint y: 443, distance: 75.0
click at [1357, 443] on form "Fee Type Hourly 10h x ****** Break Period Paid ****** Fee per person £138.50 Su…" at bounding box center [1377, 419] width 270 height 340
type input "******"
click at [1357, 561] on button "Confirm" at bounding box center [1405, 559] width 189 height 32
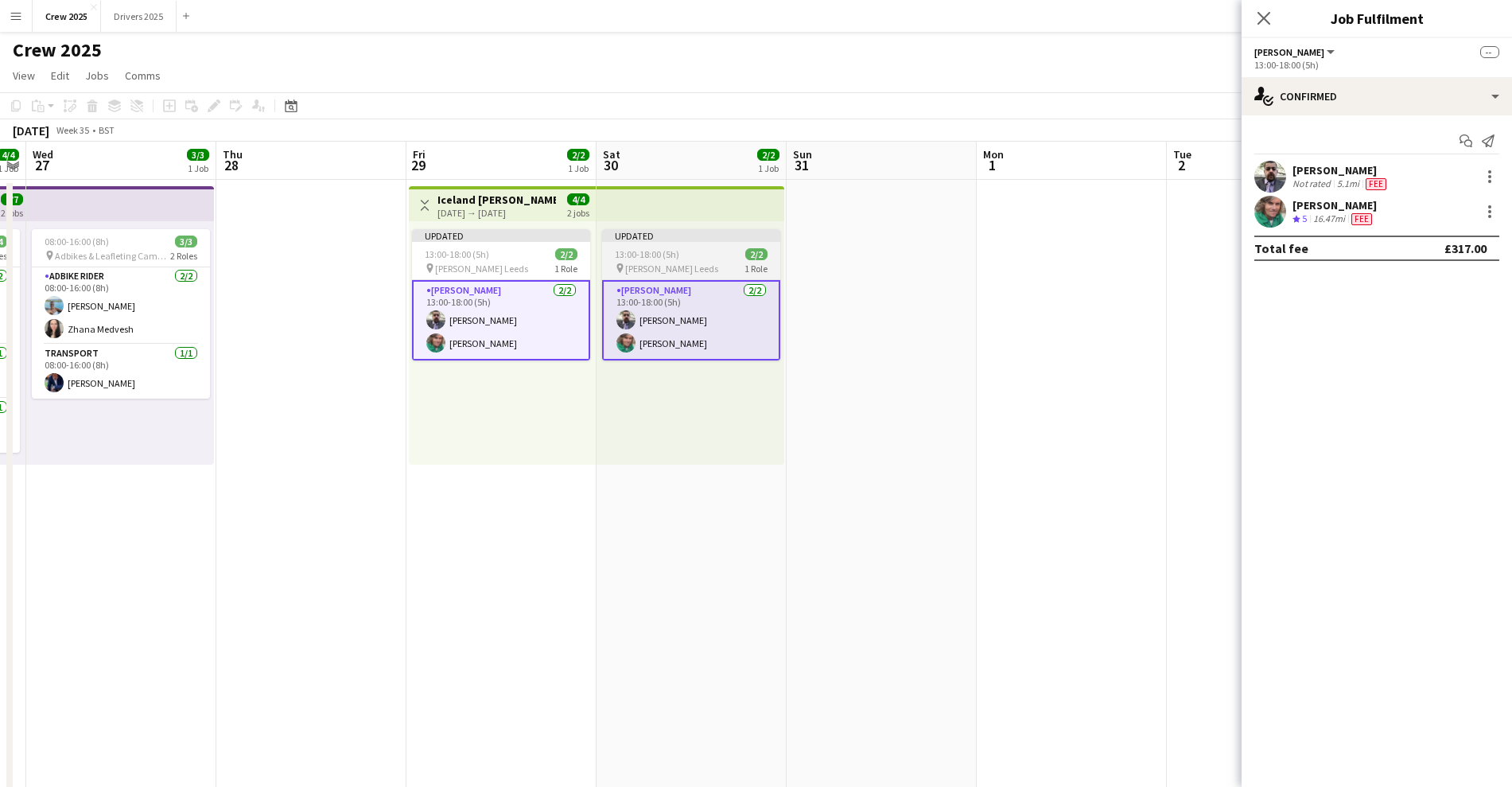
drag, startPoint x: 1027, startPoint y: 341, endPoint x: 760, endPoint y: 315, distance: 268.3
click at [1027, 340] on app-date-cell at bounding box center [1072, 610] width 190 height 861
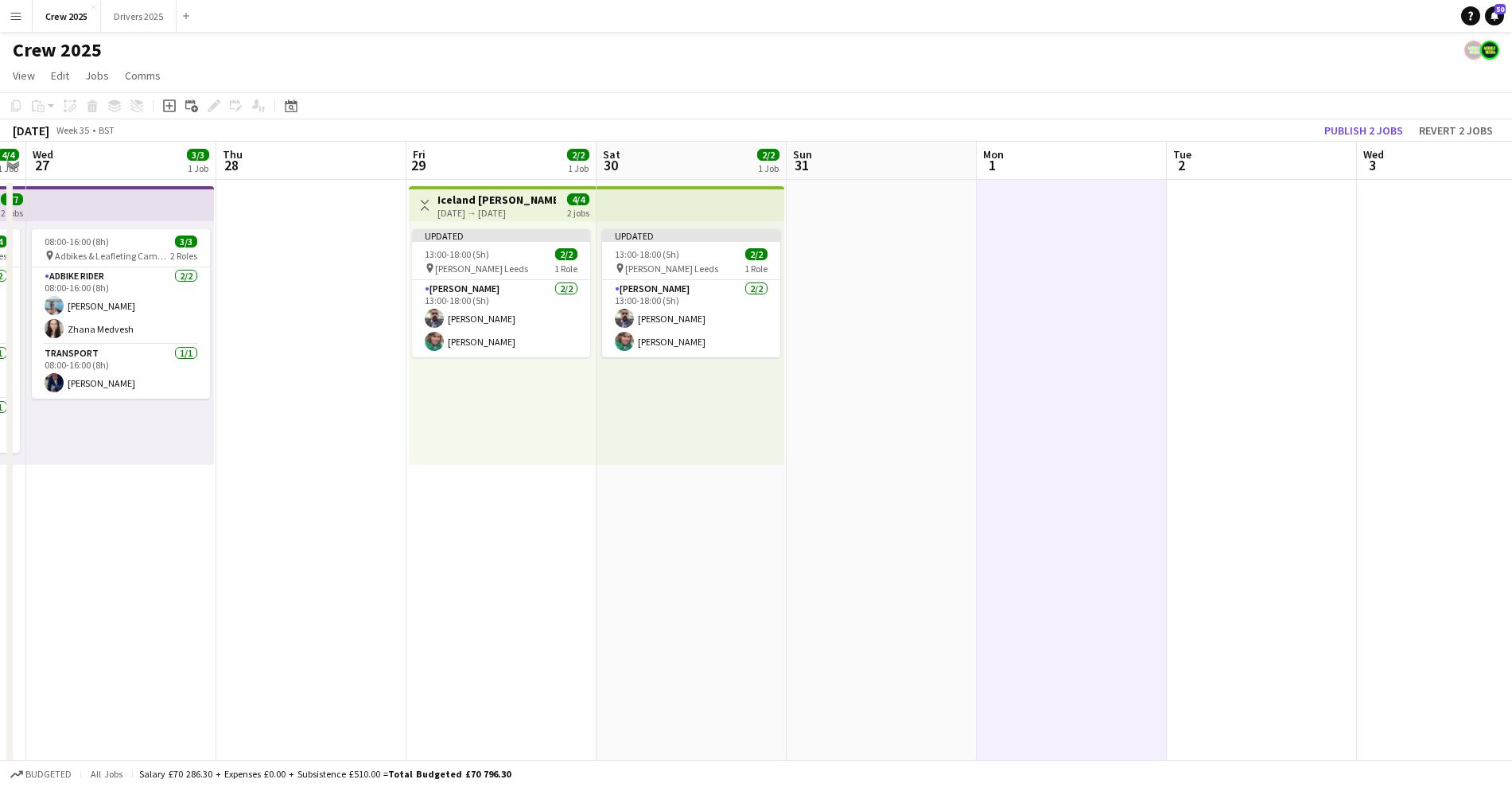
click at [502, 211] on div "[DATE] → [DATE]" at bounding box center [497, 212] width 119 height 12
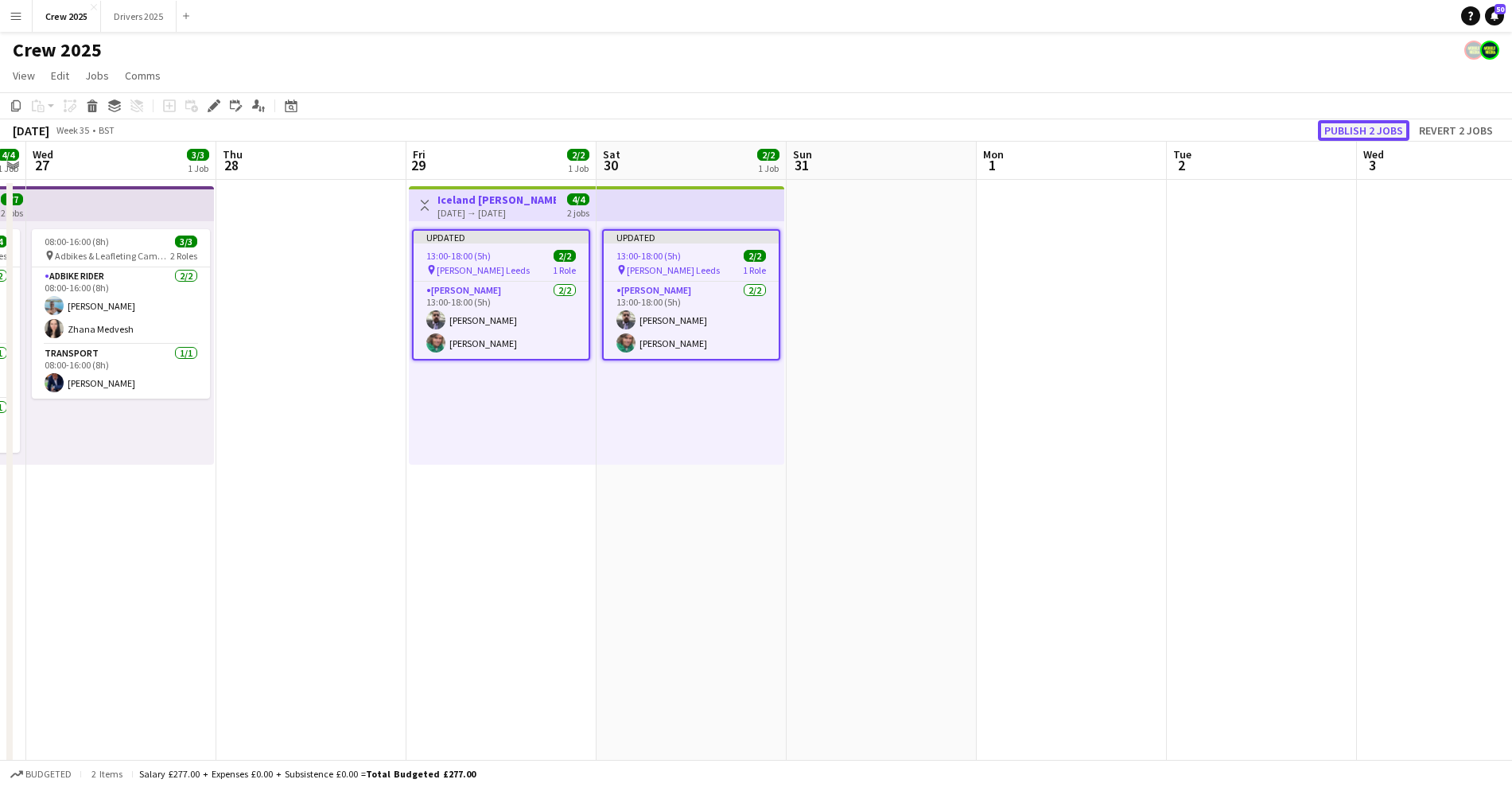
click at [1355, 135] on button "Publish 2 jobs" at bounding box center [1363, 131] width 92 height 21
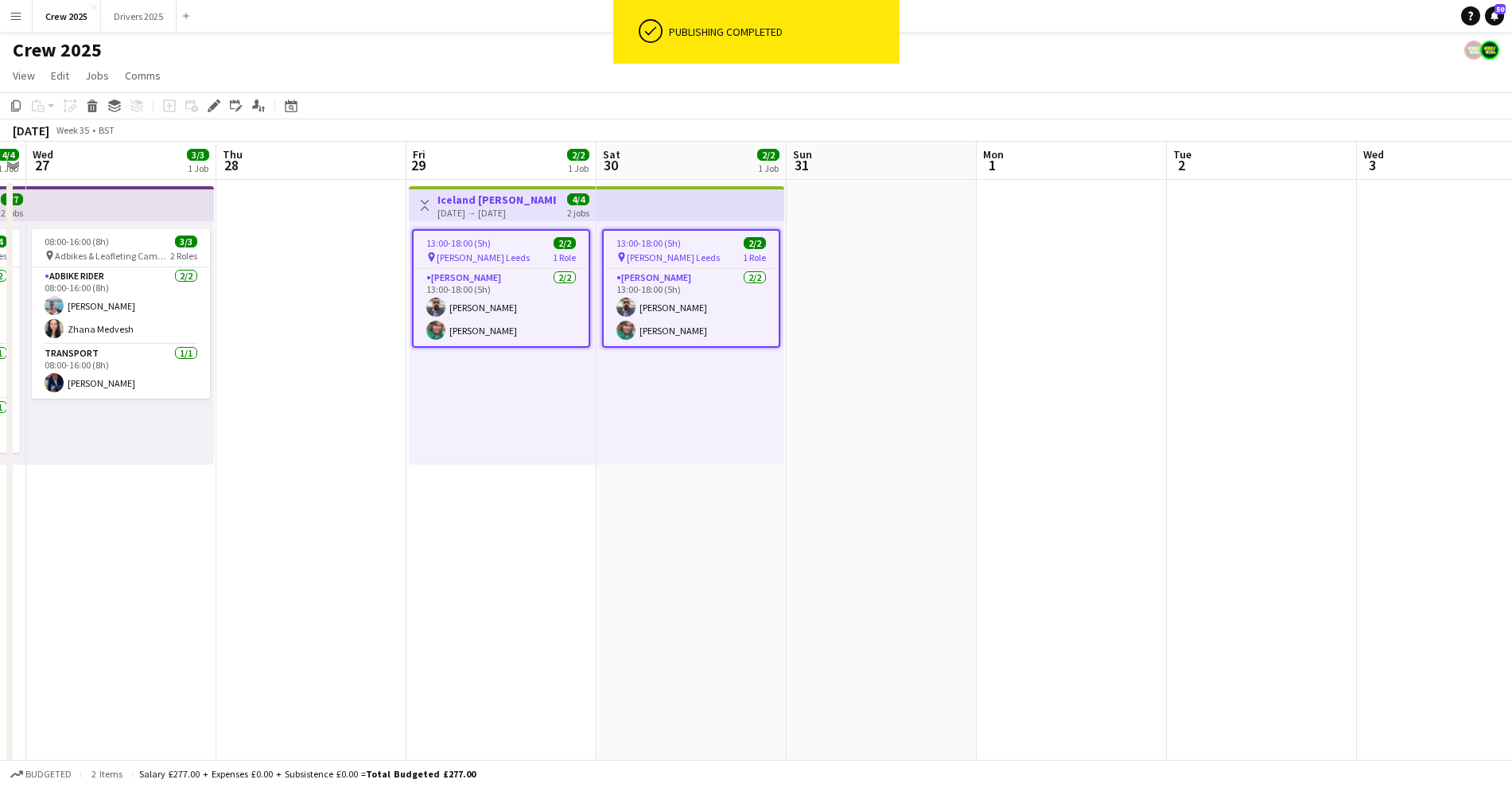
click at [500, 453] on div "13:00-18:00 (5h) 2/2 pin Advert Walkers Leeds 1 Role Advert Walkers 2/2 13:00-1…" at bounding box center [502, 343] width 187 height 244
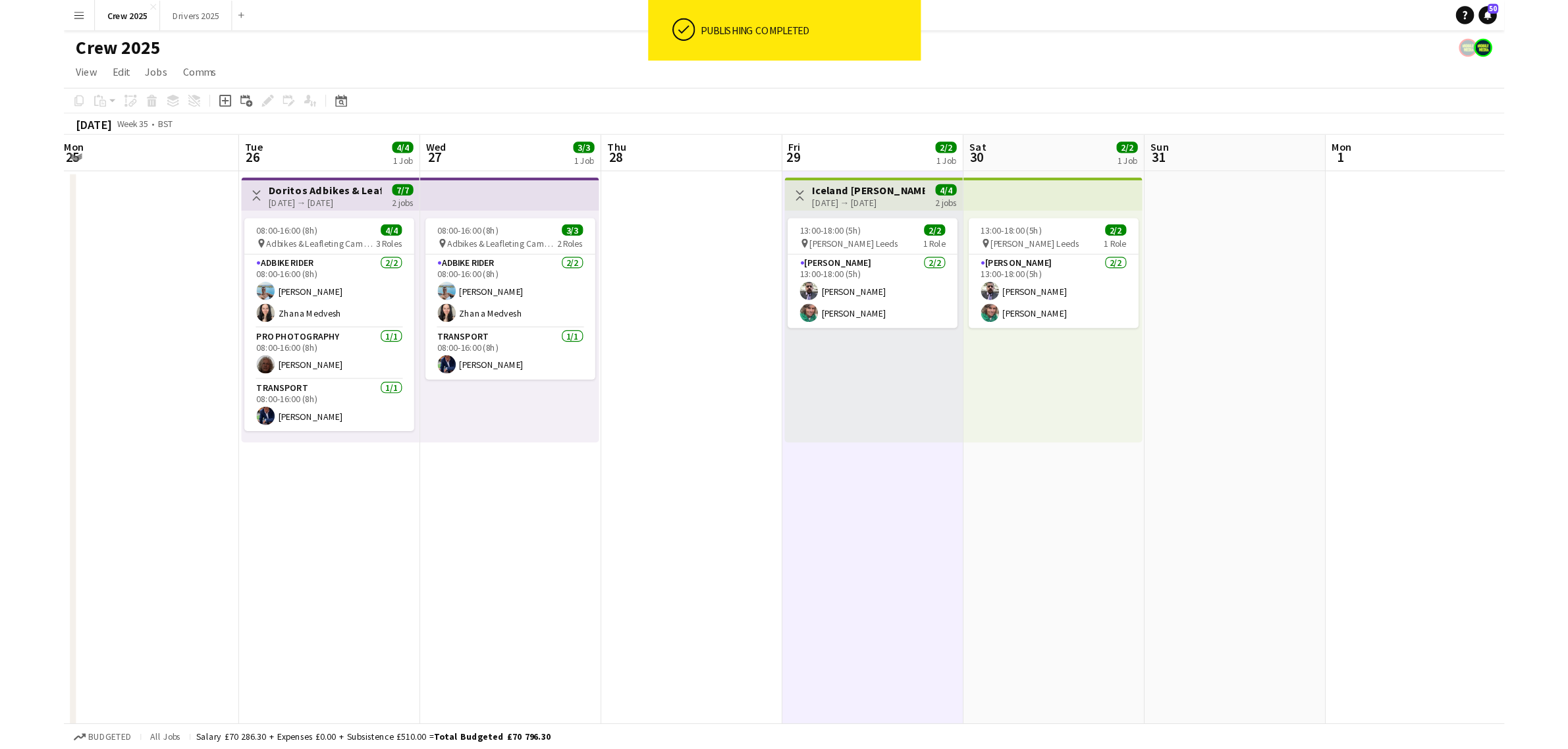
scroll to position [0, 408]
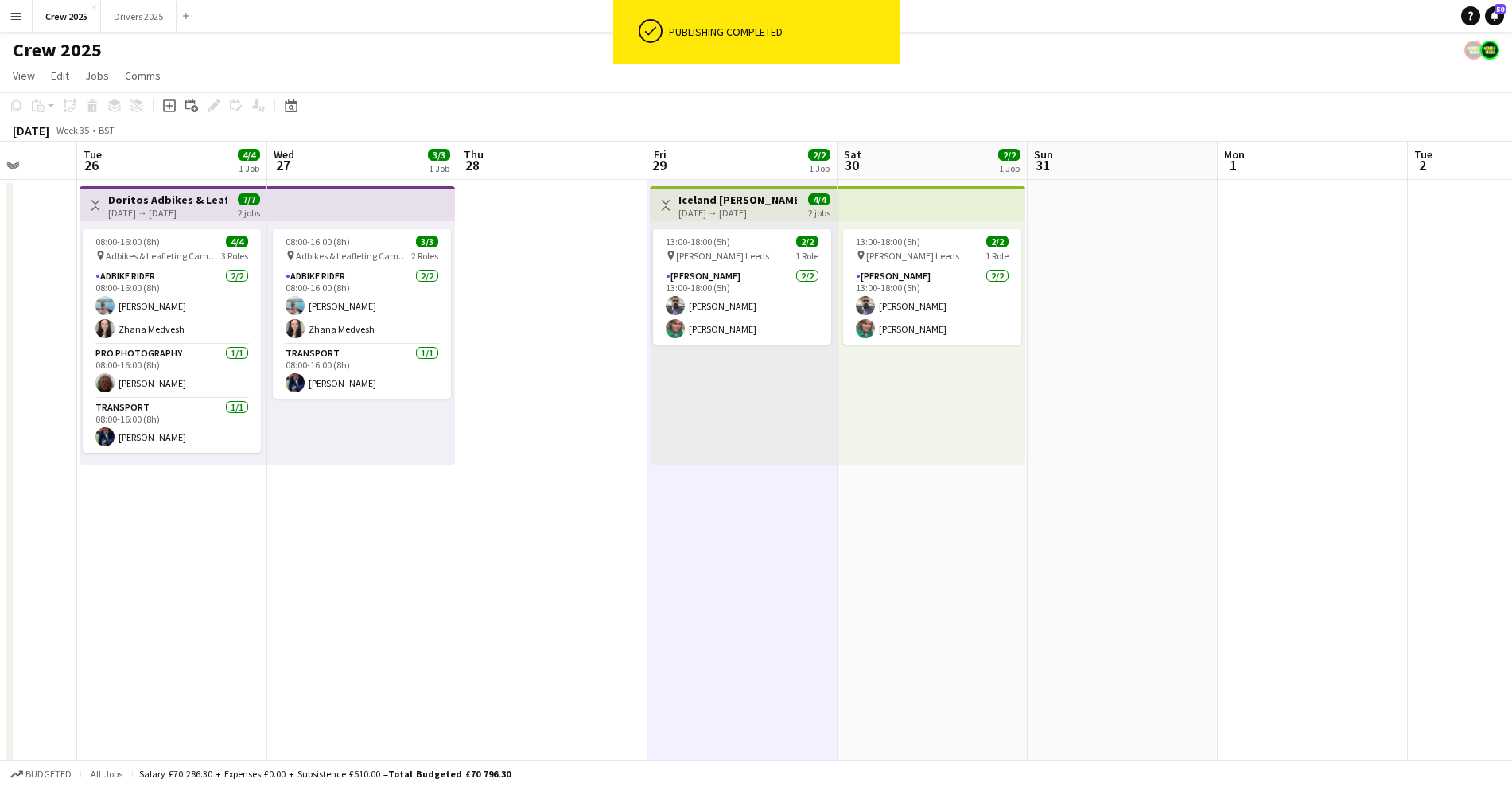
drag, startPoint x: 341, startPoint y: 520, endPoint x: 582, endPoint y: 539, distance: 241.7
click at [582, 539] on app-calendar-viewport "Sat 23 16/17 3 Jobs Sun 24 12/13 2 Jobs Mon 25 Tue 26 4/4 1 Job Wed 27 3/3 1 Jo…" at bounding box center [756, 591] width 1512 height 899
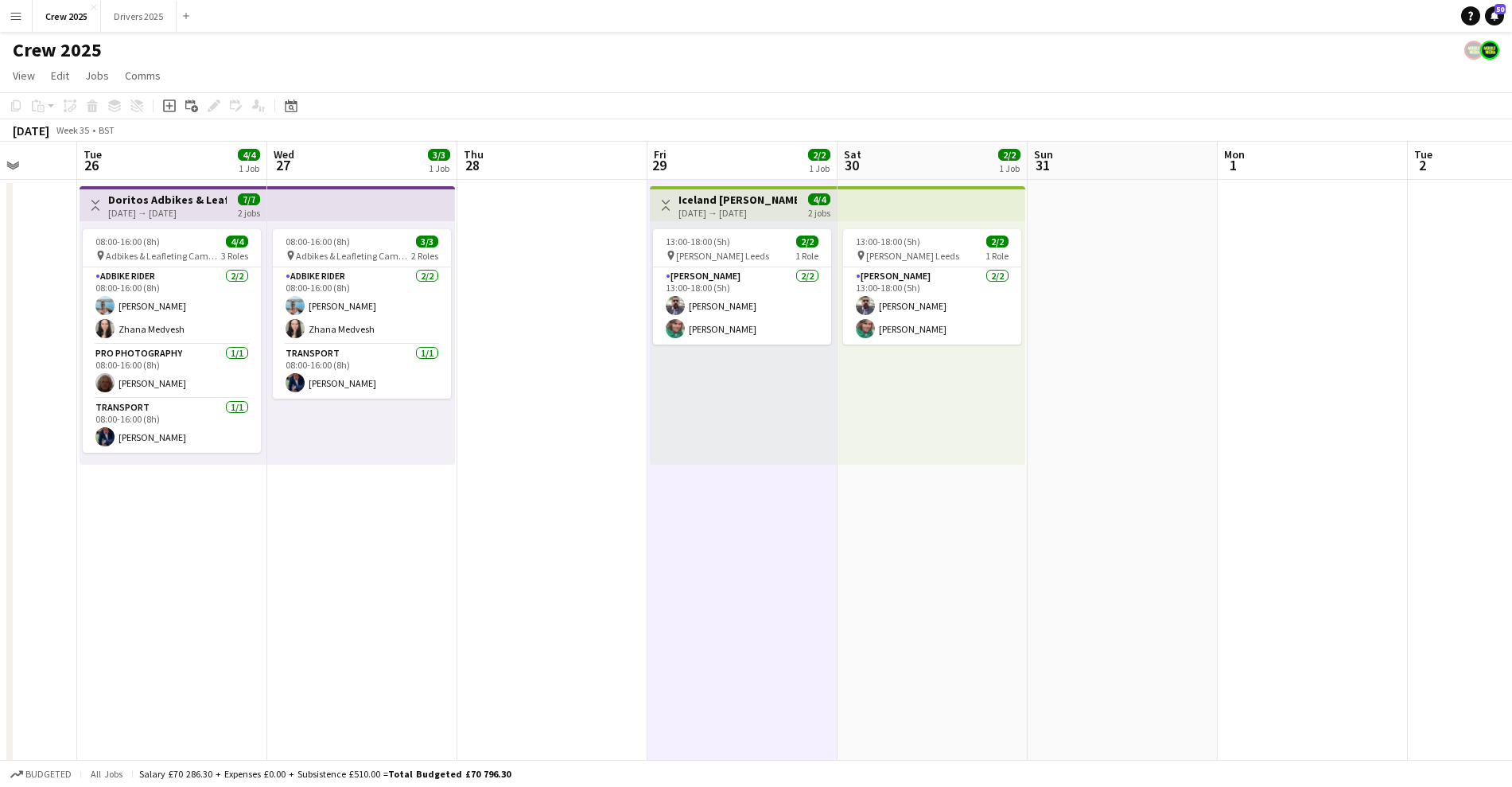
click at [993, 569] on app-date-cell "13:00-18:00 (5h) 2/2 pin Advert Walkers Leeds 1 Role Advert Walkers 2/2 13:00-1…" at bounding box center [933, 610] width 190 height 861
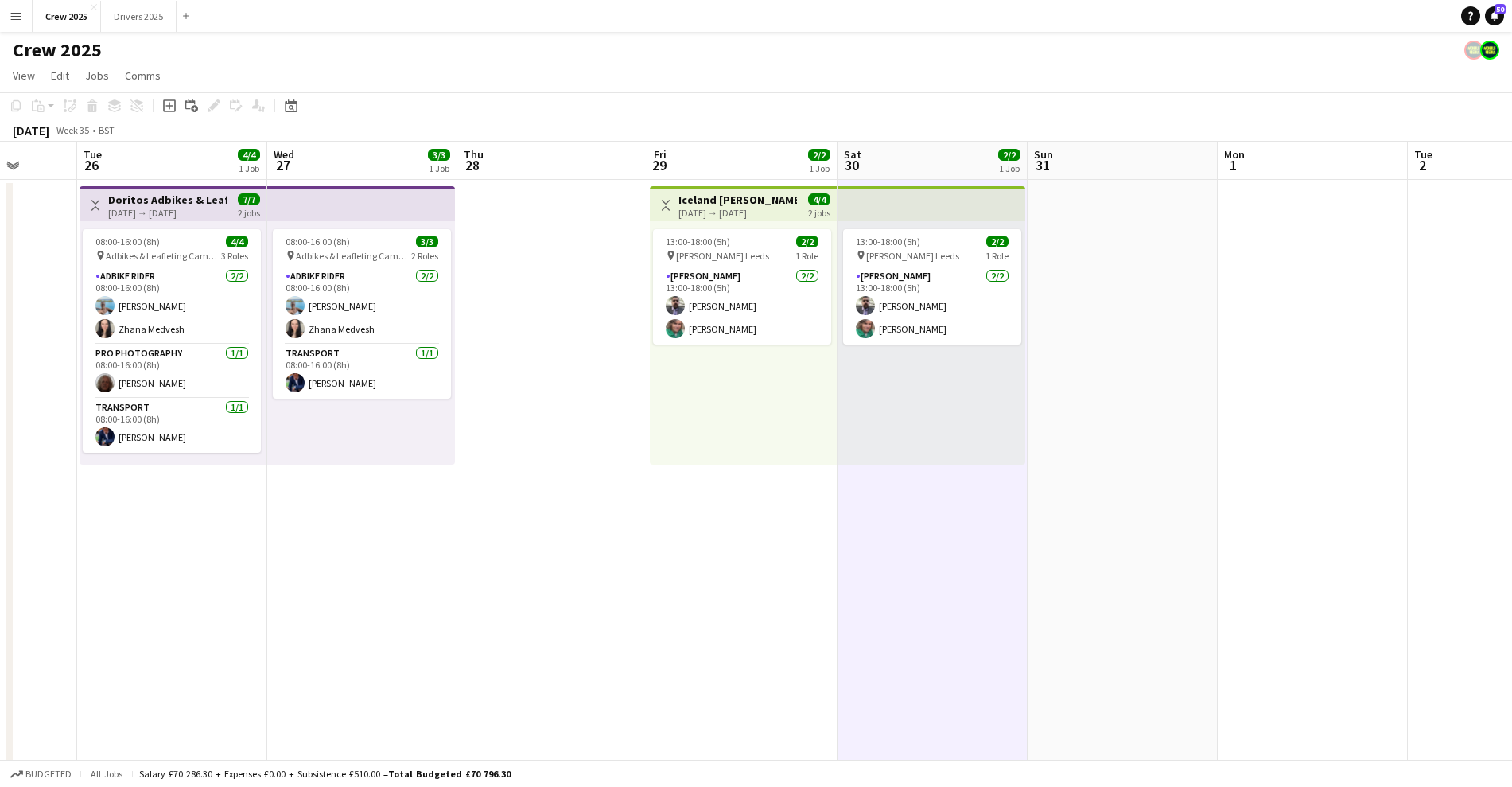
click at [750, 562] on app-date-cell "Toggle View Iceland Advert Walkers Leeds 29-08-2025 → 30-08-2025 4/4 2 jobs 13:…" at bounding box center [742, 610] width 190 height 861
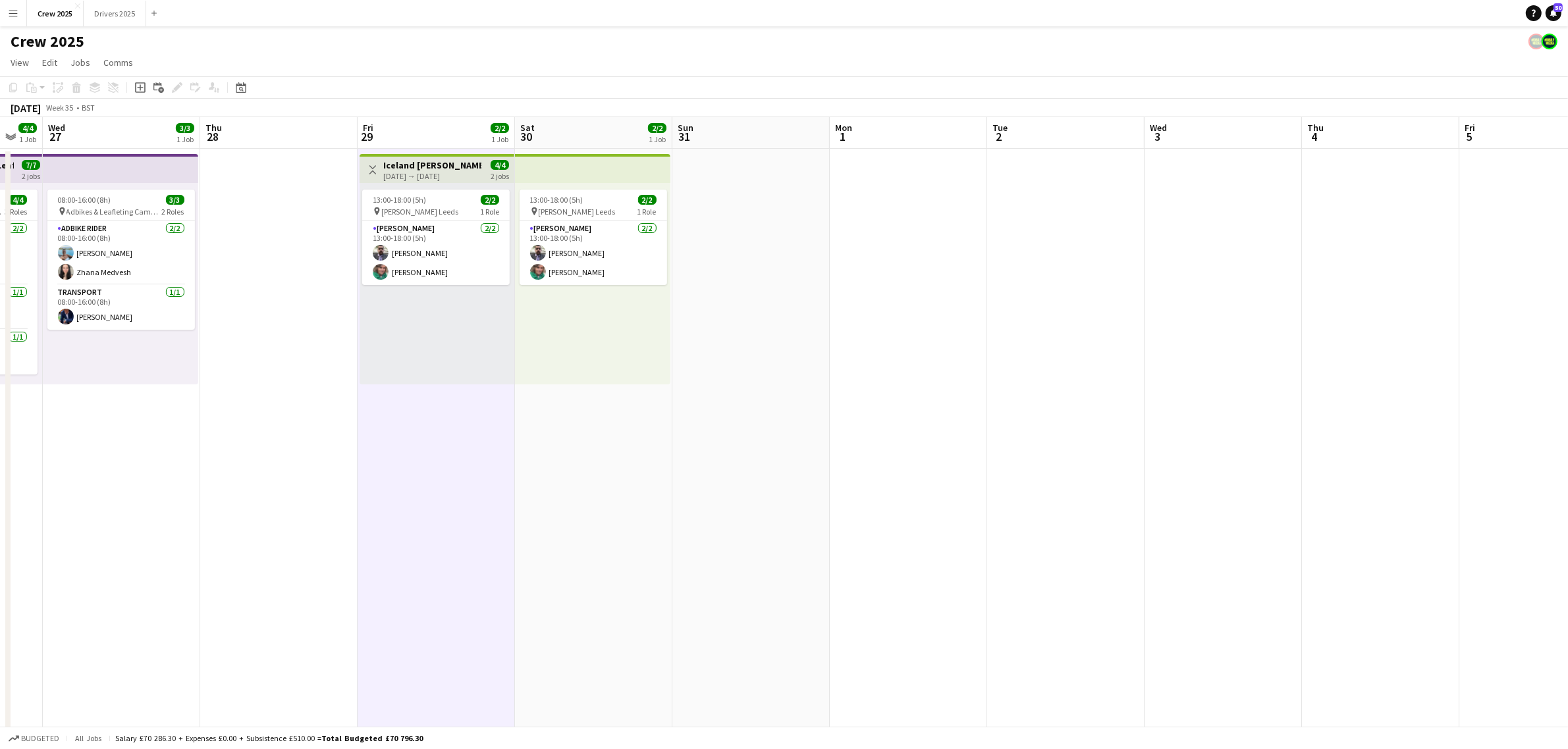
drag, startPoint x: 954, startPoint y: 522, endPoint x: 774, endPoint y: 571, distance: 186.6
click at [774, 571] on app-calendar-viewport "Sun 24 12/13 2 Jobs Mon 25 Tue 26 4/4 1 Job Wed 27 3/3 1 Job Thu 28 Fri 29 2/2 …" at bounding box center [784, 489] width 1568 height 744
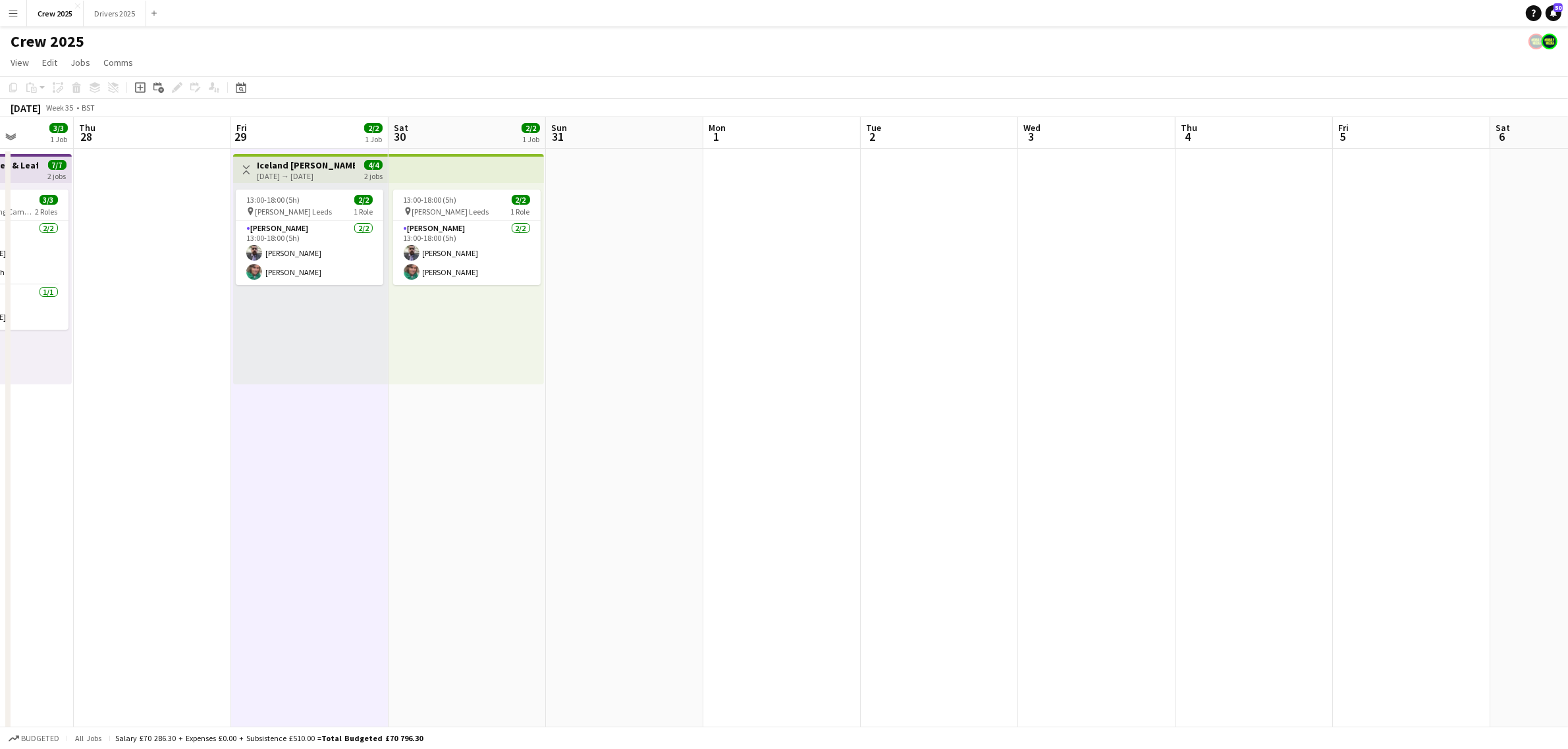
drag, startPoint x: 970, startPoint y: 504, endPoint x: 594, endPoint y: 537, distance: 377.4
click at [594, 537] on app-calendar-viewport "Mon 25 Tue 26 4/4 1 Job Wed 27 3/3 1 Job Thu 28 Fri 29 2/2 1 Job Sat 30 2/2 1 J…" at bounding box center [784, 489] width 1568 height 744
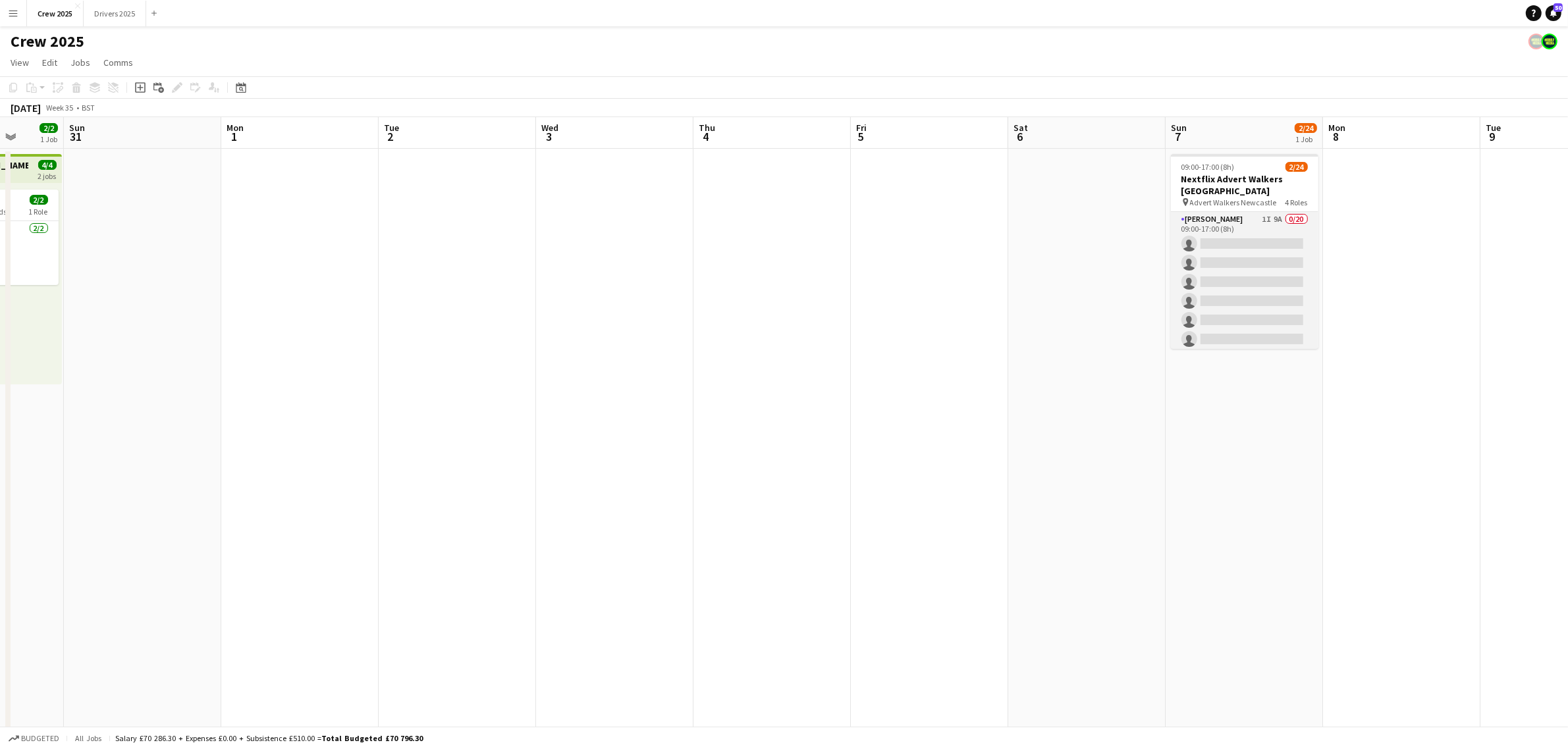
click at [1123, 307] on app-card-role "Advert Walkers 1I 9A 0/20 09:00-17:00 (8h) single-neutral-actions single-neutra…" at bounding box center [1244, 415] width 148 height 407
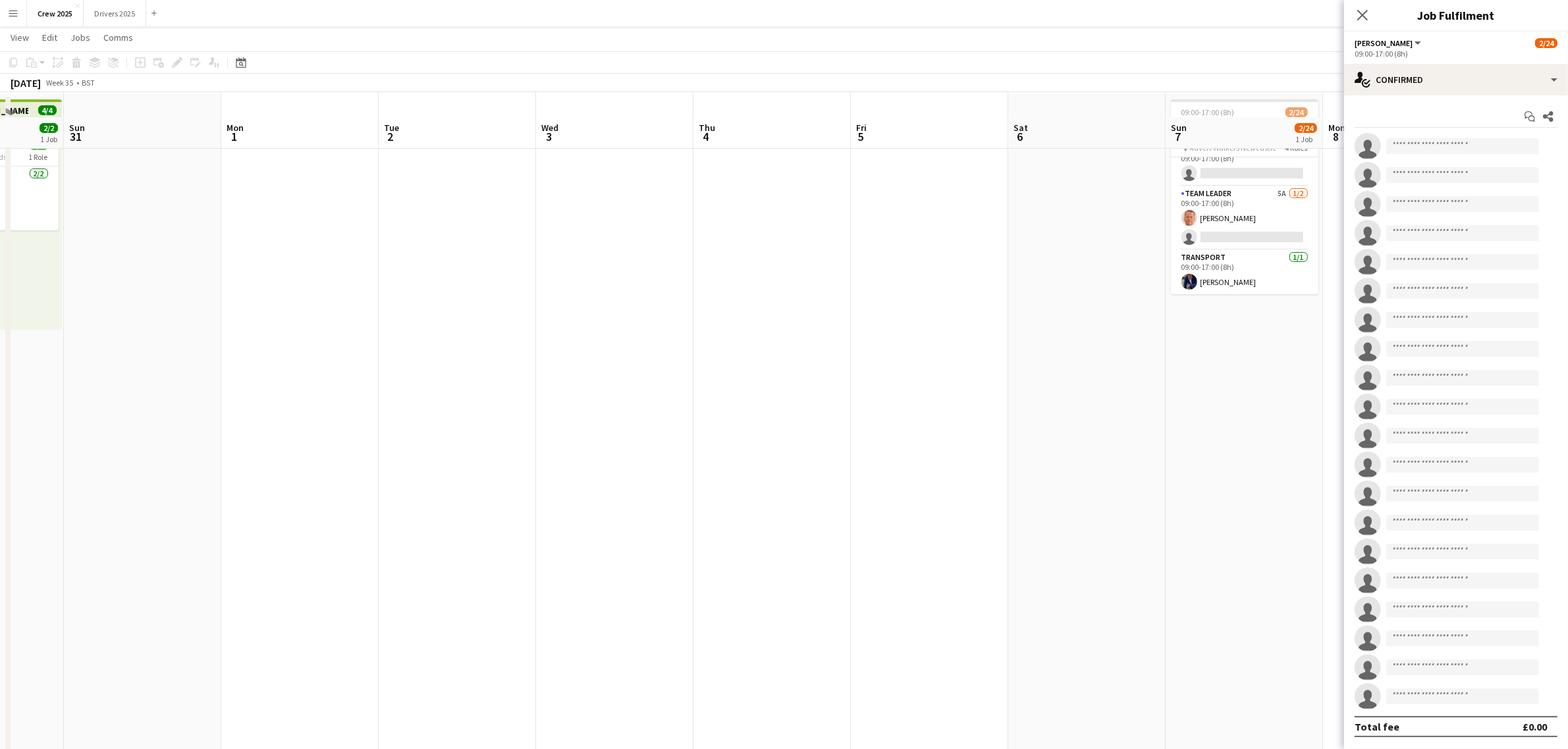
scroll to position [82, 0]
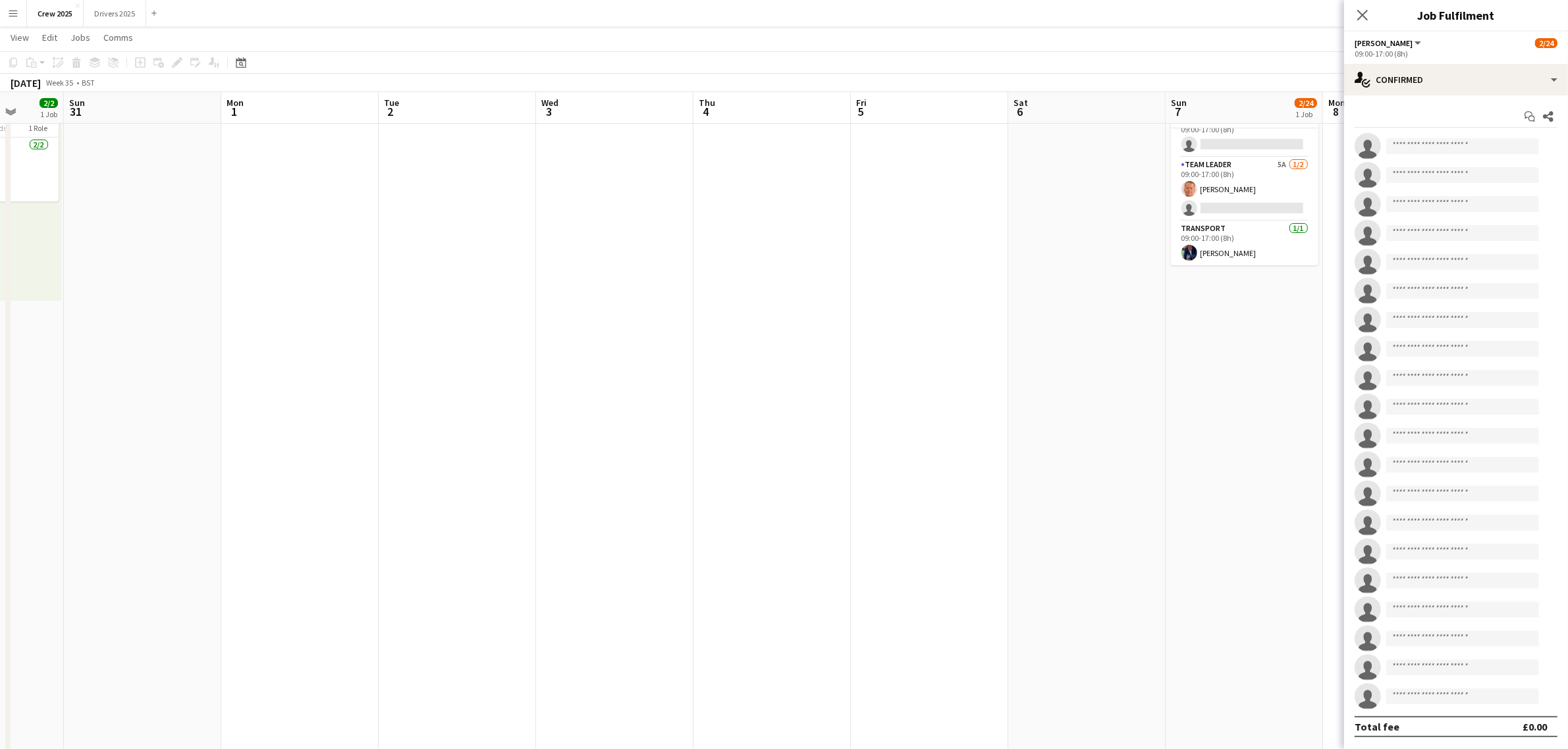
click at [942, 390] on app-date-cell at bounding box center [930, 421] width 158 height 712
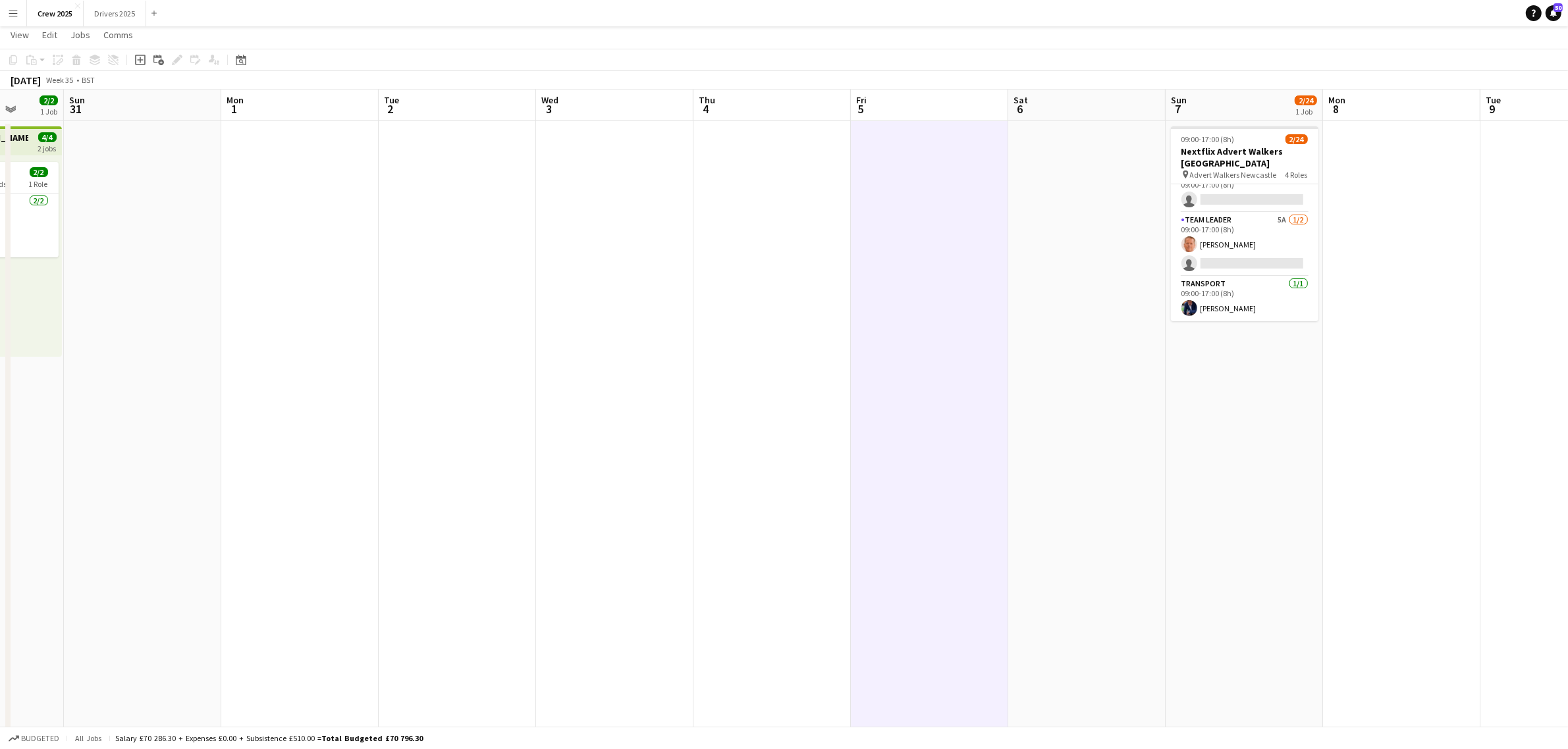
scroll to position [0, 0]
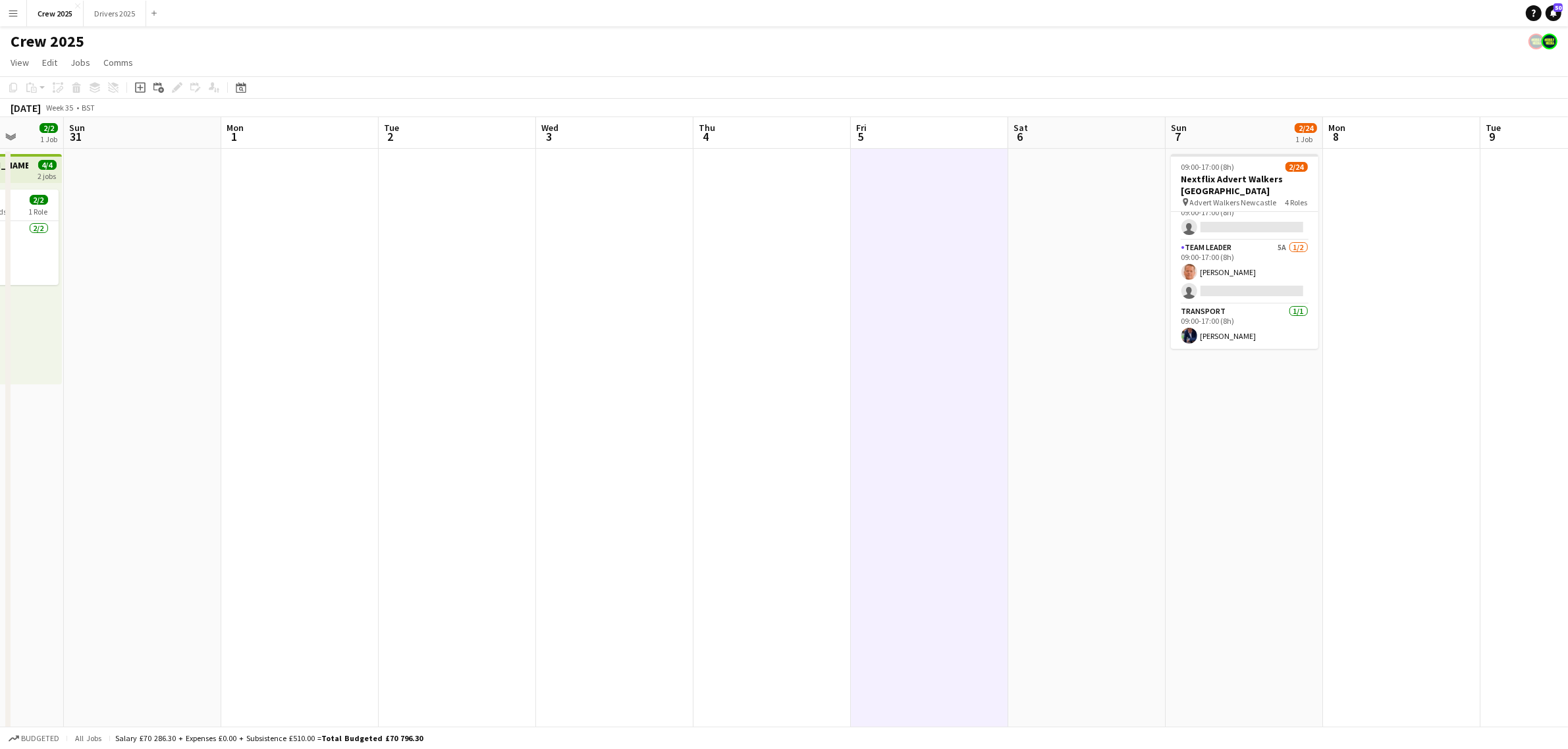
click at [1083, 535] on app-date-cell at bounding box center [1087, 505] width 158 height 712
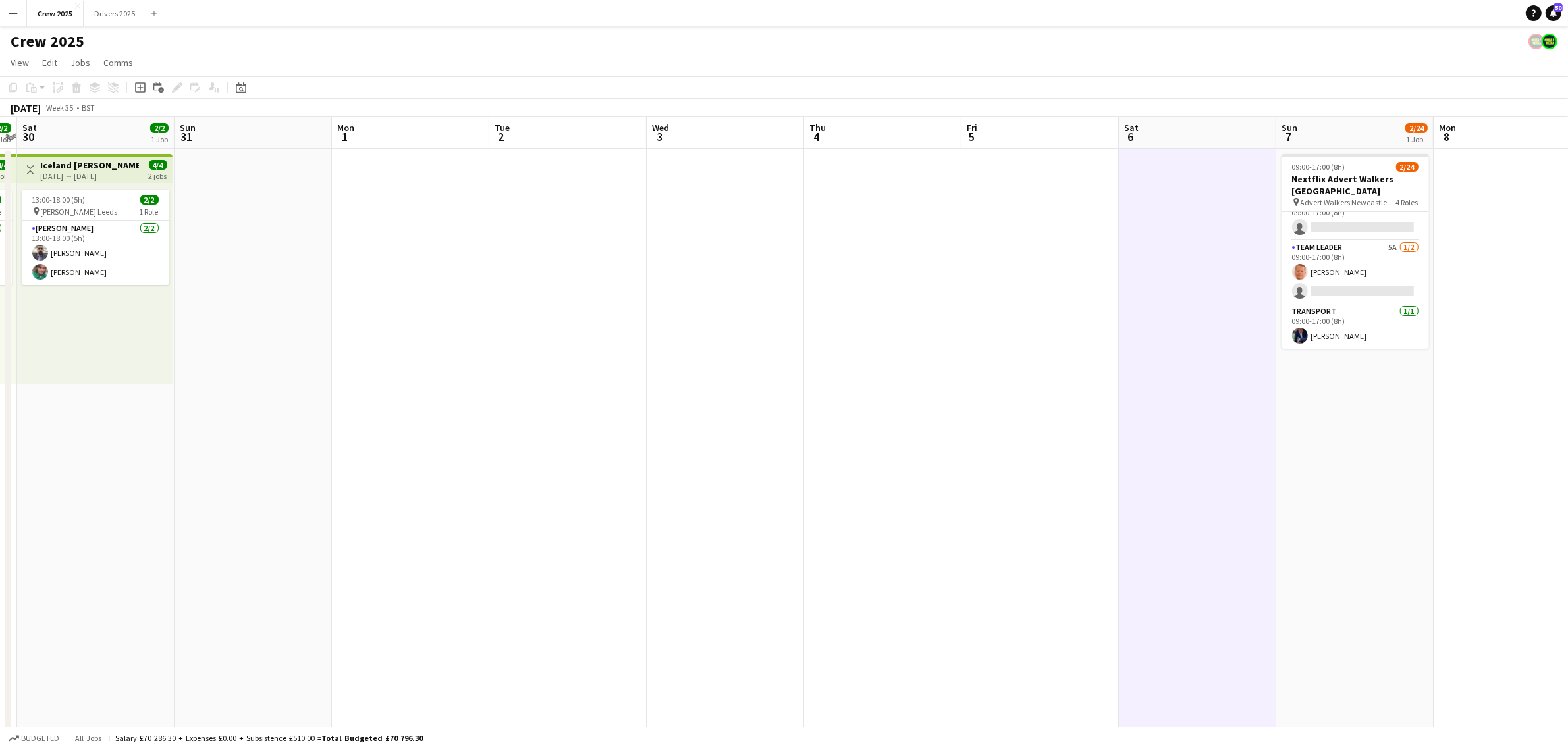
drag, startPoint x: 639, startPoint y: 515, endPoint x: 1343, endPoint y: 537, distance: 704.3
click at [1123, 537] on app-calendar-viewport "Thu 28 Fri 29 2/2 1 Job Sat 30 2/2 1 Job Sun 31 Mon 1 Tue 2 Wed 3 Thu 4 Fri 5 S…" at bounding box center [784, 489] width 1568 height 744
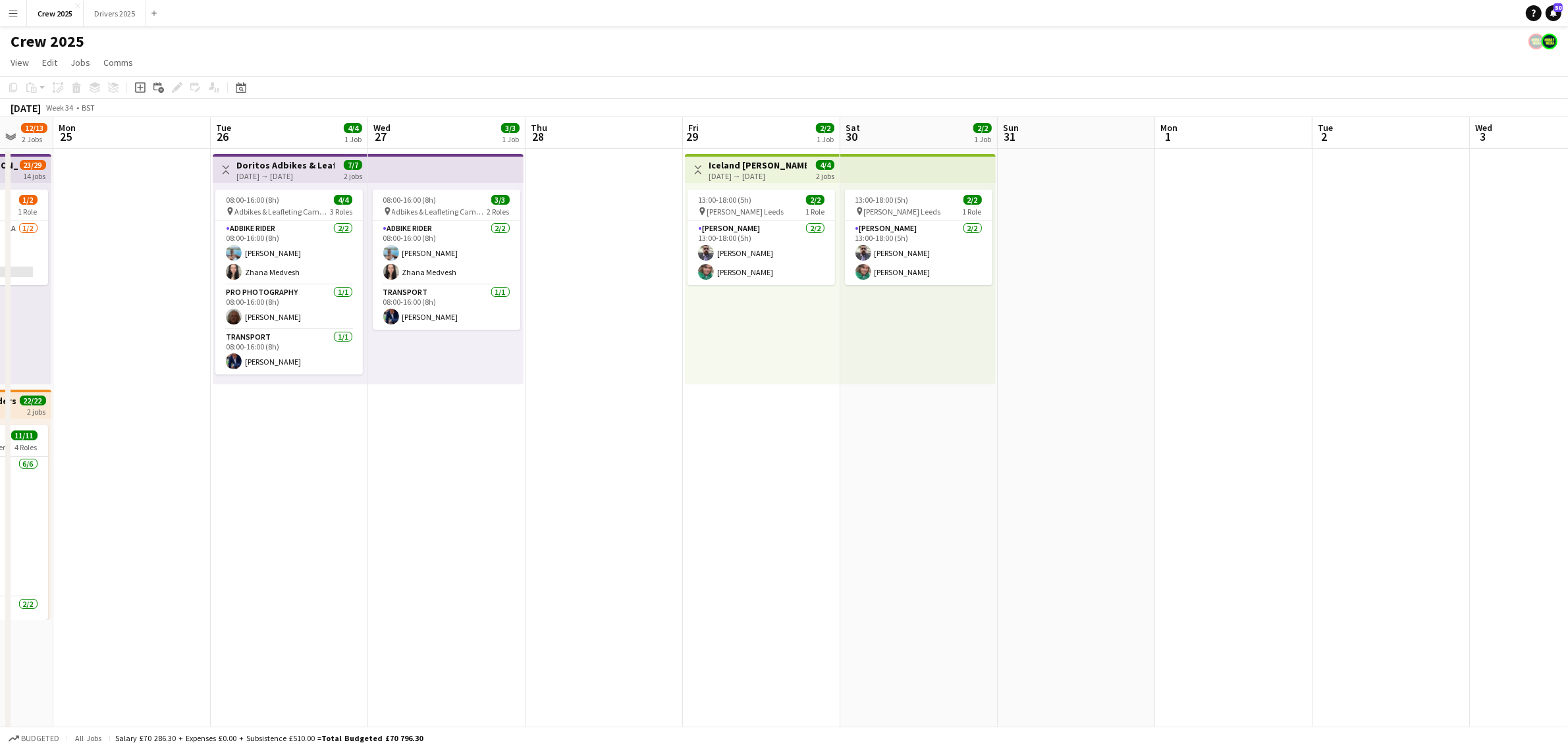
drag, startPoint x: 828, startPoint y: 587, endPoint x: 1203, endPoint y: 600, distance: 375.2
click at [1123, 578] on app-calendar-viewport "Fri 22 6/6 2 Jobs Sat 23 16/17 3 Jobs Sun 24 12/13 2 Jobs Mon 25 Tue 26 4/4 1 J…" at bounding box center [784, 489] width 1568 height 744
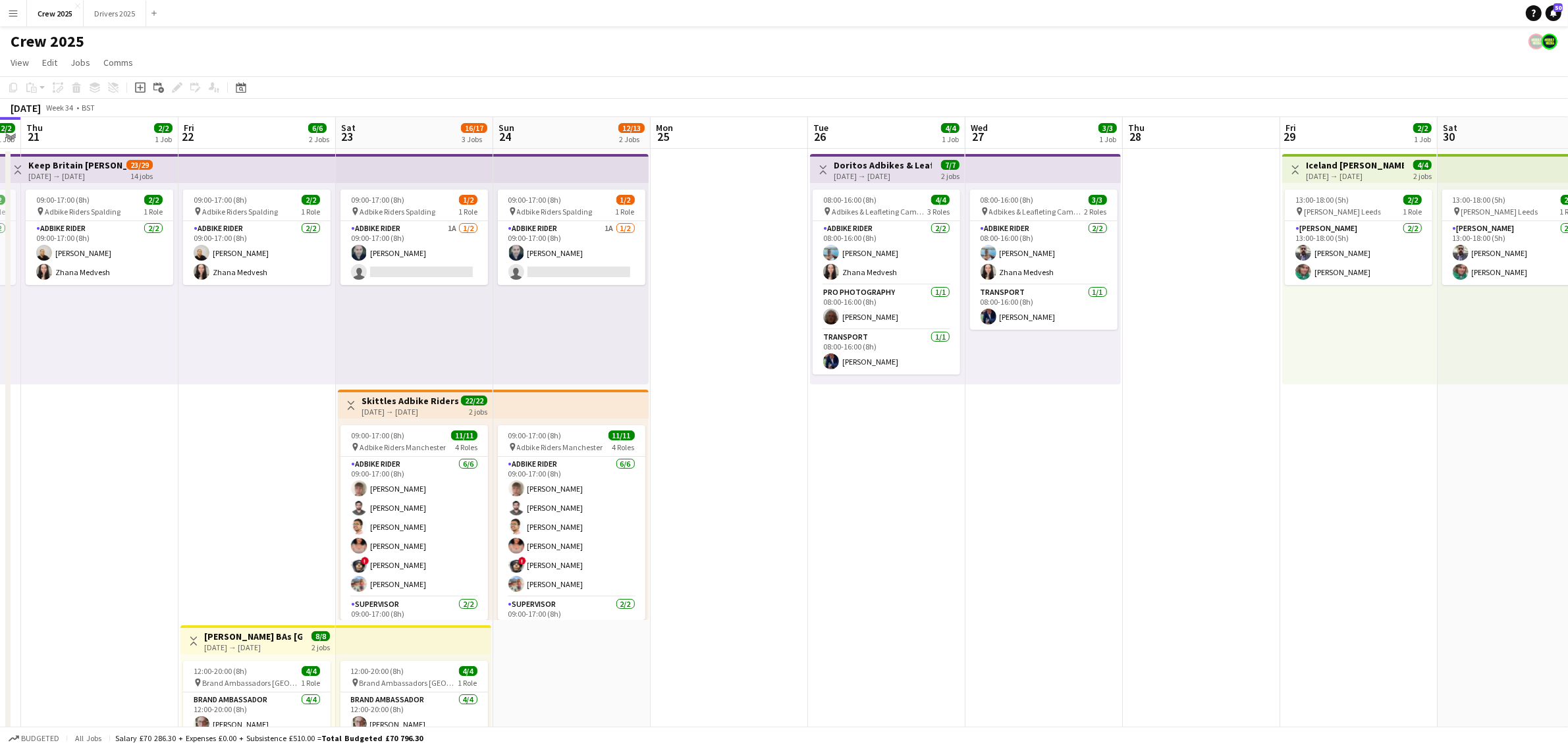
scroll to position [0, 413]
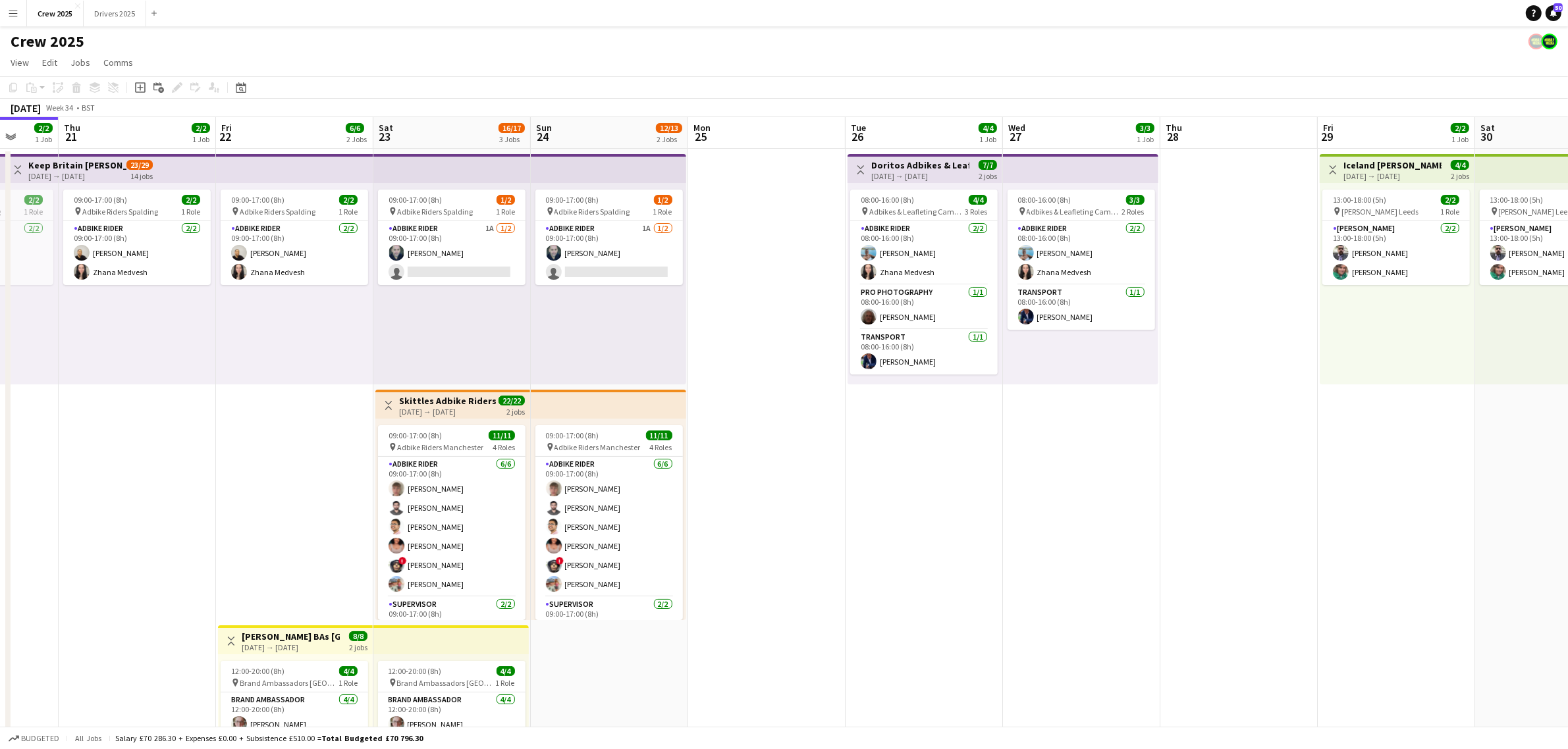
drag, startPoint x: 800, startPoint y: 589, endPoint x: 1213, endPoint y: 610, distance: 413.5
click at [1123, 578] on app-calendar-viewport "Mon 18 1/2 1 Job Tue 19 2/2 1 Job Wed 20 2/2 1 Job Thu 21 2/2 1 Job Fri 22 6/6 …" at bounding box center [784, 489] width 1568 height 744
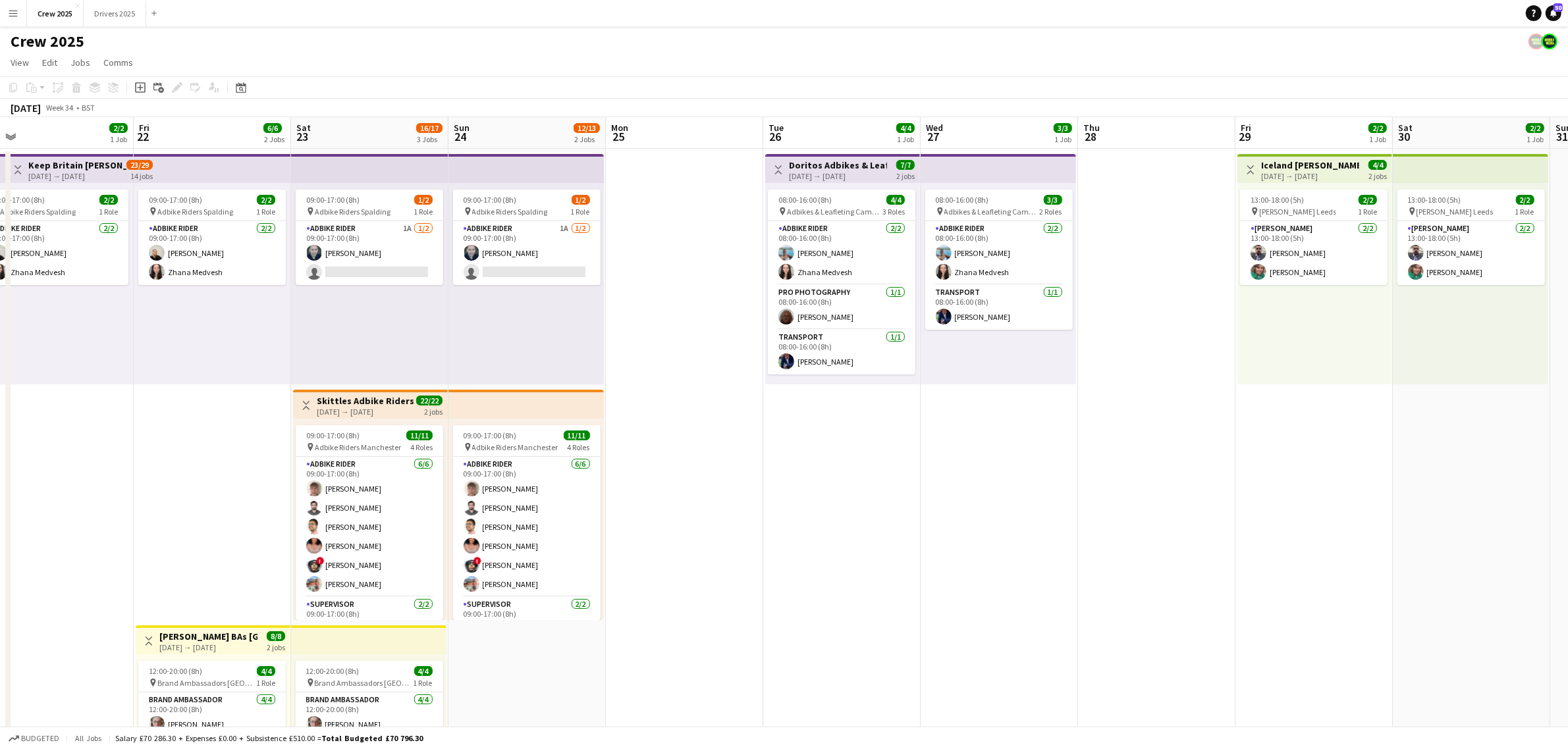
click at [1114, 578] on app-date-cell at bounding box center [1157, 505] width 158 height 712
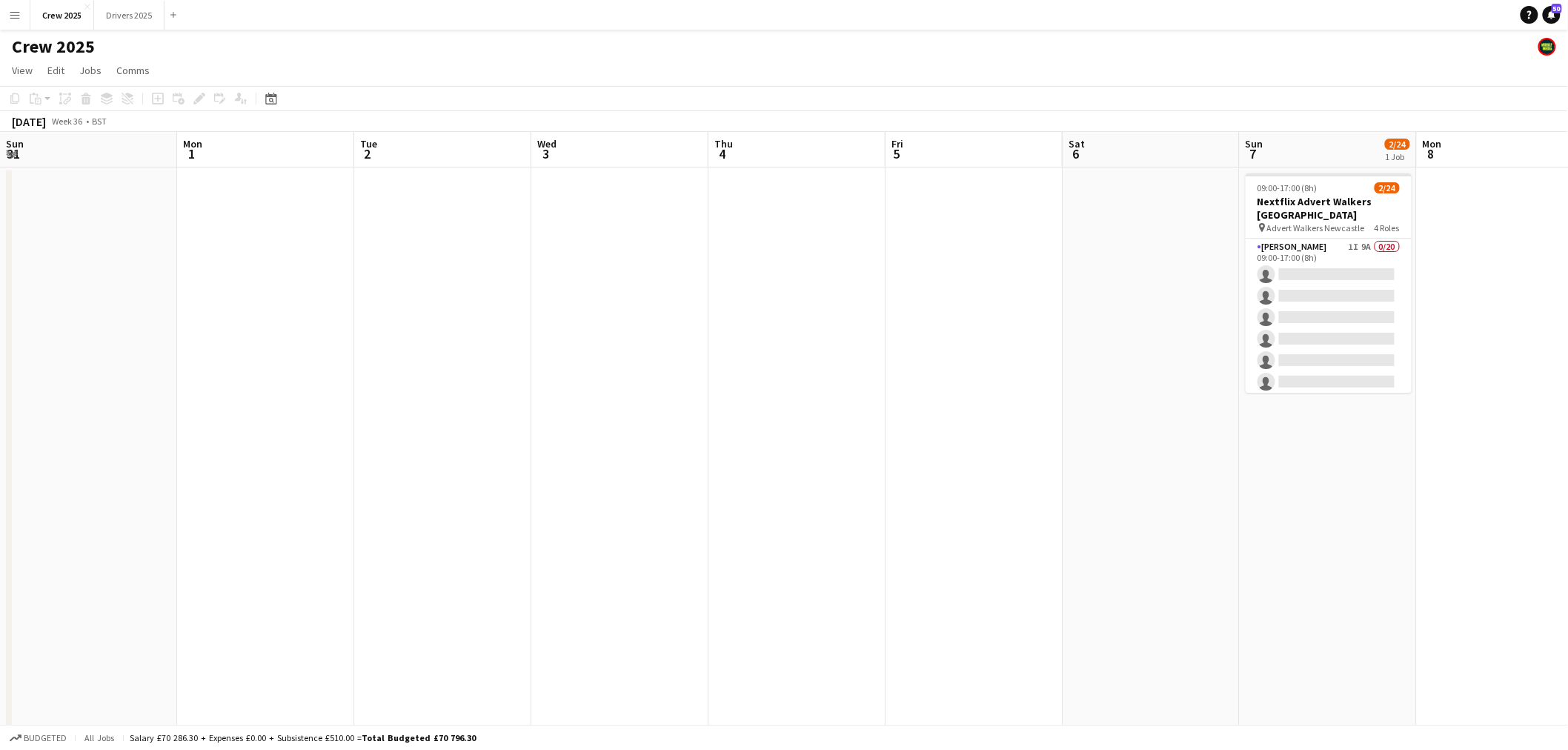
scroll to position [477, 0]
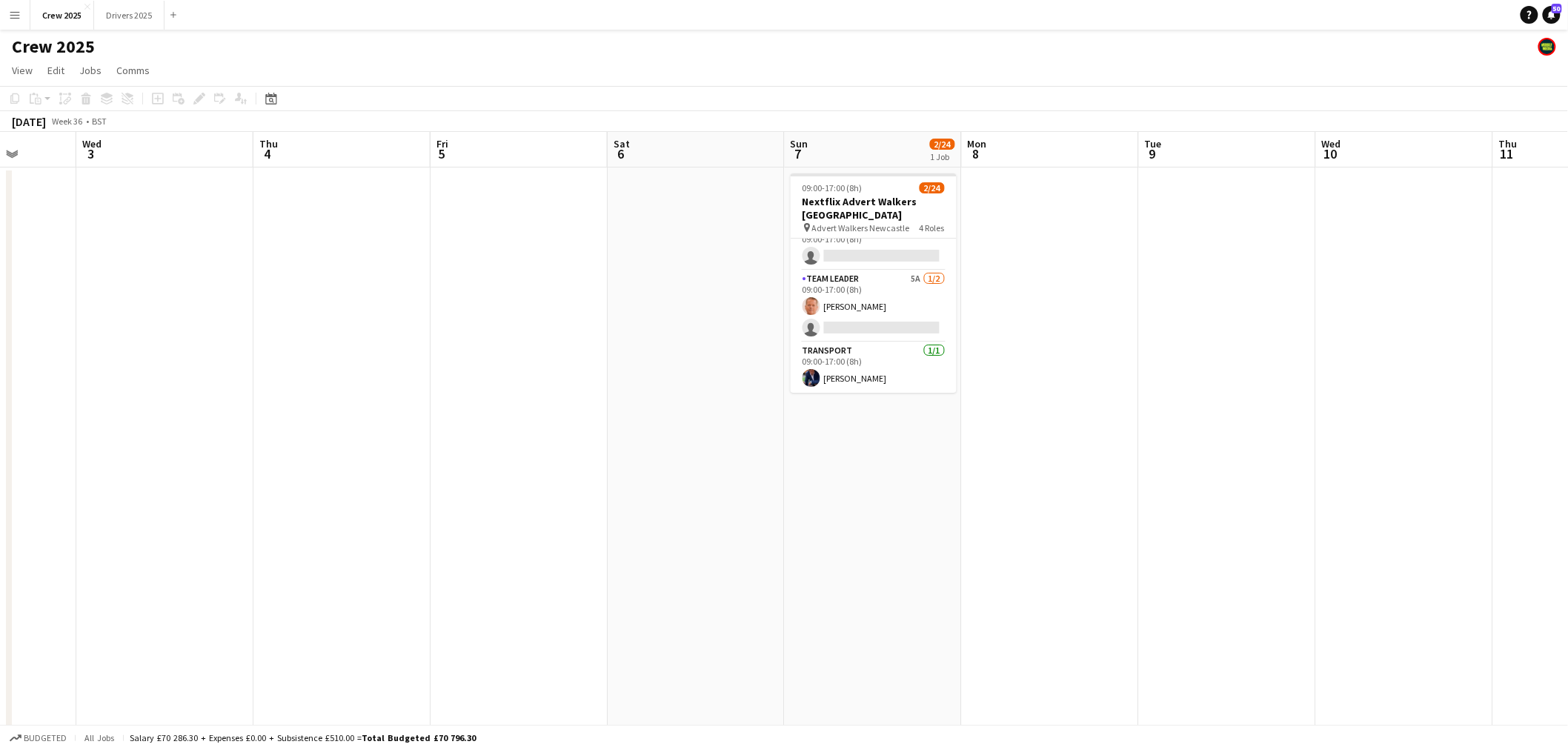
click at [663, 516] on app-date-cell at bounding box center [697, 568] width 177 height 802
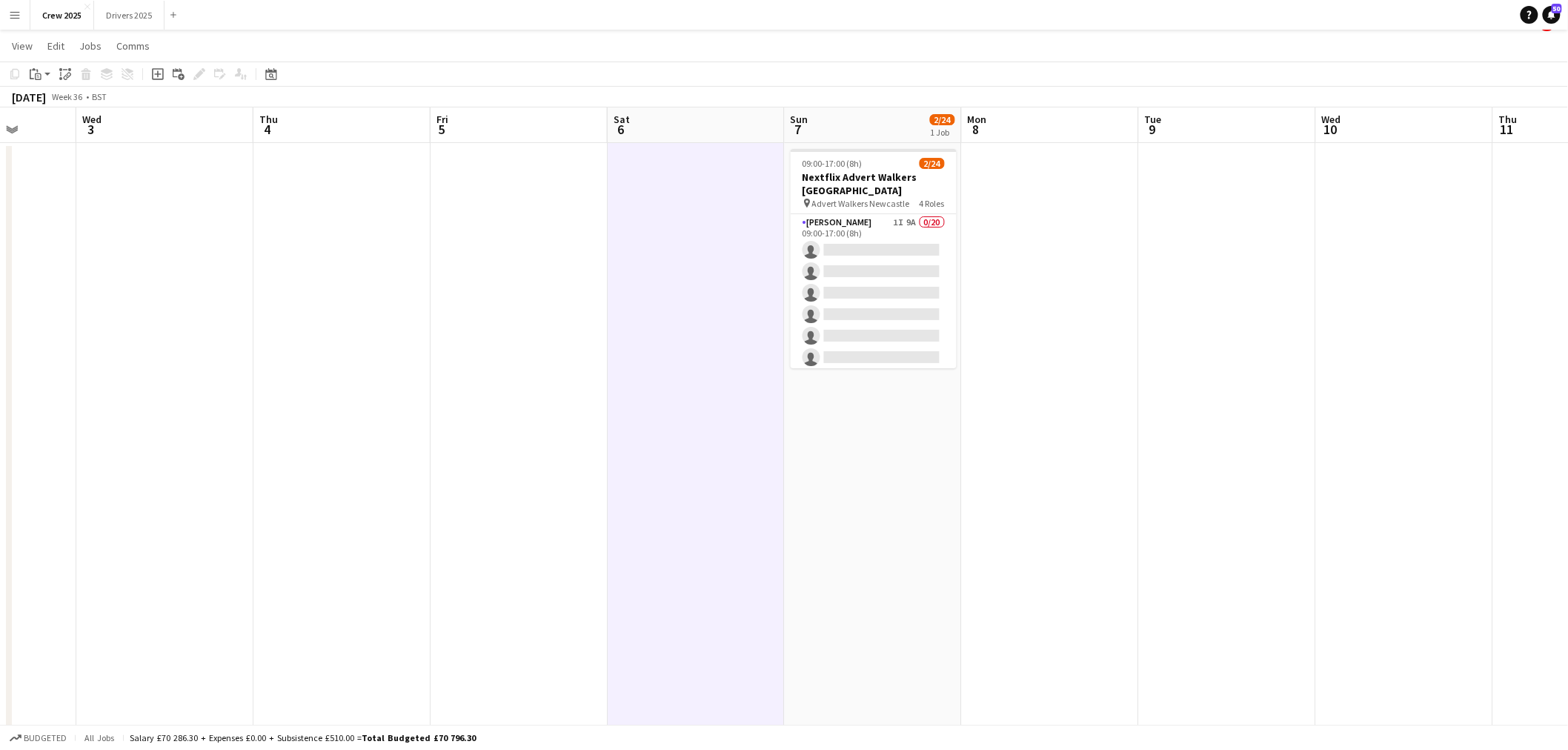
scroll to position [0, 0]
